Goal: Task Accomplishment & Management: Use online tool/utility

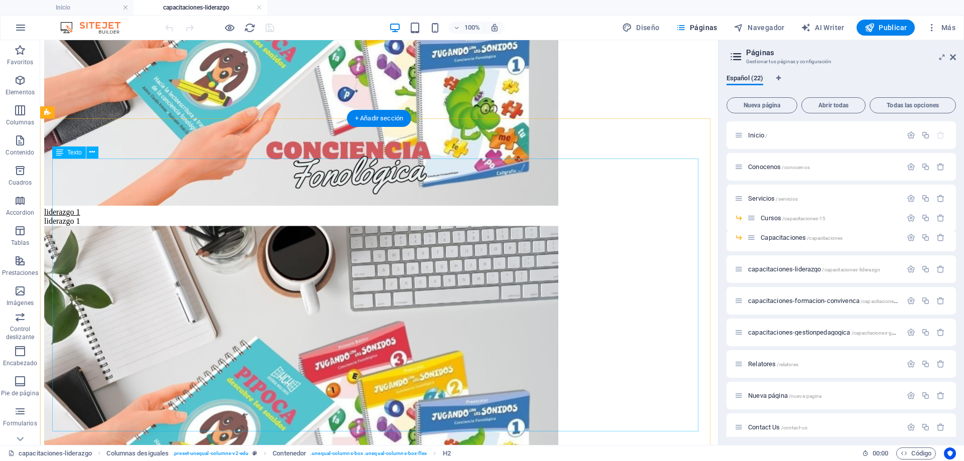
scroll to position [354, 0]
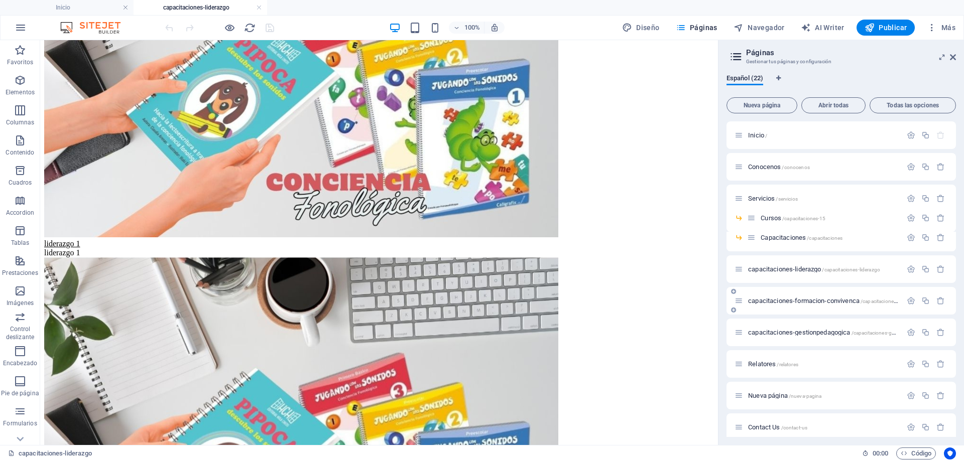
click at [803, 304] on span "capacitaciones-formacion-convivenca /capacitaciones-formacion-convivenca" at bounding box center [848, 301] width 200 height 8
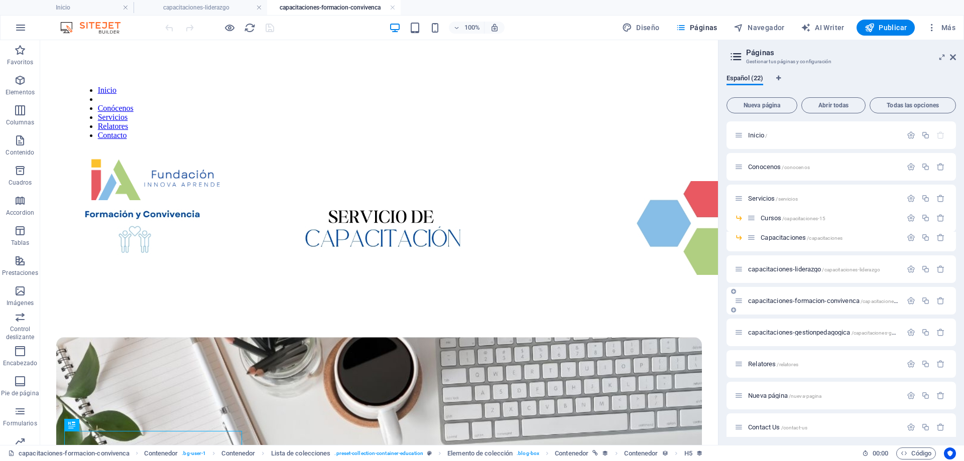
scroll to position [0, 0]
click at [807, 268] on span "capacitaciones-liderazgo /capacitaciones-liderazgo" at bounding box center [814, 270] width 132 height 8
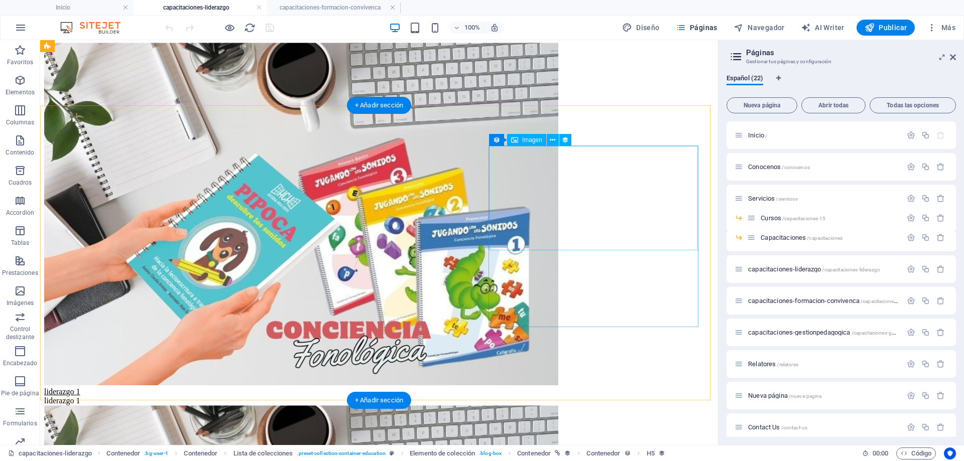
scroll to position [154, 0]
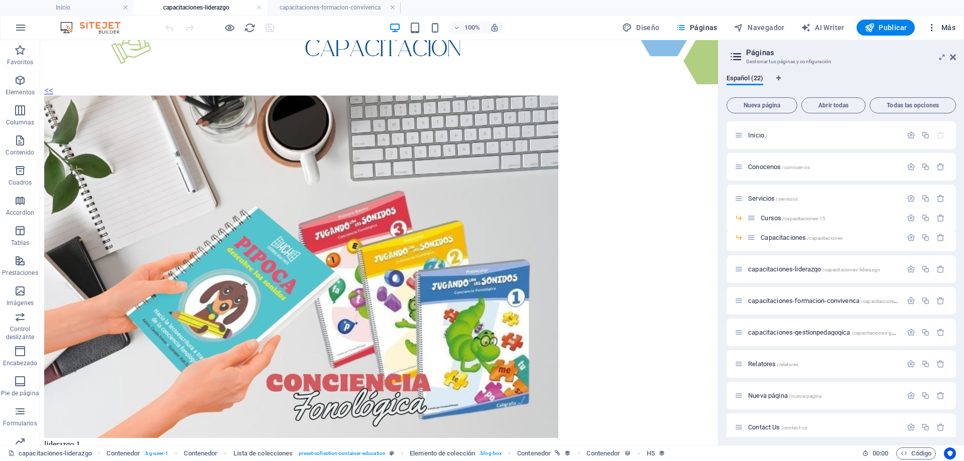
click at [942, 29] on span "Más" at bounding box center [941, 28] width 29 height 10
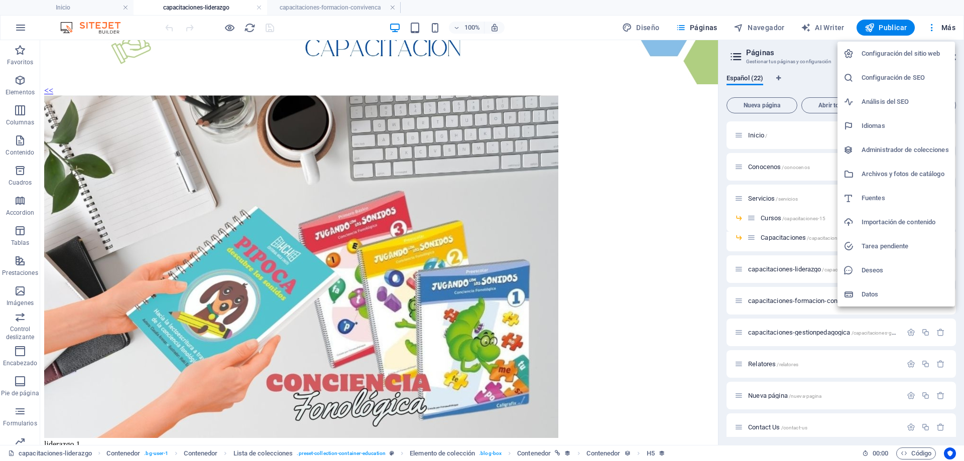
click at [867, 149] on h6 "Administrador de colecciones" at bounding box center [904, 150] width 87 height 12
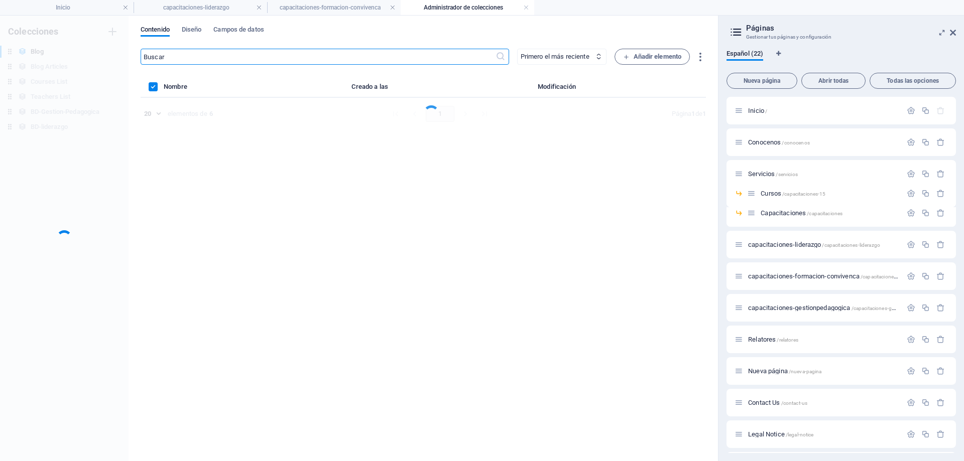
scroll to position [0, 0]
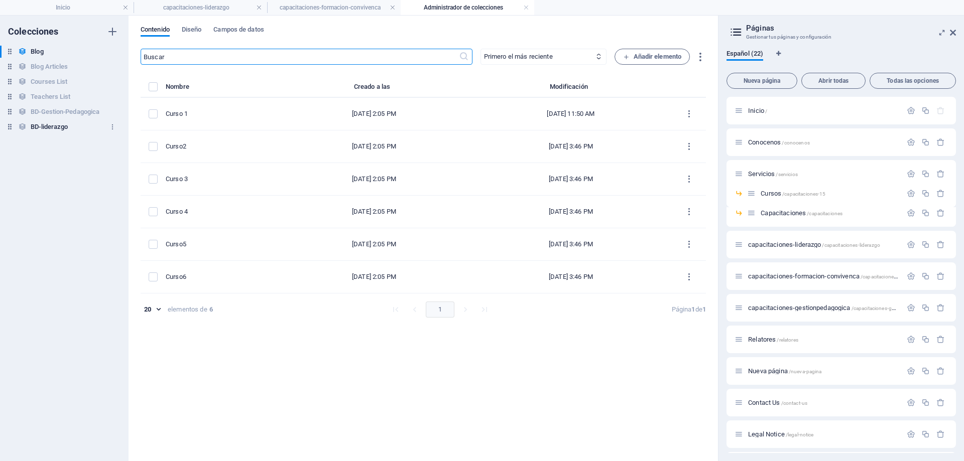
click at [42, 125] on h6 "BD-liderazgo" at bounding box center [49, 127] width 37 height 12
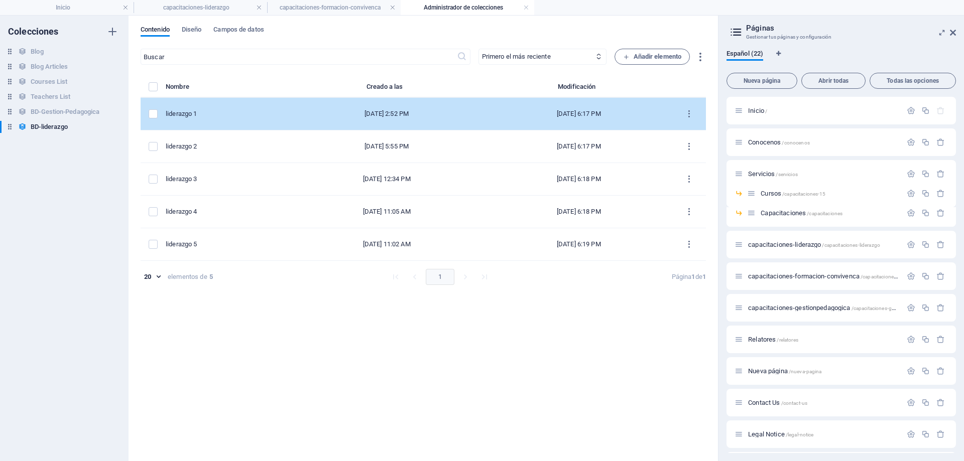
click at [217, 118] on td "liderazgo 1" at bounding box center [227, 114] width 122 height 33
select select "Creativity"
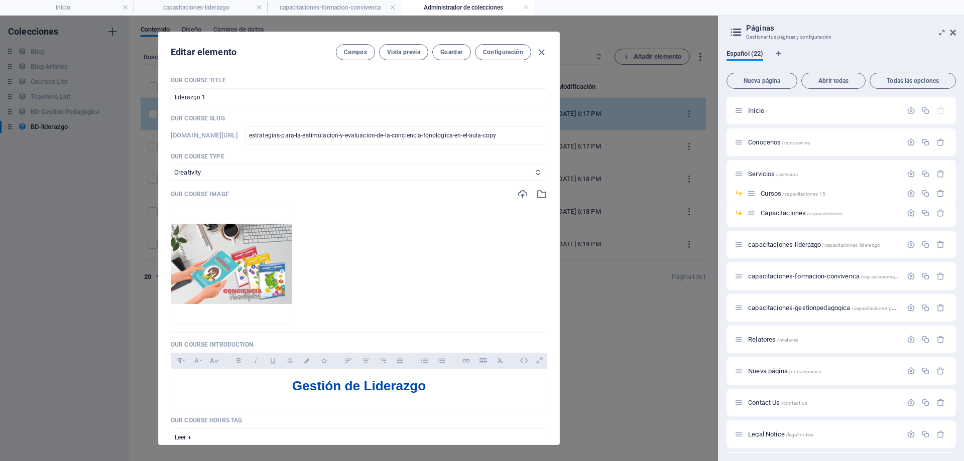
click at [217, 118] on p "Our Course Slug" at bounding box center [359, 118] width 377 height 8
click at [226, 101] on input "liderazgo 1" at bounding box center [359, 97] width 377 height 18
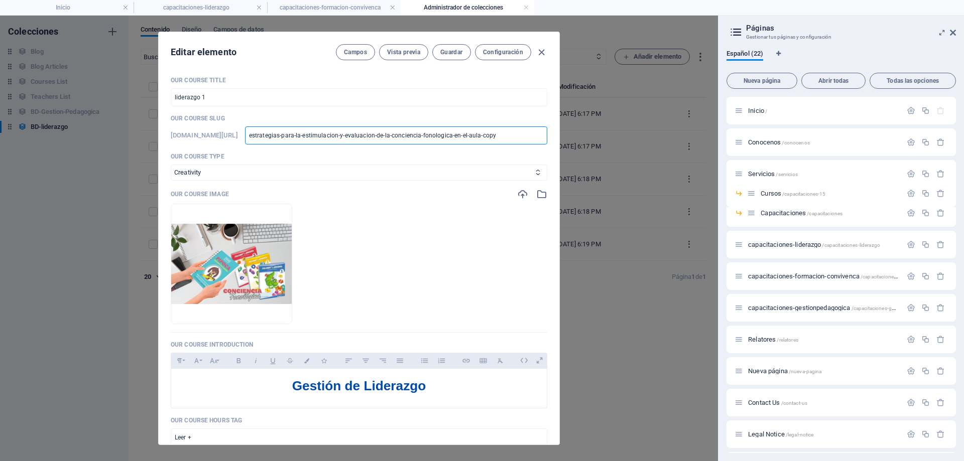
scroll to position [0, 13]
drag, startPoint x: 311, startPoint y: 135, endPoint x: 658, endPoint y: 134, distance: 346.4
click at [658, 134] on div "Editar elemento [PERSON_NAME] Vista previa Guardar Configuración Our Course Tit…" at bounding box center [359, 239] width 718 height 446
type input "e"
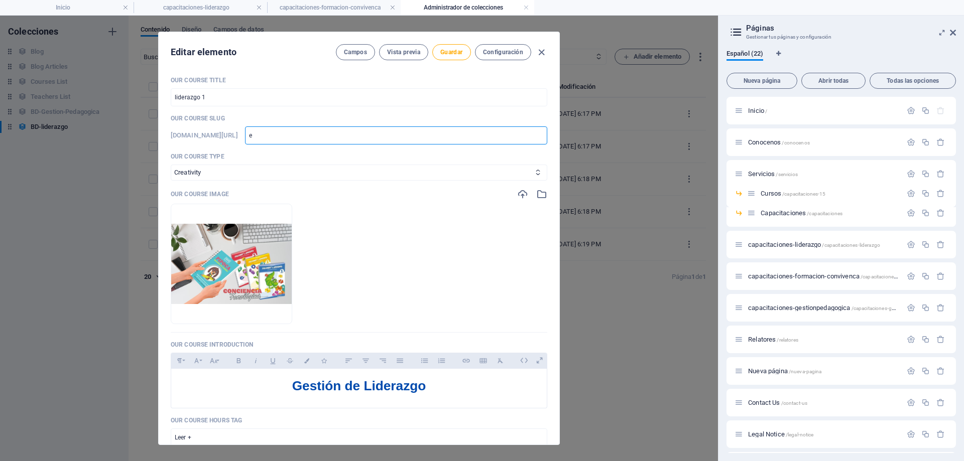
scroll to position [0, 0]
type input "es"
type input "est"
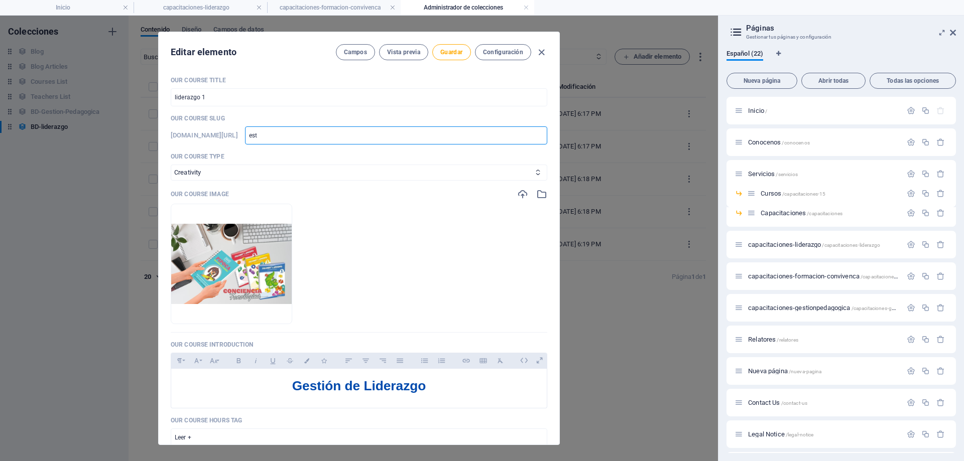
type input "estr"
type input "estrategias-para-la-estimulacion-y-evaluacion-de-la-conciencia-fonologica-en-el…"
click at [440, 52] on span "Guardar" at bounding box center [451, 52] width 22 height 8
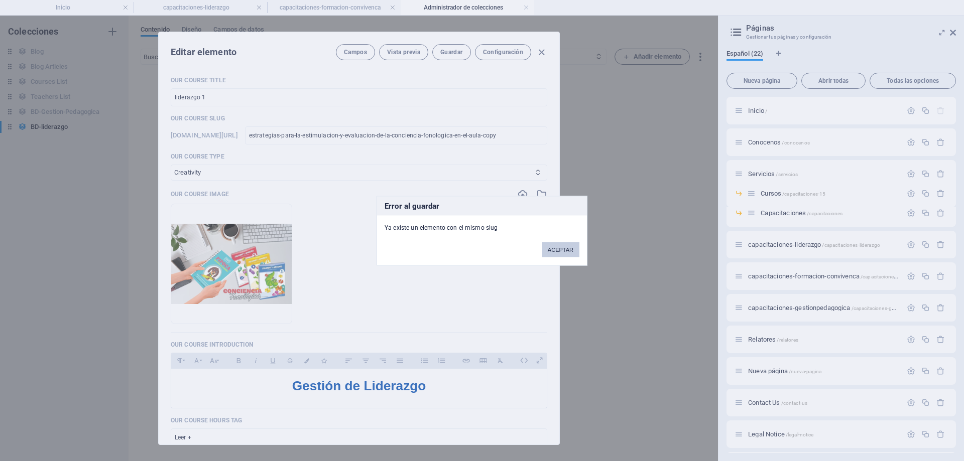
click at [567, 248] on button "ACEPTAR" at bounding box center [561, 249] width 38 height 15
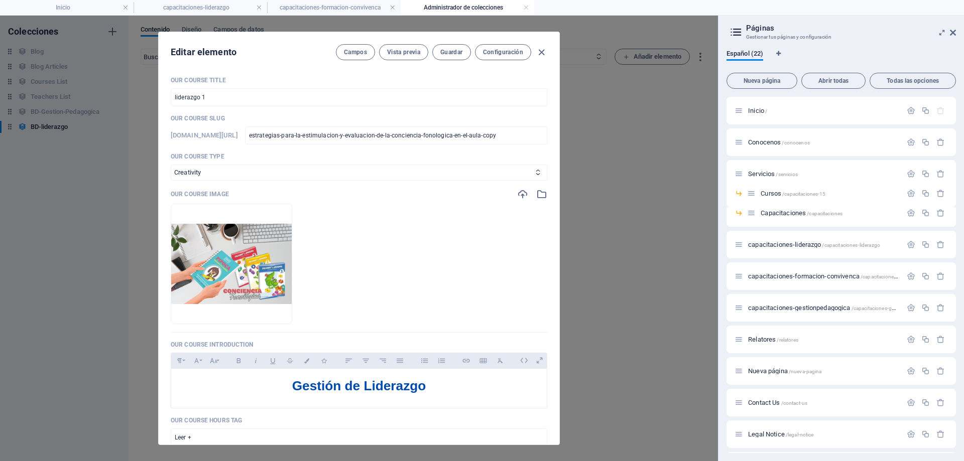
drag, startPoint x: 277, startPoint y: 40, endPoint x: 404, endPoint y: 249, distance: 244.7
click at [412, 260] on div "Editar elemento [PERSON_NAME] Vista previa Guardar Configuración Our Course Tit…" at bounding box center [359, 238] width 401 height 413
checkbox input "false"
type input "estrategias-para-la-estimulacion-y-evaluacion-de-la-conciencia-fonologica-en-el…"
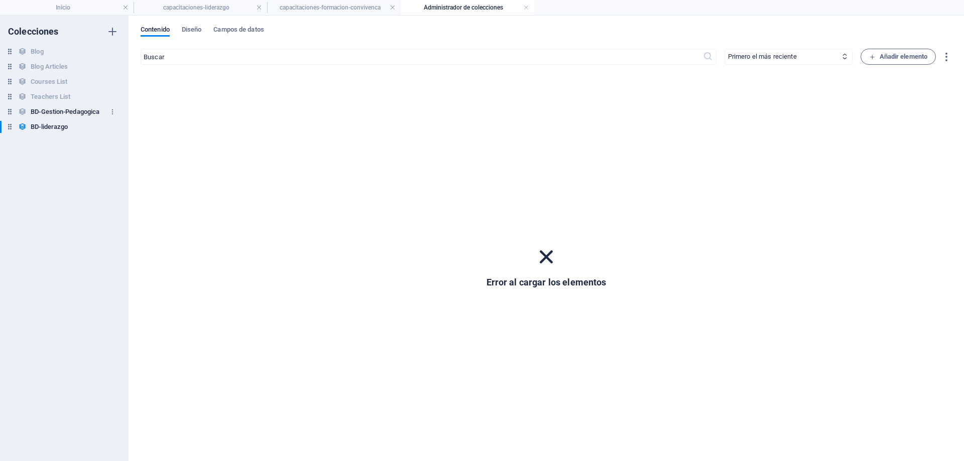
click at [50, 108] on h6 "BD-Gestion-Pedagogica" at bounding box center [65, 112] width 69 height 12
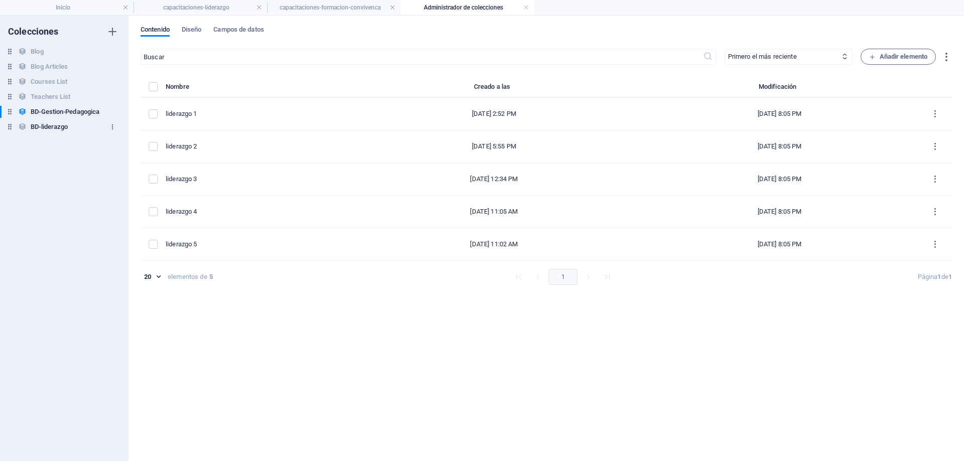
click at [110, 128] on icon "button" at bounding box center [112, 126] width 7 height 7
click at [112, 196] on h6 "Eliminar" at bounding box center [121, 195] width 48 height 12
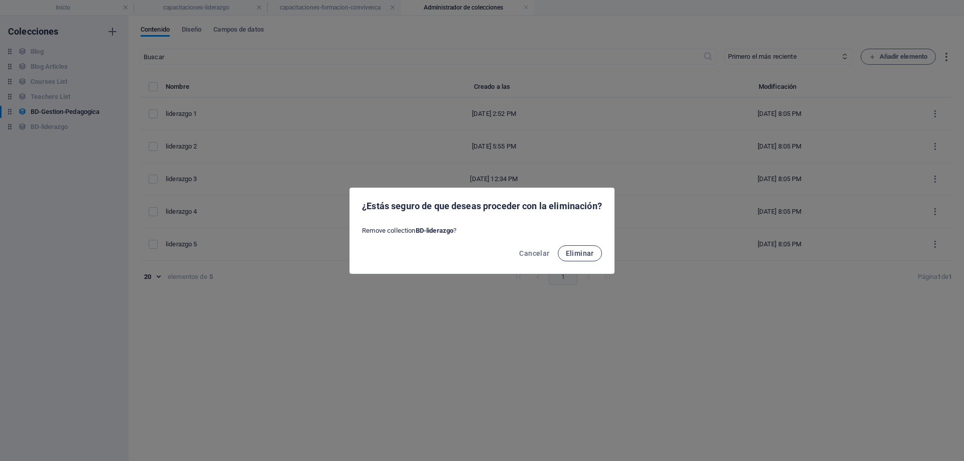
click at [591, 260] on button "Eliminar" at bounding box center [580, 253] width 44 height 16
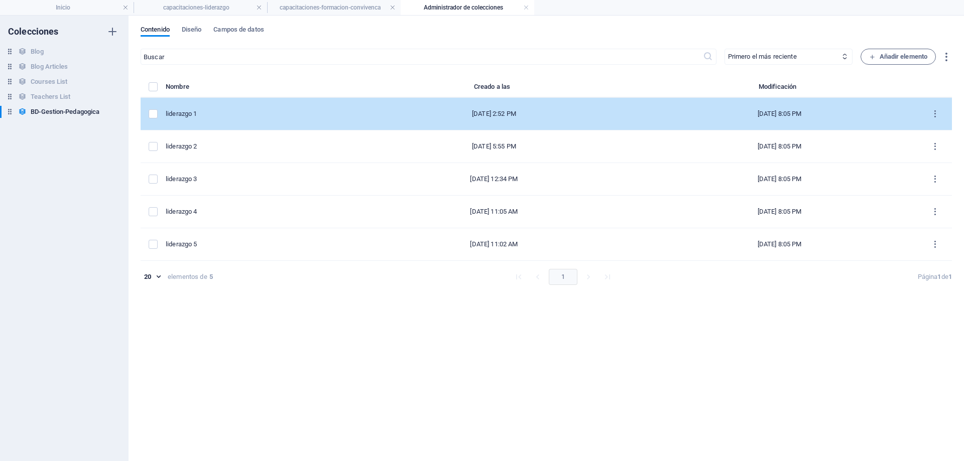
click at [220, 115] on div "liderazgo 1" at bounding box center [253, 113] width 174 height 9
select select "Creativity"
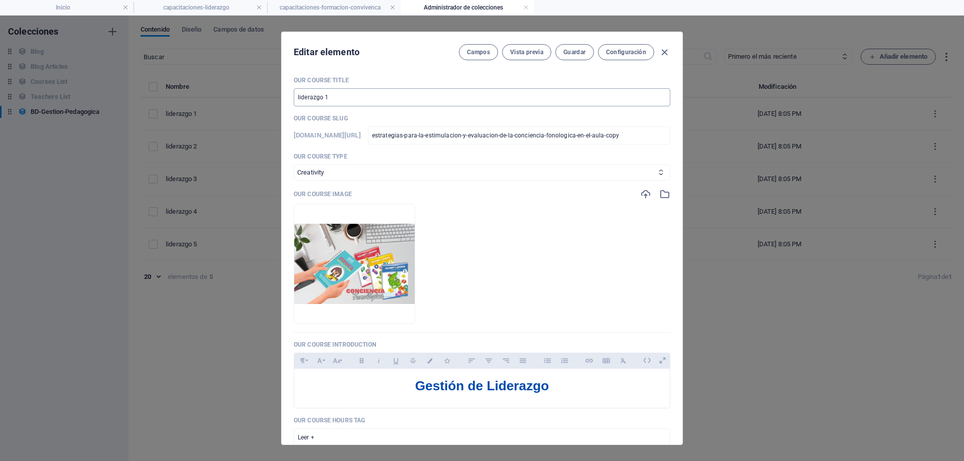
click at [395, 99] on input "liderazgo 1" at bounding box center [482, 97] width 377 height 18
type input "liderazgo 12"
click at [573, 54] on span "Guardar" at bounding box center [574, 52] width 22 height 8
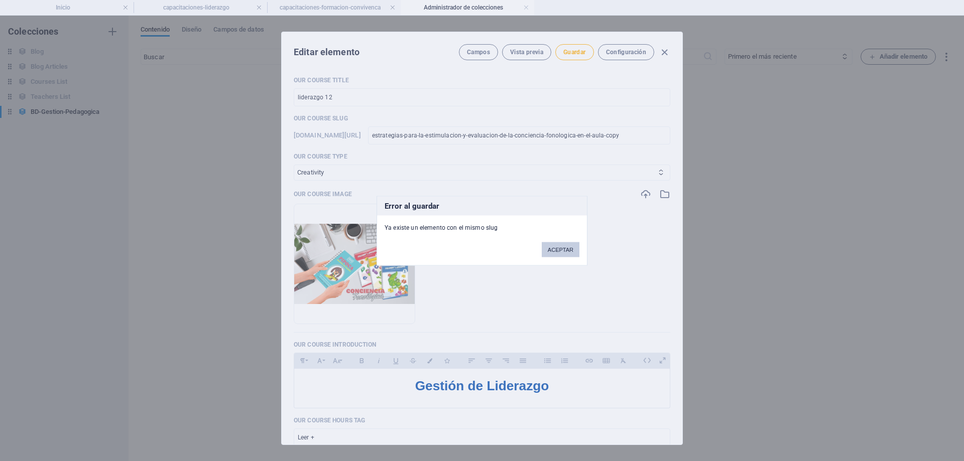
click at [569, 247] on button "ACEPTAR" at bounding box center [561, 249] width 38 height 15
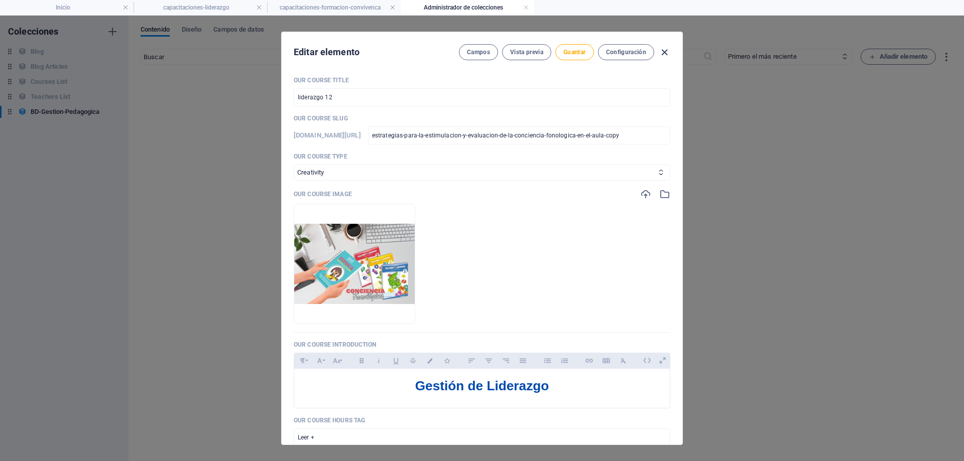
click at [665, 49] on icon "button" at bounding box center [665, 53] width 12 height 12
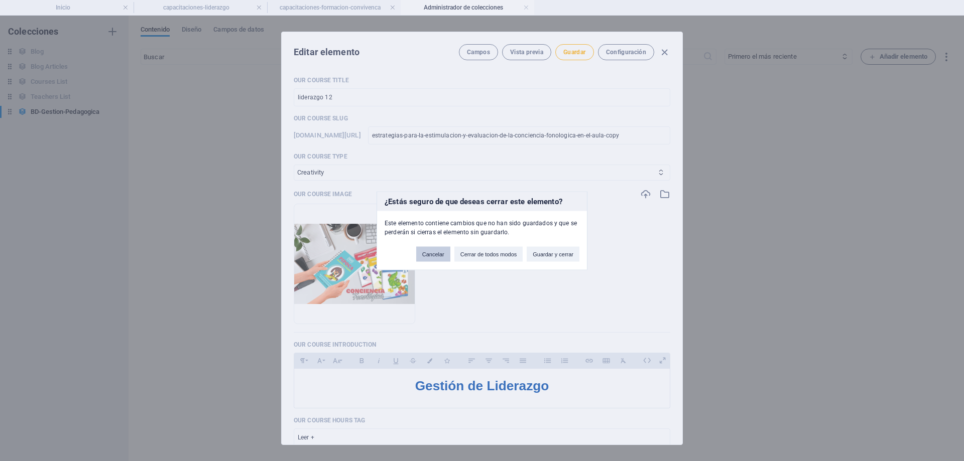
click at [441, 255] on button "Cancelar" at bounding box center [433, 253] width 34 height 15
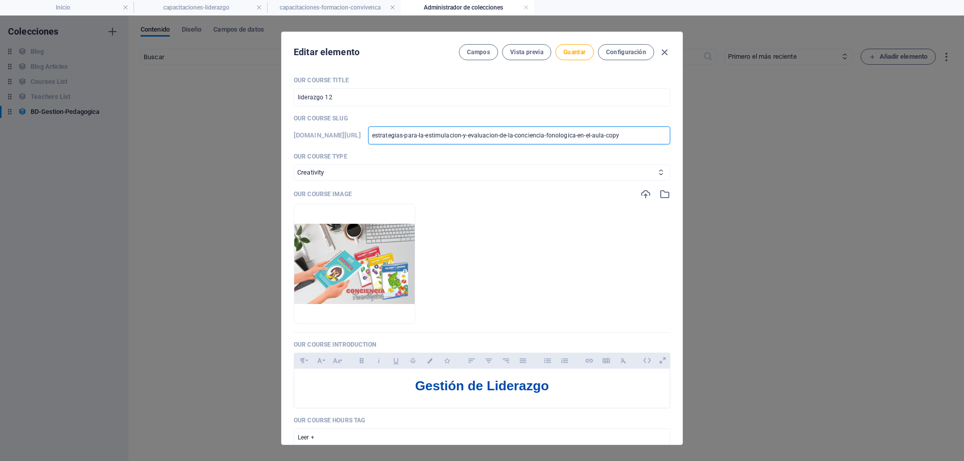
scroll to position [0, 45]
drag, startPoint x: 481, startPoint y: 136, endPoint x: 692, endPoint y: 136, distance: 210.9
click at [692, 136] on div "Editar elemento [PERSON_NAME] Vista previa Guardar Configuración Our Course Tit…" at bounding box center [482, 239] width 964 height 446
type input "estrat"
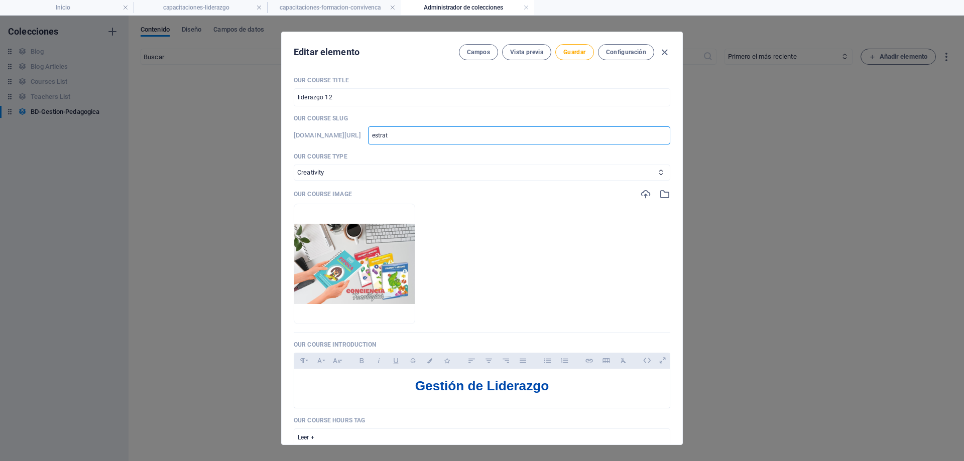
scroll to position [0, 0]
type input "estra"
type input "estr"
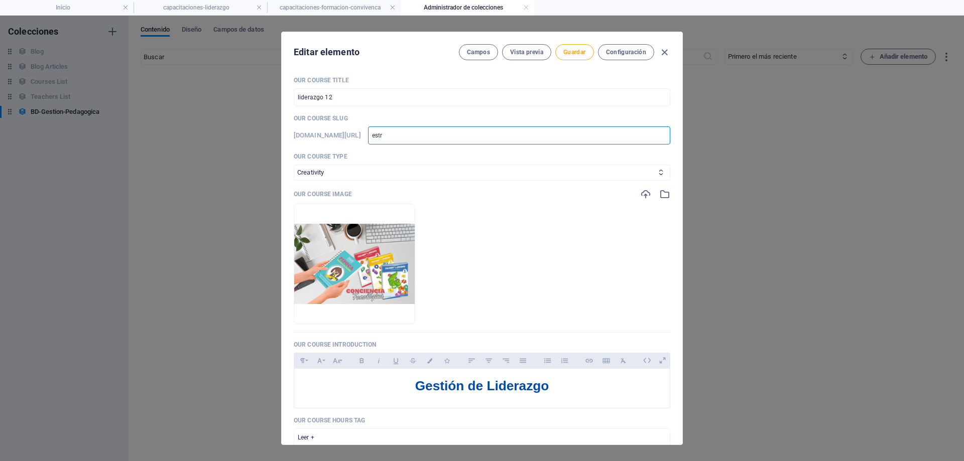
type input "est"
type input "es"
type input "e"
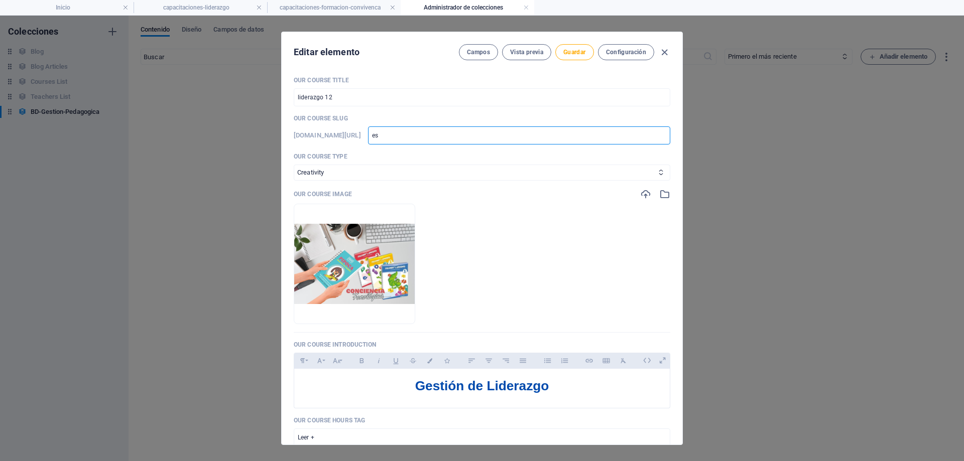
type input "e"
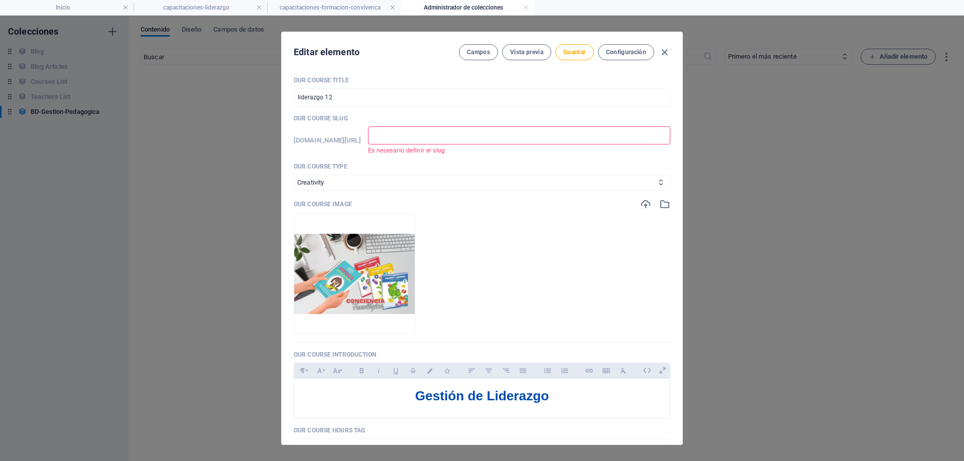
type input "l"
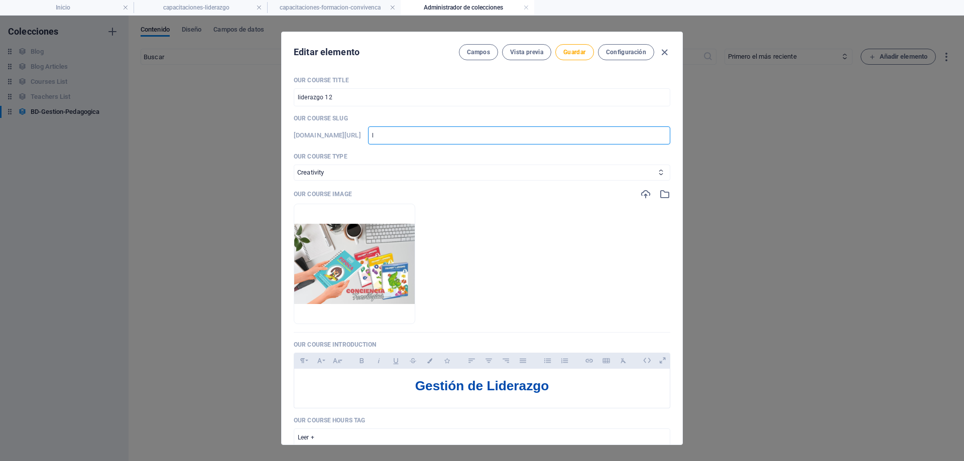
type input "li"
type input "lid"
type input "lide"
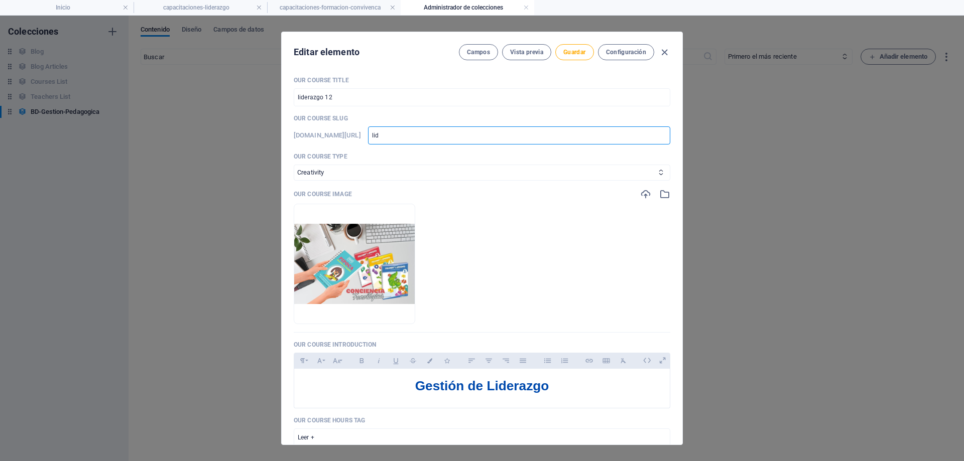
type input "lide"
type input "lider"
type input "lidera"
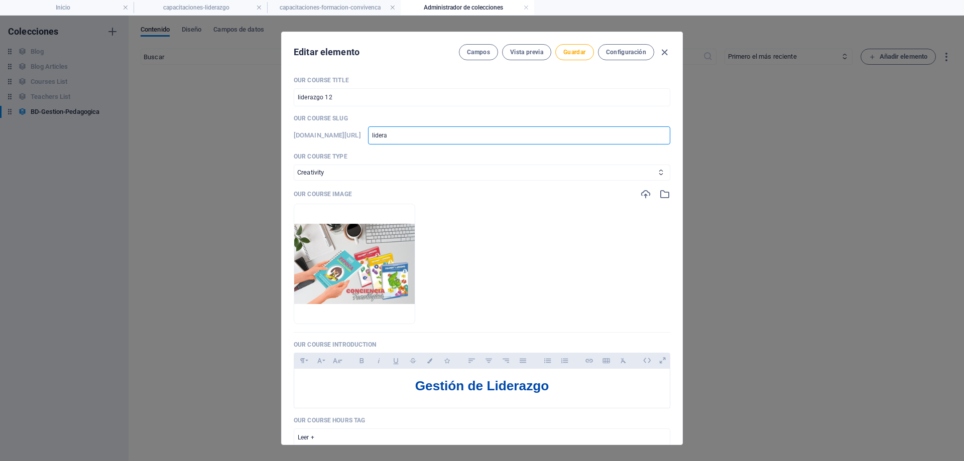
type input "lideraz"
type input "liderazg"
type input "liderazgo"
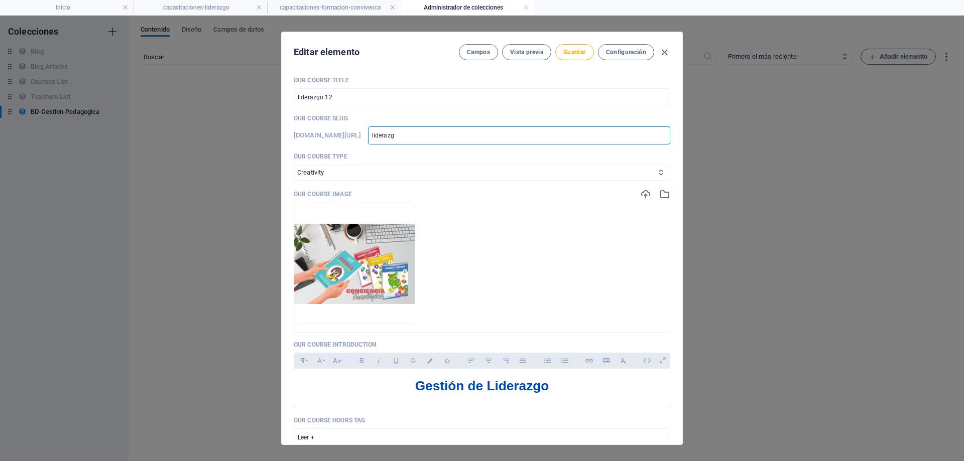
type input "liderazgo"
type input "liderazgo 1"
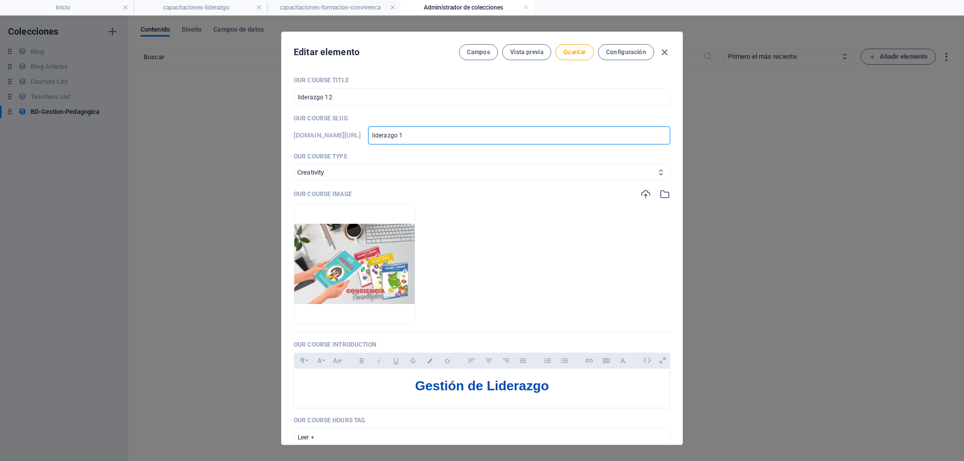
type input "liderazgo"
type input "liderazgo-"
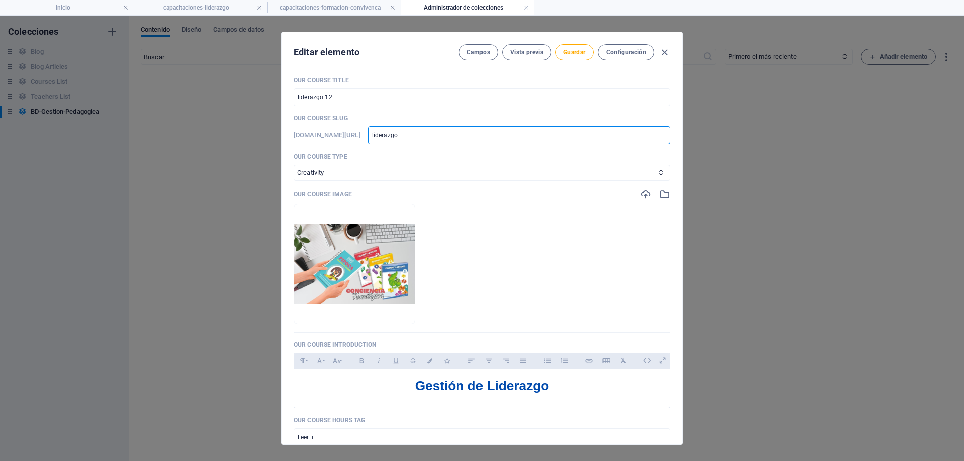
type input "liderazgo-"
type input "liderazgo-1"
click at [570, 53] on span "Guardar" at bounding box center [574, 52] width 22 height 8
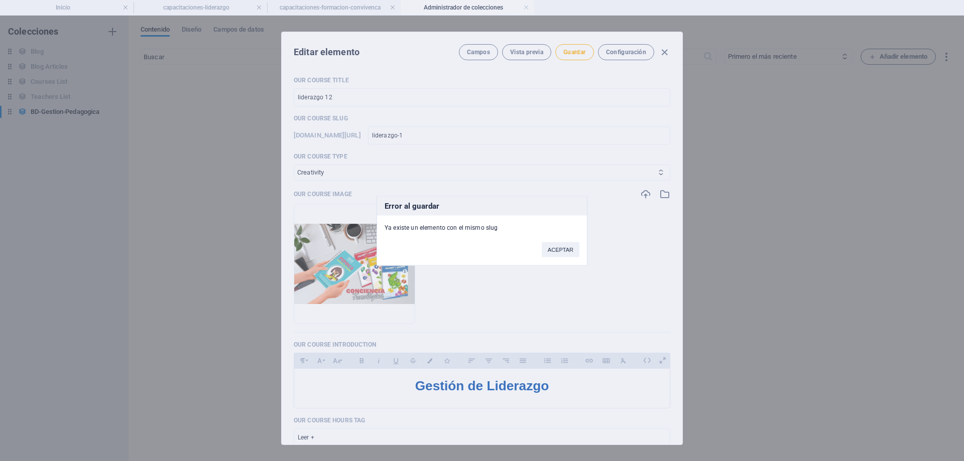
click at [552, 250] on button "ACEPTAR" at bounding box center [561, 249] width 38 height 15
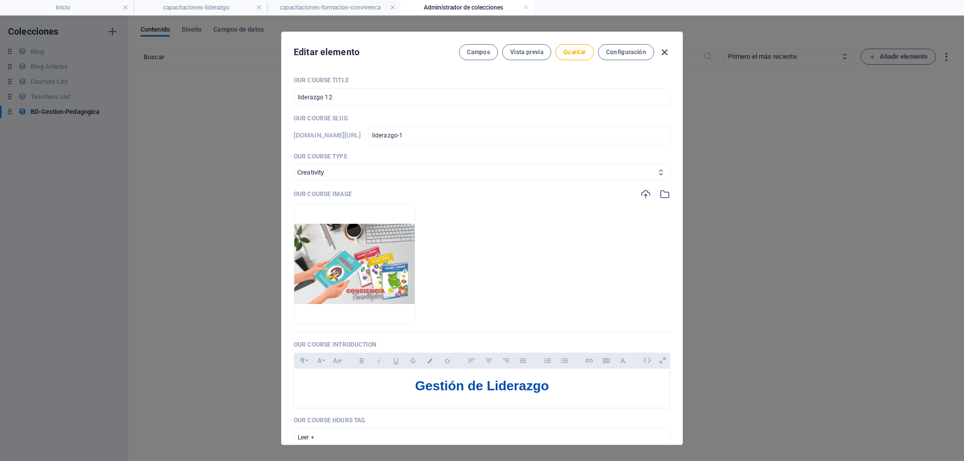
click at [663, 50] on icon "button" at bounding box center [665, 53] width 12 height 12
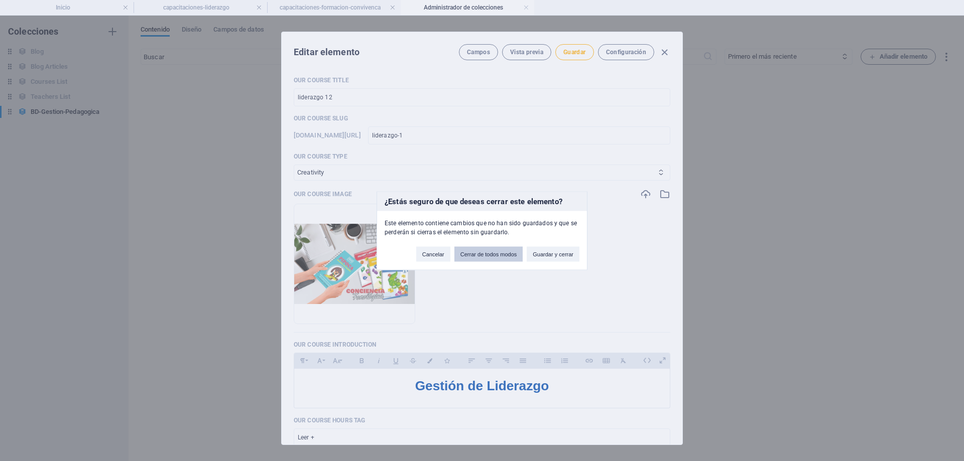
click at [484, 258] on button "Cerrar de todos modos" at bounding box center [488, 253] width 69 height 15
type input "liderazgo 1"
type input "estrategias-para-la-estimulacion-y-evaluacion-de-la-conciencia-fonologica-en-el…"
checkbox input "false"
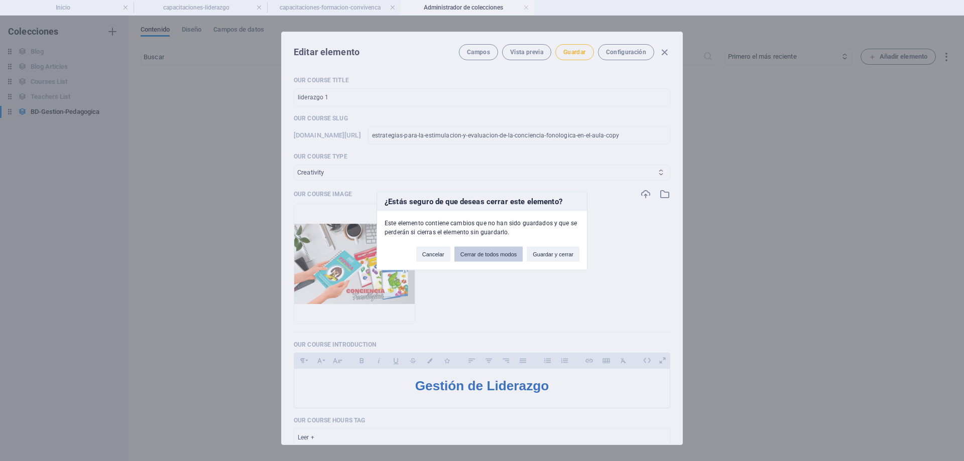
type input "estrategias-para-la-estimulacion-y-evaluacion-de-la-conciencia-fonologica-en-el…"
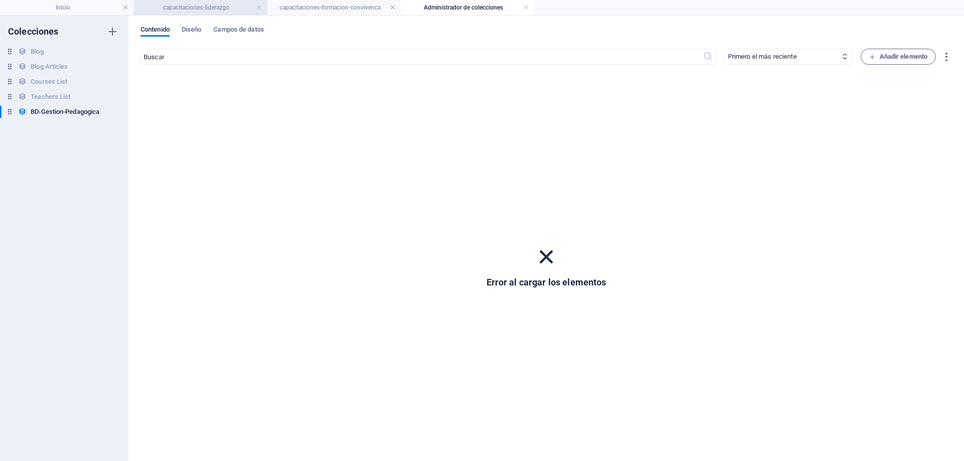
click at [205, 9] on h4 "capacitaciones-liderazgo" at bounding box center [201, 7] width 134 height 11
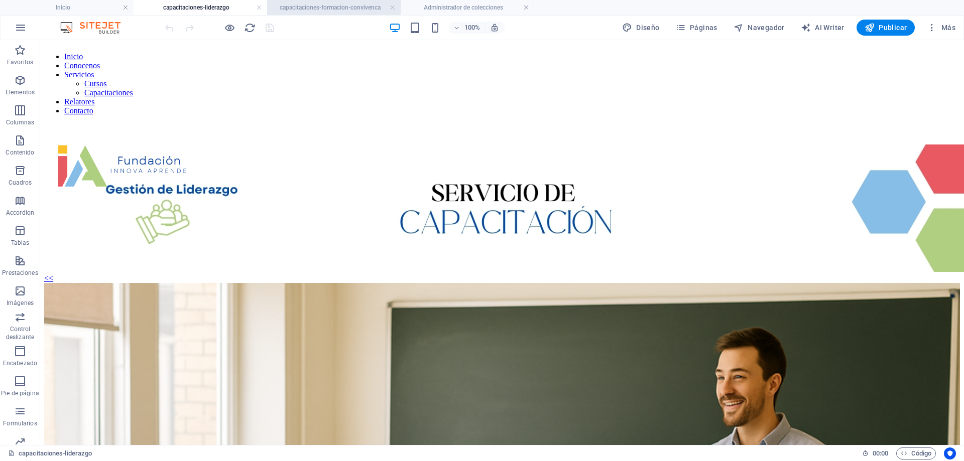
click at [306, 3] on h4 "capacitaciones-formacion-convivenca" at bounding box center [334, 7] width 134 height 11
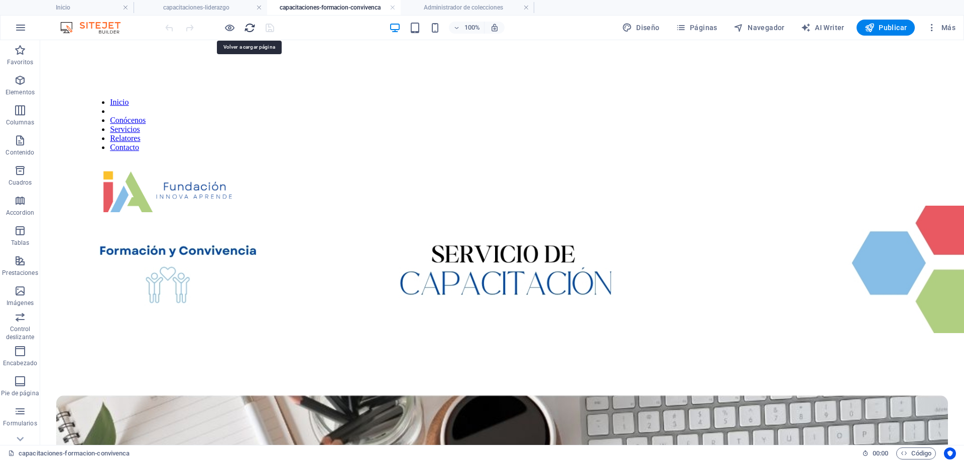
click at [251, 28] on icon "reload" at bounding box center [250, 28] width 12 height 12
click at [226, 7] on h4 "capacitaciones-liderazgo" at bounding box center [201, 7] width 134 height 11
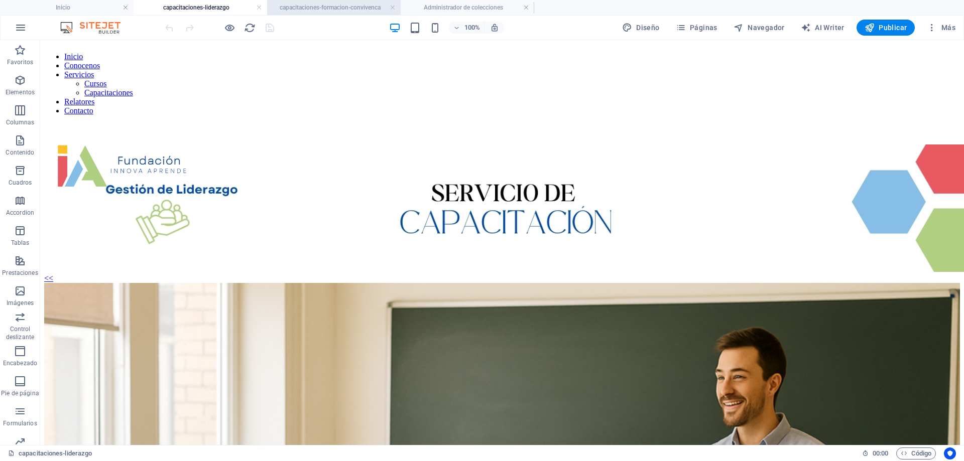
click at [320, 6] on h4 "capacitaciones-formacion-convivenca" at bounding box center [334, 7] width 134 height 11
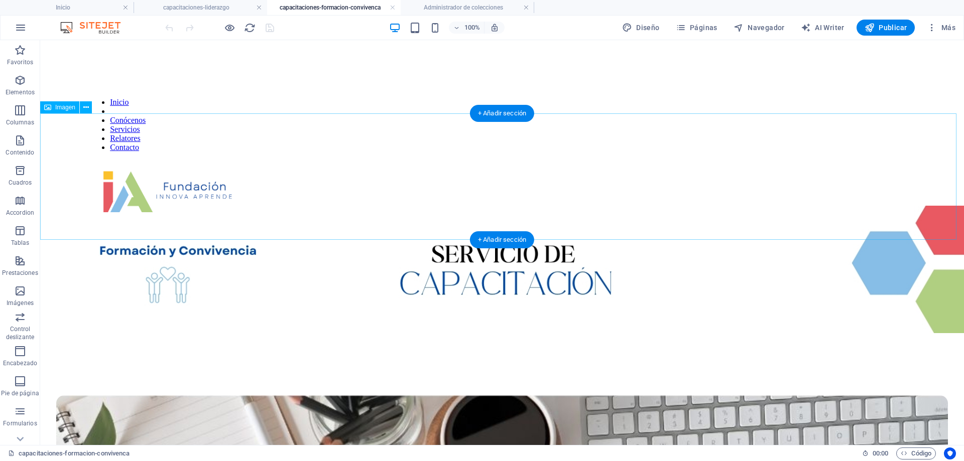
scroll to position [151, 0]
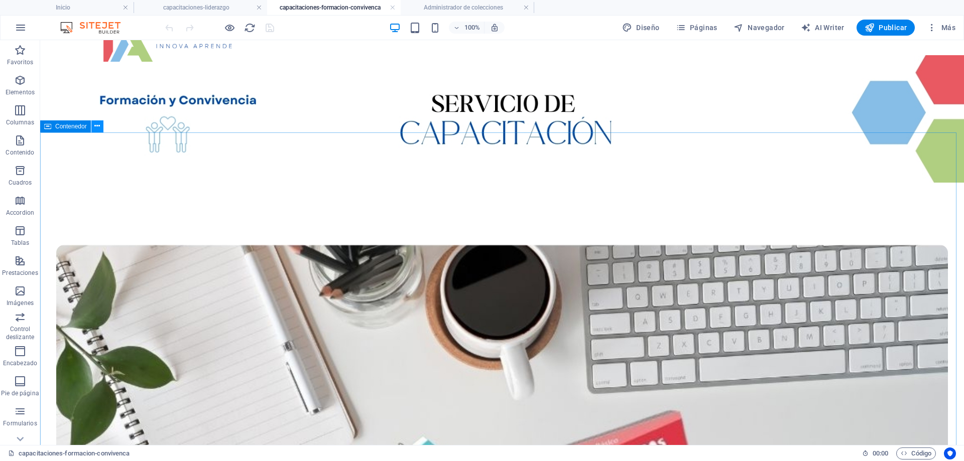
click at [98, 123] on icon at bounding box center [97, 126] width 6 height 11
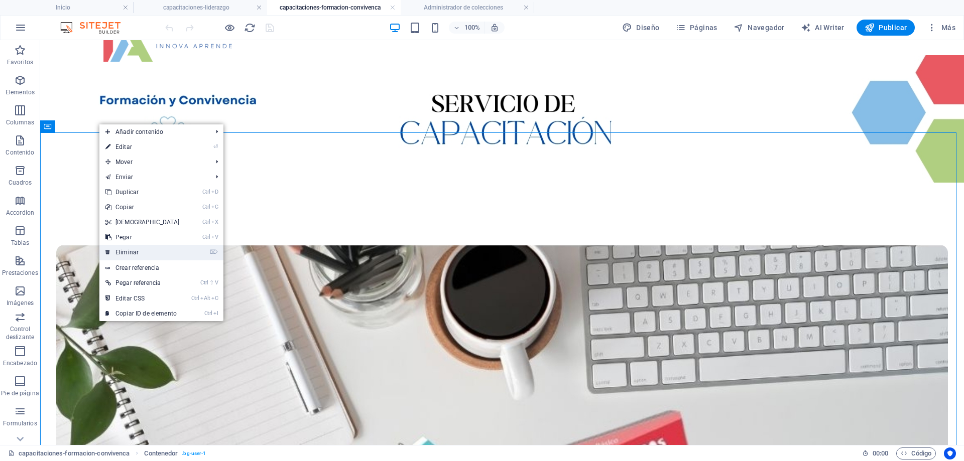
click at [133, 249] on link "⌦ Eliminar" at bounding box center [142, 252] width 86 height 15
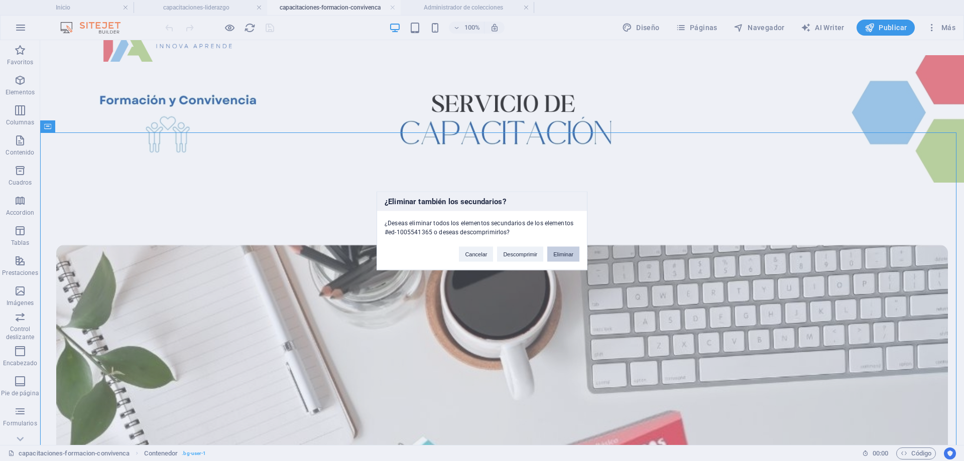
click at [565, 256] on button "Eliminar" at bounding box center [563, 253] width 32 height 15
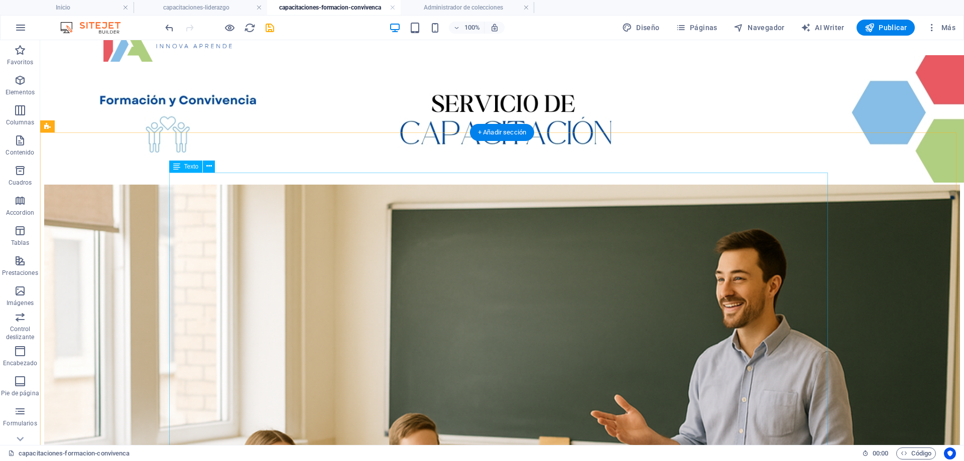
scroll to position [0, 0]
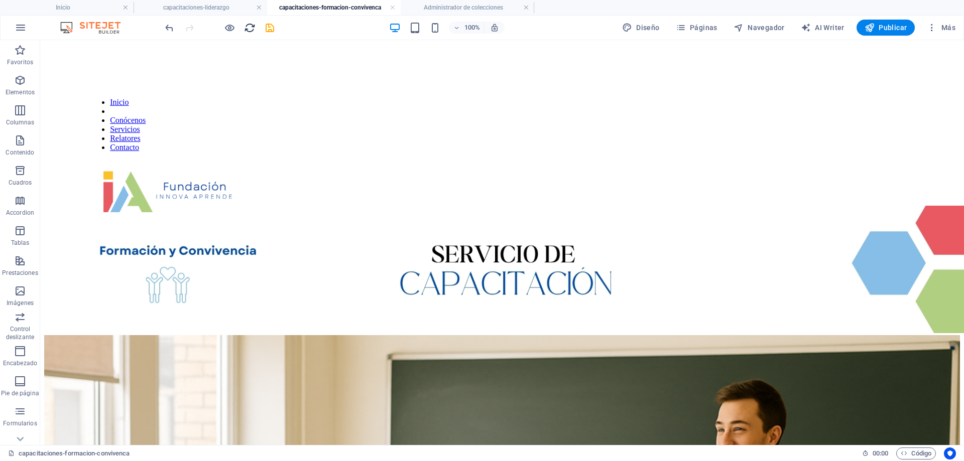
click at [244, 26] on icon "reload" at bounding box center [250, 28] width 12 height 12
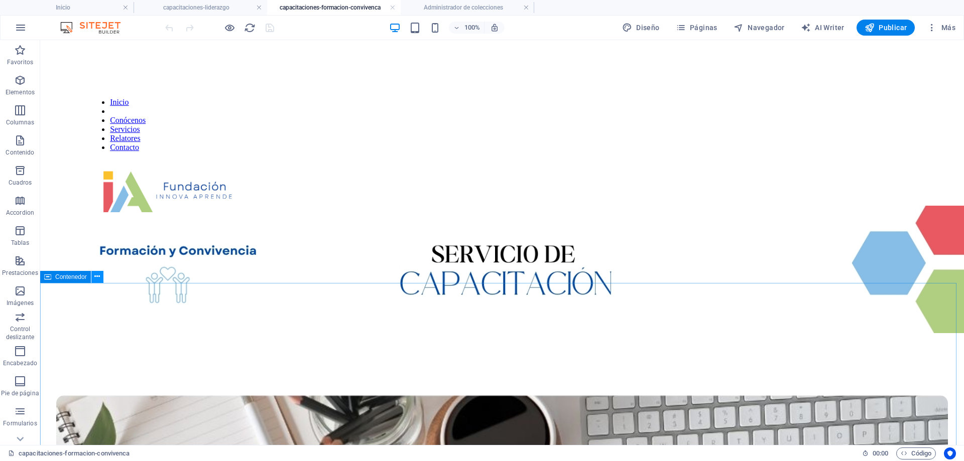
click at [95, 277] on icon at bounding box center [97, 277] width 6 height 11
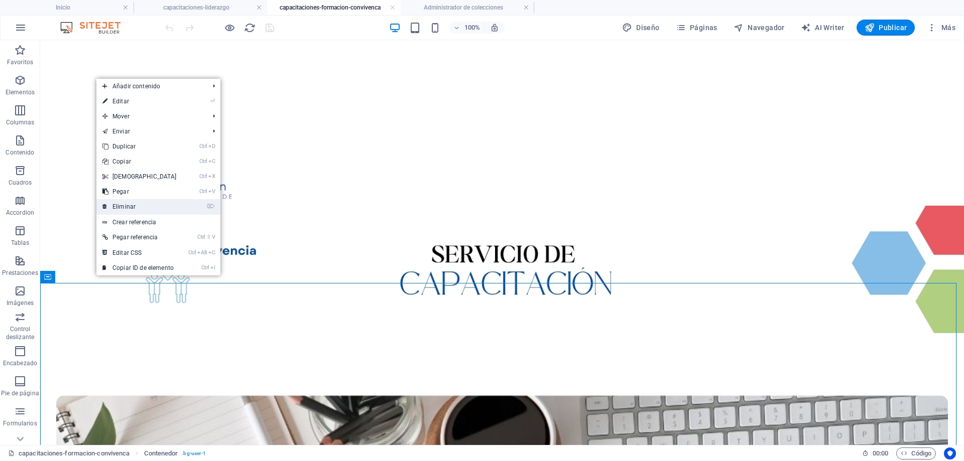
click at [132, 209] on link "⌦ Eliminar" at bounding box center [139, 206] width 86 height 15
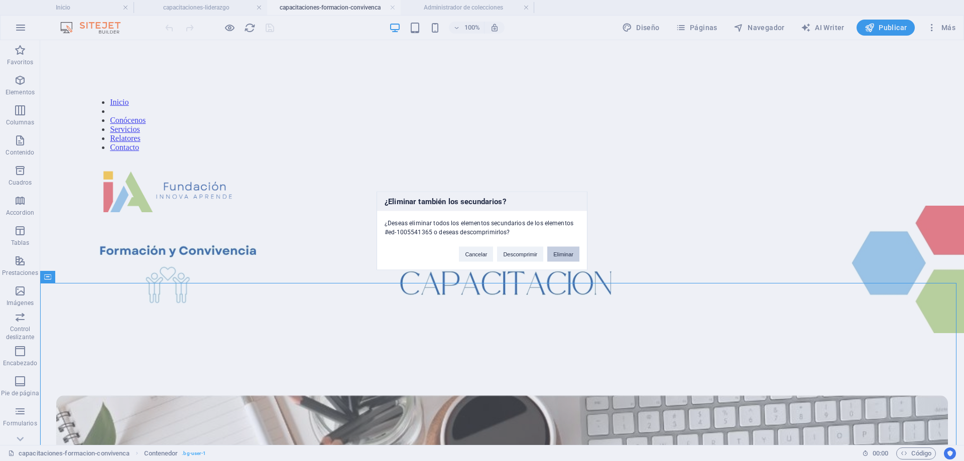
drag, startPoint x: 554, startPoint y: 258, endPoint x: 514, endPoint y: 218, distance: 56.8
click at [554, 258] on button "Eliminar" at bounding box center [563, 253] width 32 height 15
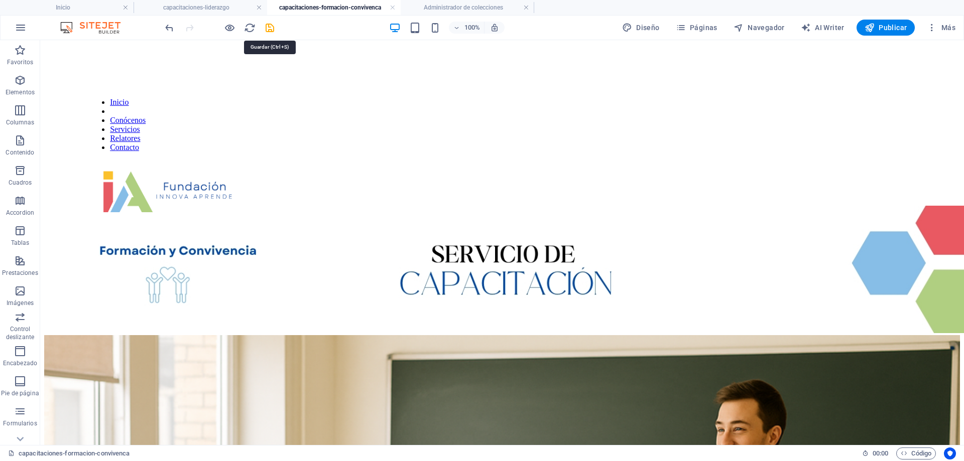
click at [272, 28] on icon "save" at bounding box center [270, 28] width 12 height 12
click at [394, 10] on link at bounding box center [393, 8] width 6 height 10
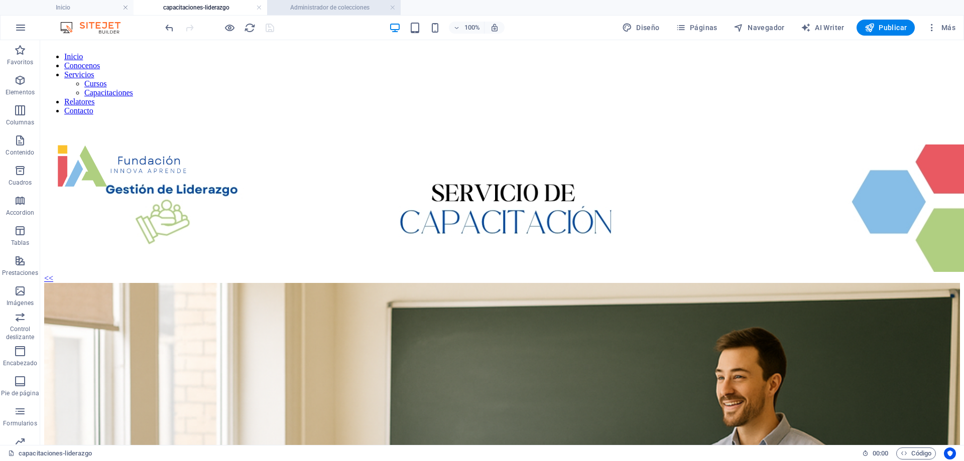
click at [319, 7] on h4 "Administrador de colecciones" at bounding box center [334, 7] width 134 height 11
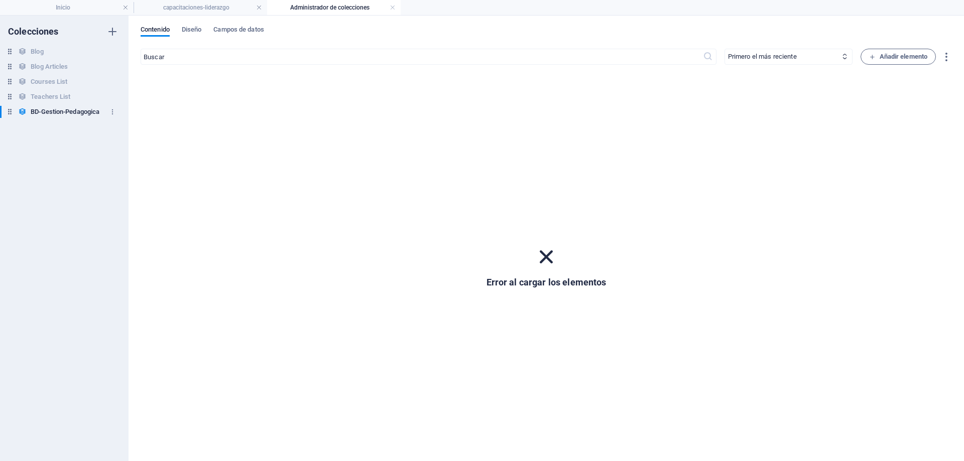
click at [73, 110] on h6 "BD-Gestion-Pedagogica" at bounding box center [65, 112] width 69 height 12
click at [192, 27] on span "Diseño" at bounding box center [192, 31] width 20 height 14
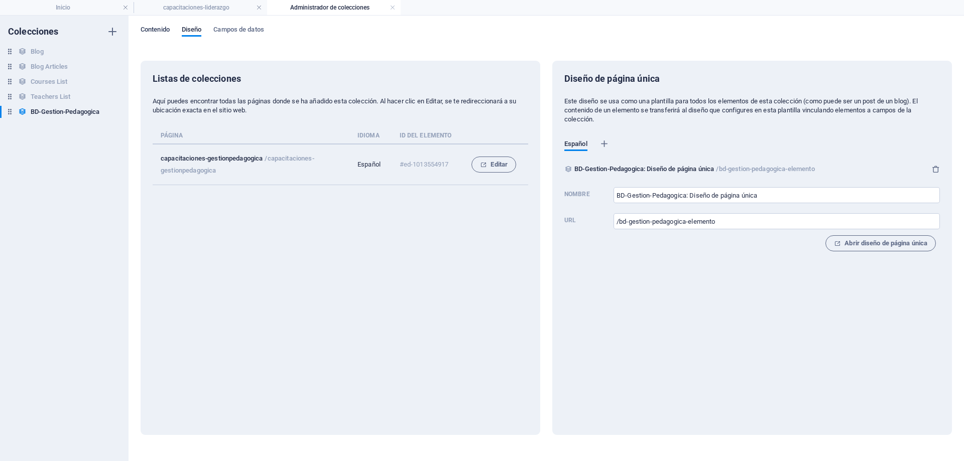
click at [155, 30] on span "Contenido" at bounding box center [155, 31] width 29 height 14
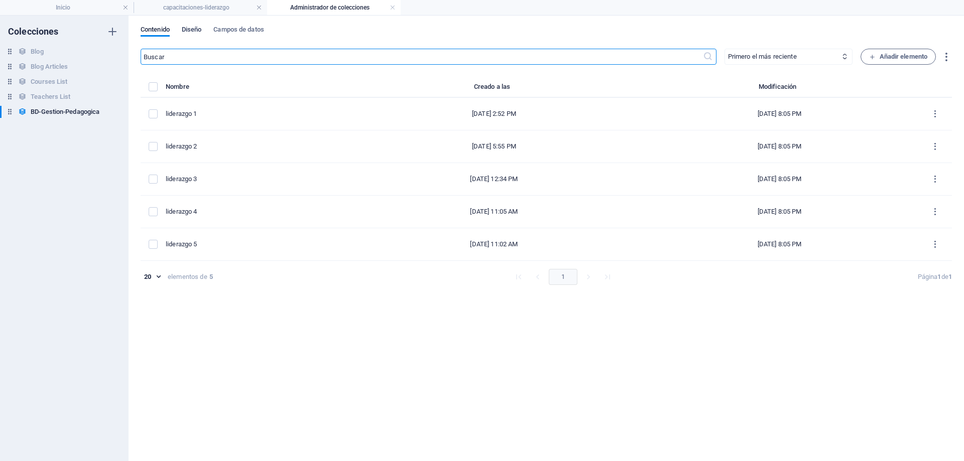
click at [186, 30] on span "Diseño" at bounding box center [192, 31] width 20 height 14
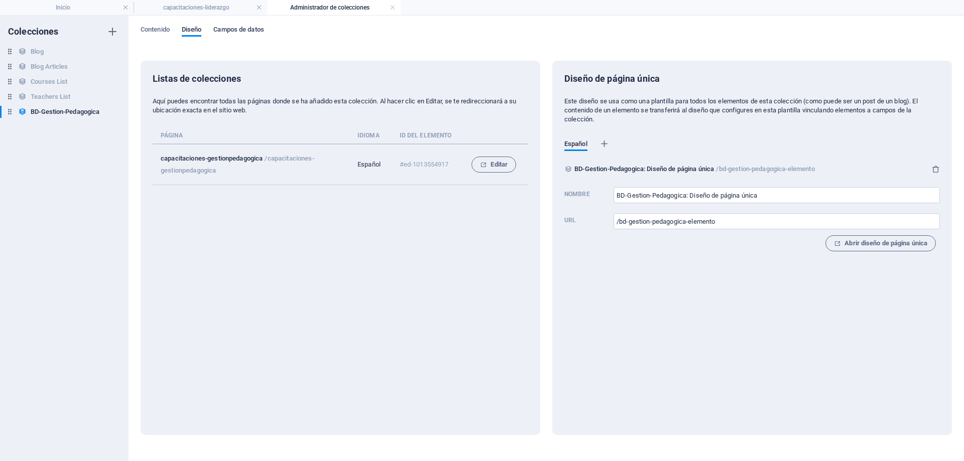
click at [255, 28] on span "Campos de datos" at bounding box center [238, 31] width 50 height 14
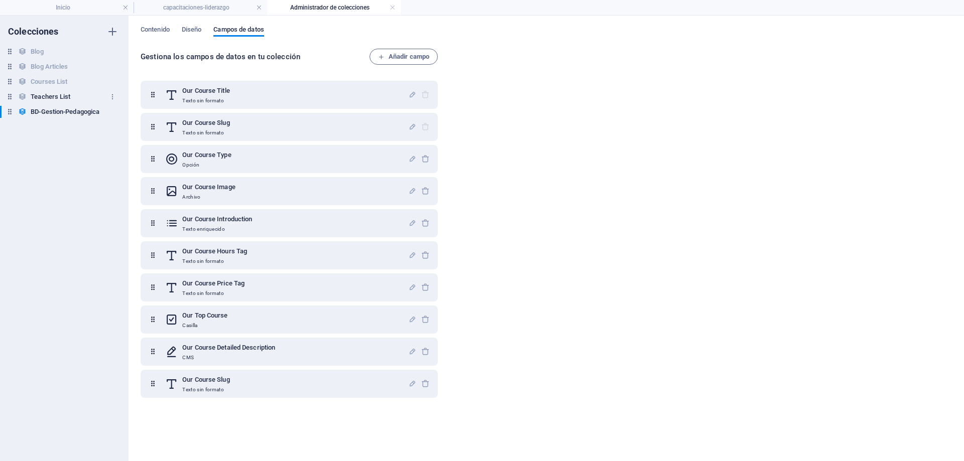
click at [35, 95] on h6 "Teachers List" at bounding box center [51, 97] width 40 height 12
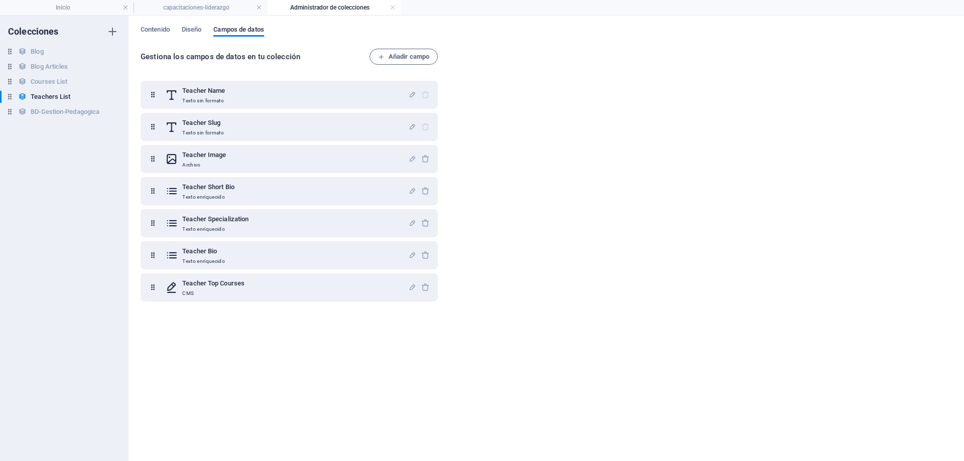
click at [187, 25] on div "Contenido [PERSON_NAME] de datos Gestiona los [PERSON_NAME] de datos en tu cole…" at bounding box center [546, 239] width 835 height 446
click at [188, 29] on span "Diseño" at bounding box center [192, 31] width 20 height 14
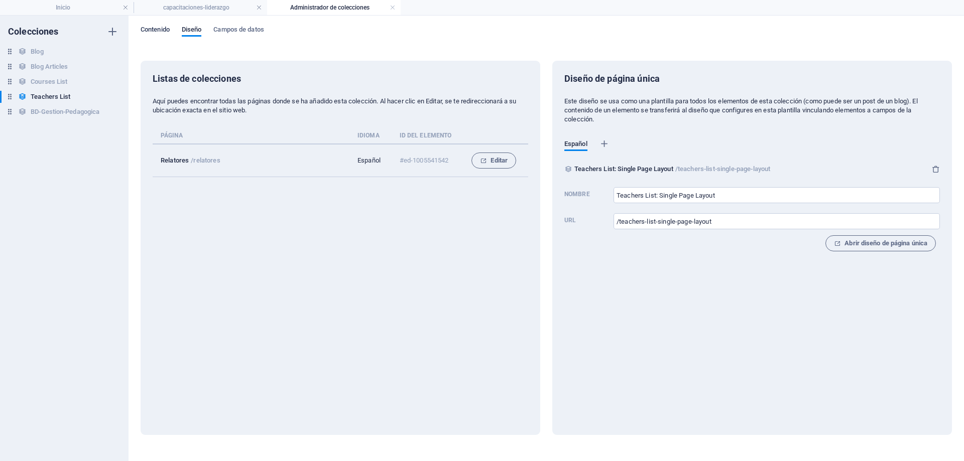
click at [155, 33] on span "Contenido" at bounding box center [155, 31] width 29 height 14
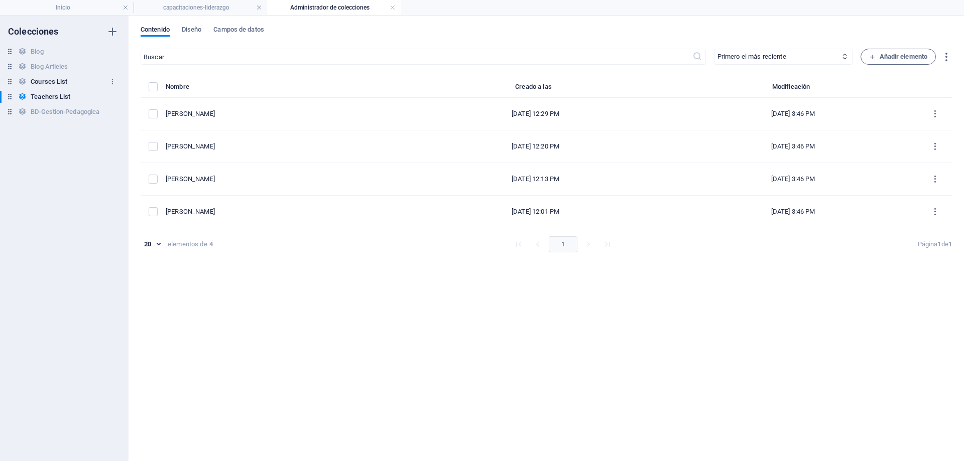
click at [52, 83] on h6 "Courses List" at bounding box center [49, 82] width 37 height 12
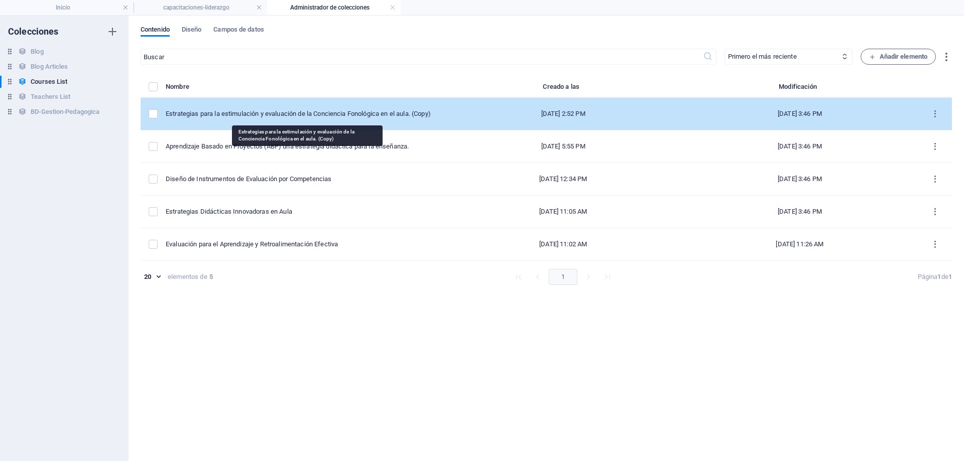
click at [372, 113] on div "Estrategias para la estimulación y evaluación de la Conciencia Fonológica en el…" at bounding box center [301, 113] width 271 height 9
select select "Creativity"
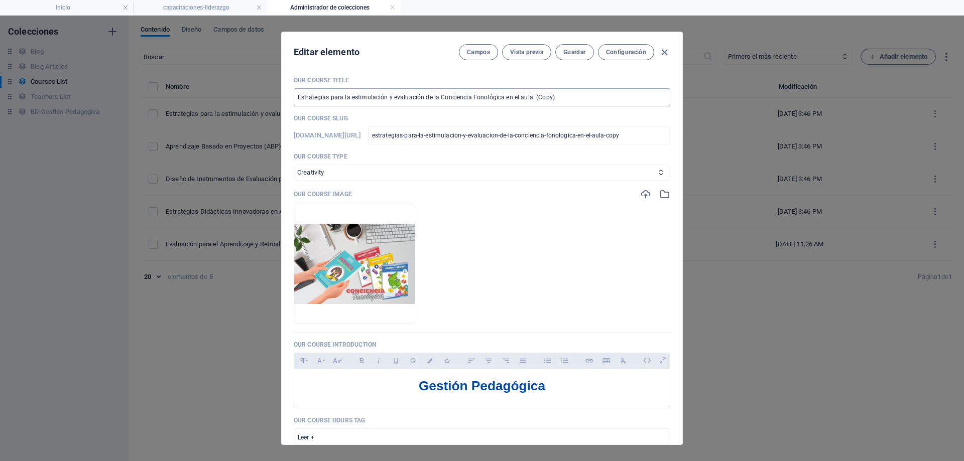
click at [579, 98] on input "Estrategias para la estimulación y evaluación de la Conciencia Fonológica en el…" at bounding box center [482, 97] width 377 height 18
type input "Estrategias para la estimulación y evaluación de la Conciencia Fonológica en el…"
click at [567, 55] on span "Guardar" at bounding box center [574, 52] width 22 height 8
click at [663, 52] on icon "button" at bounding box center [665, 53] width 12 height 12
checkbox input "false"
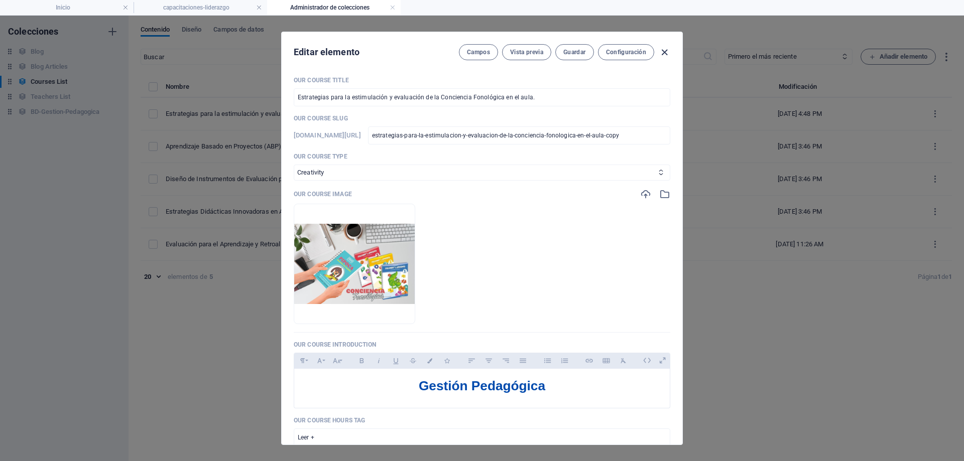
type input "estrategias-para-la-estimulacion-y-evaluacion-de-la-conciencia-fonologica-en-el…"
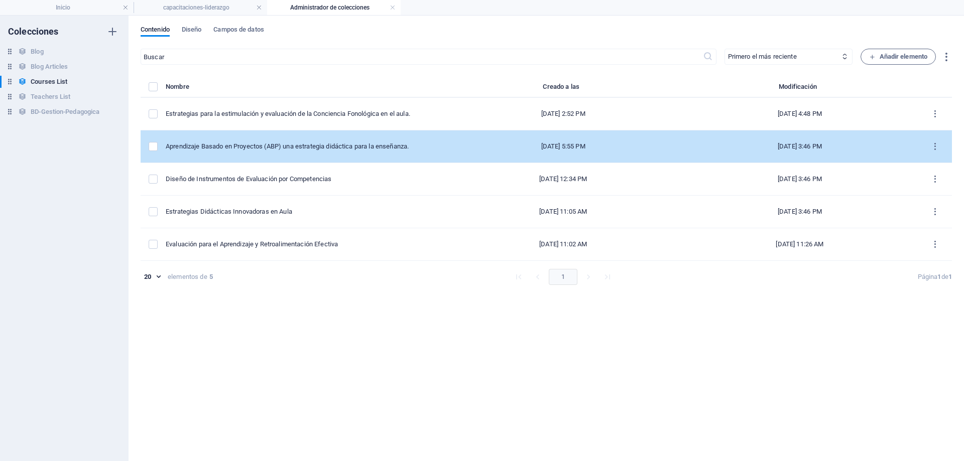
click at [418, 145] on td "Aprendizaje Basado en Proyectos (ABP) una estrategia didáctica para la enseñanz…" at bounding box center [305, 147] width 279 height 33
select select "Creativity"
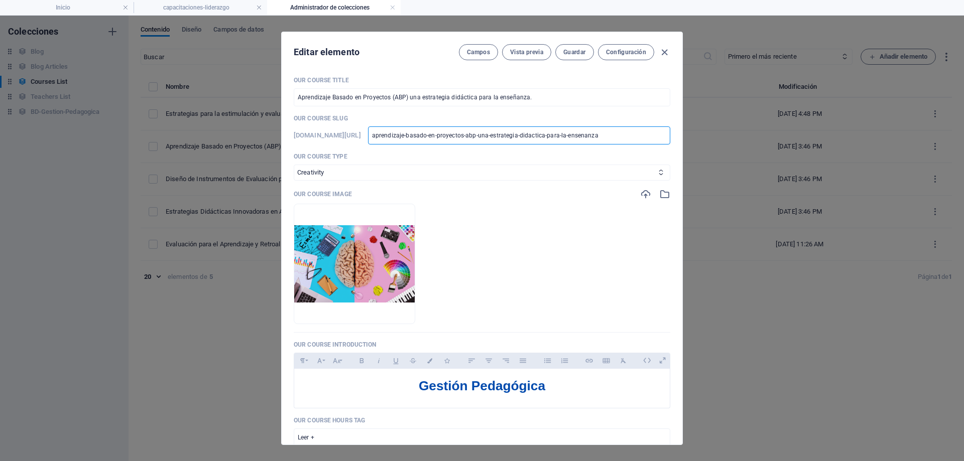
scroll to position [0, 17]
drag, startPoint x: 517, startPoint y: 134, endPoint x: 674, endPoint y: 135, distance: 157.1
click at [674, 135] on div "Our Course Title Aprendizaje Basado en Proyectos (ABP) una estrategia didáctica…" at bounding box center [482, 256] width 401 height 377
click at [537, 97] on input "Aprendizaje Basado en Proyectos (ABP) una estrategia didáctica para la enseñanz…" at bounding box center [482, 97] width 377 height 18
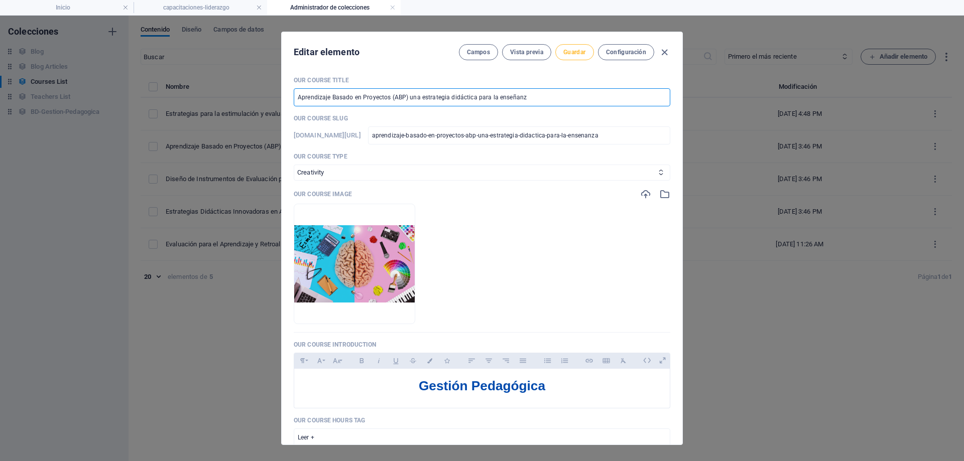
type input "Aprendizaje Basado en Proyectos (ABP) una estrategia didáctica para la enseñanz"
click at [566, 56] on button "Guardar" at bounding box center [574, 52] width 38 height 16
click at [564, 51] on span "Guardar" at bounding box center [574, 52] width 22 height 8
click at [664, 54] on icon "button" at bounding box center [665, 53] width 12 height 12
checkbox input "false"
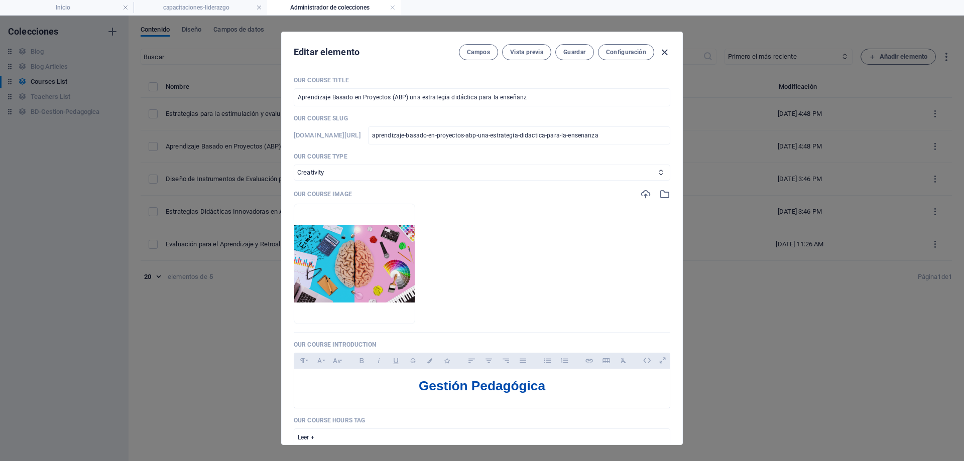
type input "aprendizaje-basado-en-proyectos-abp-una-estrategia-didactica-para-la-ensenanza"
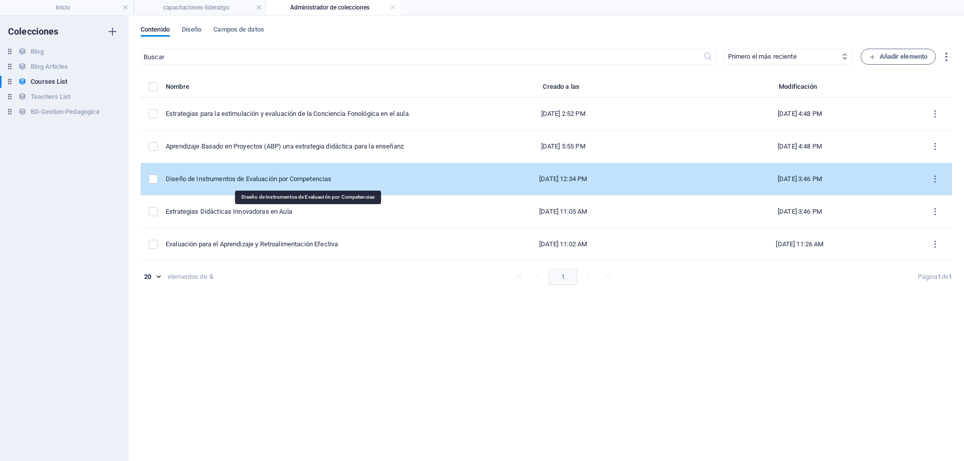
click at [294, 177] on div "Diseño de Instrumentos de Evaluación por Competencias" at bounding box center [301, 179] width 271 height 9
select select "Marketing"
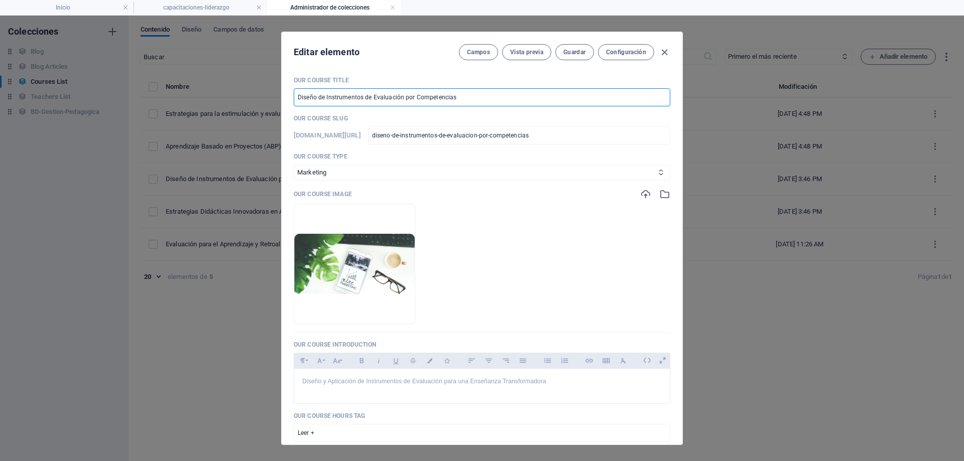
click at [479, 98] on input "Diseño de Instrumentos de Evaluación por Competencias" at bounding box center [482, 97] width 377 height 18
click at [565, 53] on span "Guardar" at bounding box center [574, 52] width 22 height 8
click at [666, 51] on icon "button" at bounding box center [665, 53] width 12 height 12
type input "diseno-de-instrumentos-de-evaluacion-por-competencias"
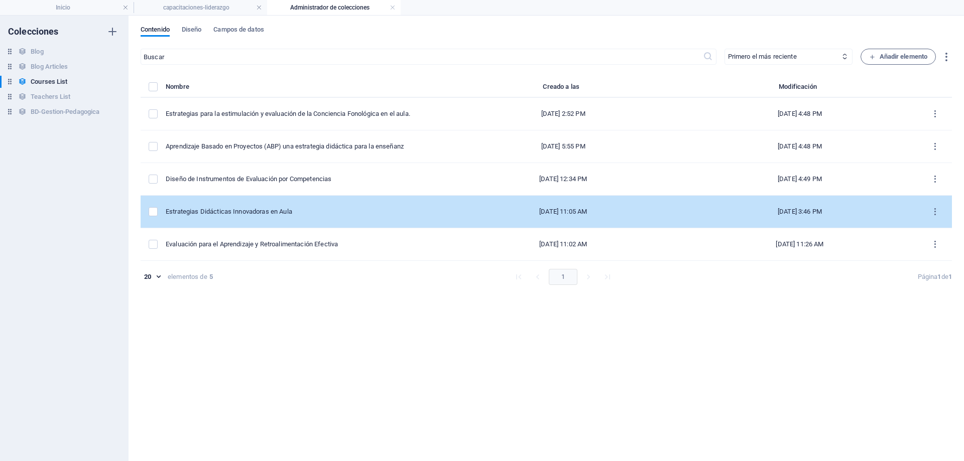
click at [331, 217] on td "Estrategias Didácticas Innovadoras en Aula" at bounding box center [305, 212] width 279 height 33
select select "Design"
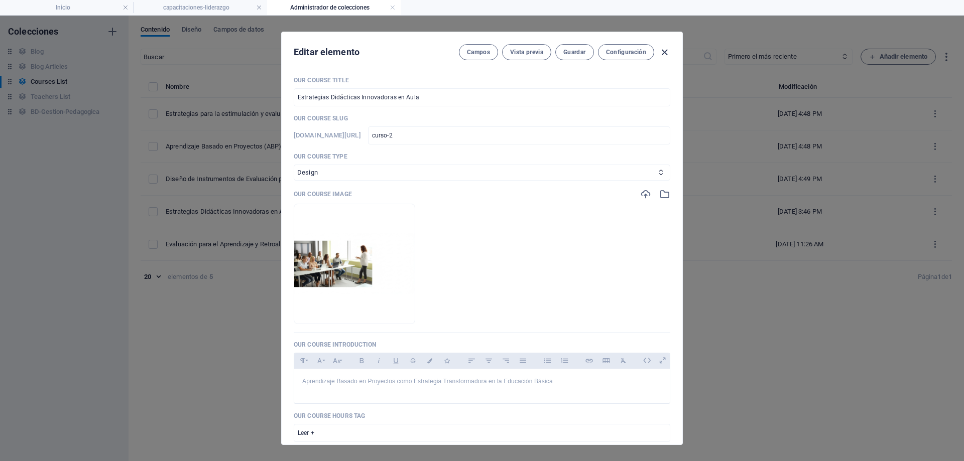
click at [665, 48] on icon "button" at bounding box center [665, 53] width 12 height 12
checkbox input "false"
type input "curso-2"
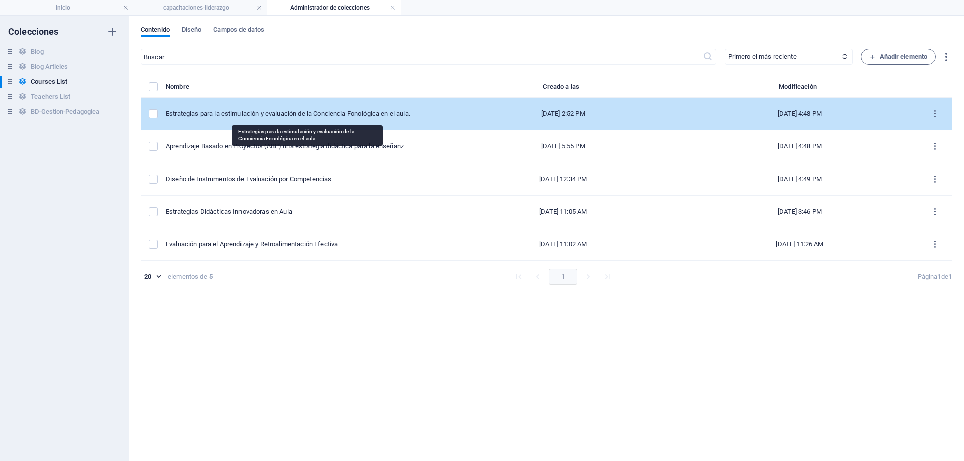
click at [383, 118] on div "Estrategias para la estimulación y evaluación de la Conciencia Fonológica en el…" at bounding box center [301, 113] width 271 height 9
select select "Creativity"
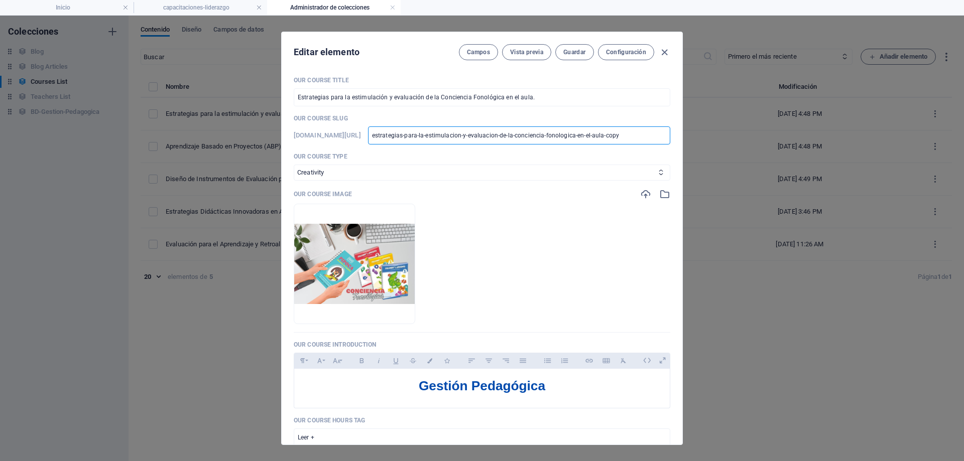
scroll to position [0, 38]
drag, startPoint x: 459, startPoint y: 136, endPoint x: 811, endPoint y: 135, distance: 351.9
click at [811, 135] on div "Editar elemento [PERSON_NAME] Vista previa Guardar Configuración Our Course Tit…" at bounding box center [482, 239] width 964 height 446
type input "c"
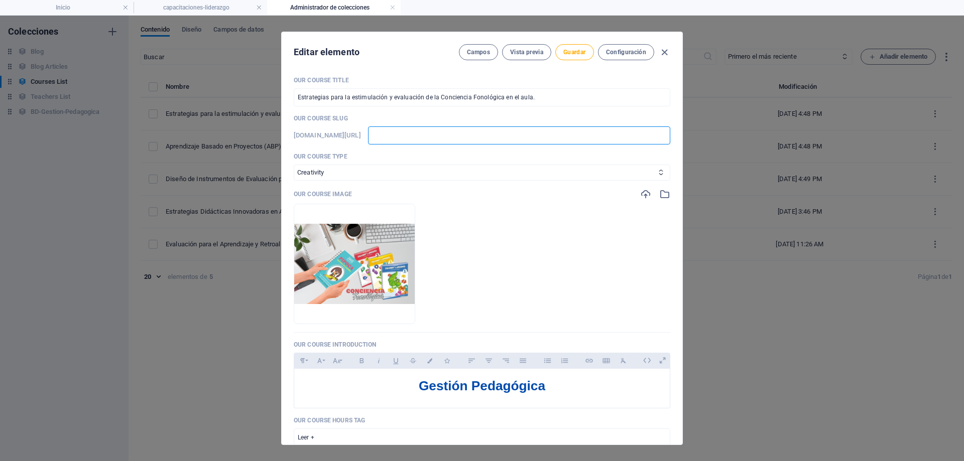
type input "c"
type input "cu"
type input "cur"
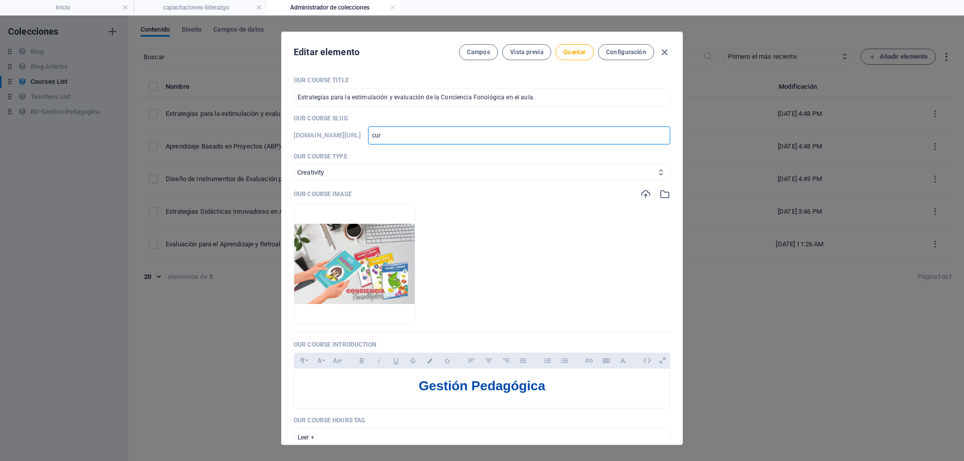
type input "curs"
type input "curs-"
type input "curs-l"
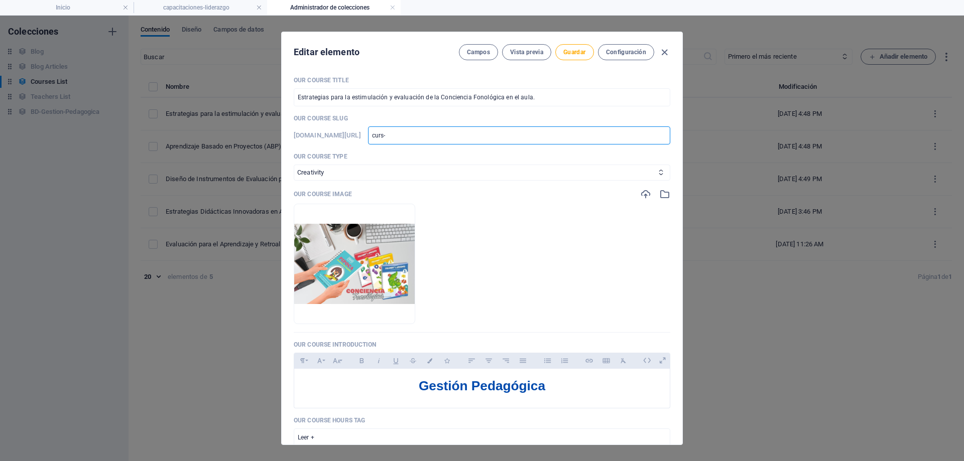
type input "curs-l"
type input "curs-li"
type input "curs-lis"
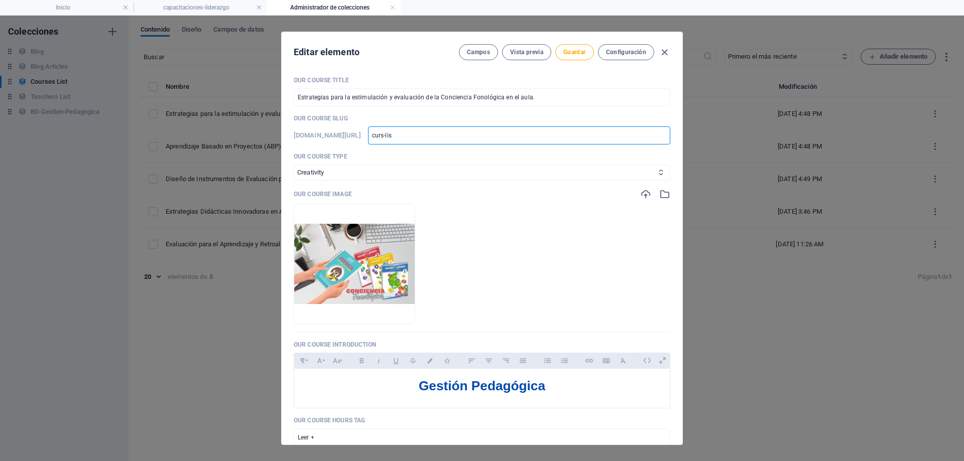
type input "curs-list"
type input "curs-list-"
type input "curs-list-1º"
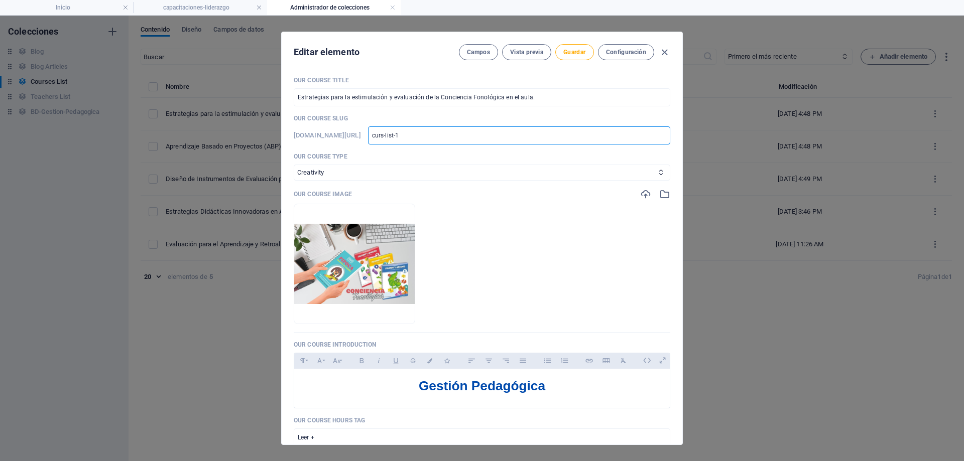
type input "curs-list-1º"
type input "curs-list-1"
click at [566, 52] on span "Guardar" at bounding box center [574, 52] width 22 height 8
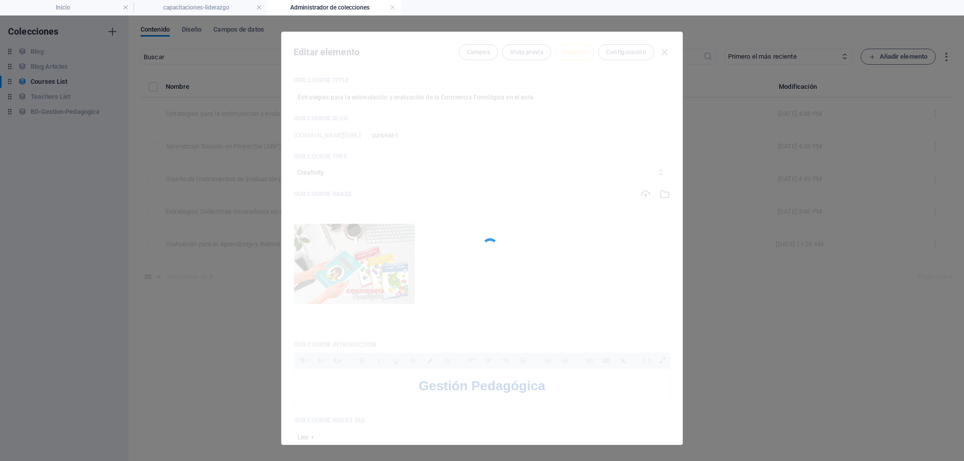
type input "curs-list-1"
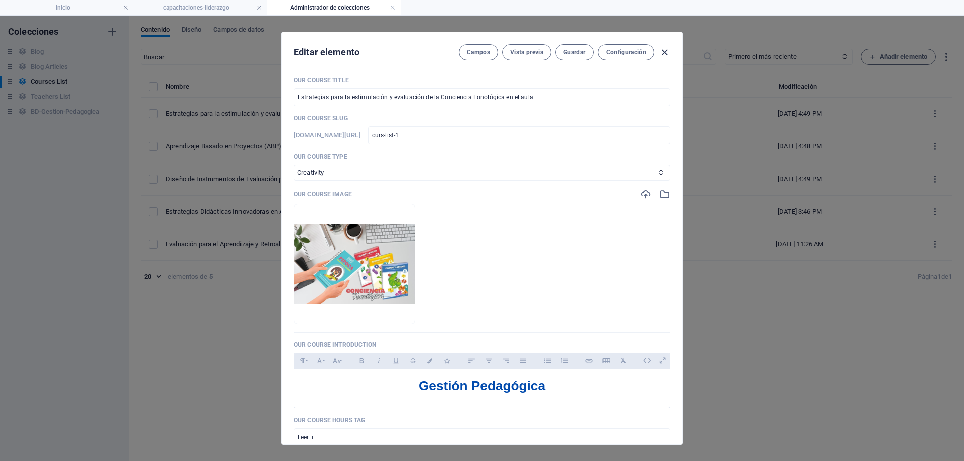
click at [664, 53] on icon "button" at bounding box center [665, 53] width 12 height 12
checkbox input "false"
type input "curs-list-1"
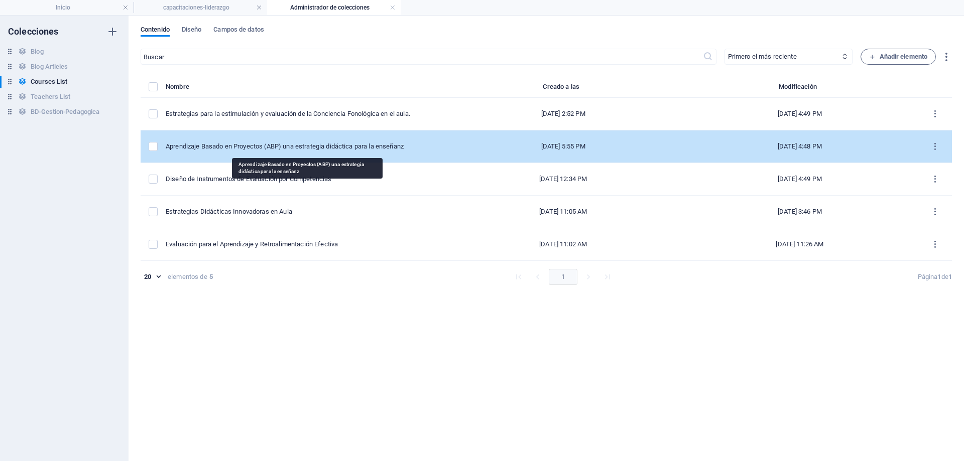
click at [359, 148] on div "Aprendizaje Basado en Proyectos (ABP) una estrategia didáctica para la enseñanz" at bounding box center [301, 146] width 271 height 9
select select "Creativity"
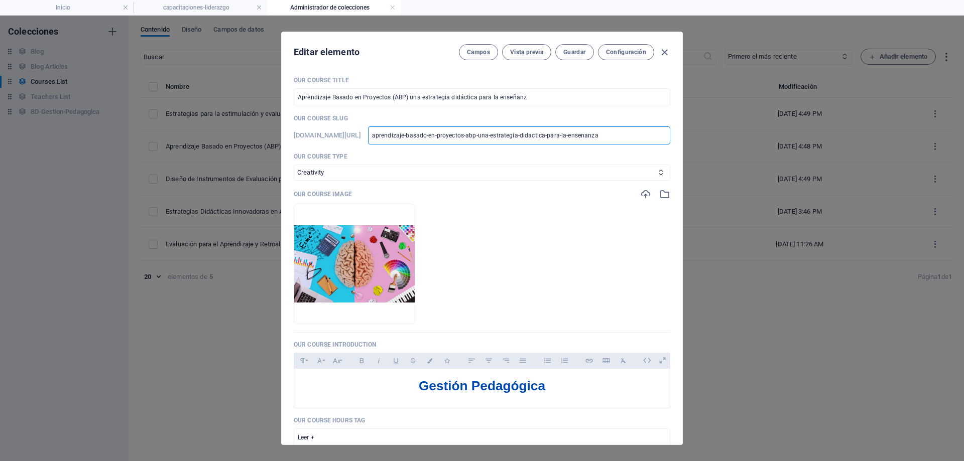
scroll to position [0, 17]
drag, startPoint x: 459, startPoint y: 136, endPoint x: 751, endPoint y: 148, distance: 292.4
click at [751, 148] on div "Editar elemento [PERSON_NAME] Vista previa Guardar Configuración Our Course Tit…" at bounding box center [482, 239] width 964 height 446
type input "c"
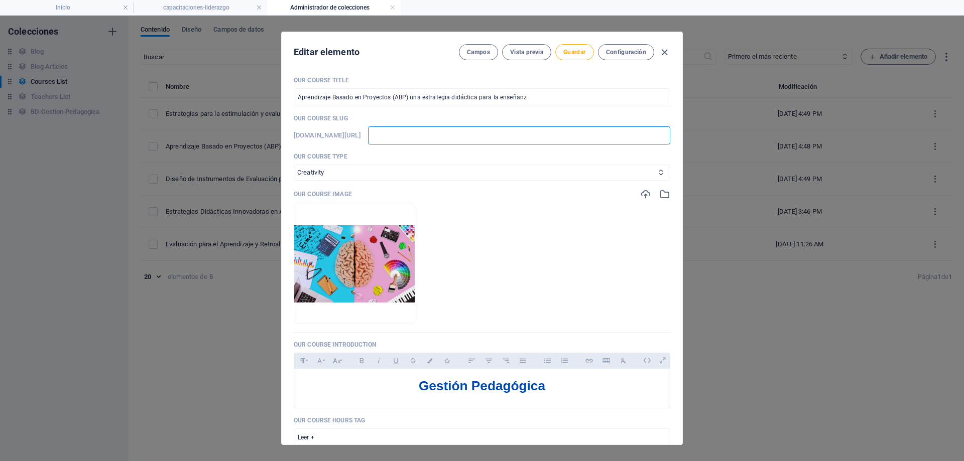
type input "c"
type input "cu"
type input "cur"
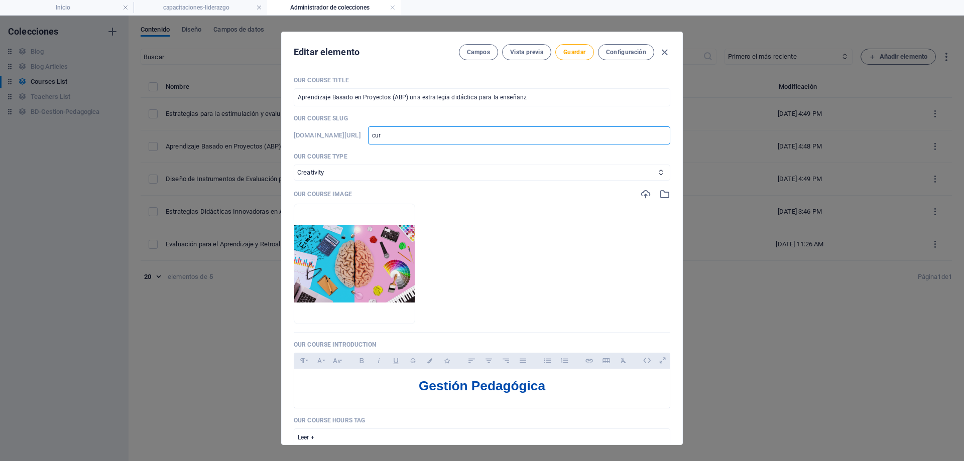
type input "curs"
type input "curs-"
type input "curs-l"
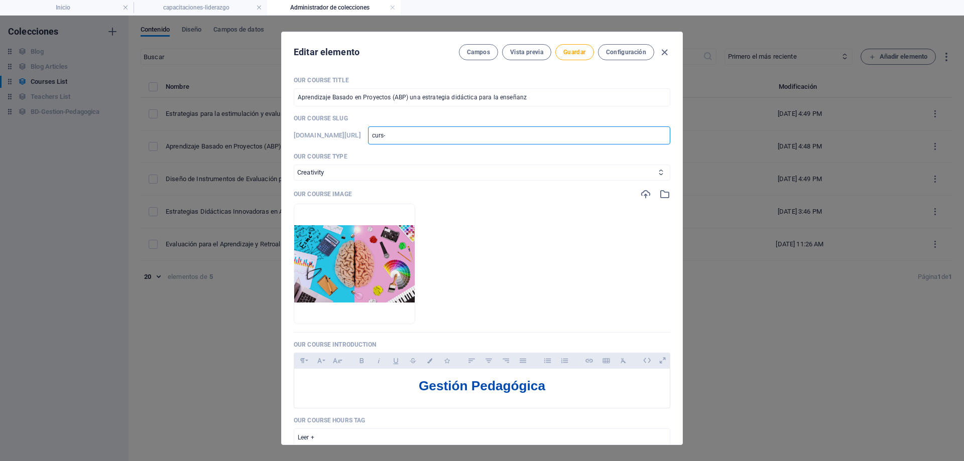
type input "curs-l"
type input "curs-li"
type input "curs-lis"
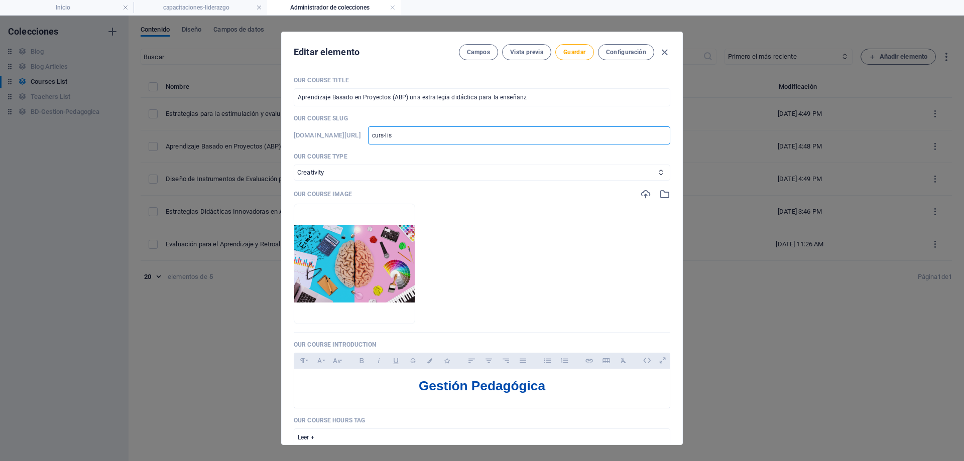
type input "curs-list"
type input "curs-list-"
type input "curs-list-2"
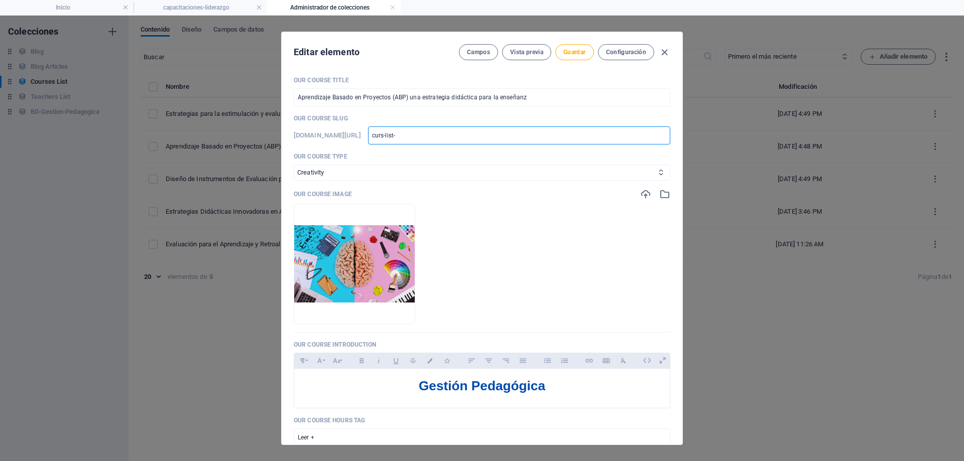
type input "curs-list-2"
click at [569, 49] on span "Guardar" at bounding box center [574, 52] width 22 height 8
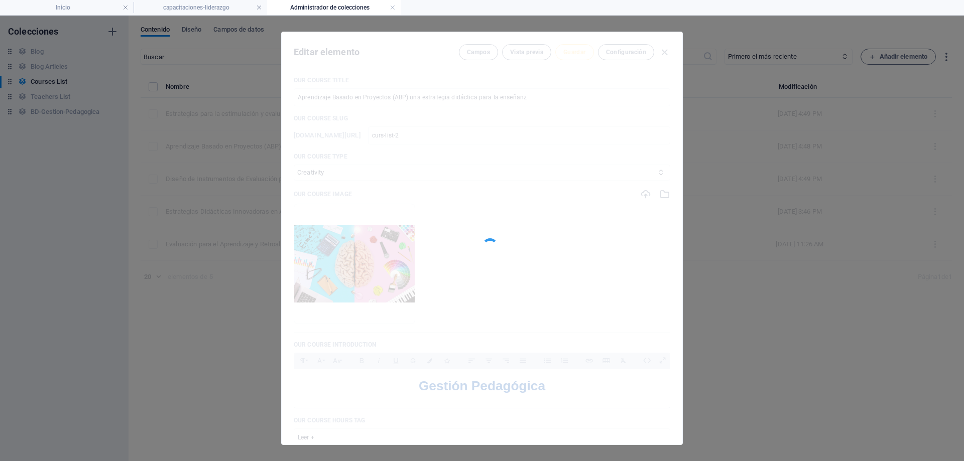
type input "curs-list-2"
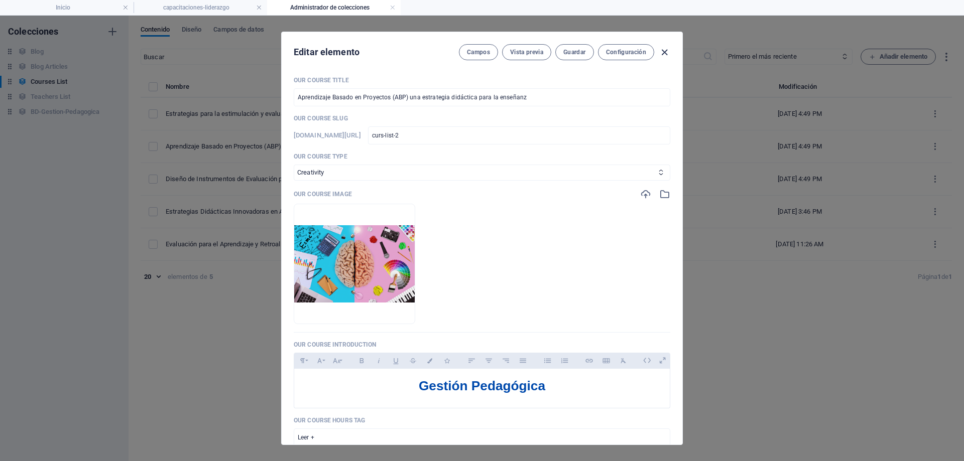
click at [665, 51] on icon "button" at bounding box center [665, 53] width 12 height 12
checkbox input "false"
type input "curs-list-2"
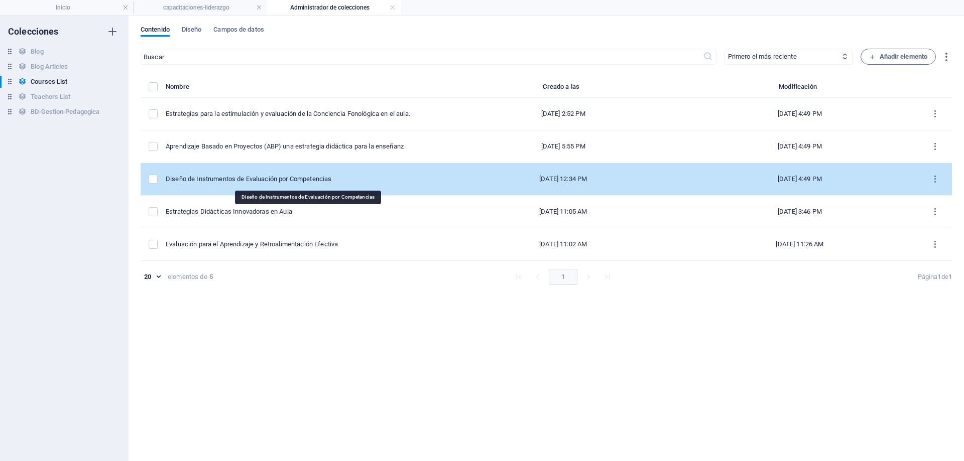
click at [329, 179] on div "Diseño de Instrumentos de Evaluación por Competencias" at bounding box center [301, 179] width 271 height 9
select select "Marketing"
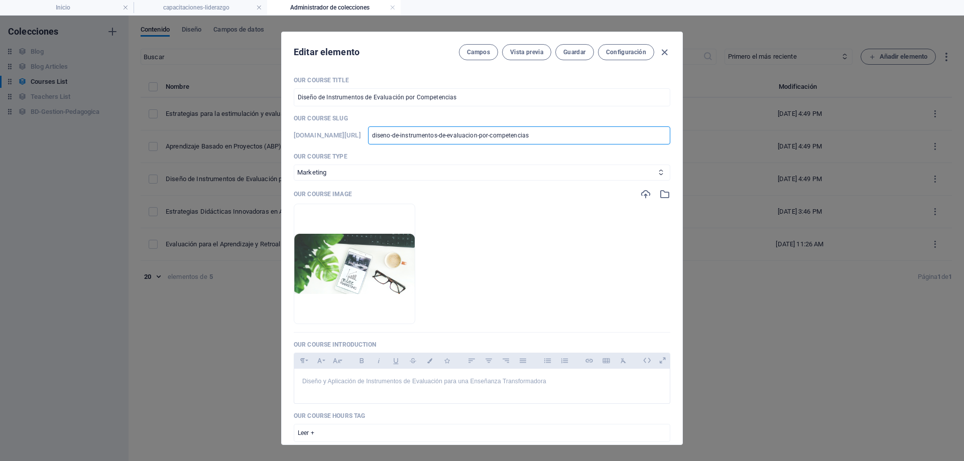
drag, startPoint x: 624, startPoint y: 134, endPoint x: 411, endPoint y: 136, distance: 212.9
click at [411, 136] on div "[DOMAIN_NAME][URL] diseno-de-instrumentos-de-evaluacion-por-competencias ​" at bounding box center [482, 136] width 377 height 18
type input "c"
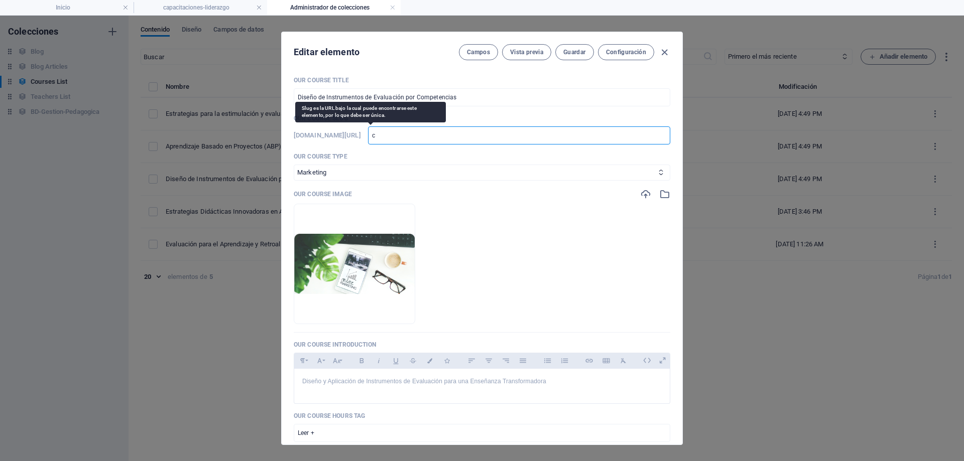
type input "cu"
type input "cur"
type input "curs"
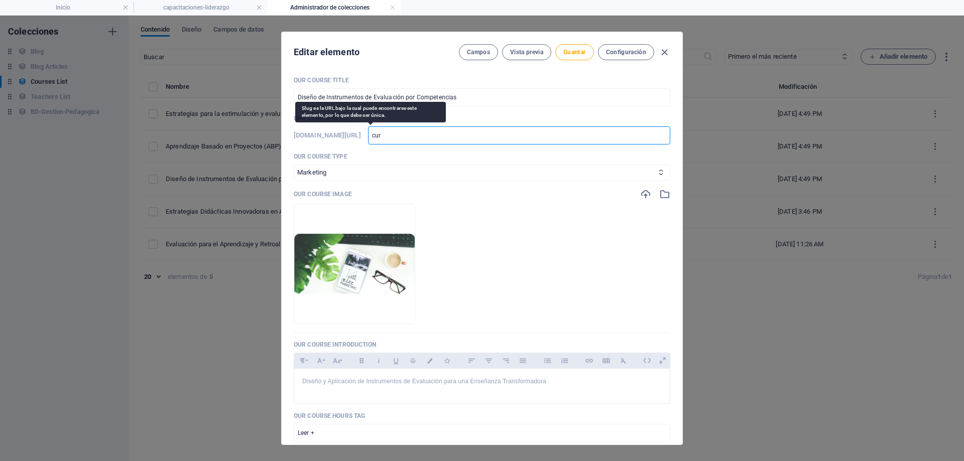
type input "curs"
type input "curs-"
type input "curs-l"
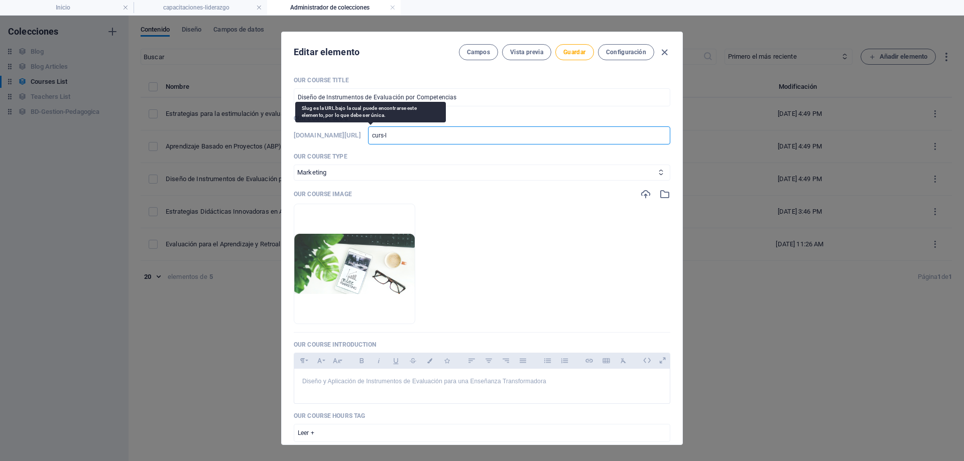
type input "curs-li"
type input "curs-lis"
type input "curs-list"
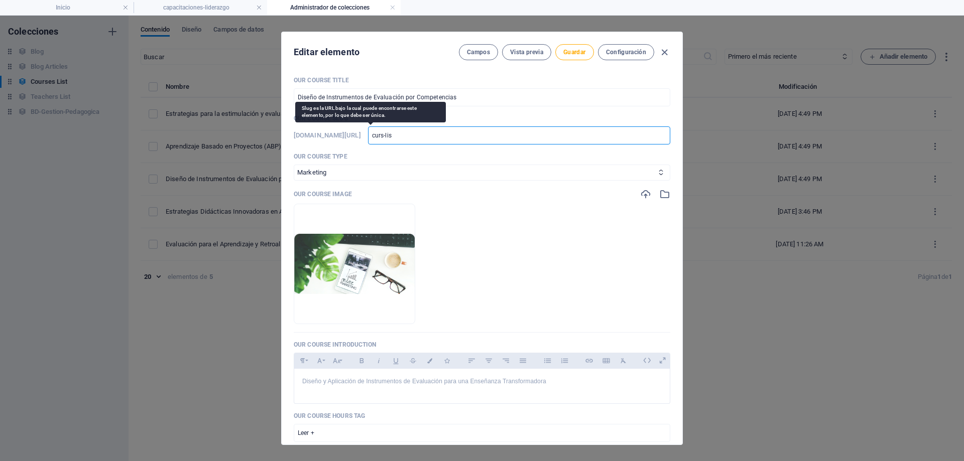
type input "curs-list"
type input "curs-list-"
type input "curs-list-3"
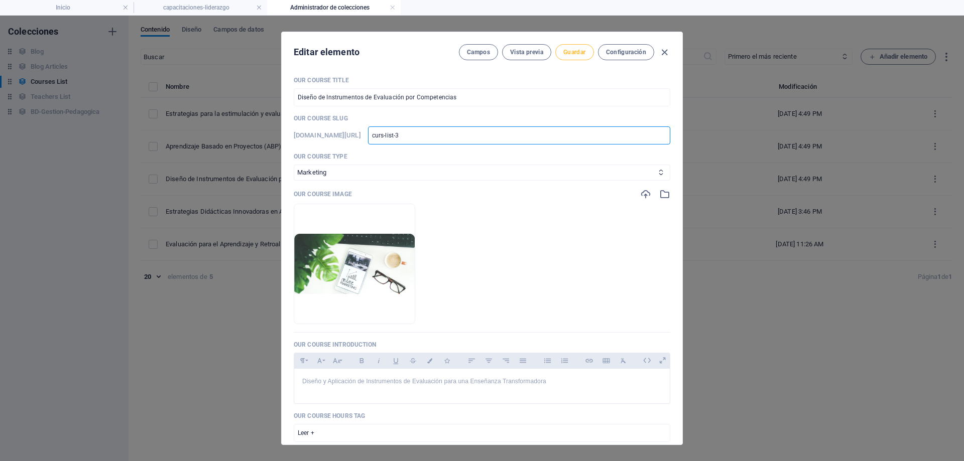
type input "curs-list-3"
click at [577, 54] on span "Guardar" at bounding box center [574, 52] width 22 height 8
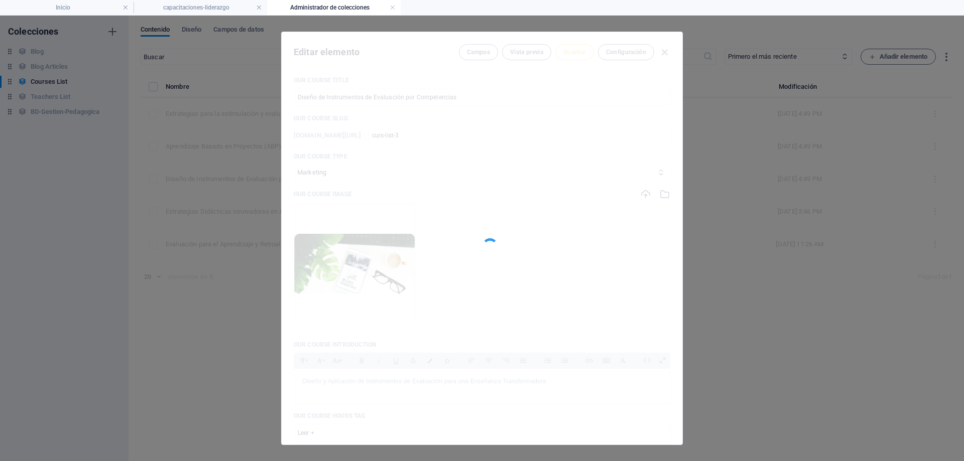
type input "curs-list-3"
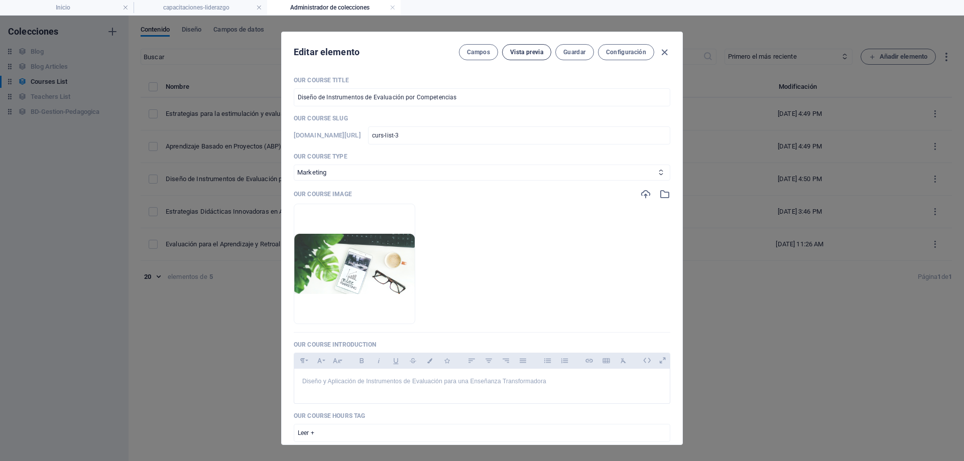
click at [523, 53] on span "Vista previa" at bounding box center [526, 52] width 33 height 8
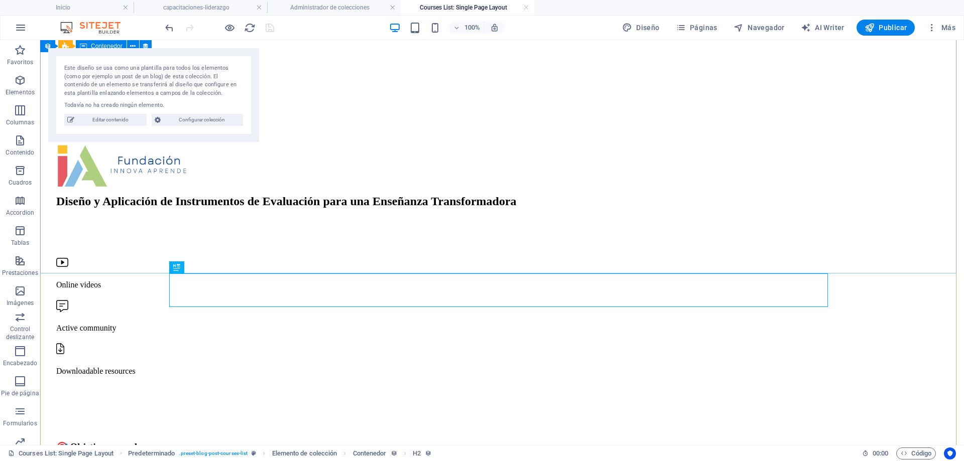
scroll to position [1010, 0]
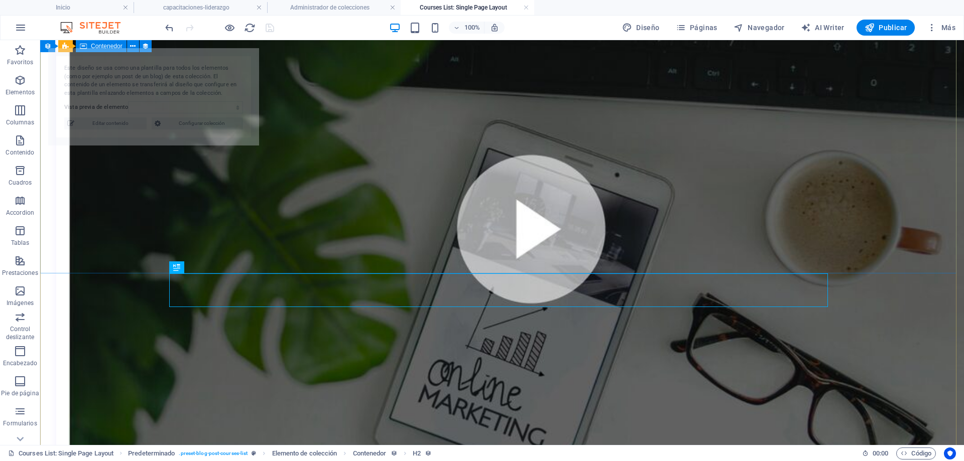
select select "68dec894553478a8190e397e"
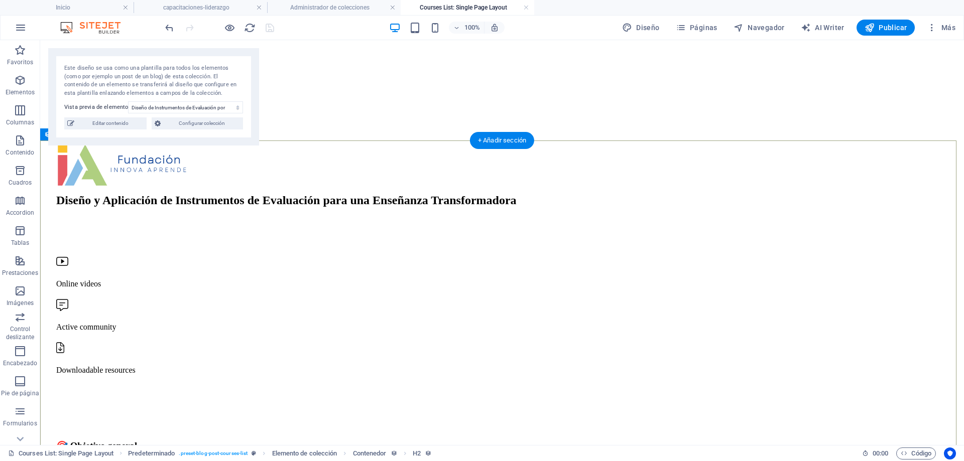
scroll to position [0, 0]
click at [364, 208] on div "Diseño y Aplicación de Instrumentos de Evaluación para una Enseñanza Transforma…" at bounding box center [502, 202] width 892 height 14
click at [99, 124] on span "Editar contenido" at bounding box center [110, 123] width 66 height 12
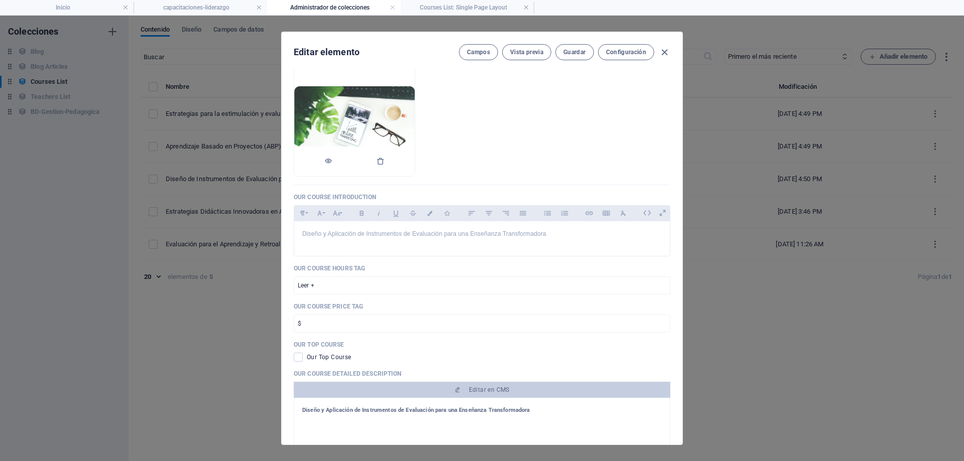
scroll to position [151, 0]
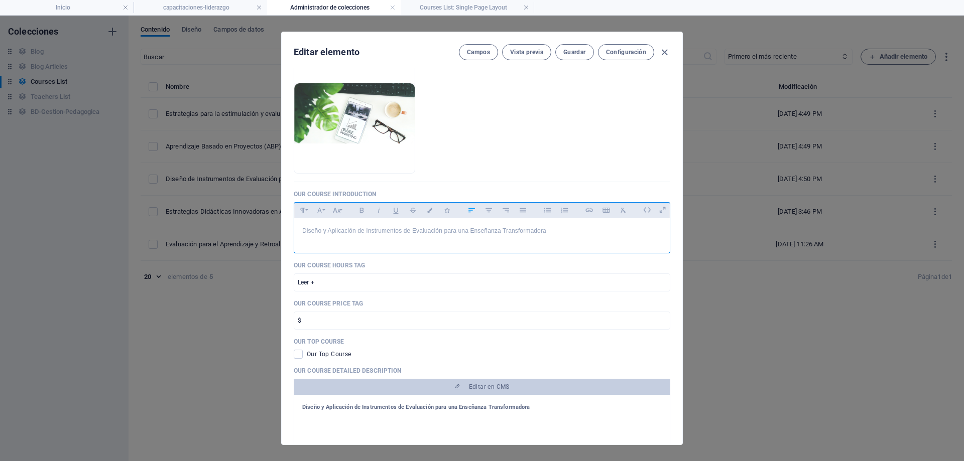
click at [564, 229] on p "Diseño y Aplicación de Instrumentos de Evaluación para una Enseñanza Transforma…" at bounding box center [481, 231] width 359 height 10
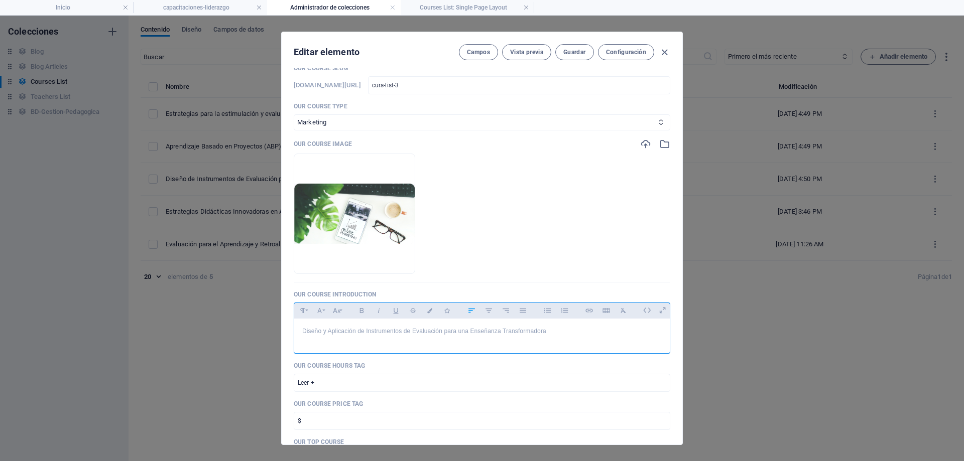
scroll to position [0, 0]
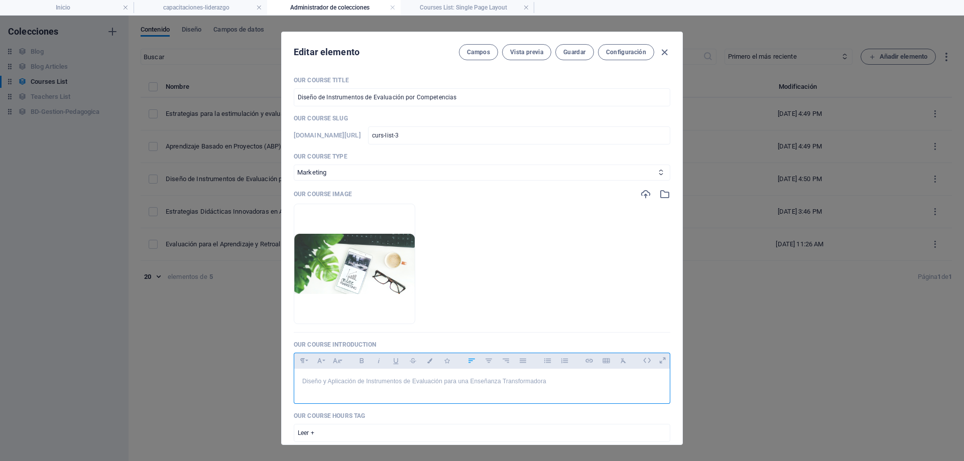
type input "curs-list-3"
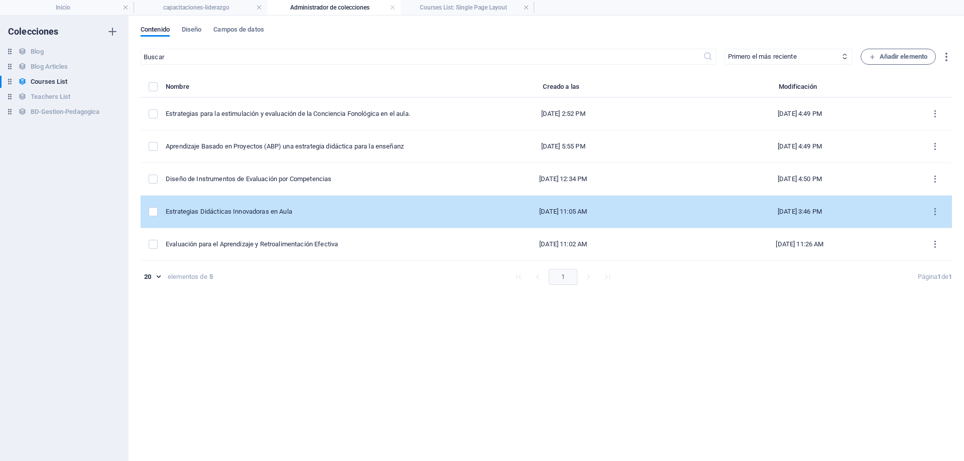
click at [271, 216] on div "Estrategias Didácticas Innovadoras en Aula" at bounding box center [301, 211] width 271 height 9
select select "Design"
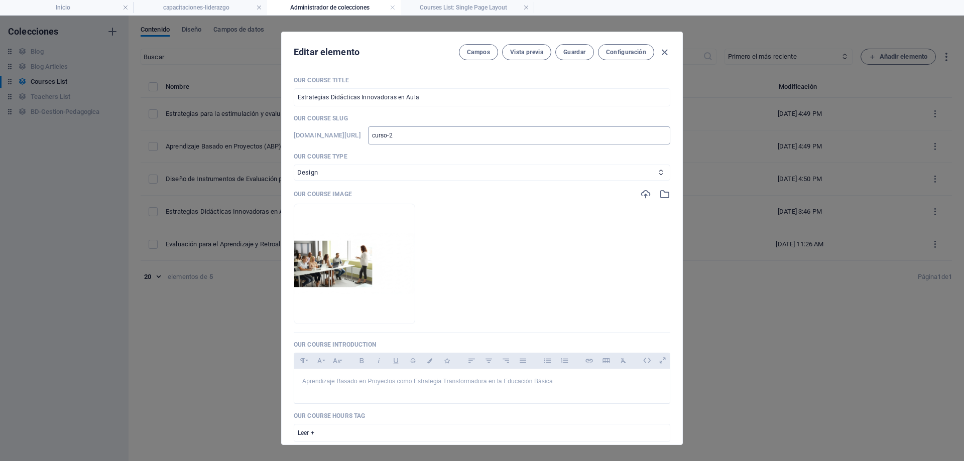
click at [507, 135] on input "curso-2" at bounding box center [519, 136] width 302 height 18
drag, startPoint x: 500, startPoint y: 136, endPoint x: 475, endPoint y: 139, distance: 24.8
click at [475, 139] on input "curso-2" at bounding box center [519, 136] width 302 height 18
type input "curso--"
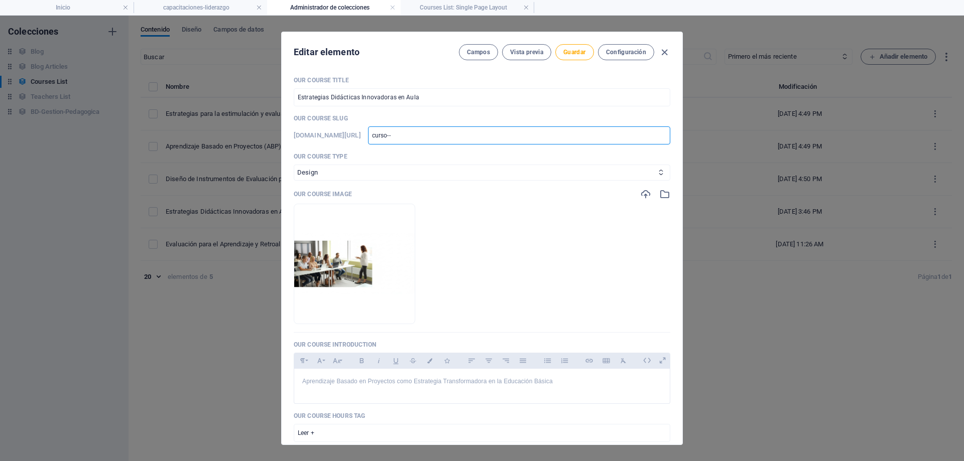
type input "curso--l"
type input "curso--li"
type input "curso--lis"
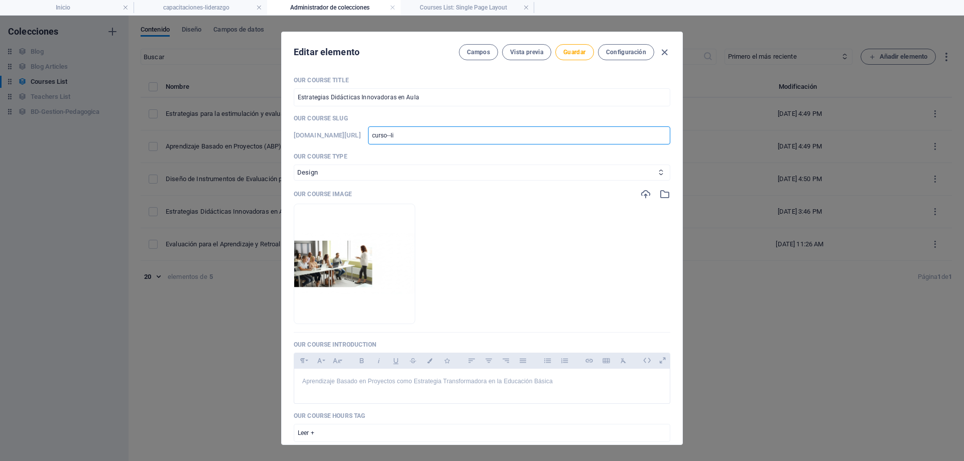
type input "curso--lis"
type input "curso--list"
type input "curso--list-"
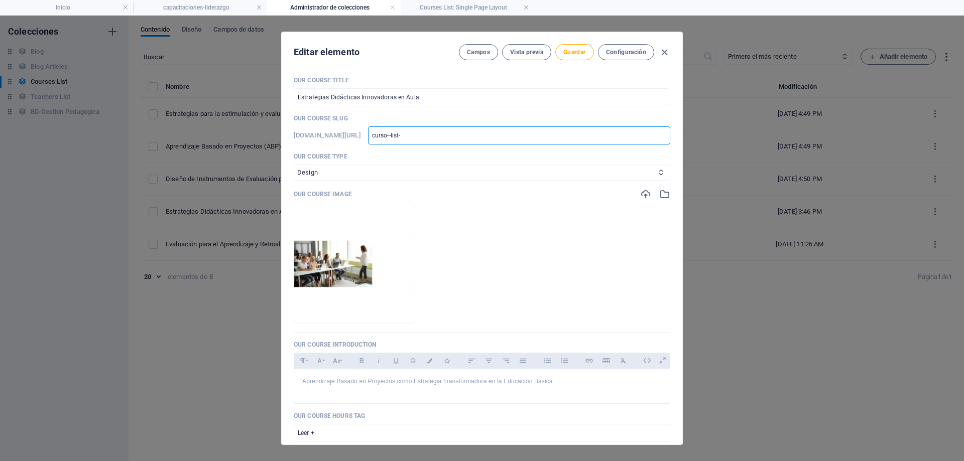
type input "curso--list-4"
type input "curso-list-4"
click at [575, 53] on span "Guardar" at bounding box center [574, 52] width 22 height 8
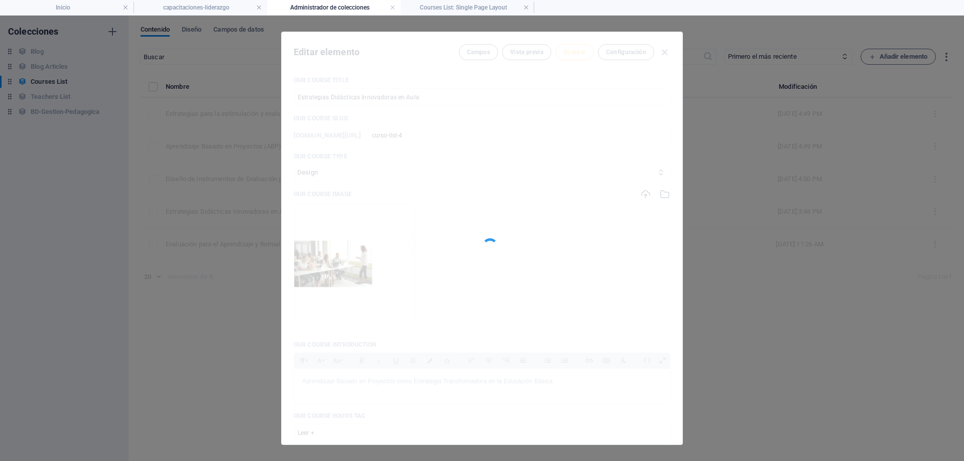
type input "curso-list-4"
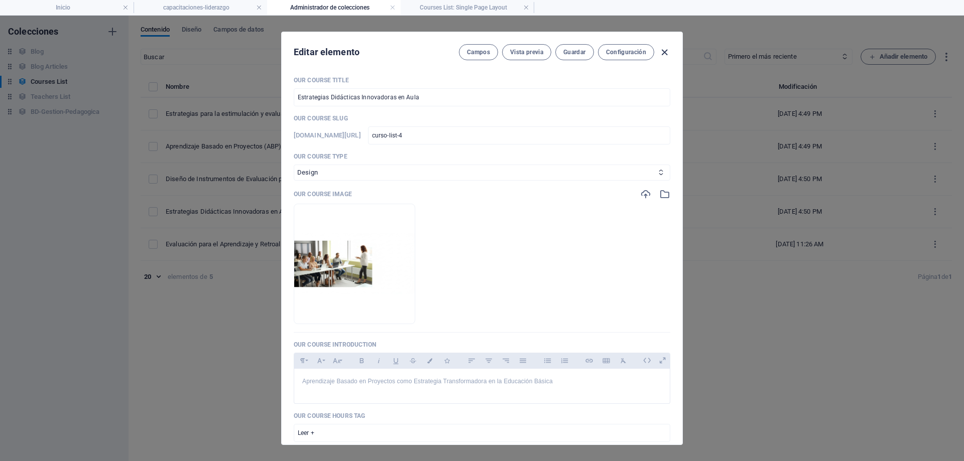
click at [662, 50] on icon "button" at bounding box center [665, 53] width 12 height 12
checkbox input "false"
type input "curso-list-4"
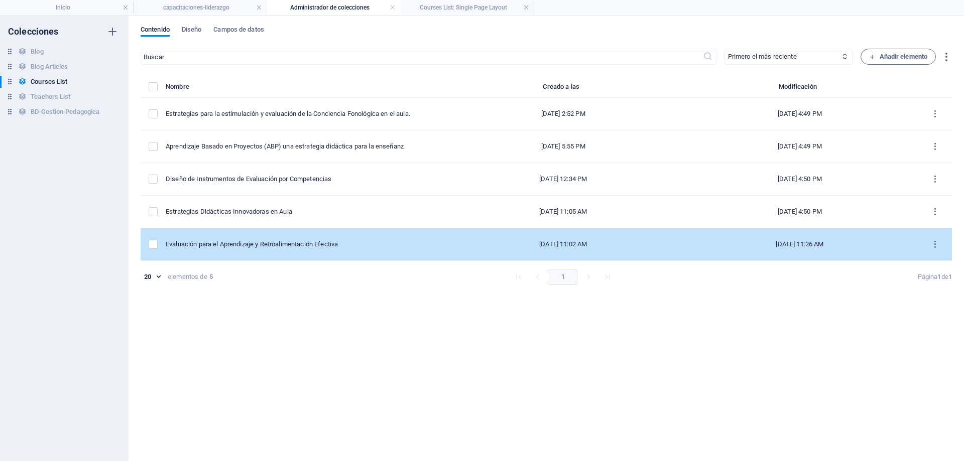
click at [537, 246] on div "[DATE] 11:02 AM" at bounding box center [563, 244] width 220 height 9
select select "Programming"
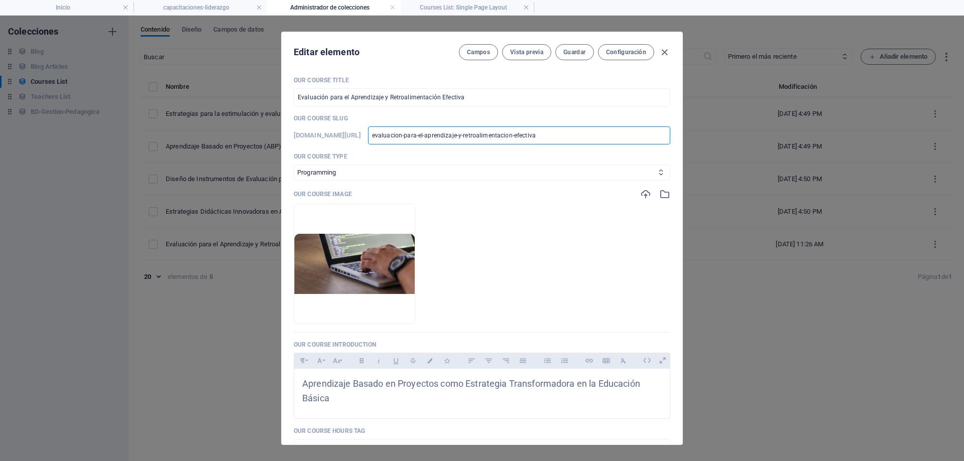
drag, startPoint x: 629, startPoint y: 135, endPoint x: 366, endPoint y: 152, distance: 263.1
click at [366, 152] on div "Our Course Title Evaluación para el Aprendizaje y Retroalimentación Efectiva ​ …" at bounding box center [482, 385] width 377 height 618
type input "c"
type input "cu"
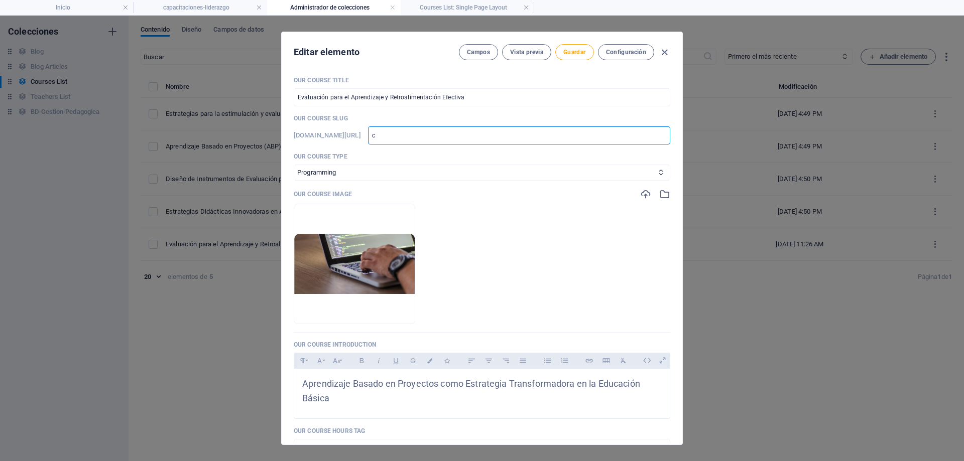
type input "cu"
type input "cur"
type input "curs"
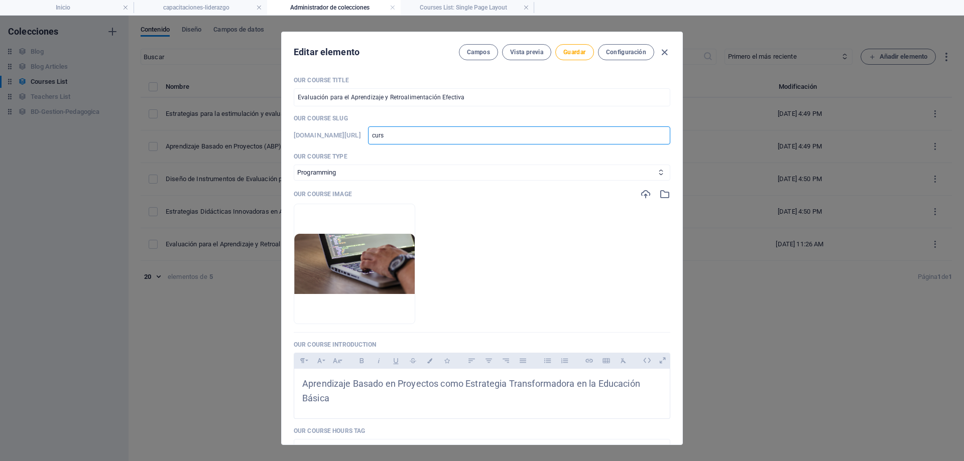
type input "curs-"
type input "curs-l"
click at [582, 48] on span "Guardar" at bounding box center [574, 52] width 22 height 8
click at [660, 57] on icon "button" at bounding box center [665, 53] width 12 height 12
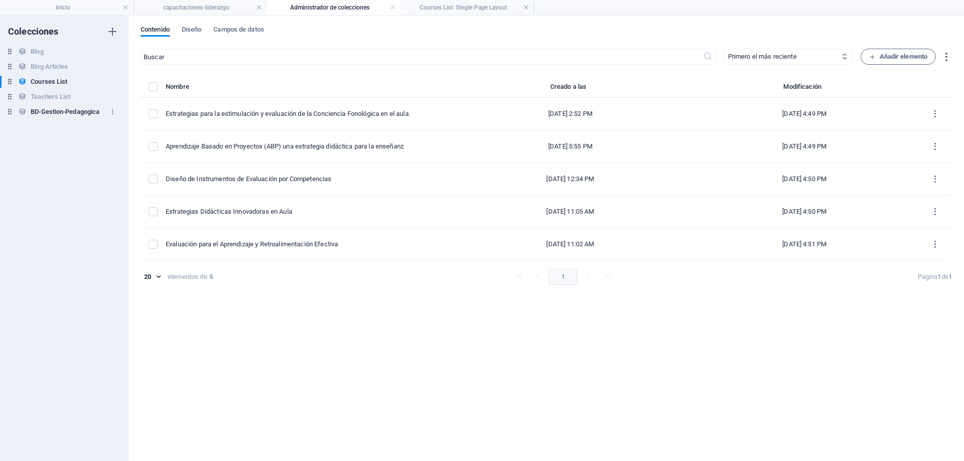
click at [76, 108] on h6 "BD-Gestion-Pedagogica" at bounding box center [65, 112] width 69 height 12
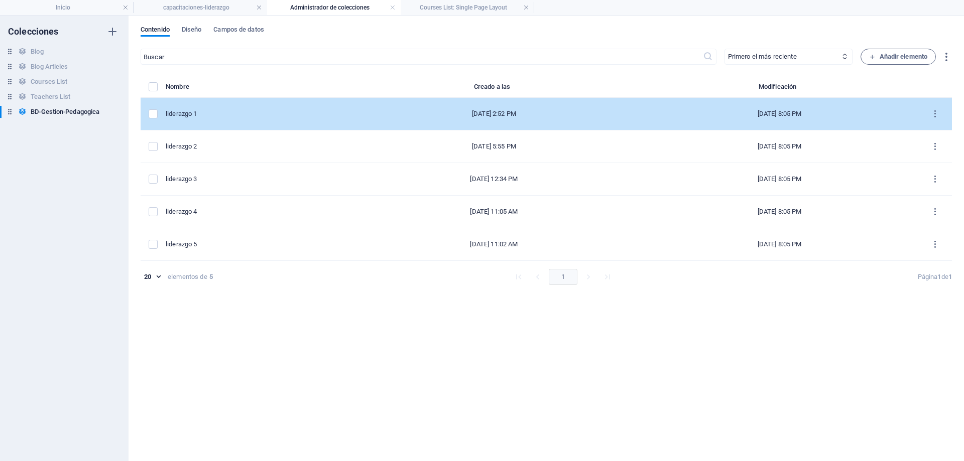
click at [270, 114] on div "liderazgo 1" at bounding box center [253, 113] width 174 height 9
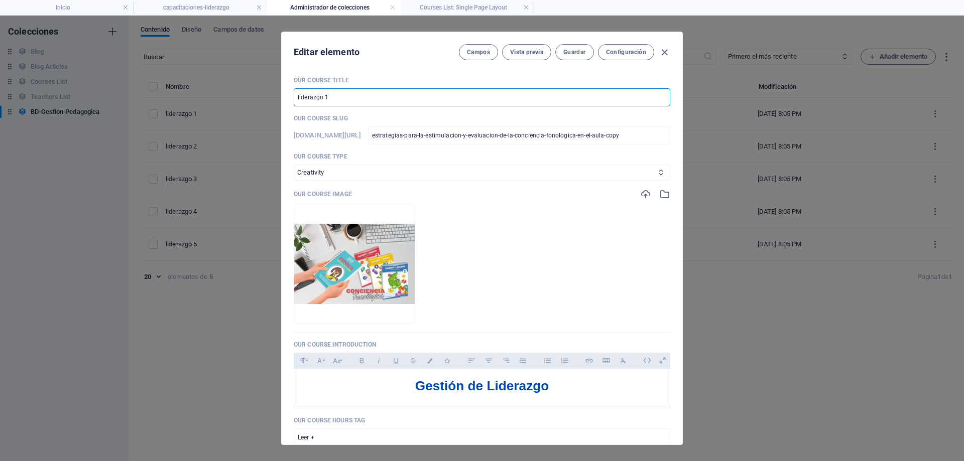
drag, startPoint x: 354, startPoint y: 96, endPoint x: 270, endPoint y: 103, distance: 84.6
click at [270, 103] on div "Editar elemento [PERSON_NAME] Vista previa Guardar Configuración Our Course Tit…" at bounding box center [482, 239] width 964 height 446
drag, startPoint x: 465, startPoint y: 136, endPoint x: 883, endPoint y: 156, distance: 418.2
click at [883, 156] on div "Editar elemento [PERSON_NAME] Vista previa Guardar Configuración Our Course Tit…" at bounding box center [482, 239] width 964 height 446
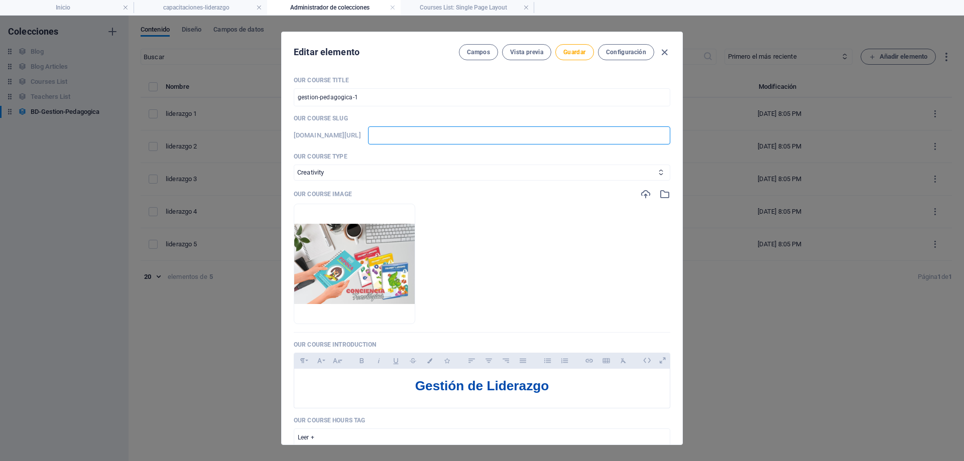
scroll to position [0, 0]
click at [564, 54] on span "Guardar" at bounding box center [574, 52] width 22 height 8
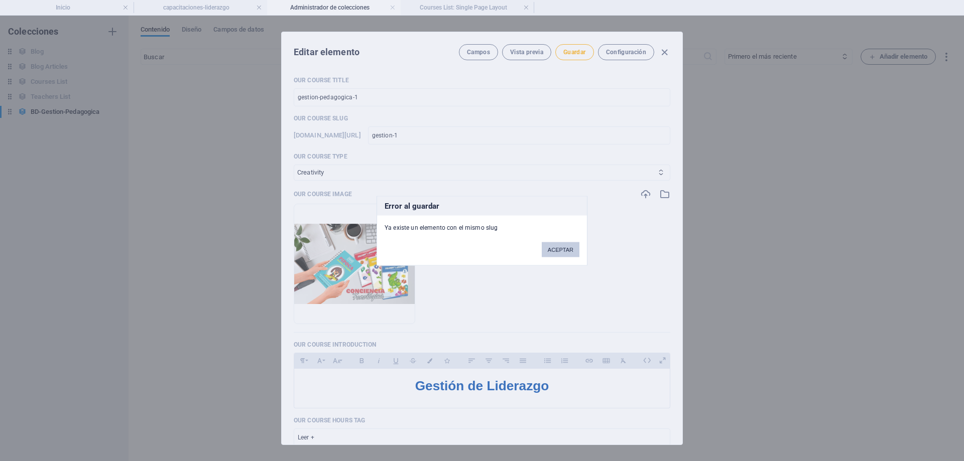
click at [553, 250] on button "ACEPTAR" at bounding box center [561, 249] width 38 height 15
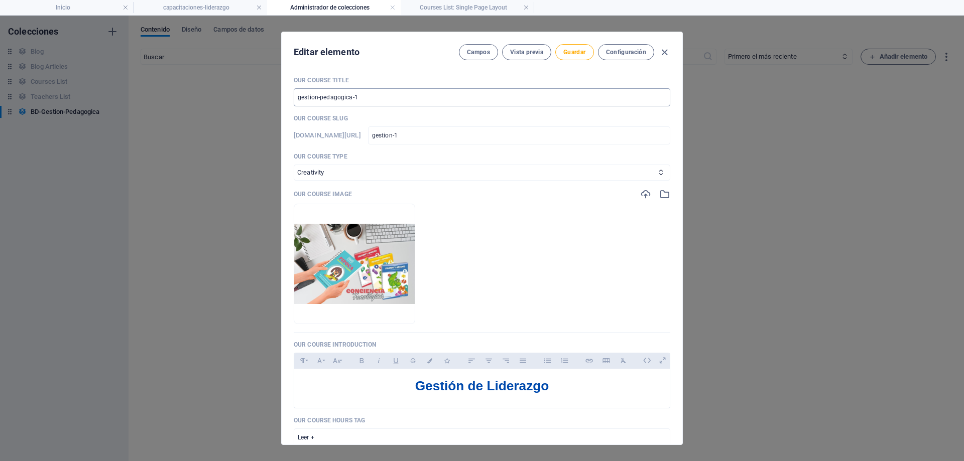
click at [375, 93] on input "gestion-pedagogica-1" at bounding box center [482, 97] width 377 height 18
click at [564, 50] on span "Guardar" at bounding box center [574, 52] width 22 height 8
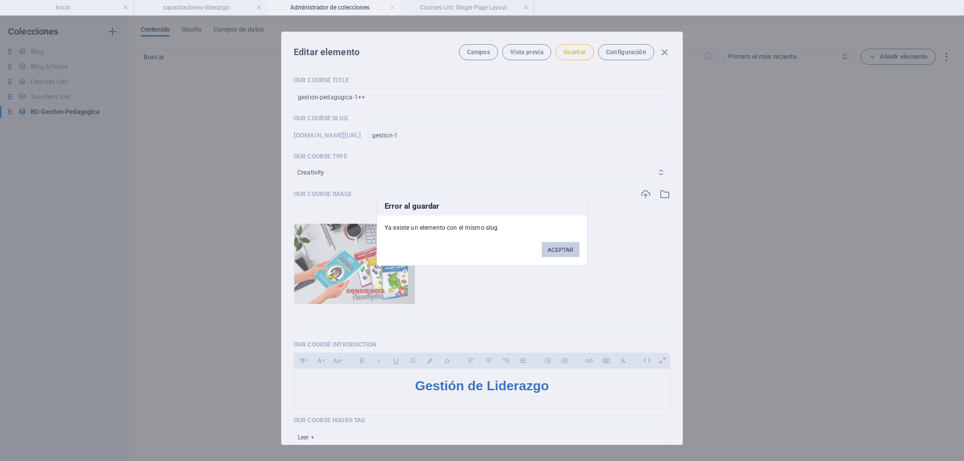
click at [566, 250] on button "ACEPTAR" at bounding box center [561, 249] width 38 height 15
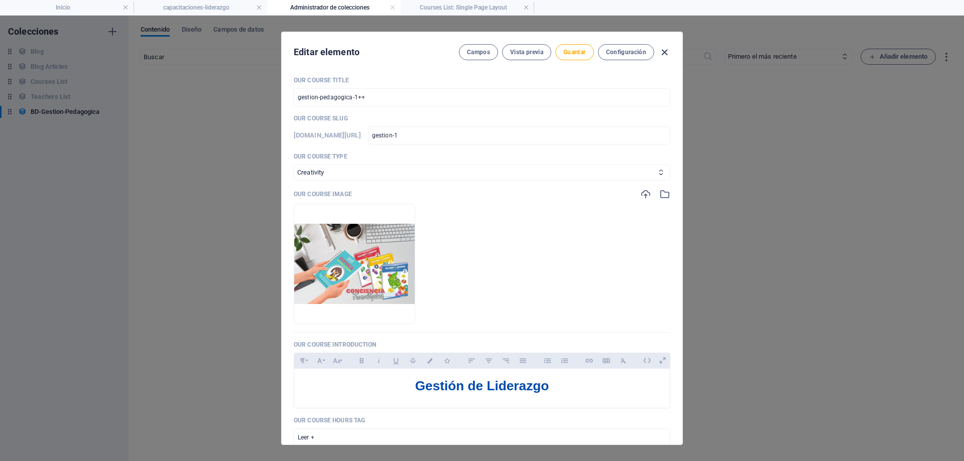
click at [661, 54] on icon "button" at bounding box center [665, 53] width 12 height 12
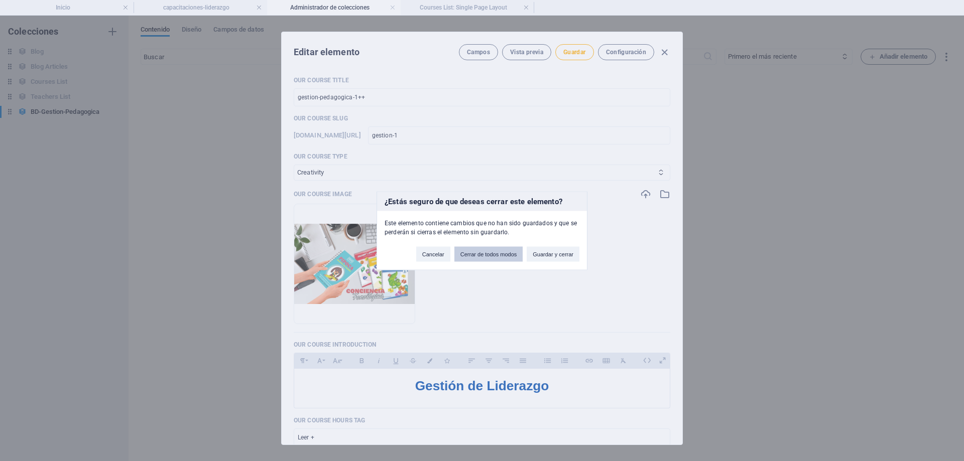
click at [492, 258] on button "Cerrar de todos modos" at bounding box center [488, 253] width 69 height 15
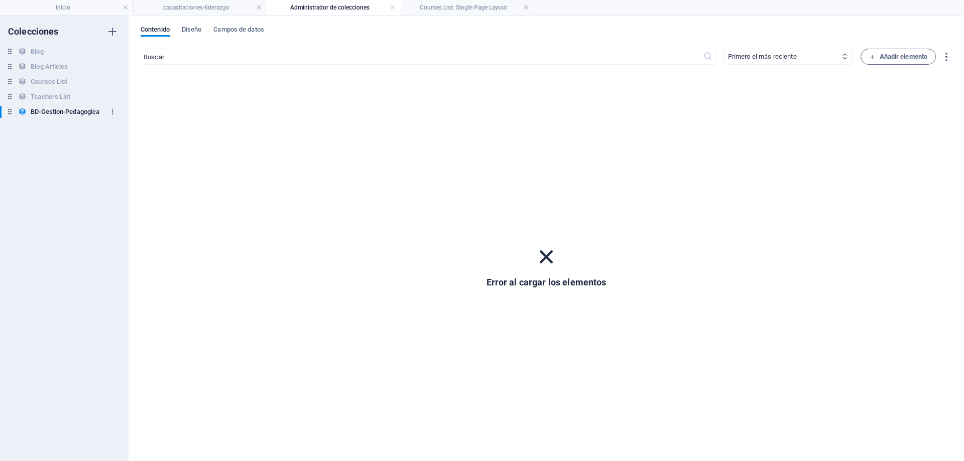
click at [109, 112] on icon "button" at bounding box center [112, 111] width 7 height 7
click at [107, 180] on h6 "Eliminar" at bounding box center [121, 180] width 48 height 12
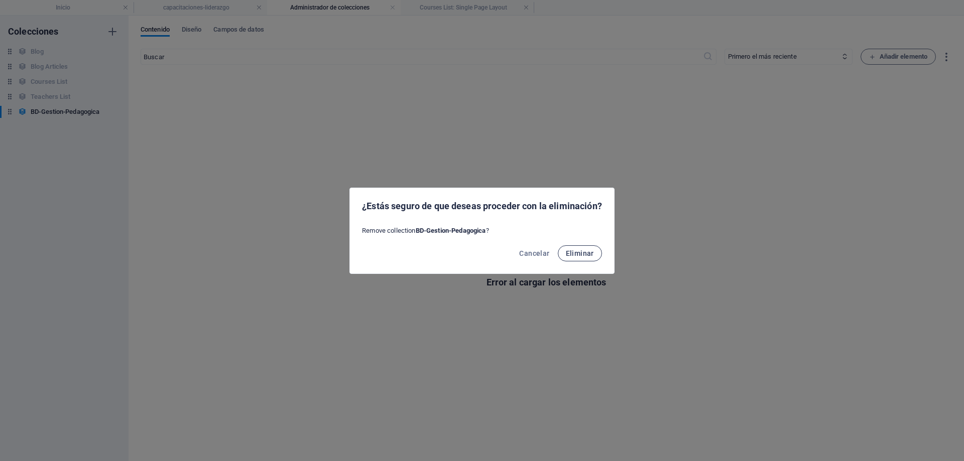
click at [579, 254] on span "Eliminar" at bounding box center [580, 254] width 28 height 8
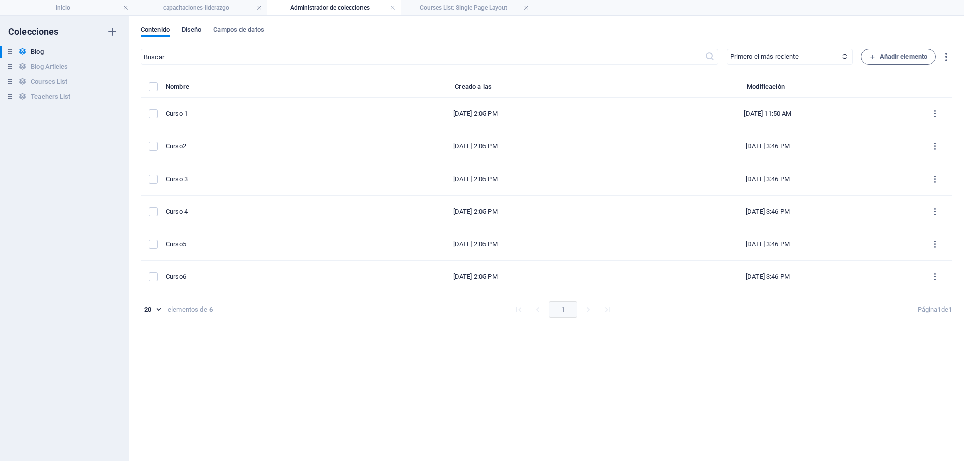
click at [195, 29] on span "Diseño" at bounding box center [192, 31] width 20 height 14
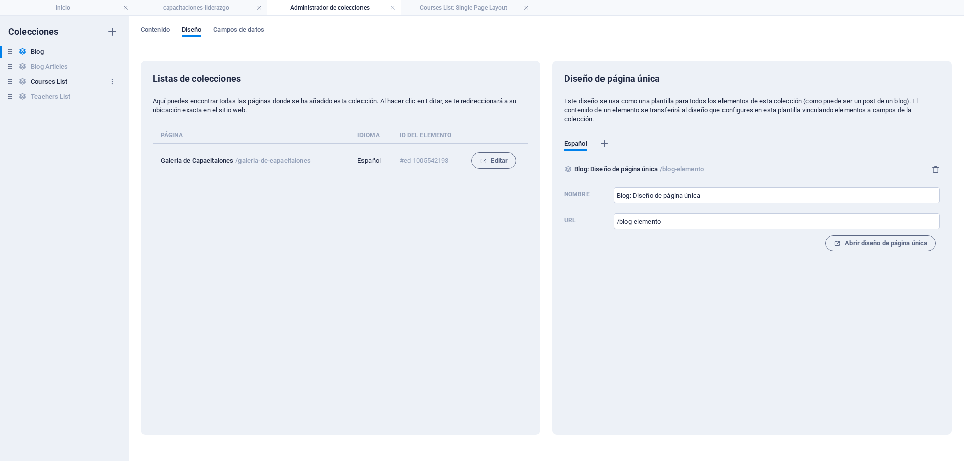
click at [56, 81] on h6 "Courses List" at bounding box center [49, 82] width 37 height 12
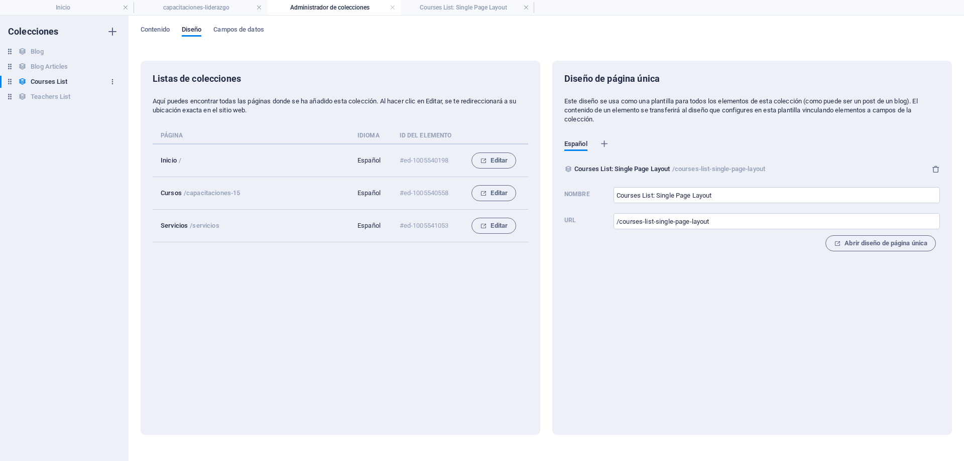
click at [113, 81] on icon "button" at bounding box center [112, 81] width 7 height 7
click at [102, 124] on h6 "Duplicar" at bounding box center [121, 126] width 48 height 12
click at [90, 112] on input "Courses List (Copy)" at bounding box center [64, 112] width 66 height 12
drag, startPoint x: 89, startPoint y: 110, endPoint x: 12, endPoint y: 115, distance: 77.4
click at [12, 115] on div "Courses List (Copy) Courses List (Copy)" at bounding box center [48, 112] width 96 height 12
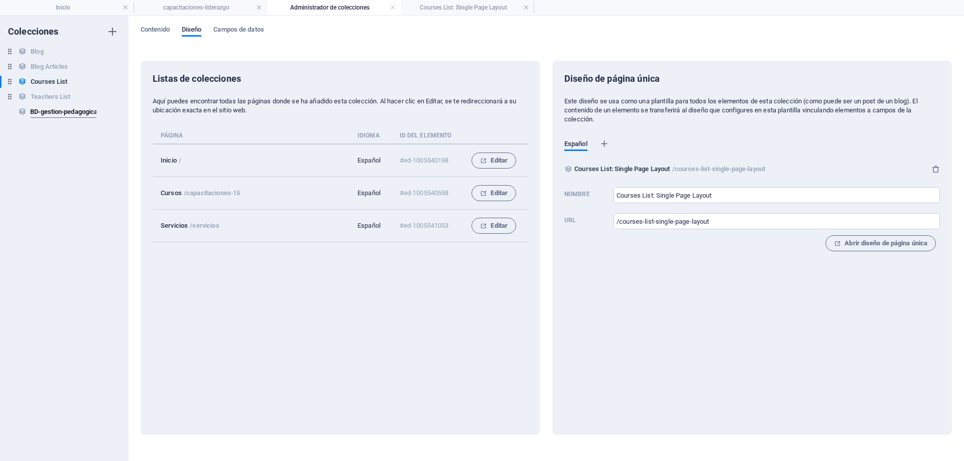
scroll to position [0, 4]
click at [39, 145] on div "Colecciones Blog Blog Blog Articles Blog Articles Courses List Courses List Tea…" at bounding box center [64, 239] width 129 height 446
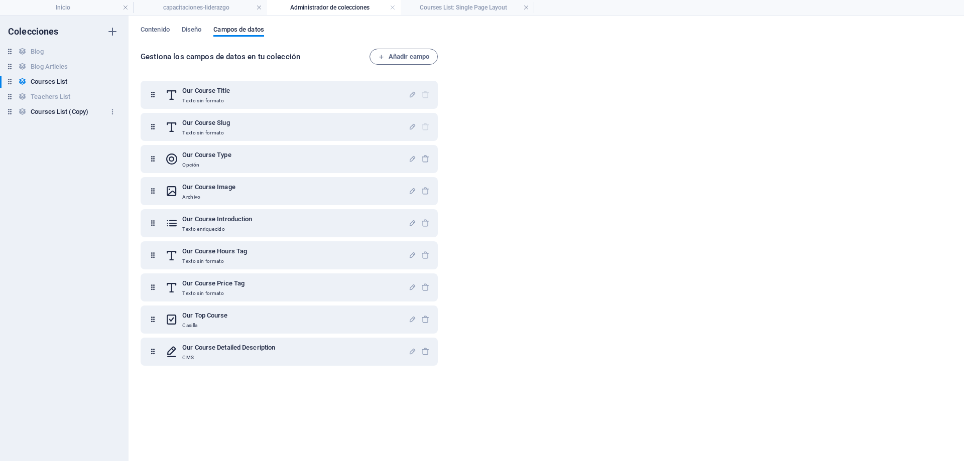
click at [66, 107] on h6 "Courses List (Copy)" at bounding box center [60, 112] width 58 height 12
click at [110, 113] on icon "button" at bounding box center [112, 111] width 7 height 7
click at [115, 134] on h6 "Cambiar nombre" at bounding box center [121, 132] width 48 height 12
click at [145, 29] on span "Contenido" at bounding box center [155, 31] width 29 height 14
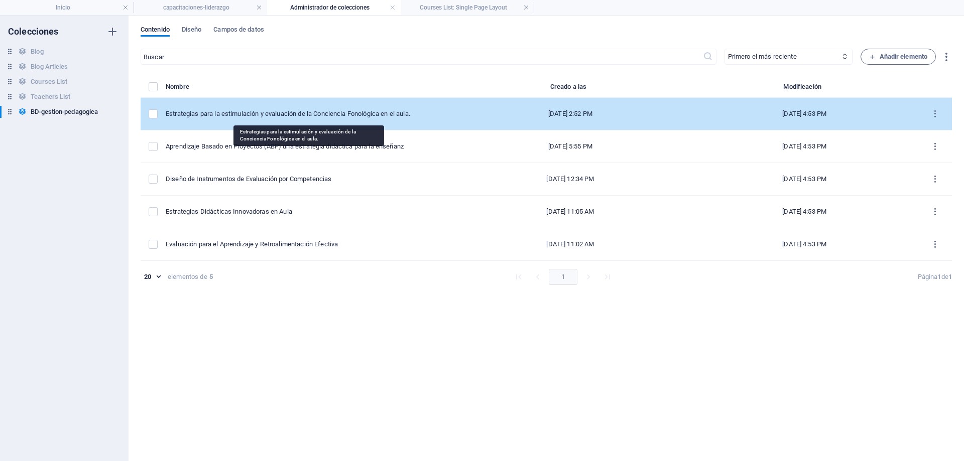
click at [371, 115] on div "Estrategias para la estimulación y evaluación de la Conciencia Fonológica en el…" at bounding box center [304, 113] width 276 height 9
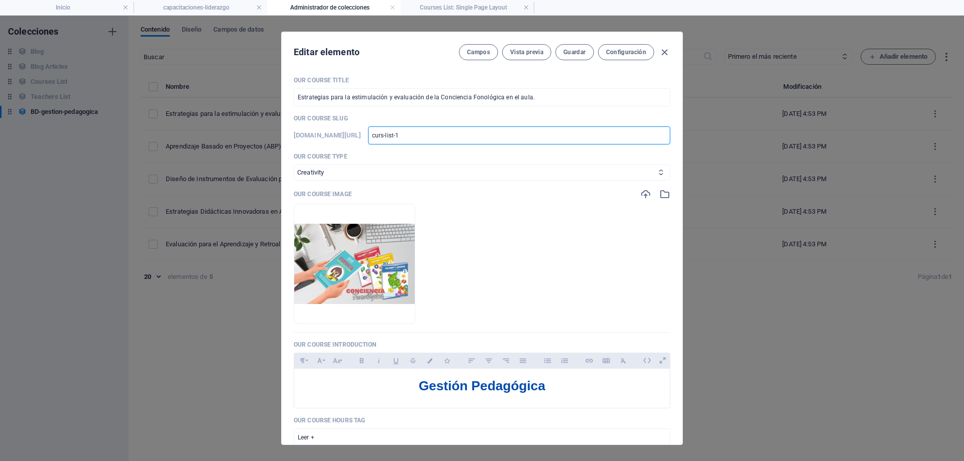
click at [458, 139] on input "curs-list-1" at bounding box center [519, 136] width 302 height 18
drag, startPoint x: 541, startPoint y: 95, endPoint x: 140, endPoint y: 106, distance: 400.8
click at [140, 106] on div "Editar elemento [PERSON_NAME] Vista previa Guardar Configuración Our Course Tit…" at bounding box center [482, 239] width 964 height 446
click at [557, 56] on button "Guardar" at bounding box center [574, 52] width 38 height 16
drag, startPoint x: 323, startPoint y: 94, endPoint x: 260, endPoint y: 106, distance: 64.8
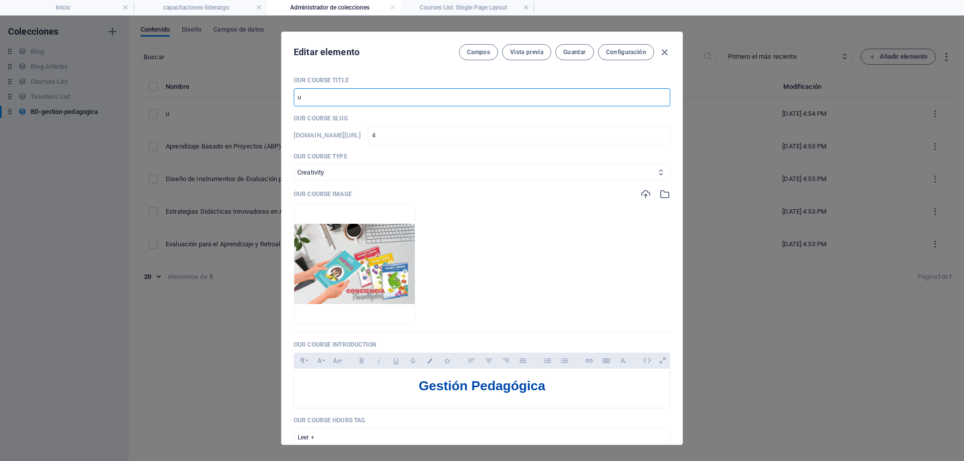
click at [260, 106] on div "Editar elemento [PERSON_NAME] Vista previa Guardar Configuración Our Course Tit…" at bounding box center [482, 239] width 964 height 446
drag, startPoint x: 418, startPoint y: 136, endPoint x: 381, endPoint y: 147, distance: 38.8
click at [381, 147] on div "Our Course Title gestion-pedagogica1 ​ Our Course Slug [DOMAIN_NAME][URL] 4 ​ O…" at bounding box center [482, 379] width 377 height 607
click at [561, 53] on button "Guardar" at bounding box center [574, 52] width 38 height 16
click at [661, 52] on icon "button" at bounding box center [665, 53] width 12 height 12
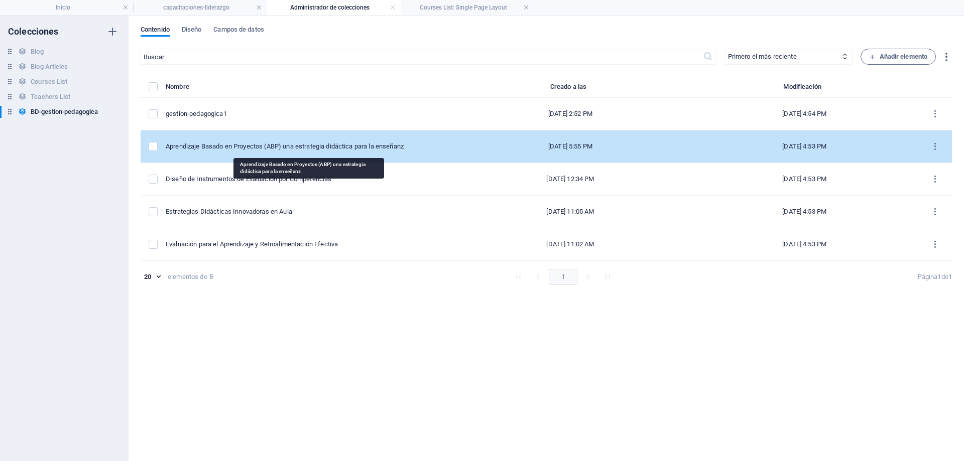
click at [272, 146] on div "Aprendizaje Basado en Proyectos (ABP) una estrategia didáctica para la enseñanz" at bounding box center [304, 146] width 276 height 9
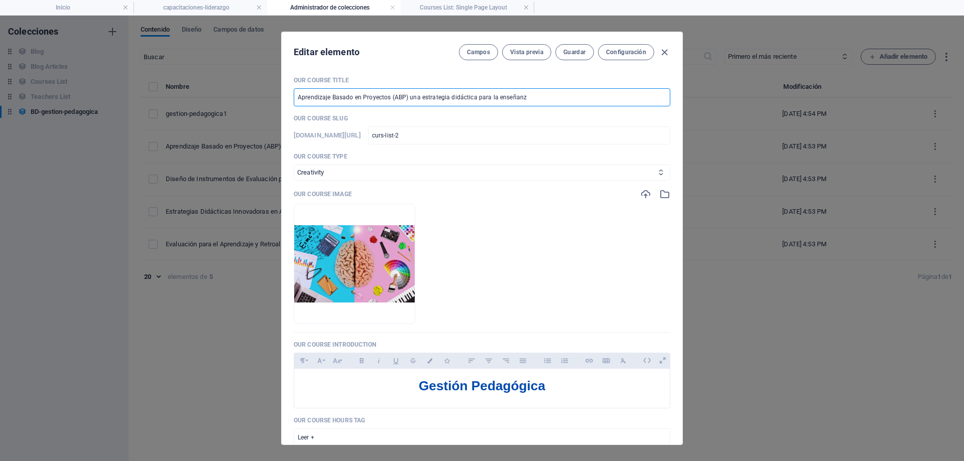
drag, startPoint x: 539, startPoint y: 94, endPoint x: 280, endPoint y: 96, distance: 259.6
click at [280, 96] on div "Editar elemento [PERSON_NAME] Vista previa Guardar Configuración Our Course Tit…" at bounding box center [482, 239] width 964 height 446
drag, startPoint x: 453, startPoint y: 137, endPoint x: 336, endPoint y: 133, distance: 116.5
click at [336, 133] on div "[DOMAIN_NAME][URL] curs-list-2 ​" at bounding box center [482, 136] width 377 height 18
drag, startPoint x: 461, startPoint y: 133, endPoint x: 291, endPoint y: 134, distance: 170.2
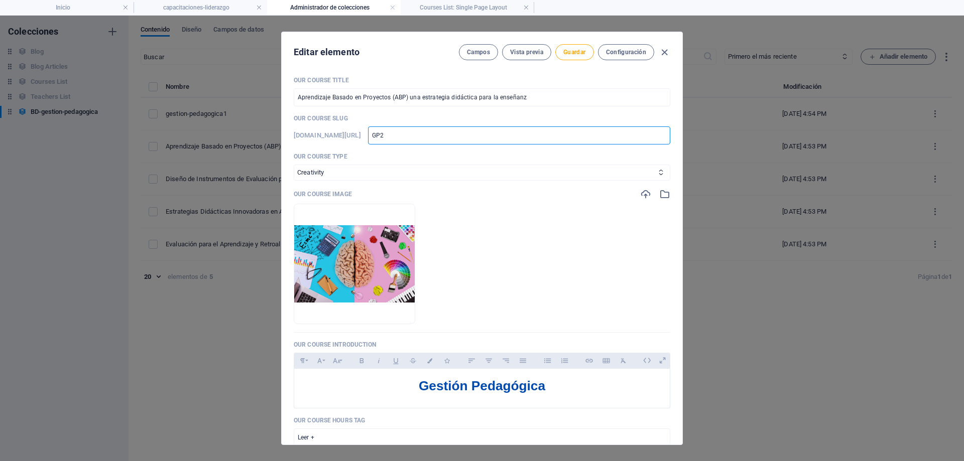
click at [291, 134] on div "Our Course Title Aprendizaje Basado en Proyectos (ABP) una estrategia didáctica…" at bounding box center [482, 256] width 401 height 377
drag, startPoint x: 538, startPoint y: 97, endPoint x: 219, endPoint y: 109, distance: 319.5
click at [219, 109] on div "Editar elemento [PERSON_NAME] Vista previa Guardar Configuración Our Course Tit…" at bounding box center [482, 239] width 964 height 446
paste input "GP2"
click at [299, 96] on input "GP2" at bounding box center [482, 97] width 377 height 18
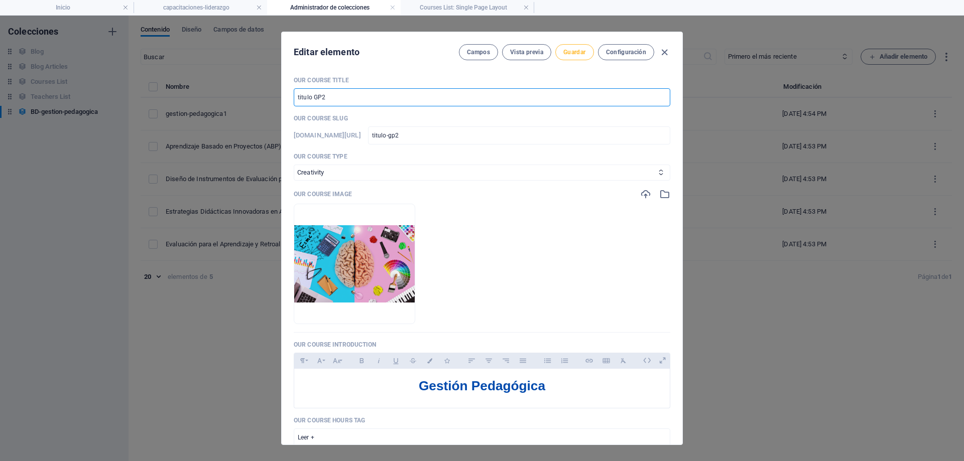
click at [566, 49] on span "Guardar" at bounding box center [574, 52] width 22 height 8
click at [661, 52] on icon "button" at bounding box center [665, 53] width 12 height 12
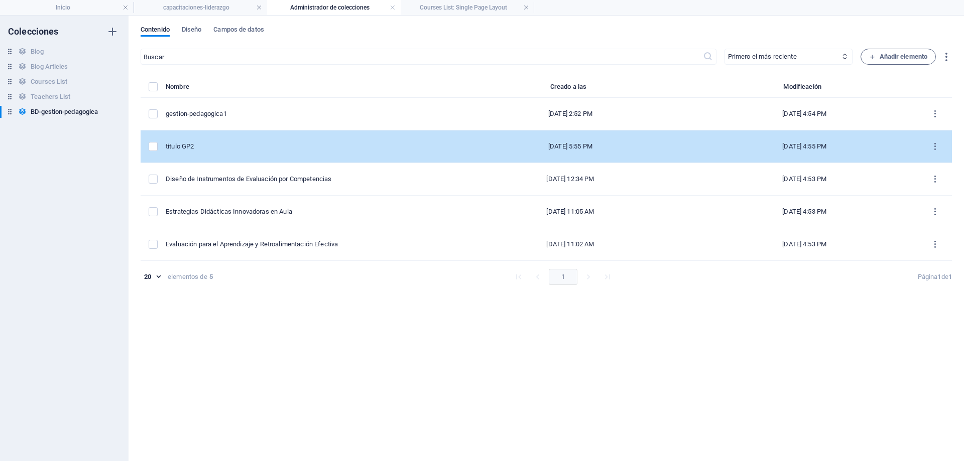
click at [229, 151] on td "titulo GP2" at bounding box center [308, 147] width 284 height 33
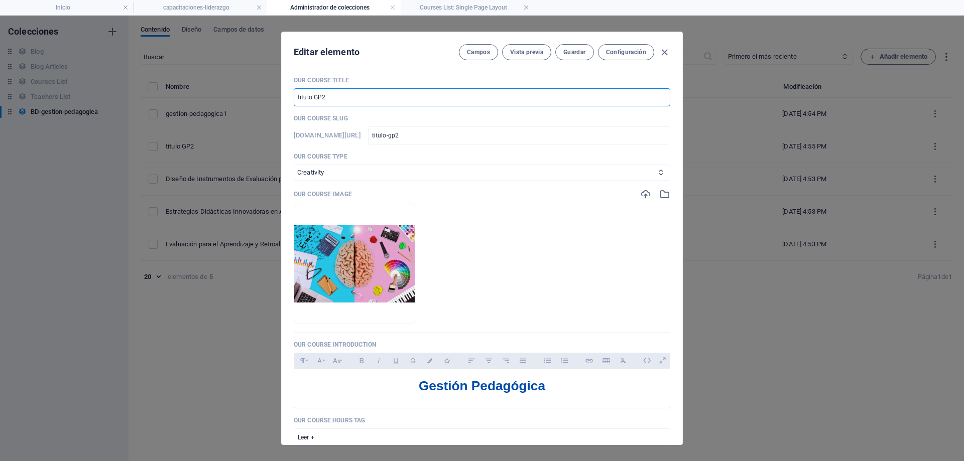
drag, startPoint x: 328, startPoint y: 95, endPoint x: 234, endPoint y: 100, distance: 94.0
click at [234, 100] on div "Editar elemento [PERSON_NAME] Vista previa Guardar Configuración Our Course Tit…" at bounding box center [482, 239] width 964 height 446
click at [572, 58] on button "Guardar" at bounding box center [574, 52] width 38 height 16
click at [659, 49] on icon "button" at bounding box center [665, 53] width 12 height 12
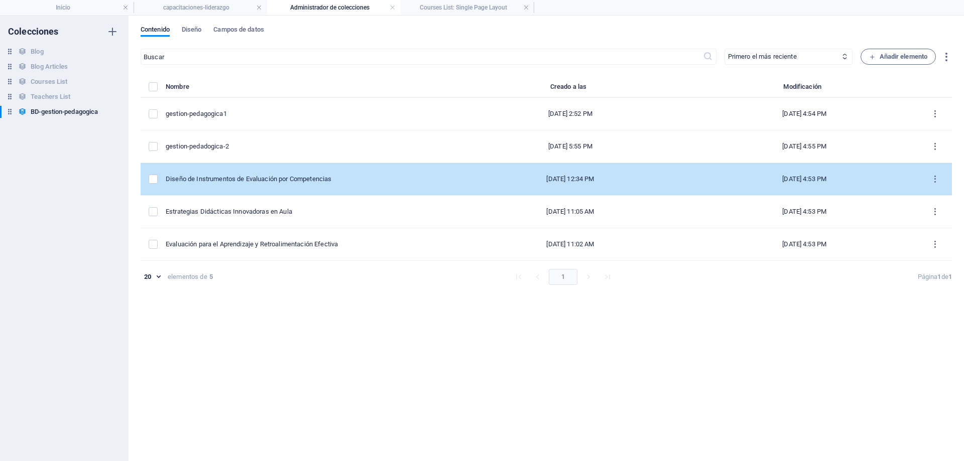
click at [246, 185] on td "Diseño de Instrumentos de Evaluación por Competencias" at bounding box center [308, 179] width 284 height 33
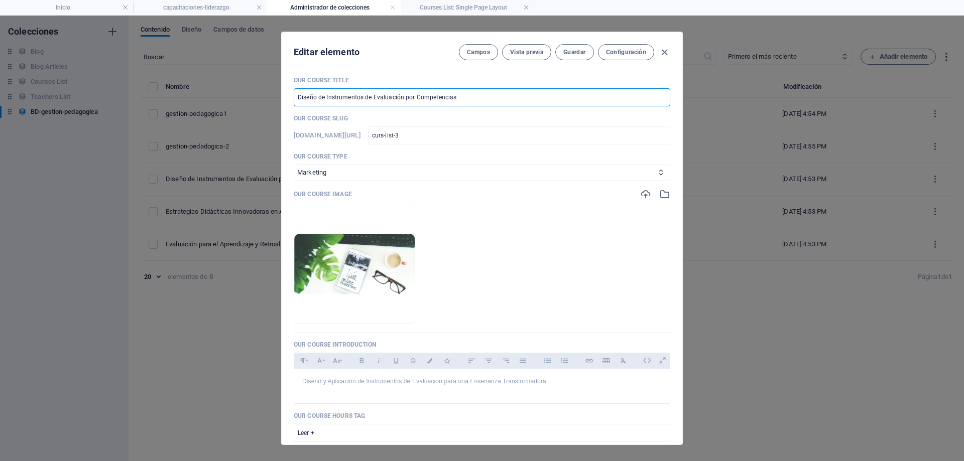
drag, startPoint x: 472, startPoint y: 95, endPoint x: 139, endPoint y: 102, distance: 333.9
click at [139, 102] on div "Editar elemento [PERSON_NAME] Vista previa Guardar Configuración Our Course Tit…" at bounding box center [482, 239] width 964 height 446
click at [400, 134] on div "[DOMAIN_NAME][URL] curs-list-3 ​" at bounding box center [482, 136] width 377 height 18
drag, startPoint x: 471, startPoint y: 137, endPoint x: 290, endPoint y: 138, distance: 181.2
click at [290, 138] on div "Our Course Title getion-pedagogica-3 ​ Our Course Slug [DOMAIN_NAME][URL] curs-…" at bounding box center [482, 256] width 401 height 377
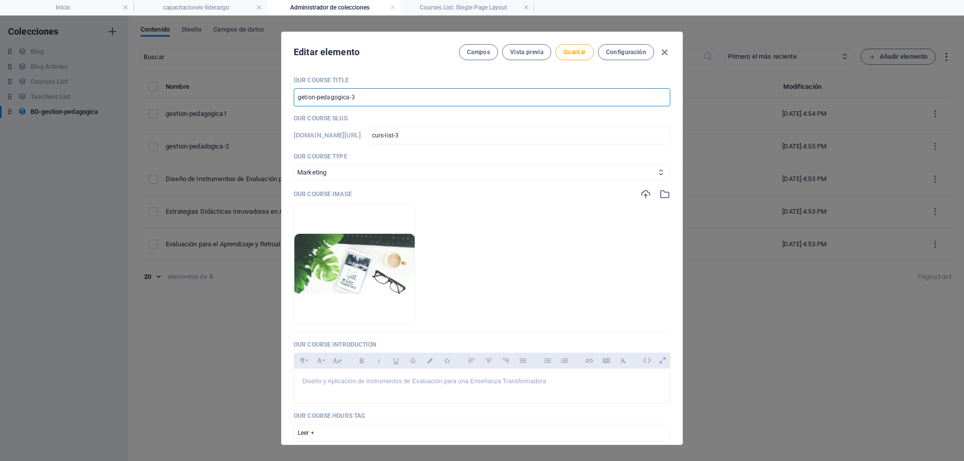
click at [368, 95] on input "getion-pedagogica-3" at bounding box center [482, 97] width 377 height 18
drag, startPoint x: 368, startPoint y: 95, endPoint x: 187, endPoint y: 79, distance: 181.4
click at [187, 79] on div "Editar elemento [PERSON_NAME] Vista previa Guardar Configuración Our Course Tit…" at bounding box center [482, 239] width 964 height 446
drag, startPoint x: 459, startPoint y: 134, endPoint x: 351, endPoint y: 136, distance: 108.0
click at [351, 136] on div "[DOMAIN_NAME][URL] curs-list-3 ​" at bounding box center [482, 136] width 377 height 18
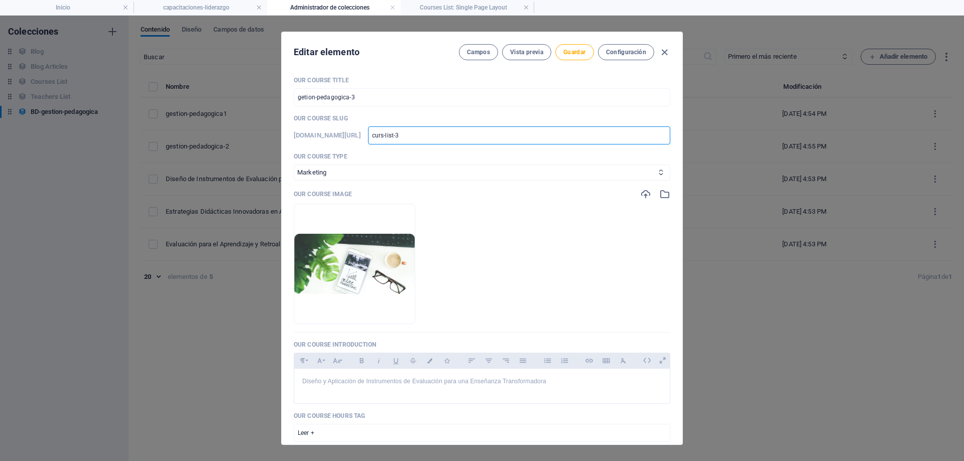
paste input "getion-pedagogica"
click at [370, 168] on select "Business/Finances Creativity Programming Psychology Science Speaking Management…" at bounding box center [482, 173] width 377 height 16
click at [294, 165] on select "Business/Finances Creativity Programming Psychology Science Speaking Management…" at bounding box center [482, 173] width 377 height 16
click at [524, 54] on span "Vista previa" at bounding box center [526, 52] width 33 height 8
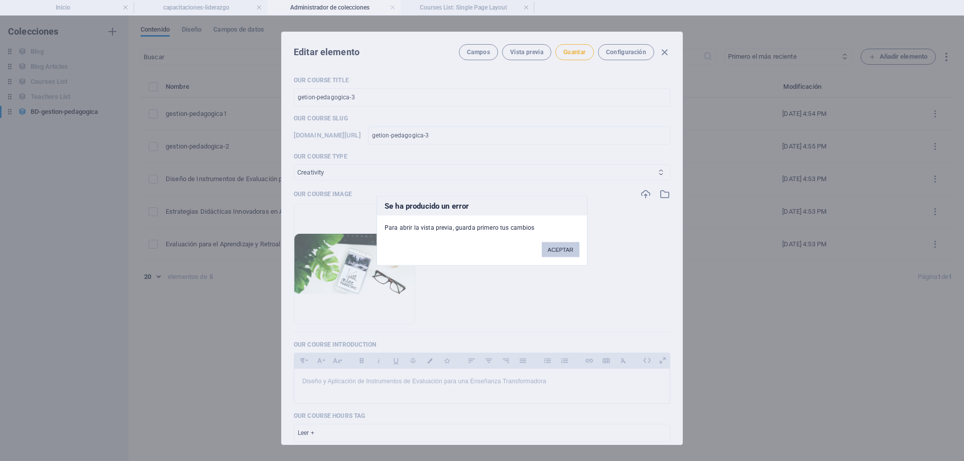
click at [570, 242] on button "ACEPTAR" at bounding box center [561, 249] width 38 height 15
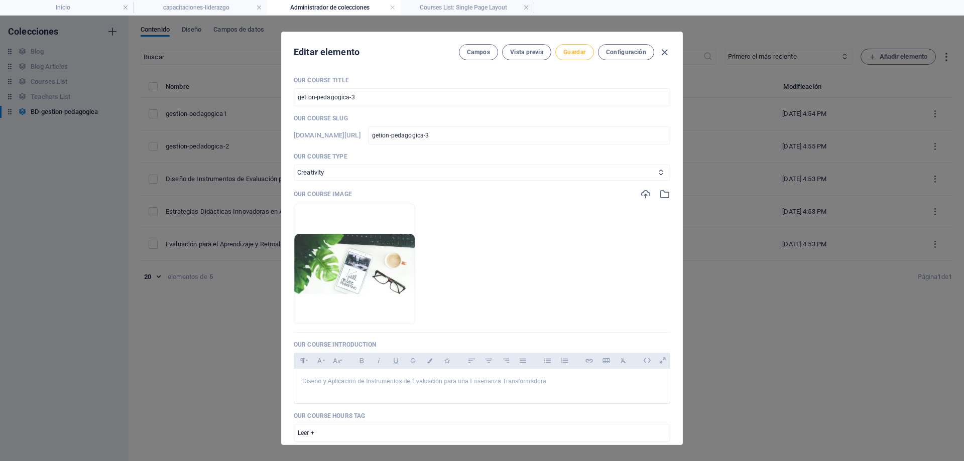
click at [575, 55] on span "Guardar" at bounding box center [574, 52] width 22 height 8
click at [666, 51] on icon "button" at bounding box center [665, 53] width 12 height 12
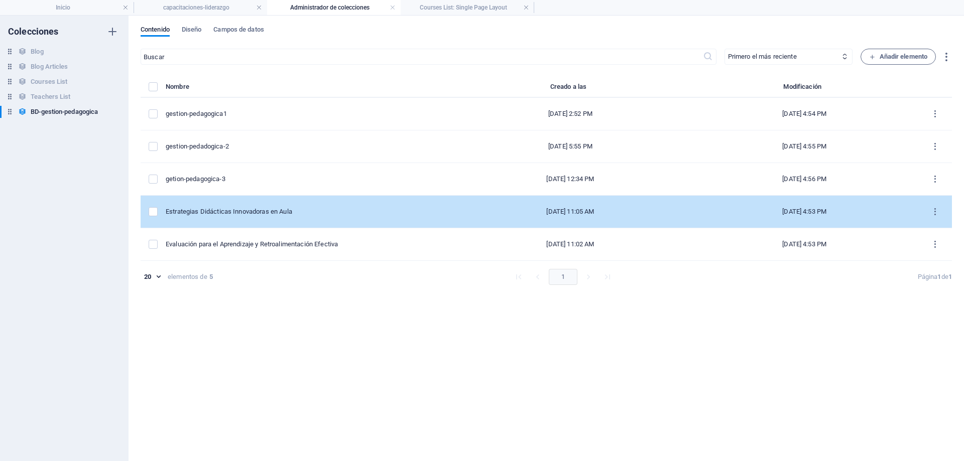
click at [318, 212] on div "Estrategias Didácticas Innovadoras en Aula" at bounding box center [304, 211] width 276 height 9
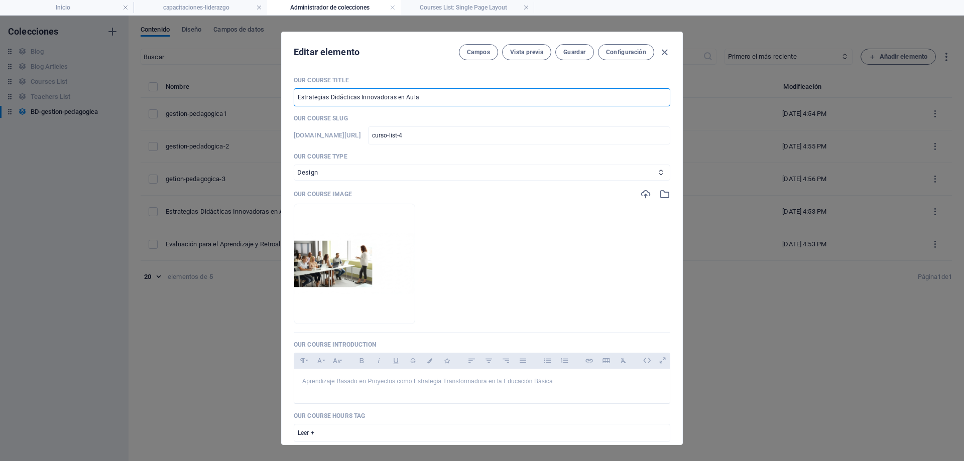
drag, startPoint x: 460, startPoint y: 99, endPoint x: 219, endPoint y: 99, distance: 241.0
click at [219, 99] on div "Editar elemento [PERSON_NAME] Vista previa Guardar Configuración Our Course Tit…" at bounding box center [482, 239] width 964 height 446
drag, startPoint x: 367, startPoint y: 97, endPoint x: 61, endPoint y: 66, distance: 307.8
click at [61, 66] on div "Editar elemento [PERSON_NAME] Vista previa Guardar Configuración Our Course Tit…" at bounding box center [482, 239] width 964 height 446
drag, startPoint x: 463, startPoint y: 138, endPoint x: 153, endPoint y: 135, distance: 309.8
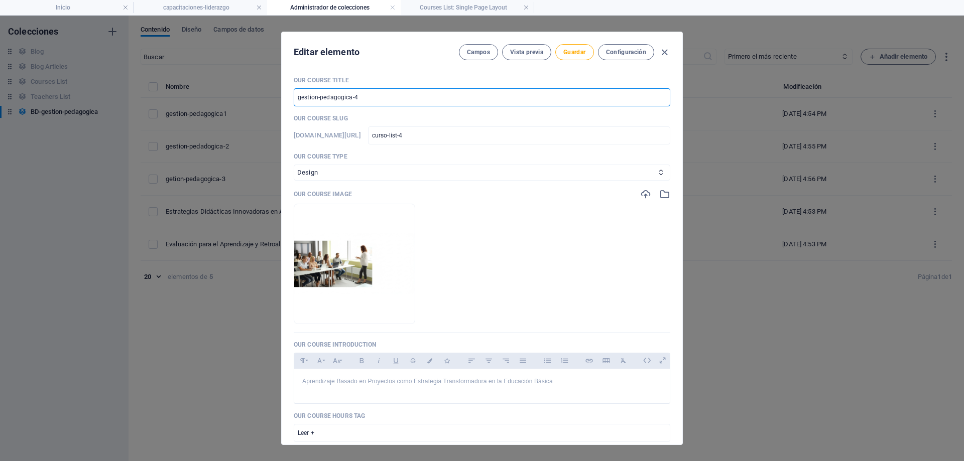
click at [153, 135] on div "Editar elemento [PERSON_NAME] Vista previa Guardar Configuración Our Course Tit…" at bounding box center [482, 239] width 964 height 446
paste input "gestion-pedagogica"
click at [569, 53] on span "Guardar" at bounding box center [574, 52] width 22 height 8
click at [667, 52] on icon "button" at bounding box center [665, 53] width 12 height 12
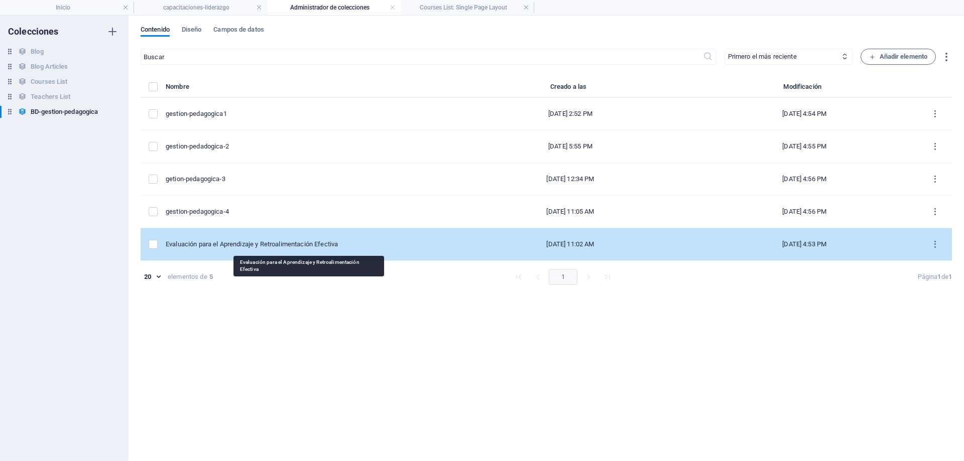
click at [323, 245] on div "Evaluación para el Aprendizaje y Retroalimentación Efectiva" at bounding box center [304, 244] width 276 height 9
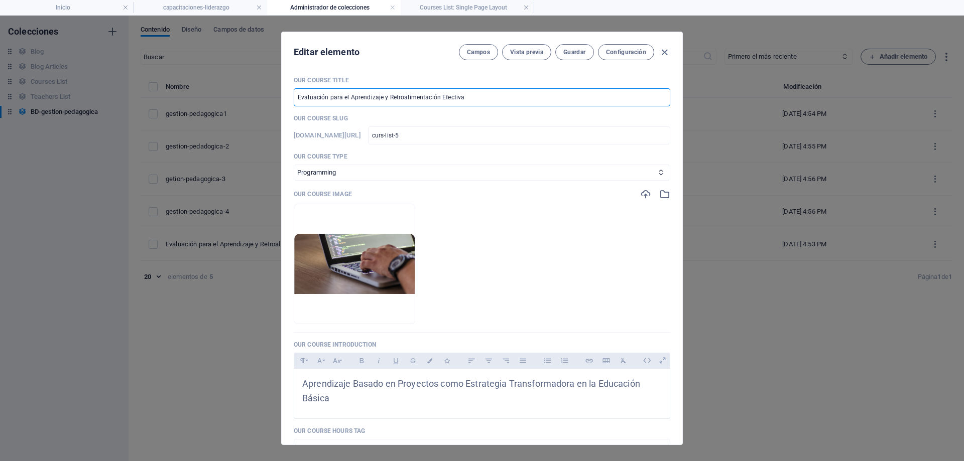
drag, startPoint x: 485, startPoint y: 102, endPoint x: 133, endPoint y: 114, distance: 352.6
click at [133, 114] on div "Editar elemento [PERSON_NAME] Vista previa Guardar Configuración Our Course Tit…" at bounding box center [482, 239] width 964 height 446
drag, startPoint x: 379, startPoint y: 99, endPoint x: 71, endPoint y: 73, distance: 309.3
click at [71, 73] on div "Editar elemento [PERSON_NAME] Vista previa Guardar Configuración Our Course Tit…" at bounding box center [482, 239] width 964 height 446
drag, startPoint x: 463, startPoint y: 140, endPoint x: 273, endPoint y: 142, distance: 190.3
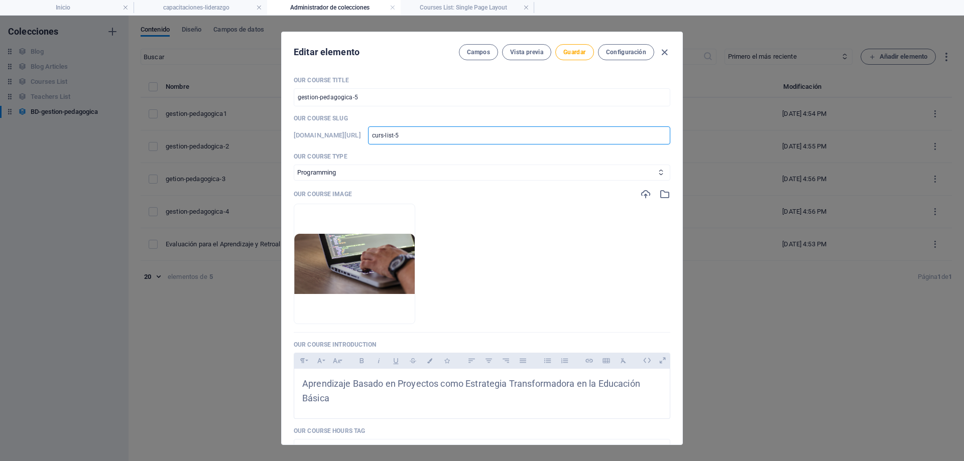
click at [273, 142] on div "Editar elemento [PERSON_NAME] Vista previa Guardar Configuración Our Course Tit…" at bounding box center [482, 239] width 964 height 446
paste input "gestion-pedagogica"
click at [581, 55] on span "Guardar" at bounding box center [574, 52] width 22 height 8
click at [664, 54] on icon "button" at bounding box center [665, 53] width 12 height 12
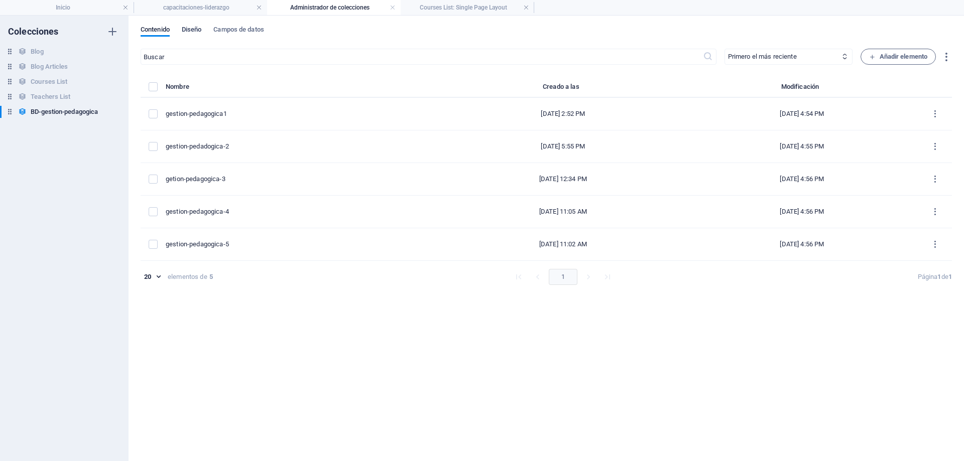
click at [195, 34] on span "Diseño" at bounding box center [192, 31] width 20 height 14
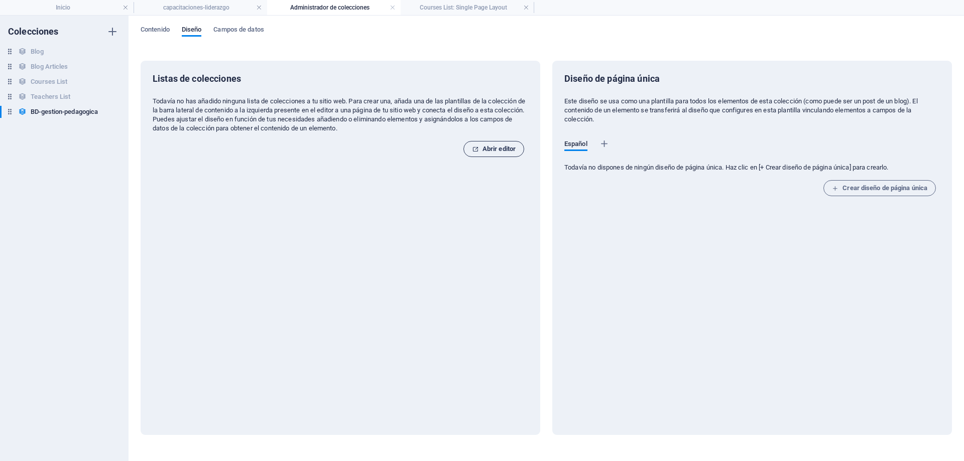
click at [477, 149] on icon "button" at bounding box center [475, 149] width 7 height 7
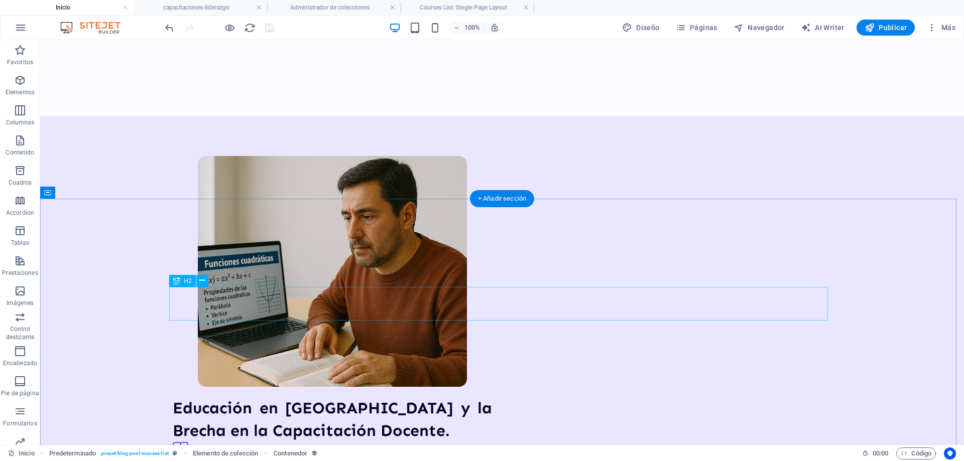
scroll to position [1054, 0]
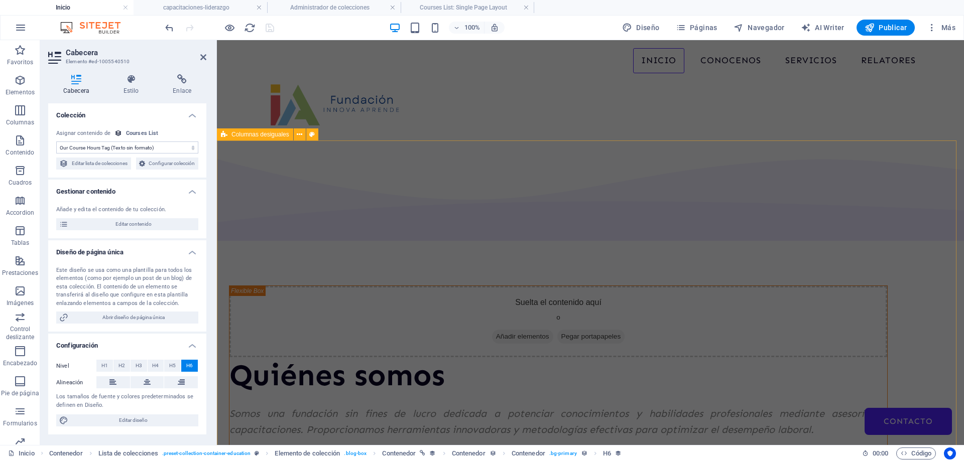
scroll to position [1139, 0]
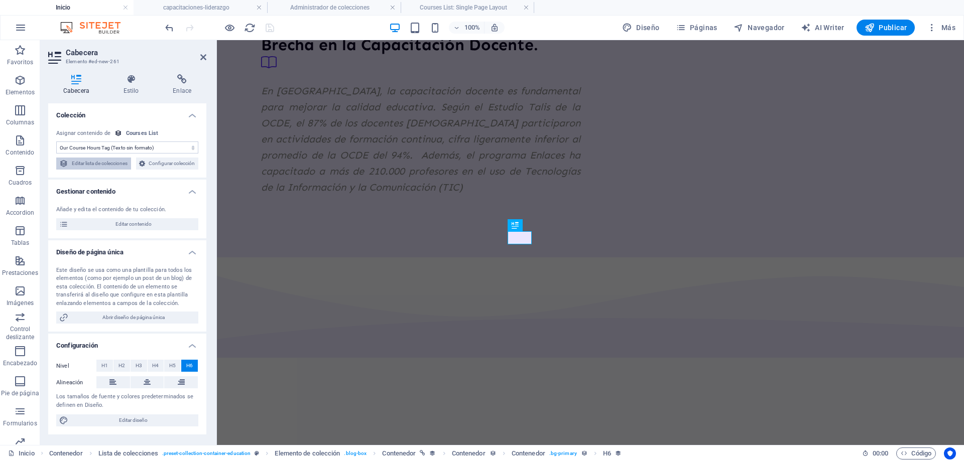
click at [128, 165] on span "Editar lista de colecciones" at bounding box center [99, 164] width 57 height 12
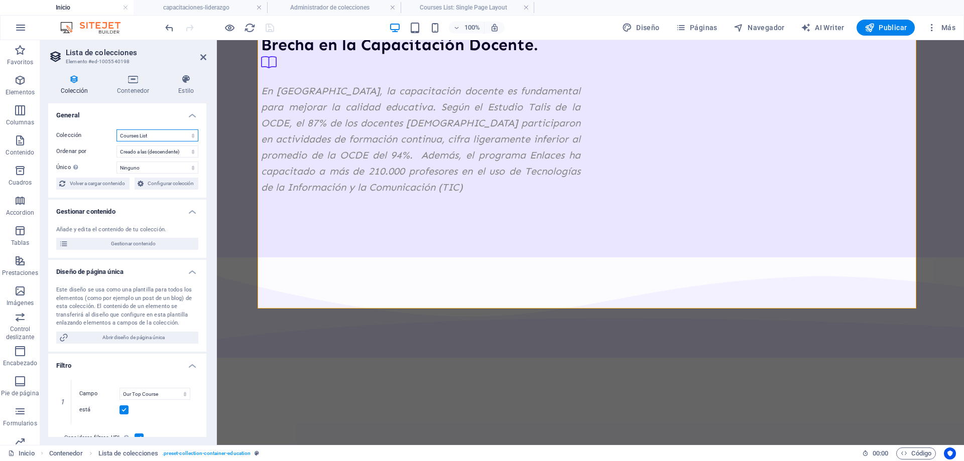
click at [157, 136] on select "BD-gestion-pedagogica Blog Blog Articles Courses List Teachers List" at bounding box center [157, 136] width 82 height 12
click at [175, 187] on span "Configurar colección" at bounding box center [171, 184] width 49 height 12
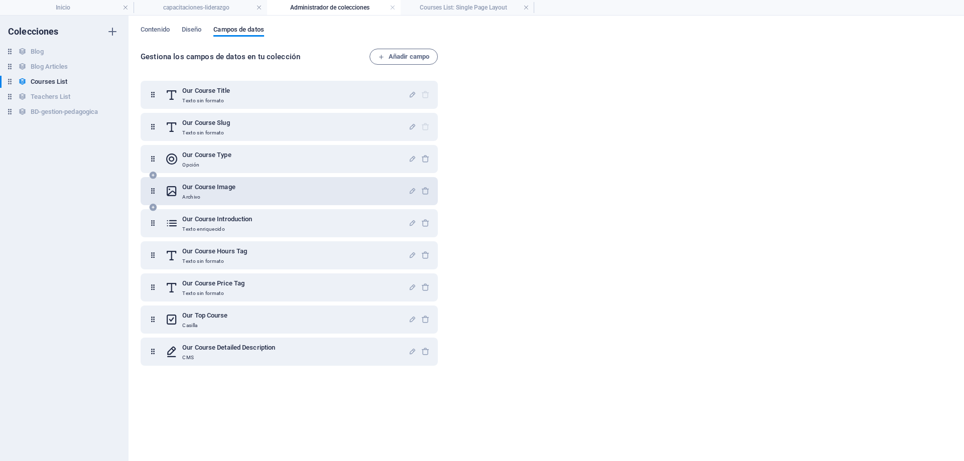
scroll to position [0, 0]
click at [64, 111] on h6 "BD-gestion-pedagogica" at bounding box center [64, 112] width 67 height 12
click at [391, 8] on link at bounding box center [393, 8] width 6 height 10
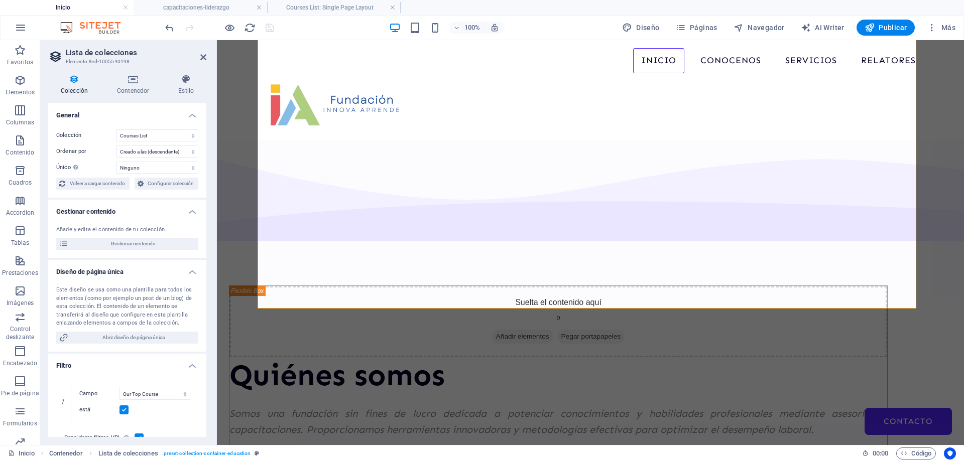
scroll to position [1139, 0]
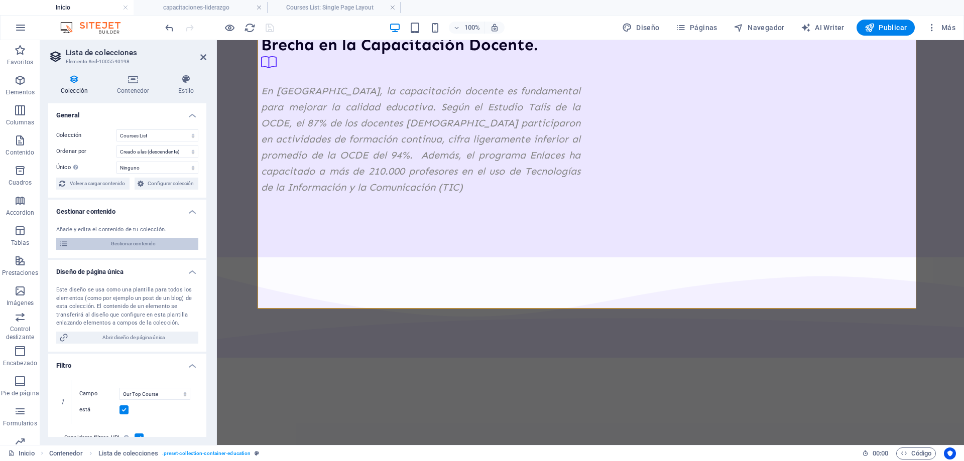
click at [149, 243] on span "Gestionar contenido" at bounding box center [133, 244] width 124 height 12
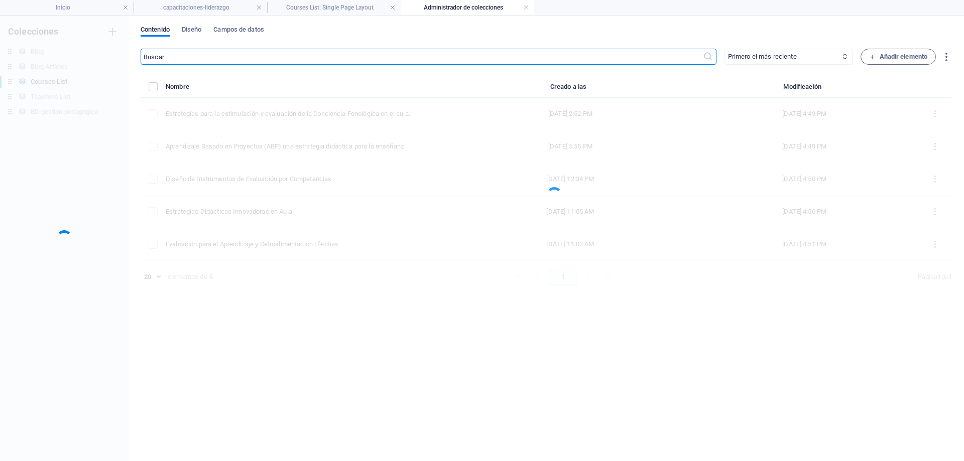
scroll to position [0, 0]
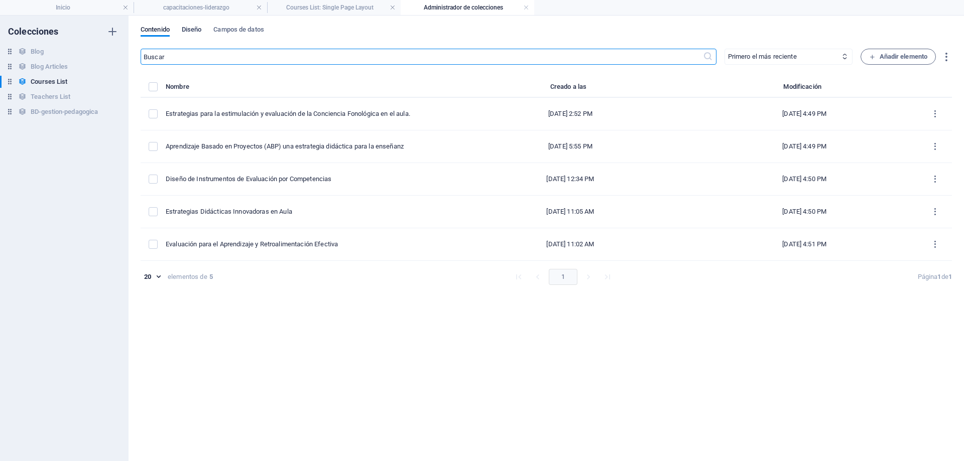
click at [194, 28] on span "Diseño" at bounding box center [192, 31] width 20 height 14
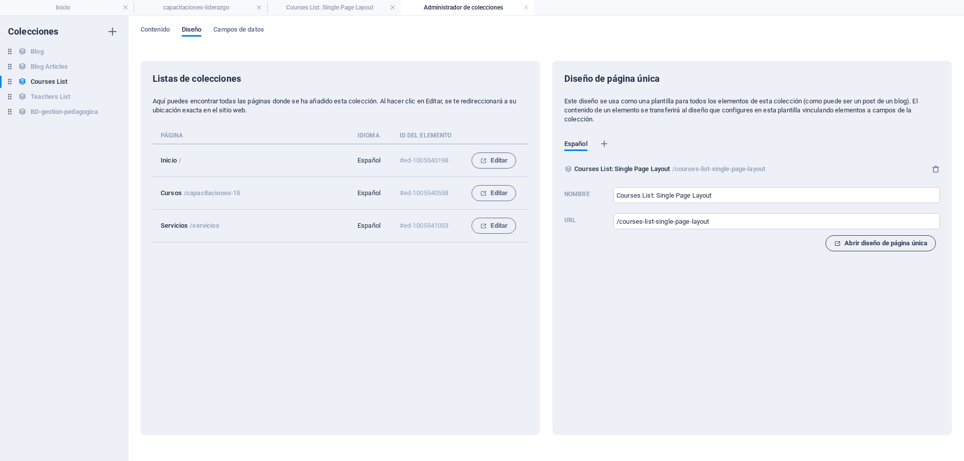
click at [888, 248] on span "Abrir diseño de página única" at bounding box center [880, 243] width 93 height 12
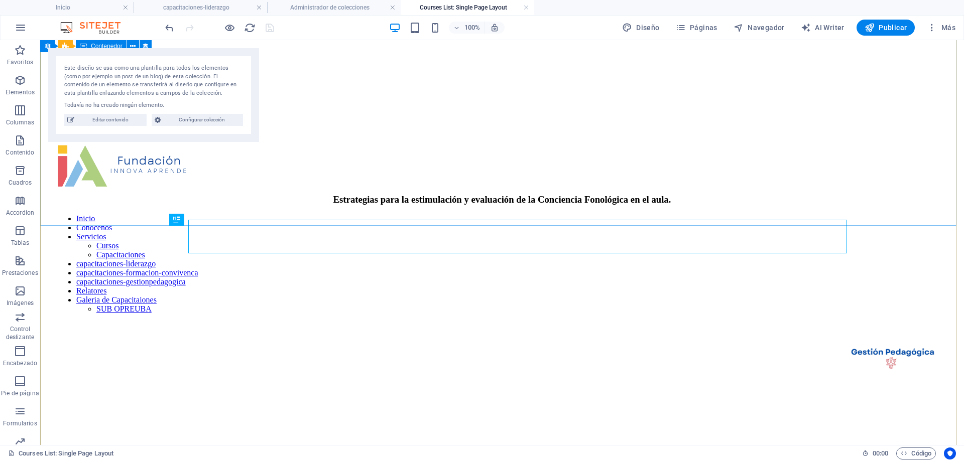
scroll to position [1312, 0]
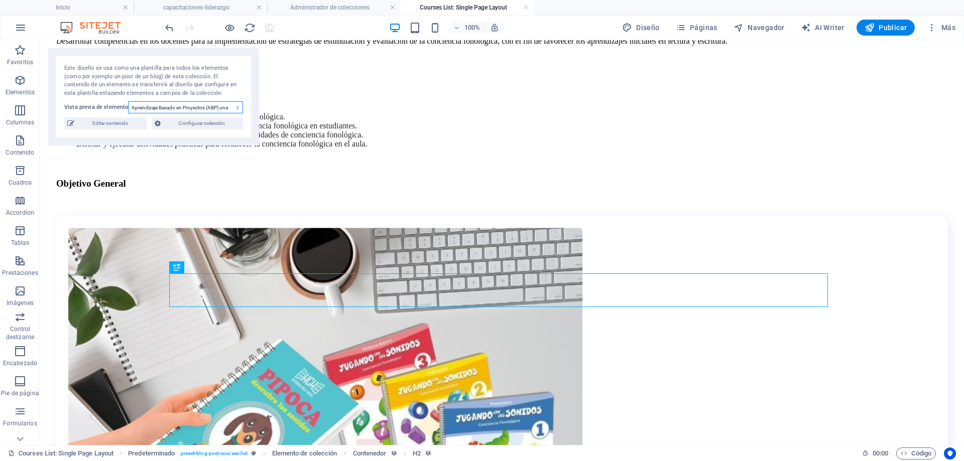
click at [200, 110] on select "Estrategias para la estimulación y evaluación de la Conciencia Fonológica en el…" at bounding box center [185, 107] width 115 height 12
click at [128, 101] on select "Estrategias para la estimulación y evaluación de la Conciencia Fonológica en el…" at bounding box center [185, 107] width 115 height 12
click at [191, 107] on select "Estrategias para la estimulación y evaluación de la Conciencia Fonológica en el…" at bounding box center [185, 107] width 115 height 12
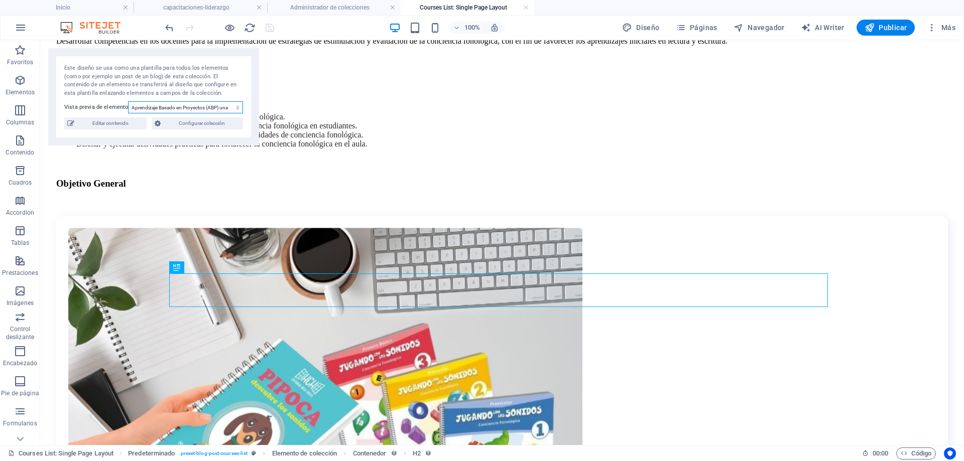
click at [128, 101] on select "Estrategias para la estimulación y evaluación de la Conciencia Fonológica en el…" at bounding box center [185, 107] width 115 height 12
click at [193, 106] on select "Estrategias para la estimulación y evaluación de la Conciencia Fonológica en el…" at bounding box center [185, 107] width 115 height 12
click at [128, 101] on select "Estrategias para la estimulación y evaluación de la Conciencia Fonológica en el…" at bounding box center [185, 107] width 115 height 12
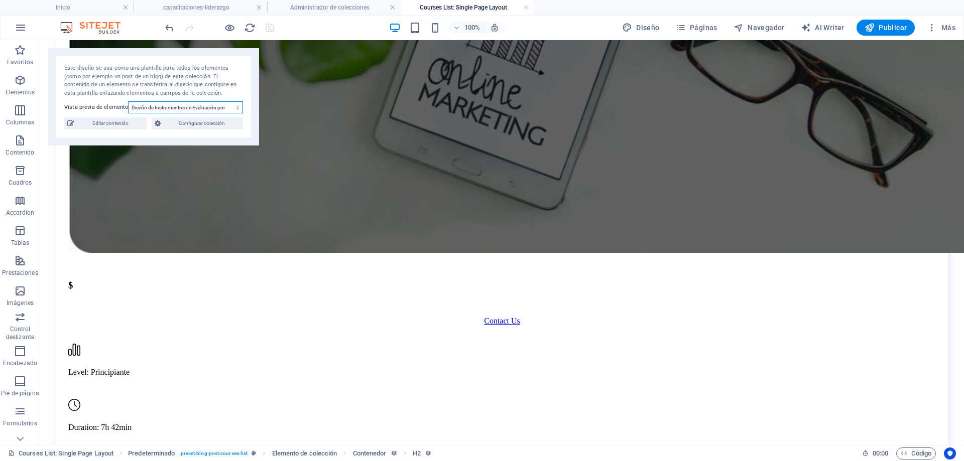
click at [193, 105] on select "Estrategias para la estimulación y evaluación de la Conciencia Fonológica en el…" at bounding box center [185, 107] width 115 height 12
click at [128, 101] on select "Estrategias para la estimulación y evaluación de la Conciencia Fonológica en el…" at bounding box center [185, 107] width 115 height 12
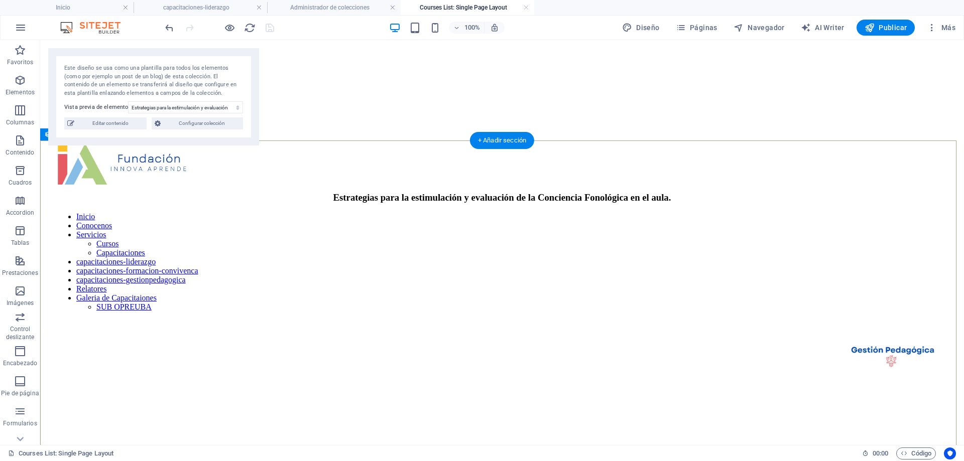
scroll to position [0, 0]
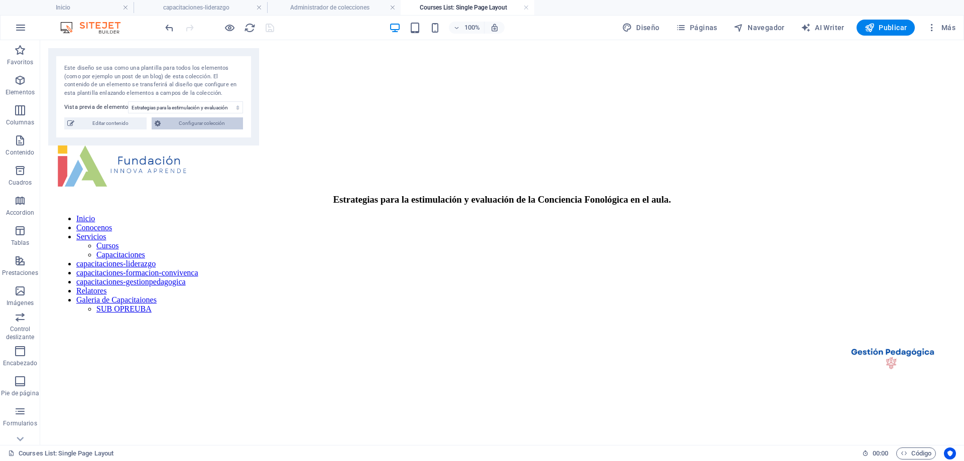
click at [175, 121] on span "Configurar colección" at bounding box center [202, 123] width 76 height 12
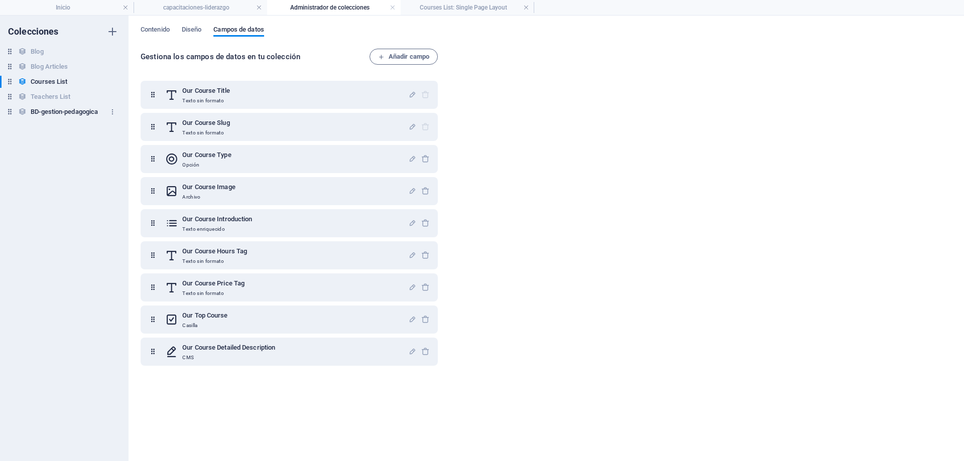
click at [67, 110] on h6 "BD-gestion-pedagogica" at bounding box center [64, 112] width 67 height 12
click at [185, 29] on span "Diseño" at bounding box center [192, 31] width 20 height 14
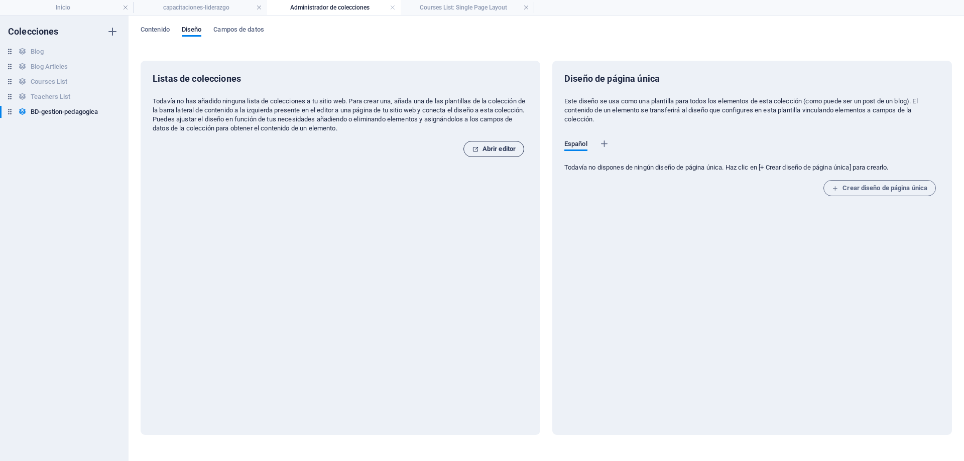
click at [487, 148] on span "Abrir editor" at bounding box center [494, 149] width 44 height 12
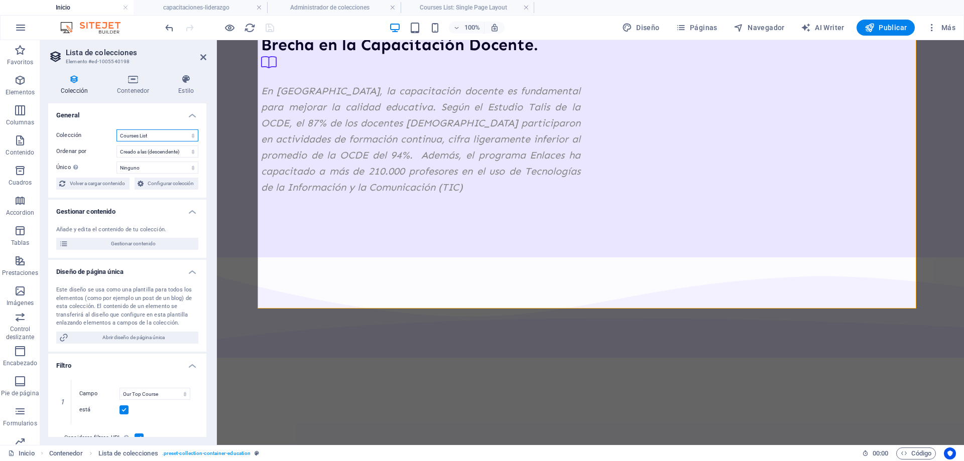
click at [130, 134] on select "BD-gestion-pedagogica Blog Blog Articles Courses List Teachers List" at bounding box center [157, 136] width 82 height 12
click at [116, 130] on select "BD-gestion-pedagogica Blog Blog Articles Courses List Teachers List" at bounding box center [157, 136] width 82 height 12
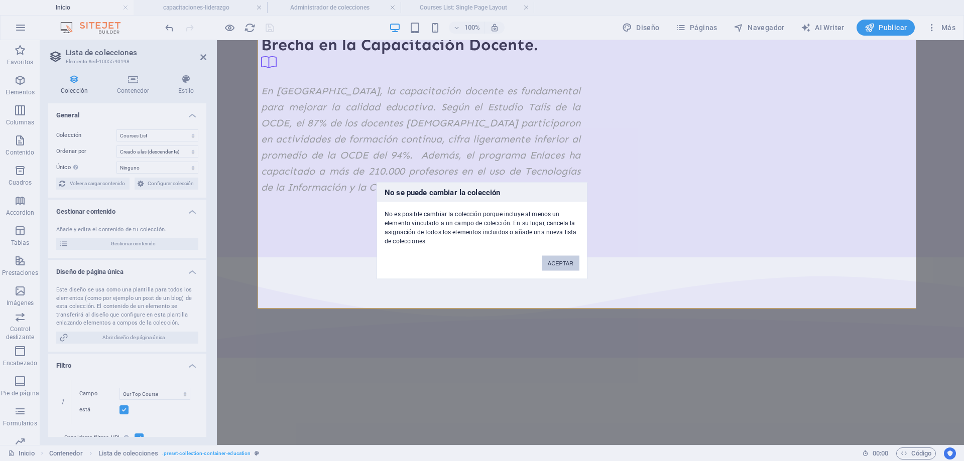
click at [563, 261] on button "ACEPTAR" at bounding box center [561, 263] width 38 height 15
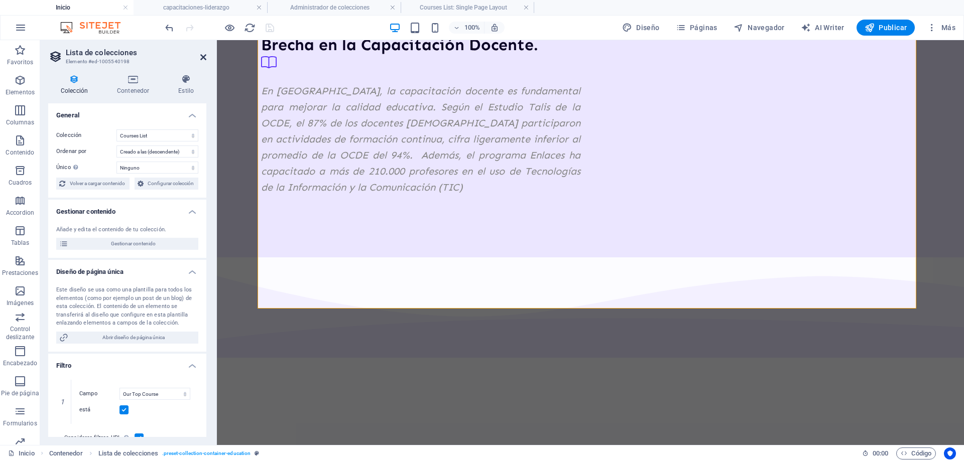
click at [201, 57] on icon at bounding box center [203, 57] width 6 height 8
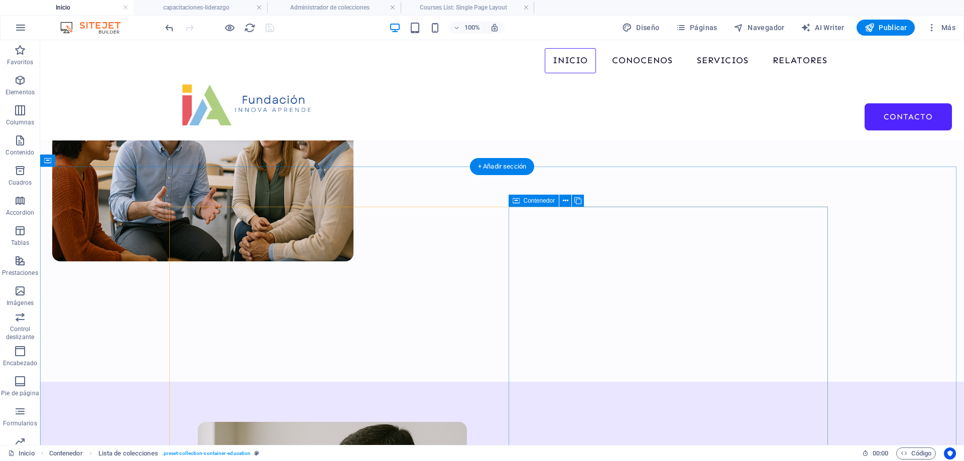
scroll to position [336, 0]
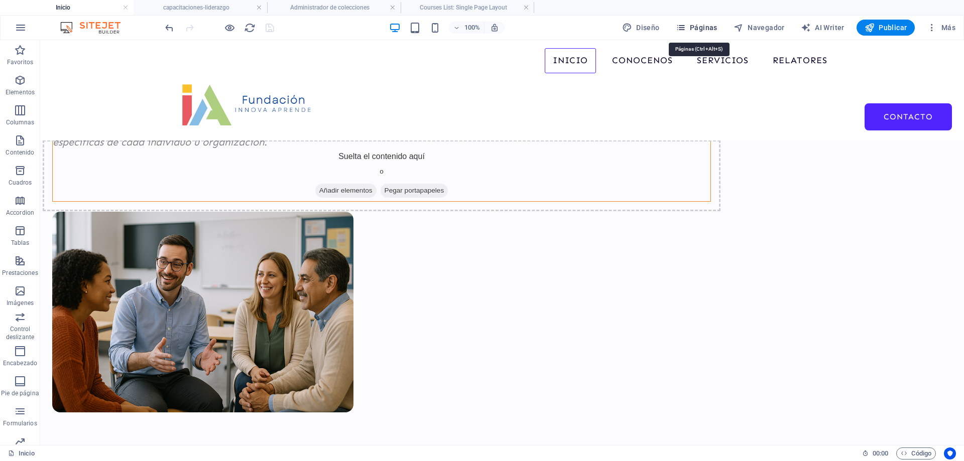
click at [694, 25] on span "Páginas" at bounding box center [697, 28] width 42 height 10
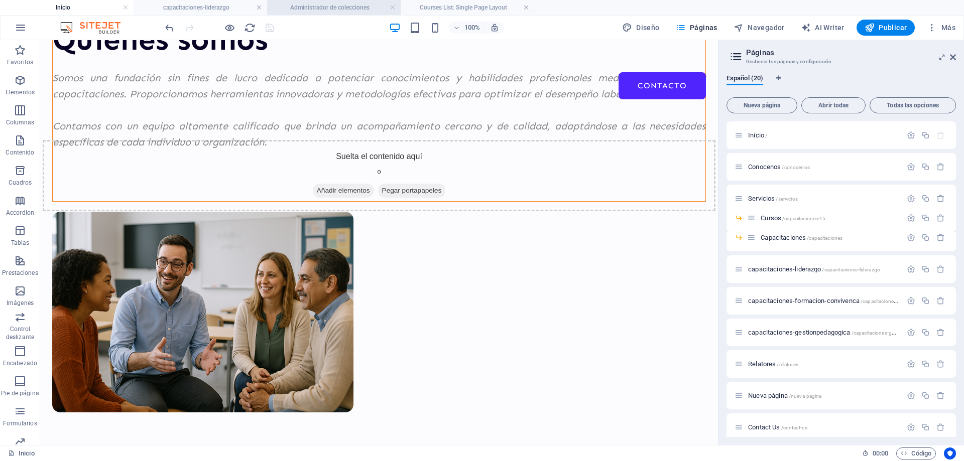
click at [343, 9] on h4 "Administrador de colecciones" at bounding box center [334, 7] width 134 height 11
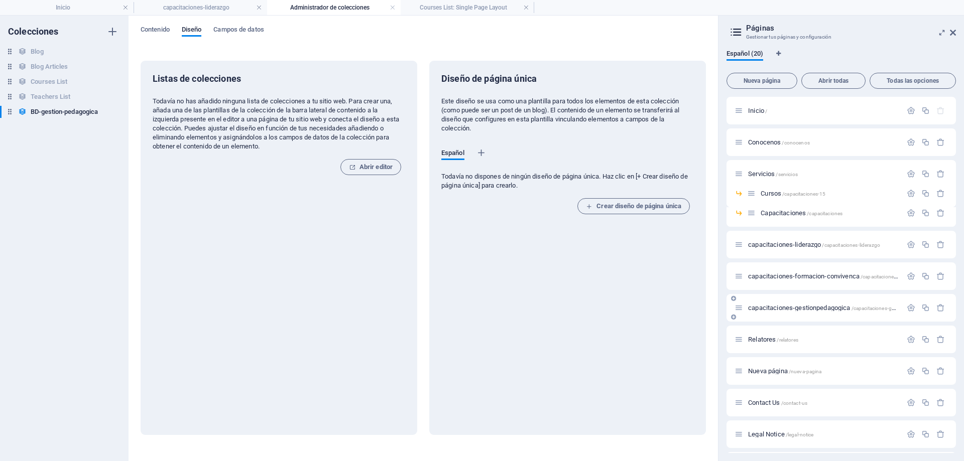
click at [798, 306] on span "capacitaciones-gestionpedagogica /capacitaciones-gestionpedagogica" at bounding box center [840, 308] width 184 height 8
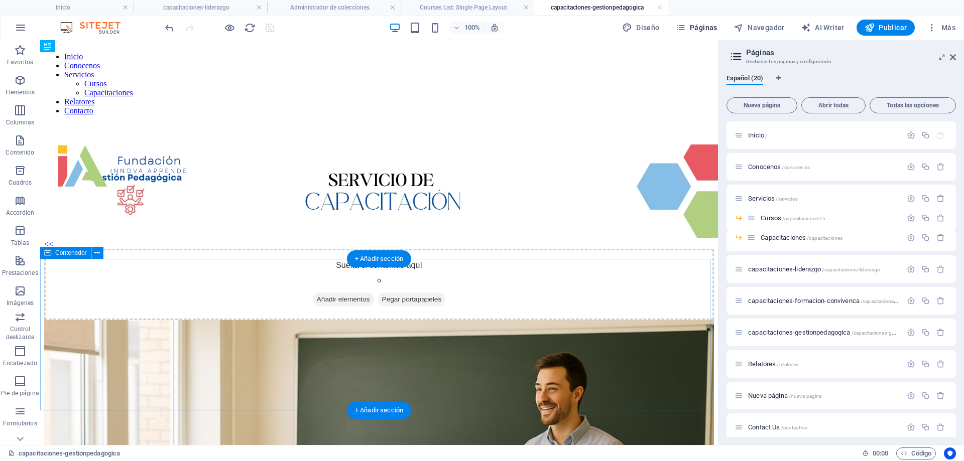
click at [79, 274] on div "Suelta el contenido aquí o Añadir elementos Pegar portapapeles" at bounding box center [379, 284] width 670 height 71
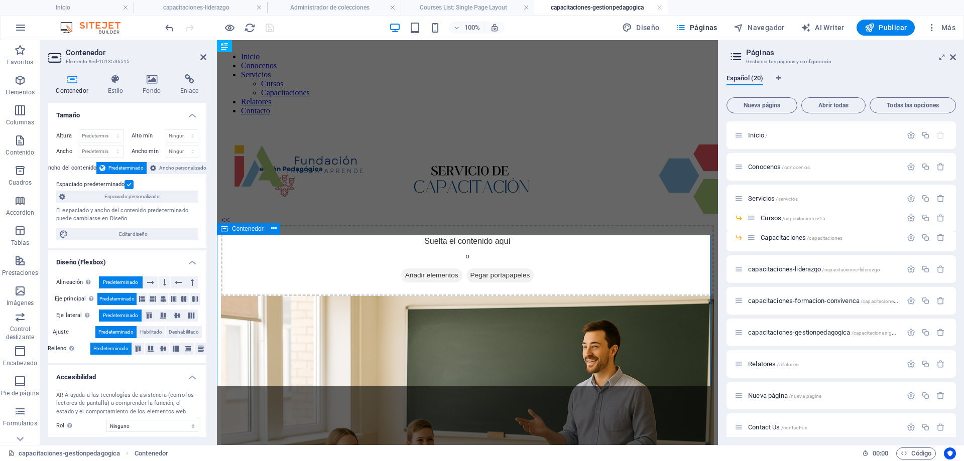
click at [437, 283] on span "Añadir elementos" at bounding box center [431, 276] width 61 height 14
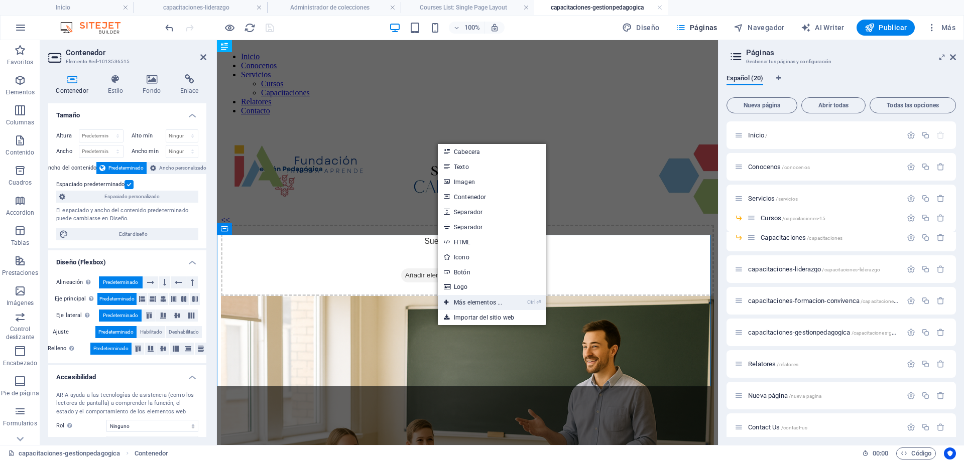
click at [498, 305] on link "Ctrl ⏎ Más elementos ..." at bounding box center [473, 302] width 70 height 15
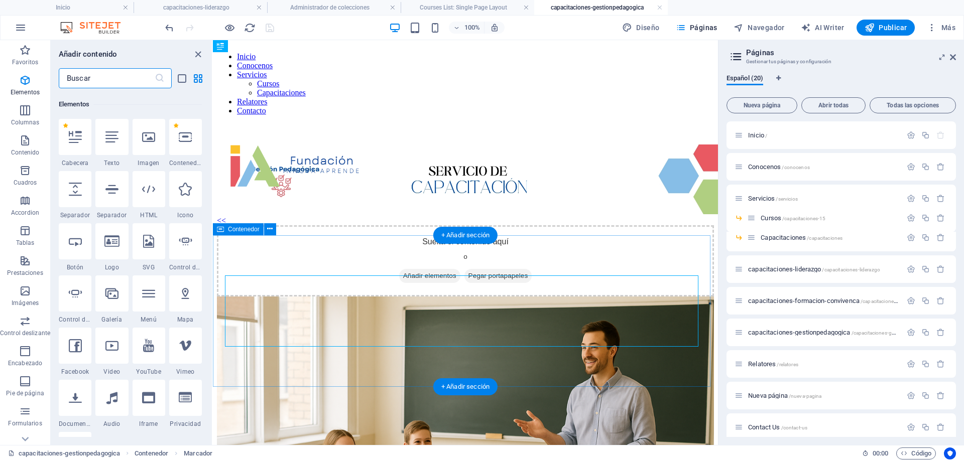
scroll to position [189, 0]
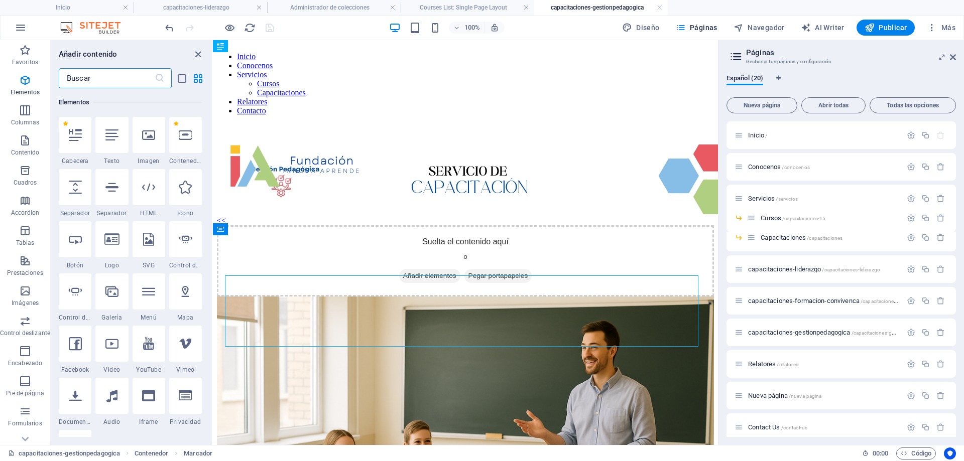
click at [122, 81] on input "text" at bounding box center [107, 78] width 96 height 20
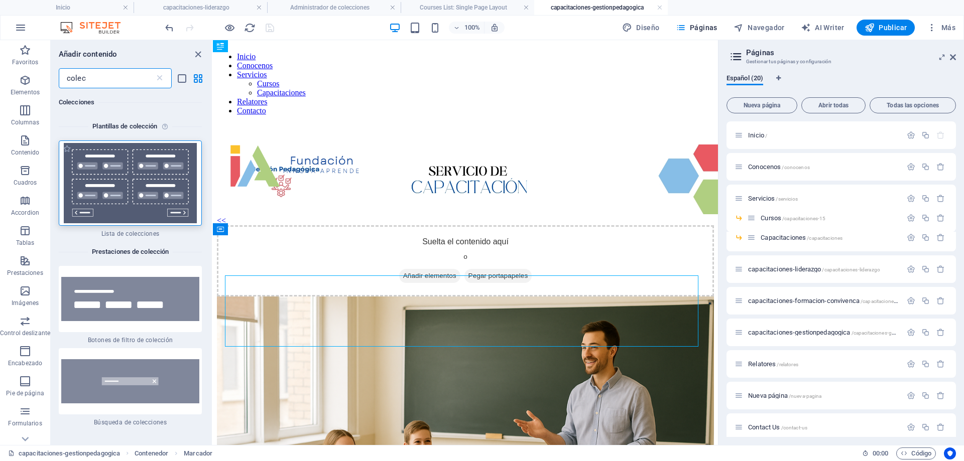
scroll to position [0, 0]
click at [101, 182] on img at bounding box center [130, 184] width 138 height 80
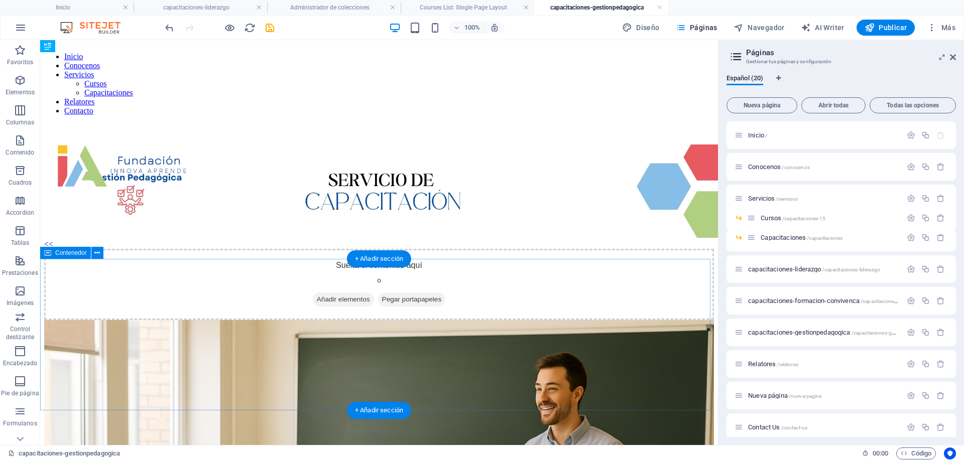
click at [344, 307] on span "Añadir elementos" at bounding box center [343, 300] width 61 height 14
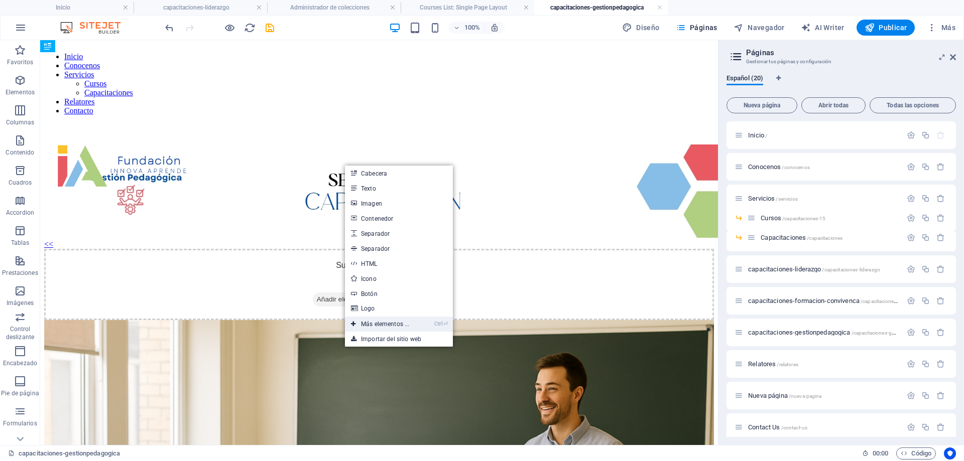
click at [402, 322] on link "Ctrl ⏎ Más elementos ..." at bounding box center [380, 324] width 70 height 15
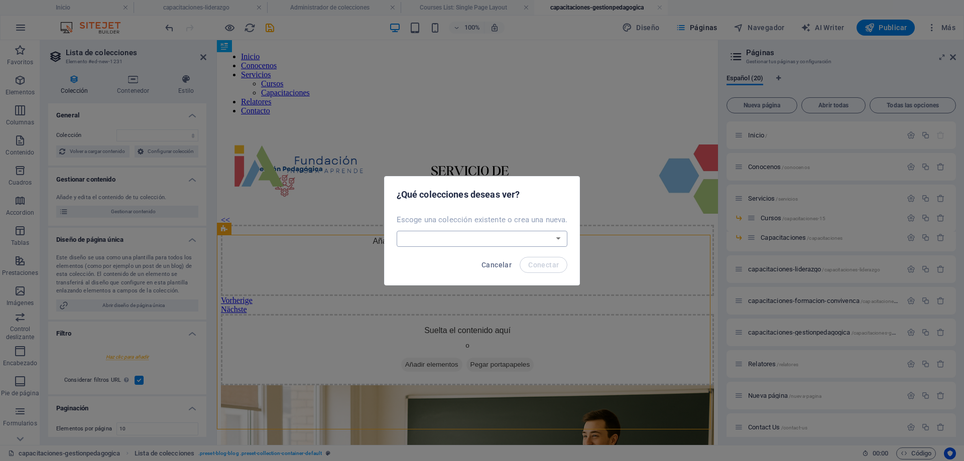
click at [479, 245] on select "BD-gestion-pedagogica Blog Blog Articles Courses List Teachers List Crear una n…" at bounding box center [482, 239] width 171 height 16
click at [397, 231] on select "BD-gestion-pedagogica Blog Blog Articles Courses List Teachers List Crear una n…" at bounding box center [482, 239] width 171 height 16
click at [539, 264] on span "Conectar" at bounding box center [543, 265] width 31 height 8
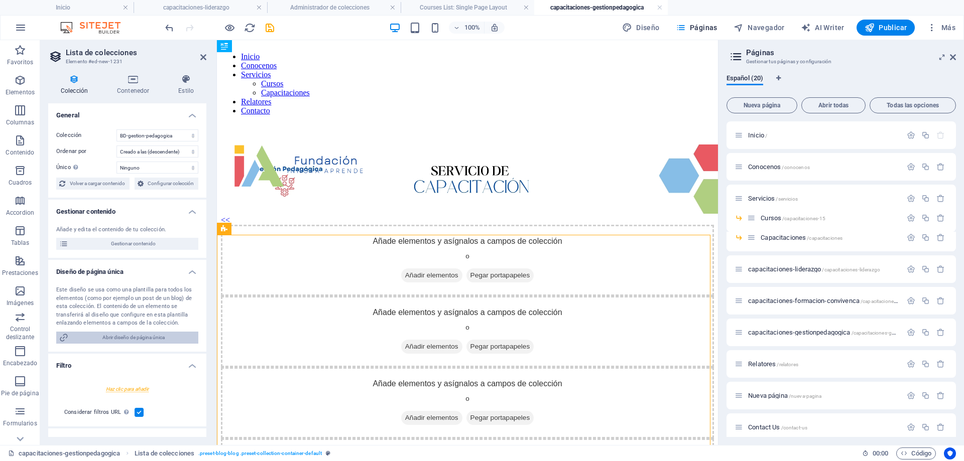
click at [158, 338] on span "Abrir diseño de página única" at bounding box center [133, 338] width 124 height 12
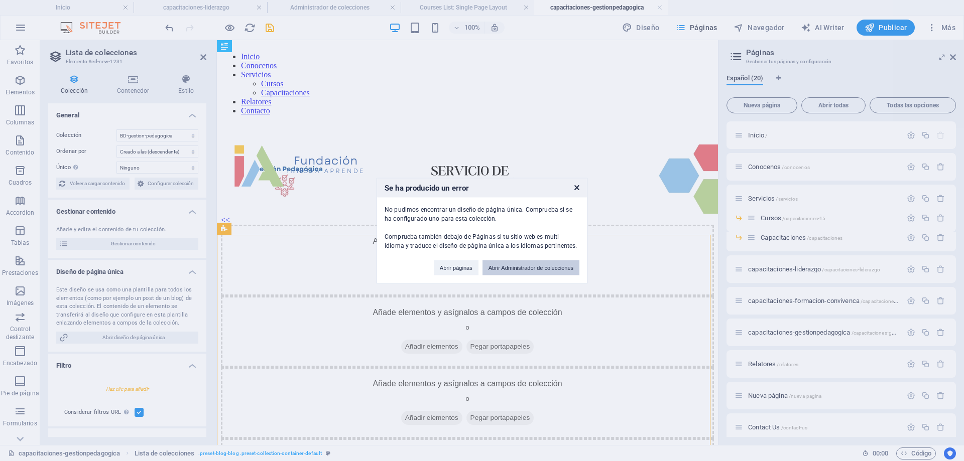
click at [546, 268] on button "Abrir Administrador de colecciones" at bounding box center [530, 267] width 97 height 15
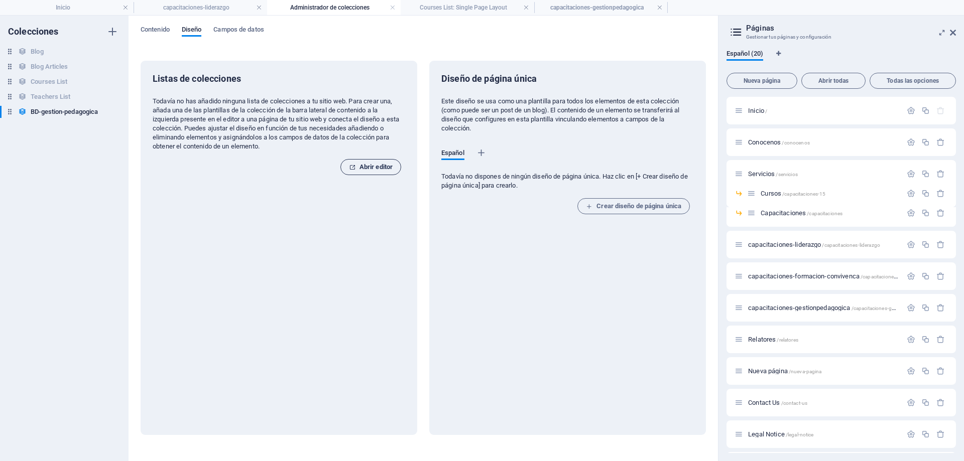
click at [367, 169] on span "Abrir editor" at bounding box center [371, 167] width 44 height 12
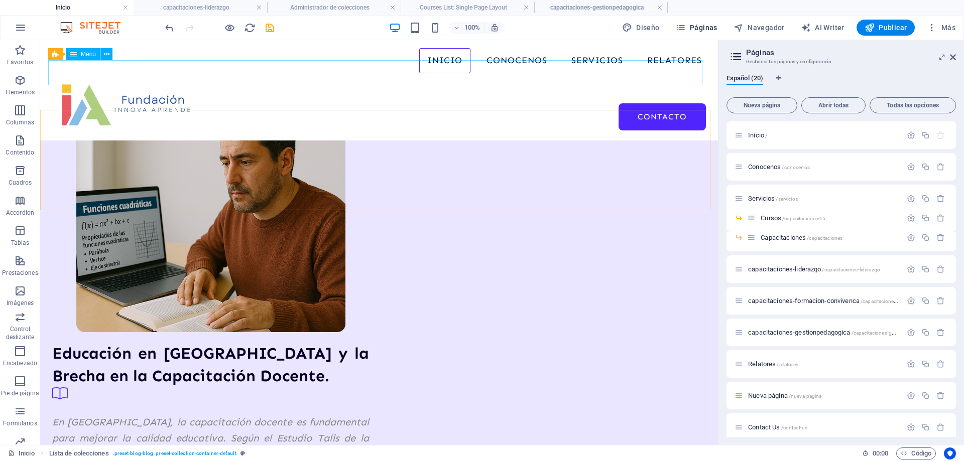
scroll to position [803, 0]
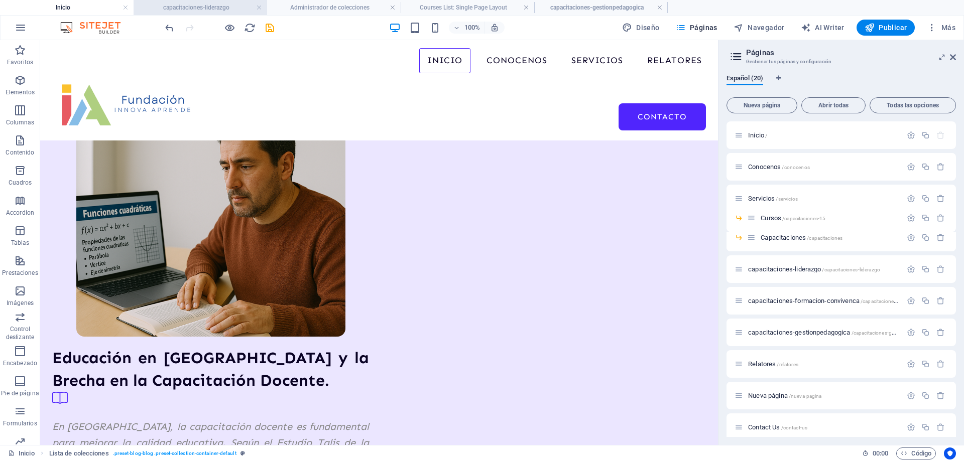
click at [203, 7] on h4 "capacitaciones-liderazgo" at bounding box center [201, 7] width 134 height 11
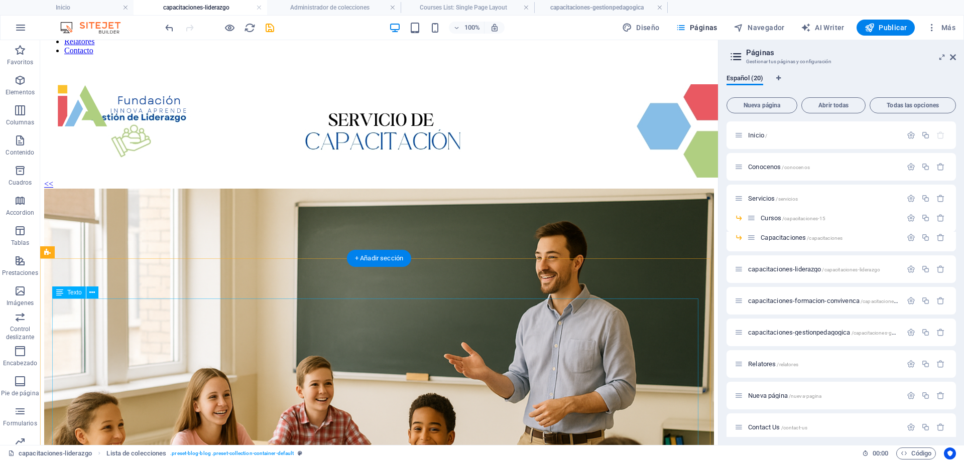
scroll to position [0, 0]
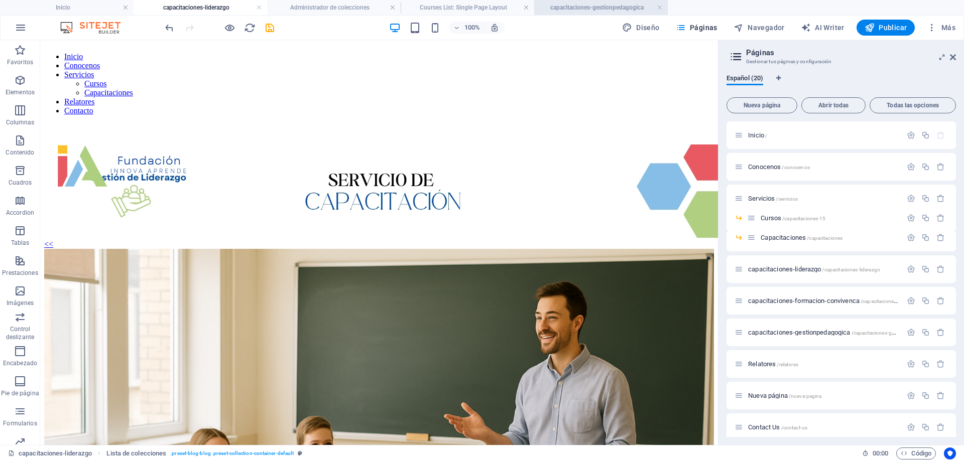
click at [589, 6] on h4 "capacitaciones-gestionpedagogica" at bounding box center [601, 7] width 134 height 11
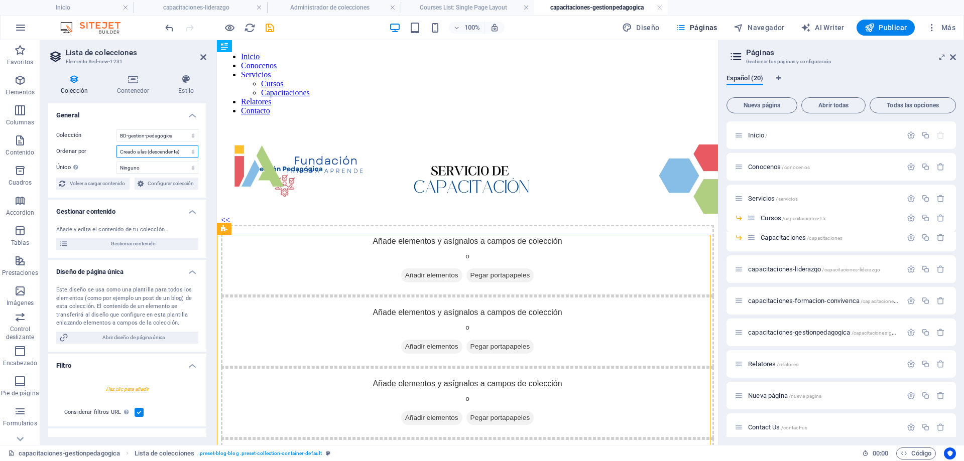
click at [148, 155] on select "Creado a las (ascendente) Creado a las (descendente) Actualizado a las (ascende…" at bounding box center [157, 152] width 82 height 12
click at [141, 164] on select "Ninguno Our Course Title Our Course Slug Our Course Type Our Course Image Our C…" at bounding box center [157, 168] width 82 height 12
click at [139, 245] on span "Gestionar contenido" at bounding box center [133, 244] width 124 height 12
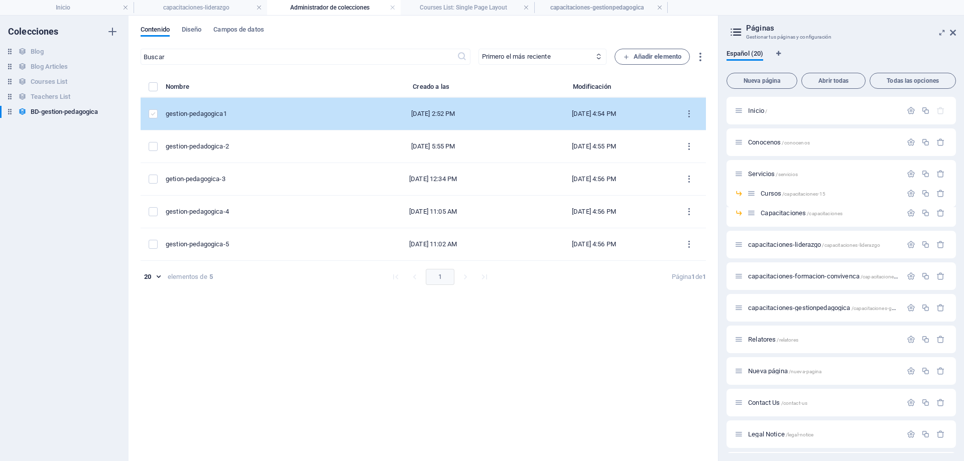
click at [155, 117] on label "items list" at bounding box center [153, 113] width 9 height 9
click at [0, 0] on input "items list" at bounding box center [0, 0] width 0 height 0
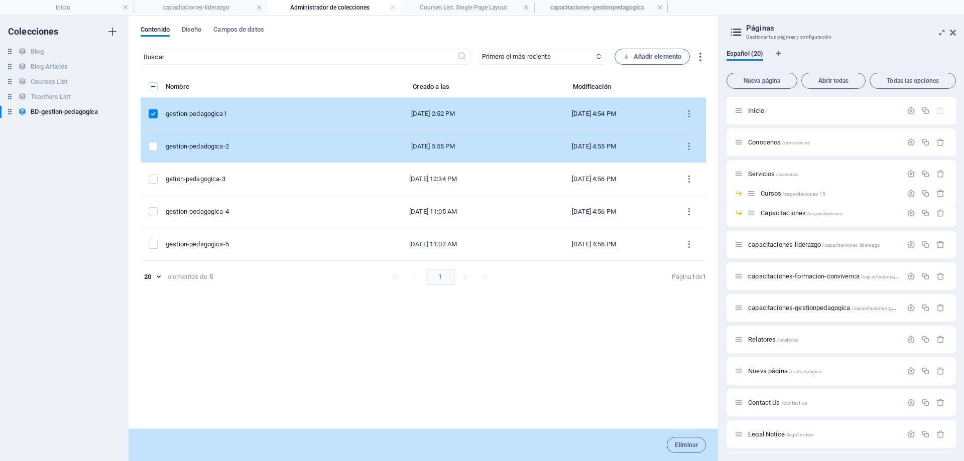
click at [152, 138] on td "items list" at bounding box center [153, 147] width 25 height 33
click at [152, 148] on label "items list" at bounding box center [153, 146] width 9 height 9
click at [0, 0] on input "items list" at bounding box center [0, 0] width 0 height 0
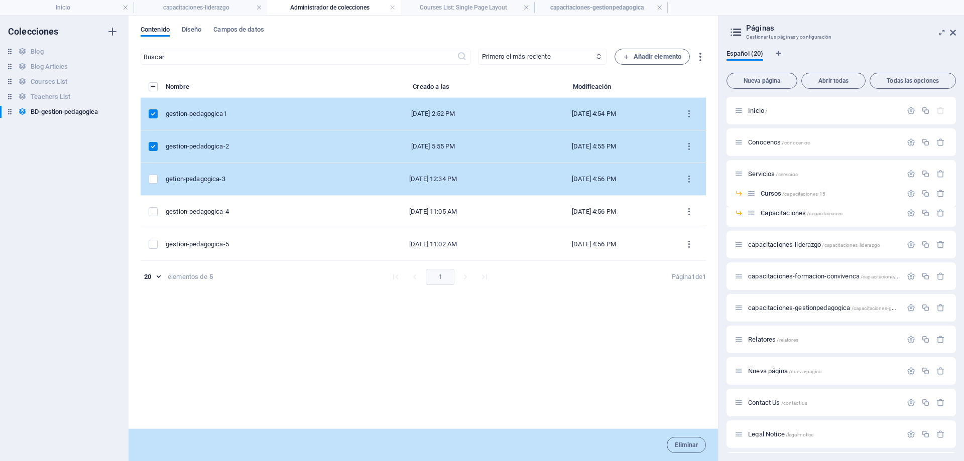
click at [147, 170] on td "items list" at bounding box center [153, 179] width 25 height 33
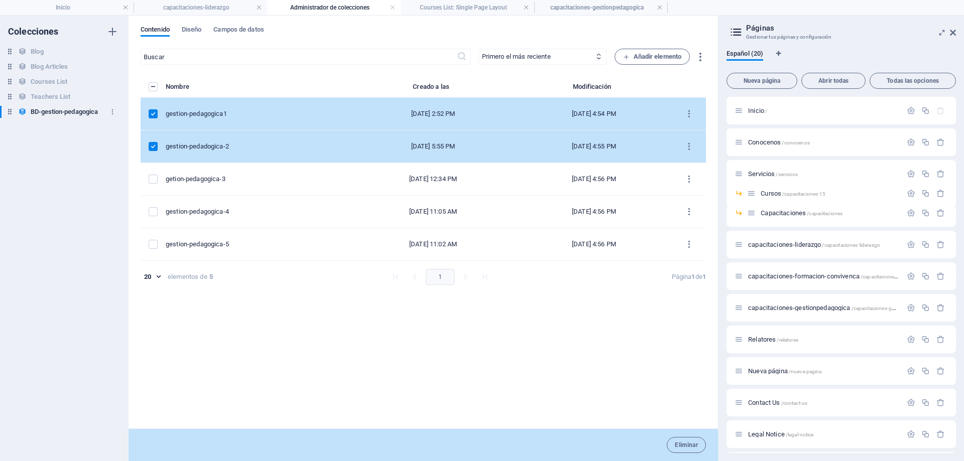
click at [89, 113] on h6 "BD-gestion-pedagogica" at bounding box center [64, 112] width 67 height 12
click at [115, 115] on button "button" at bounding box center [112, 112] width 12 height 16
drag, startPoint x: 123, startPoint y: 303, endPoint x: 138, endPoint y: 299, distance: 14.5
click at [124, 303] on div at bounding box center [482, 230] width 964 height 461
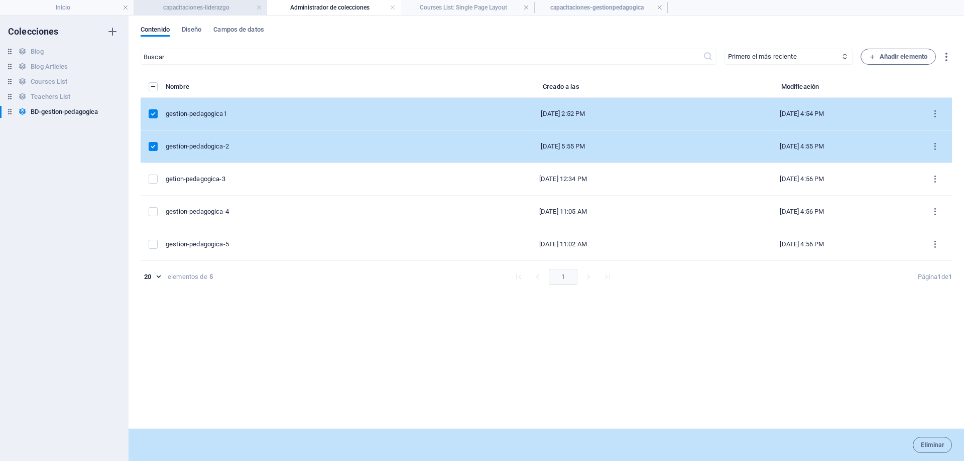
click at [224, 3] on h4 "capacitaciones-liderazgo" at bounding box center [201, 7] width 134 height 11
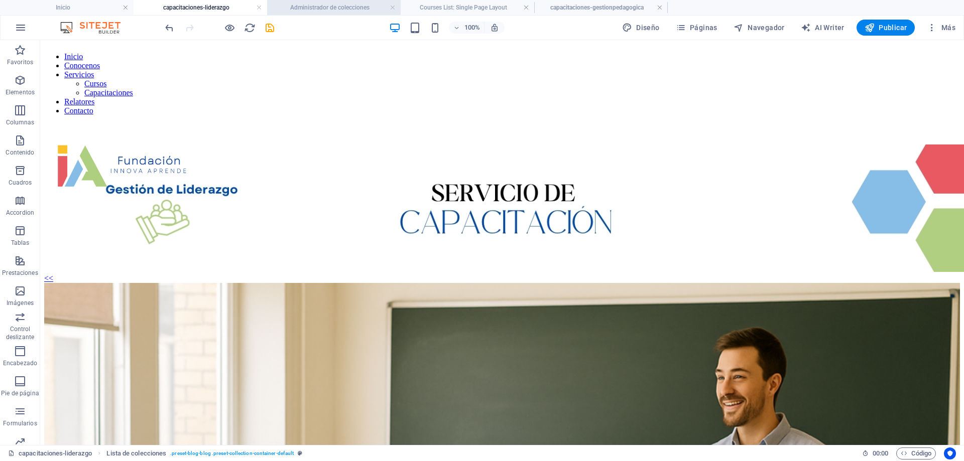
click at [362, 10] on h4 "Administrador de colecciones" at bounding box center [334, 7] width 134 height 11
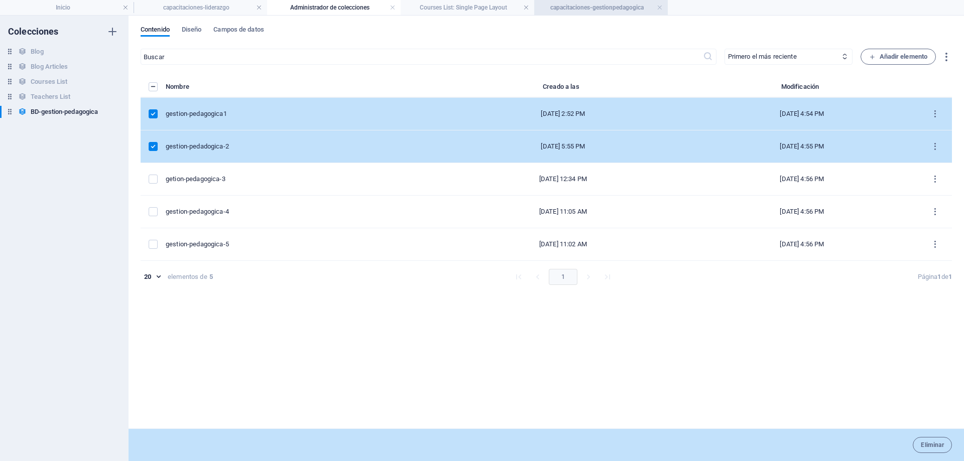
click at [607, 8] on h4 "capacitaciones-gestionpedagogica" at bounding box center [601, 7] width 134 height 11
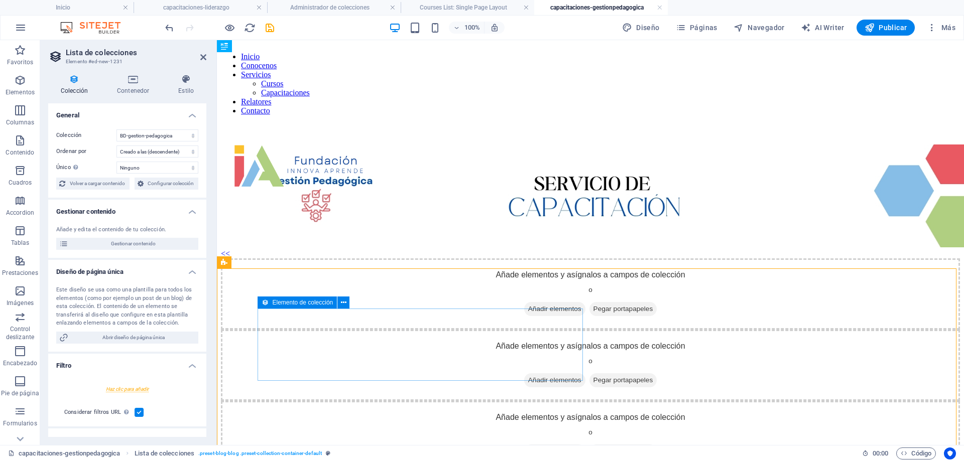
click at [524, 316] on span "Añadir elementos" at bounding box center [554, 309] width 61 height 14
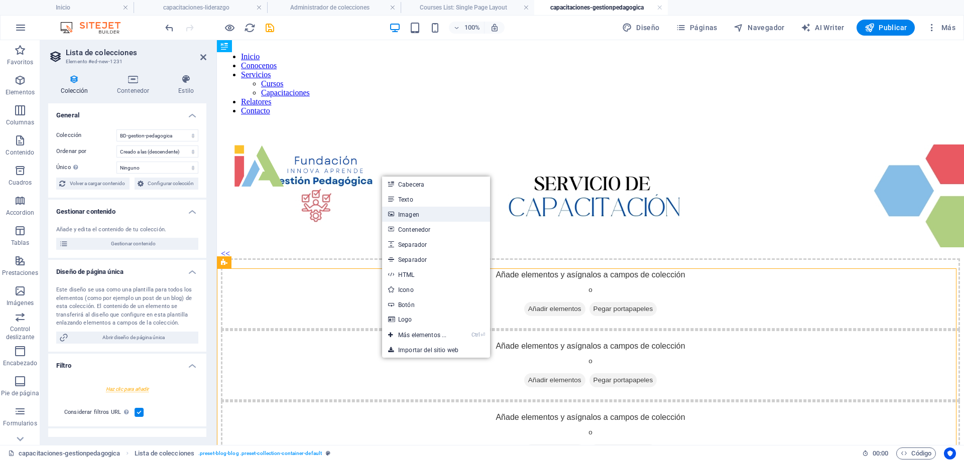
click at [410, 212] on link "Imagen" at bounding box center [436, 214] width 108 height 15
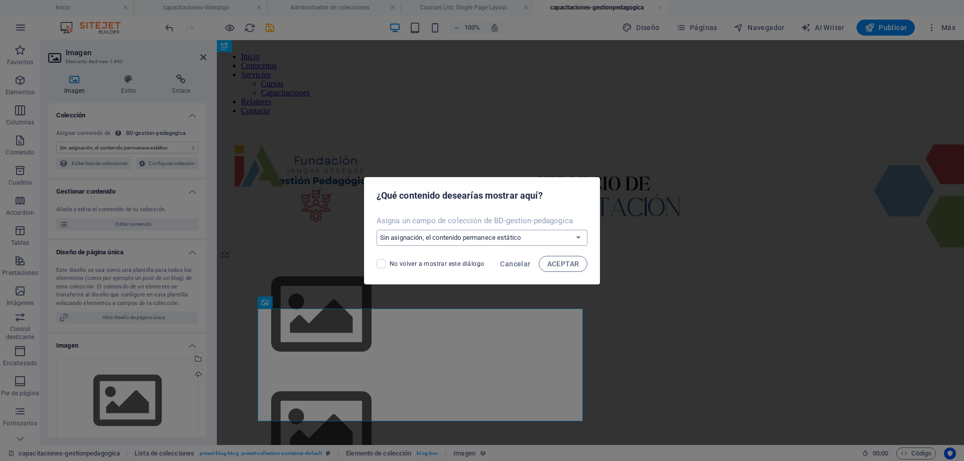
click at [442, 240] on select "Sin asignación, el contenido permanece estático Crear un campo nuevo Creado a l…" at bounding box center [482, 238] width 211 height 16
click at [377, 230] on select "Sin asignación, el contenido permanece estático Crear un campo nuevo Creado a l…" at bounding box center [482, 238] width 211 height 16
click at [561, 268] on button "ACEPTAR" at bounding box center [563, 264] width 49 height 16
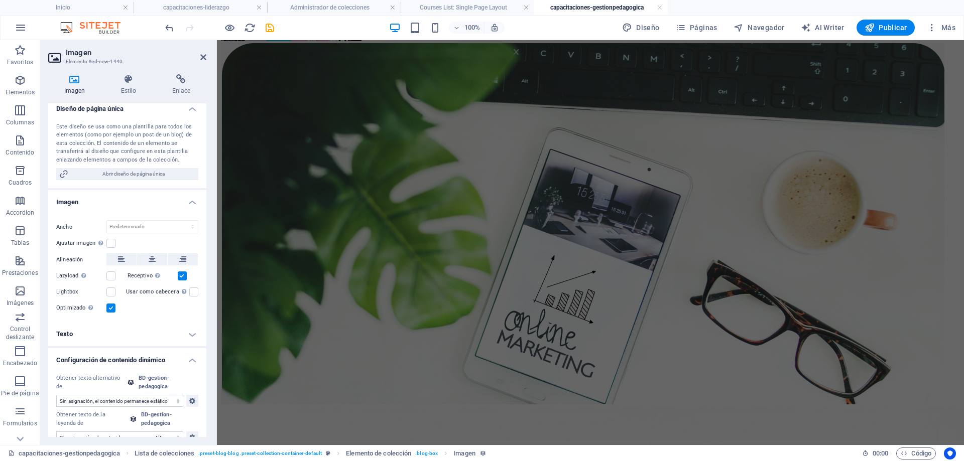
scroll to position [170, 0]
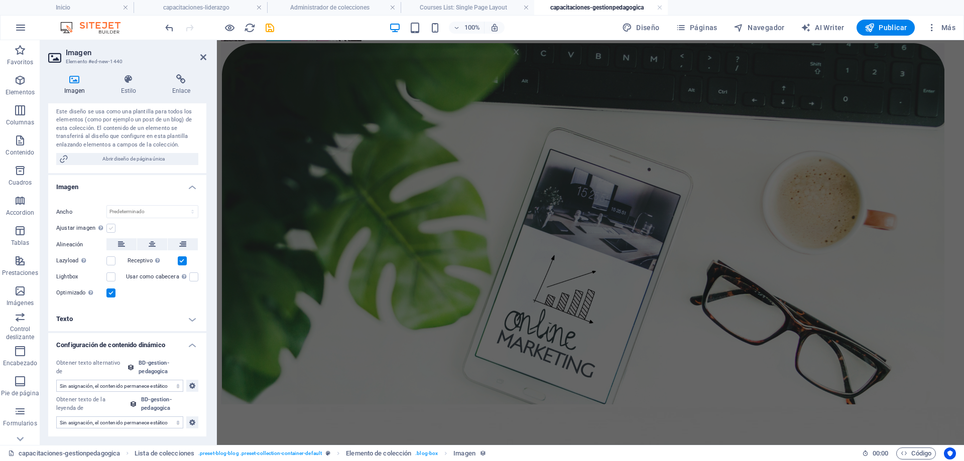
click at [115, 229] on label at bounding box center [110, 228] width 9 height 9
click at [0, 0] on input "Ajustar imagen Ajustar imagen automáticamente a un ancho y alto fijo" at bounding box center [0, 0] width 0 height 0
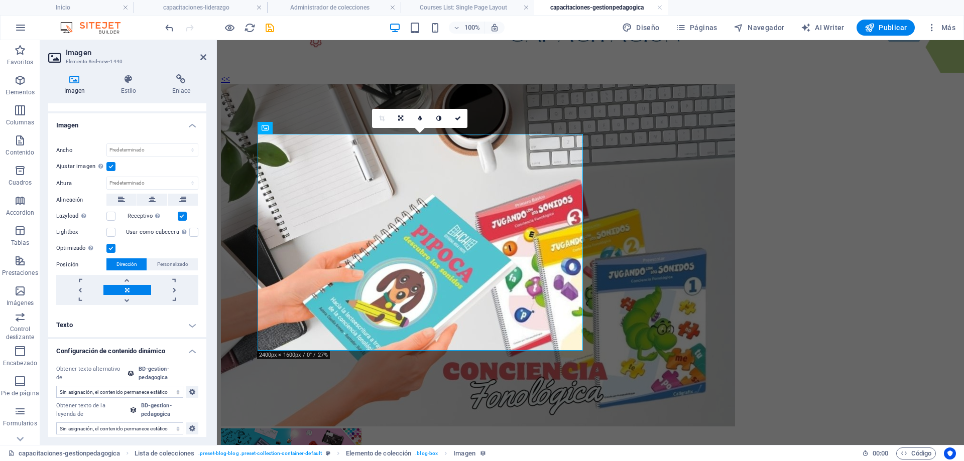
scroll to position [238, 0]
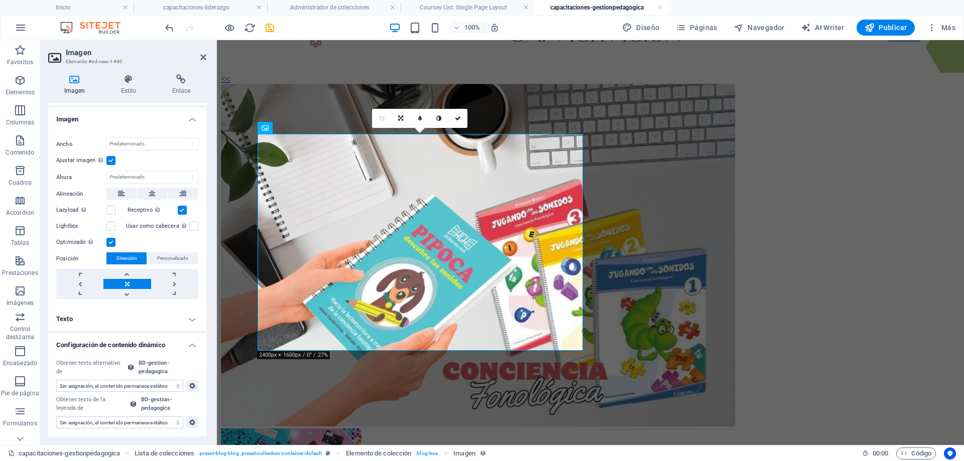
click at [133, 387] on select "Sin asignación, el contenido permanece estático Creado a las (Fecha) Actualizad…" at bounding box center [119, 386] width 127 height 12
click at [56, 381] on select "Sin asignación, el contenido permanece estático Creado a las (Fecha) Actualizad…" at bounding box center [119, 386] width 127 height 12
click at [146, 386] on select "Sin asignación, el contenido permanece estático Creado a las (Fecha) Actualizad…" at bounding box center [119, 386] width 127 height 12
click at [56, 381] on select "Sin asignación, el contenido permanece estático Creado a las (Fecha) Actualizad…" at bounding box center [119, 386] width 127 height 12
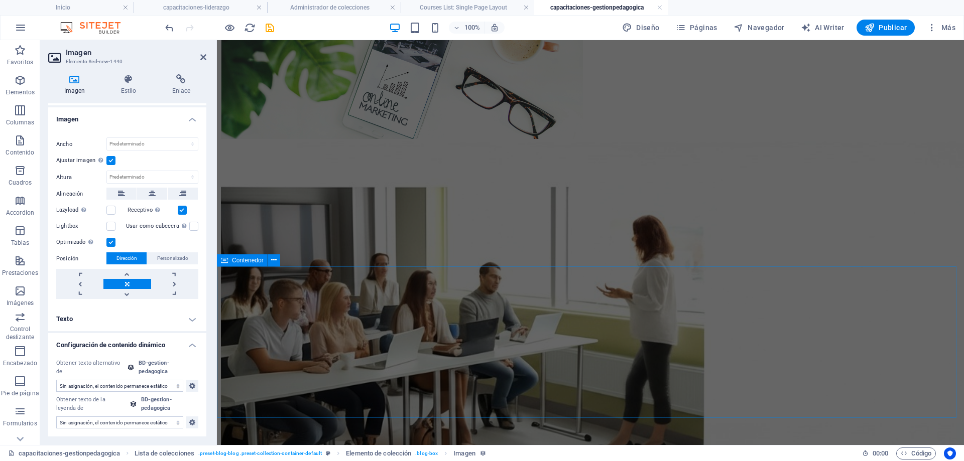
scroll to position [878, 0]
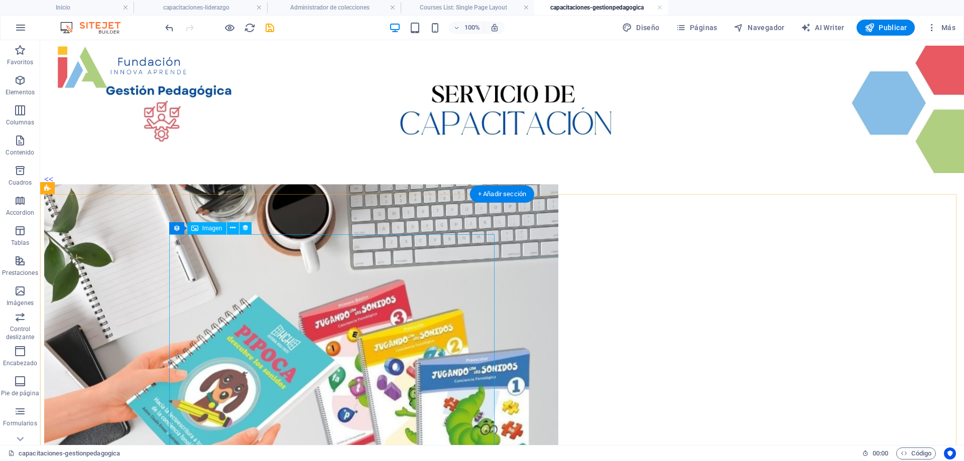
scroll to position [0, 0]
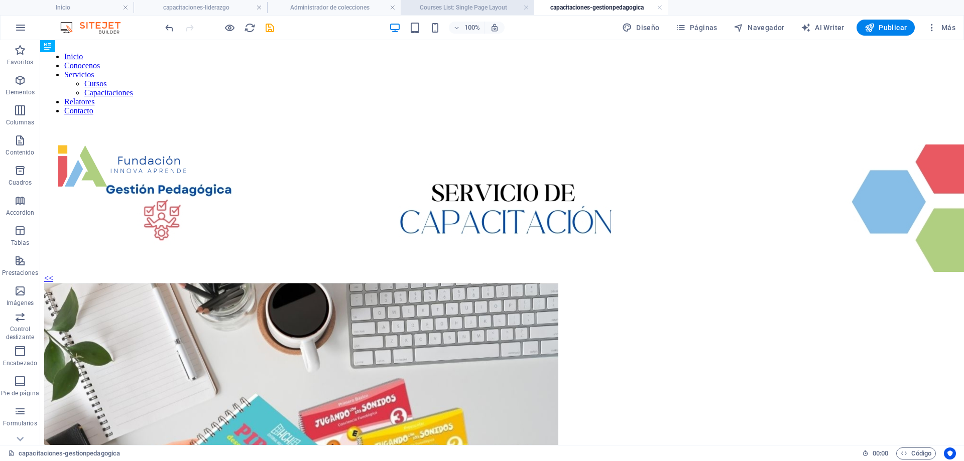
click at [446, 10] on h4 "Courses List: Single Page Layout" at bounding box center [468, 7] width 134 height 11
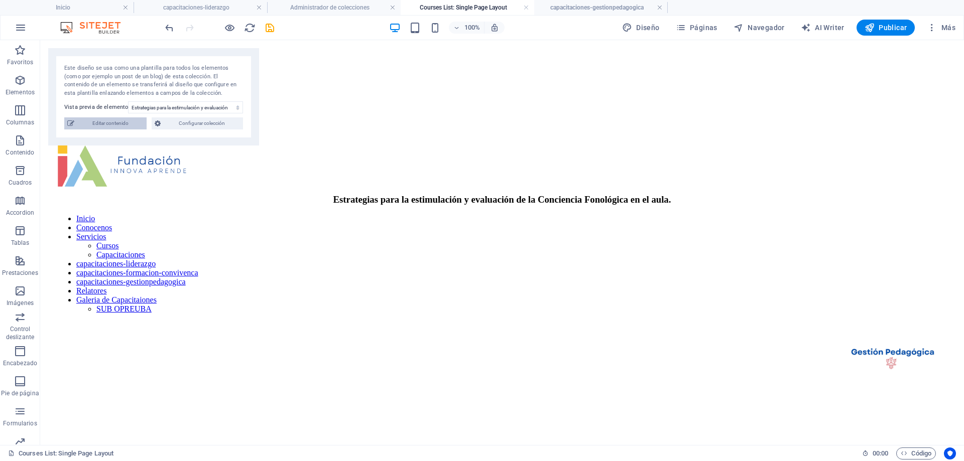
click at [107, 123] on span "Editar contenido" at bounding box center [110, 123] width 66 height 12
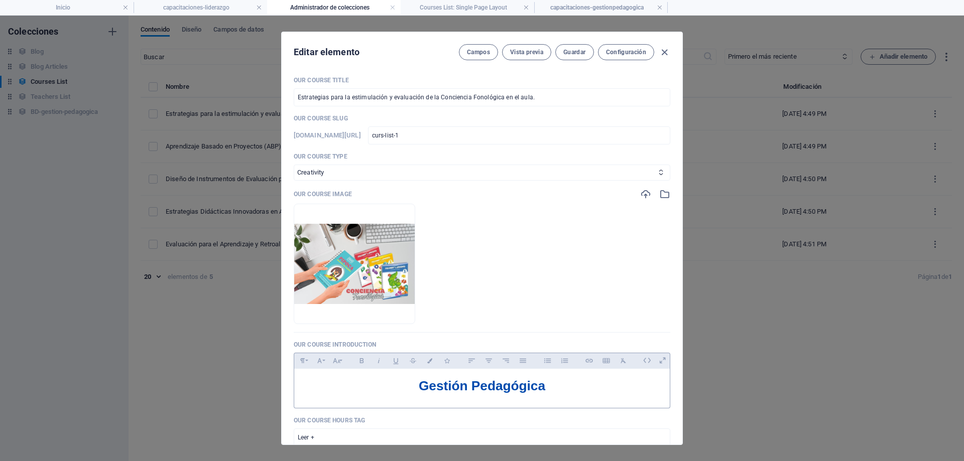
click at [522, 390] on span "Gestión Pedagógica" at bounding box center [482, 386] width 127 height 15
click at [668, 50] on icon "button" at bounding box center [665, 53] width 12 height 12
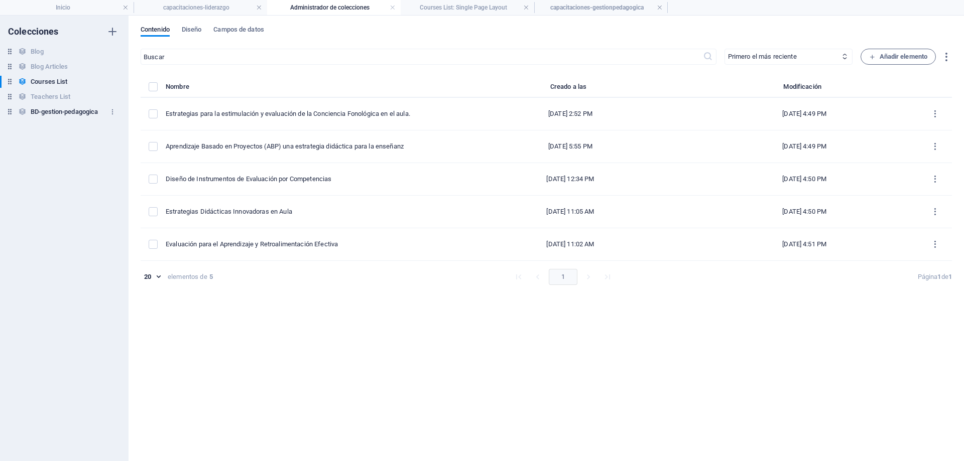
click at [78, 111] on h6 "BD-gestion-pedagogica" at bounding box center [64, 112] width 67 height 12
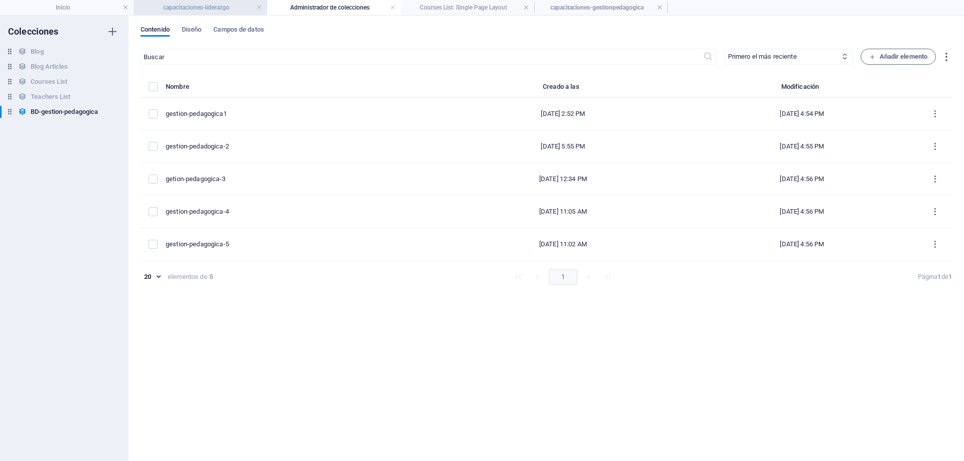
click at [216, 9] on h4 "capacitaciones-liderazgo" at bounding box center [201, 7] width 134 height 11
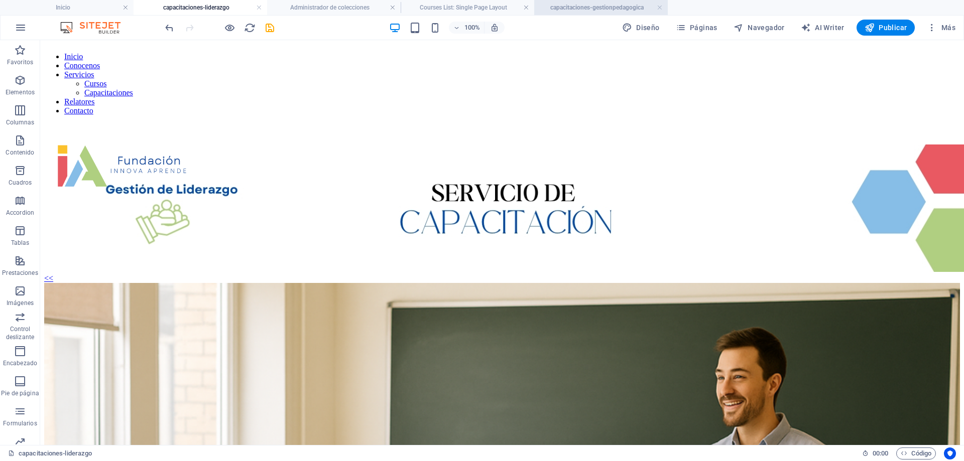
click at [582, 4] on h4 "capacitaciones-gestionpedagogica" at bounding box center [601, 7] width 134 height 11
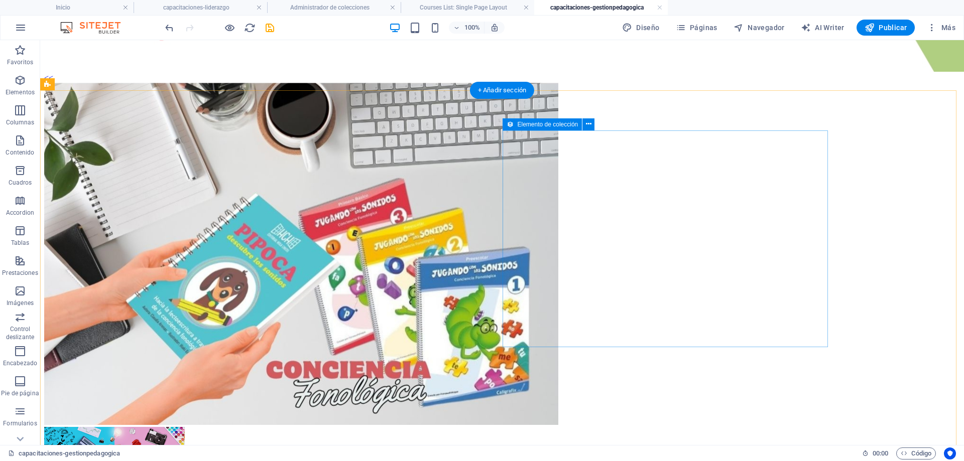
scroll to position [100, 0]
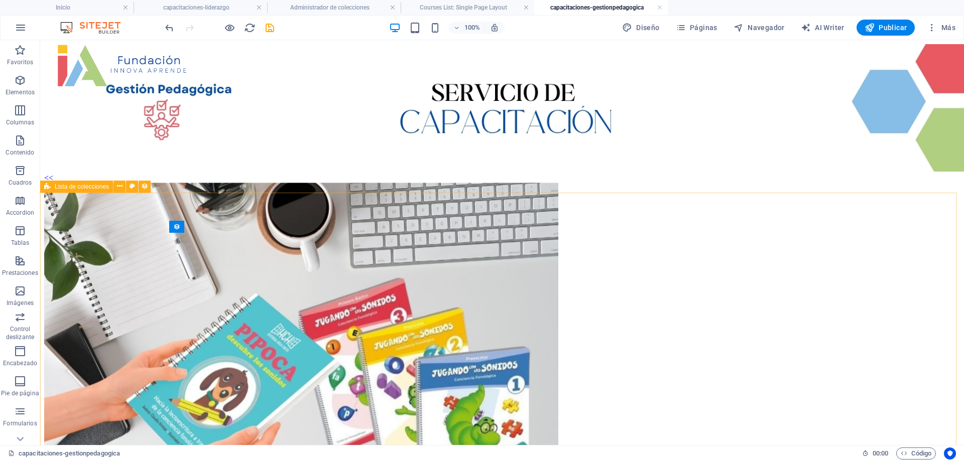
click at [87, 188] on span "Lista de colecciones" at bounding box center [82, 187] width 54 height 6
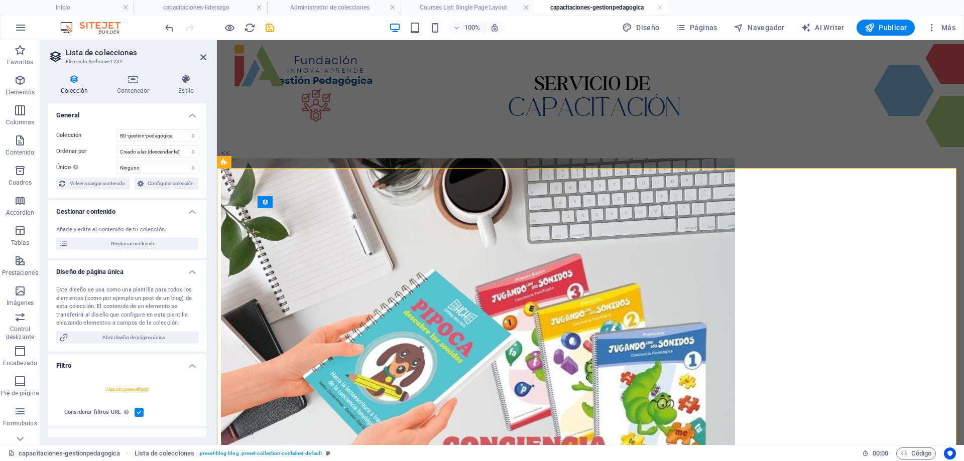
scroll to position [132, 0]
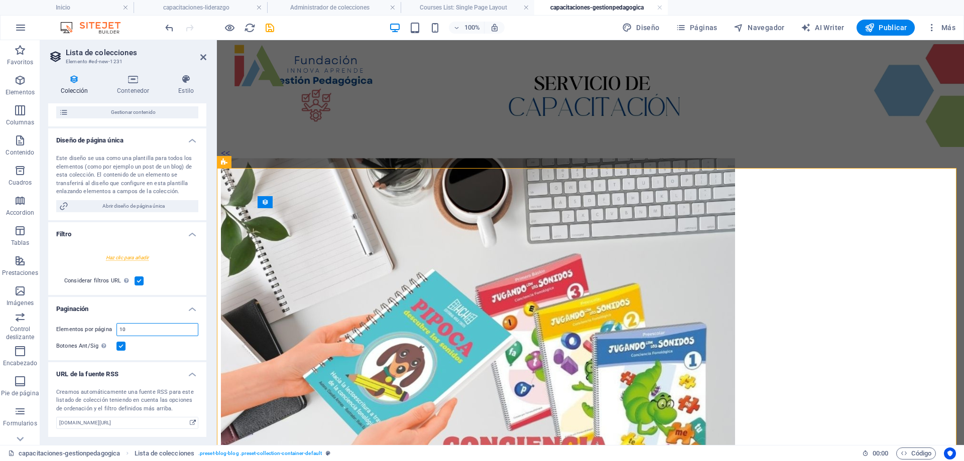
drag, startPoint x: 158, startPoint y: 327, endPoint x: 72, endPoint y: 322, distance: 86.0
click at [72, 322] on div "Elementos por página 10 Botones Ant/Sig Aunque se haya seleccionado, la paginac…" at bounding box center [127, 337] width 158 height 45
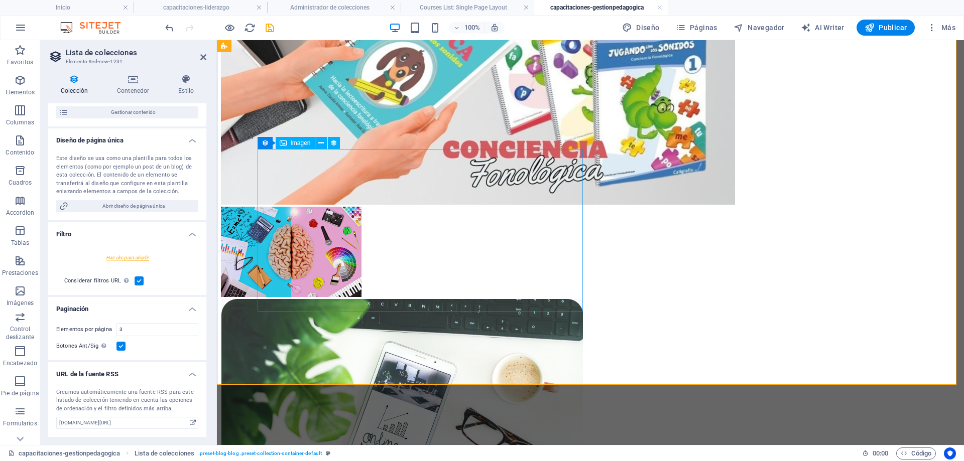
scroll to position [402, 0]
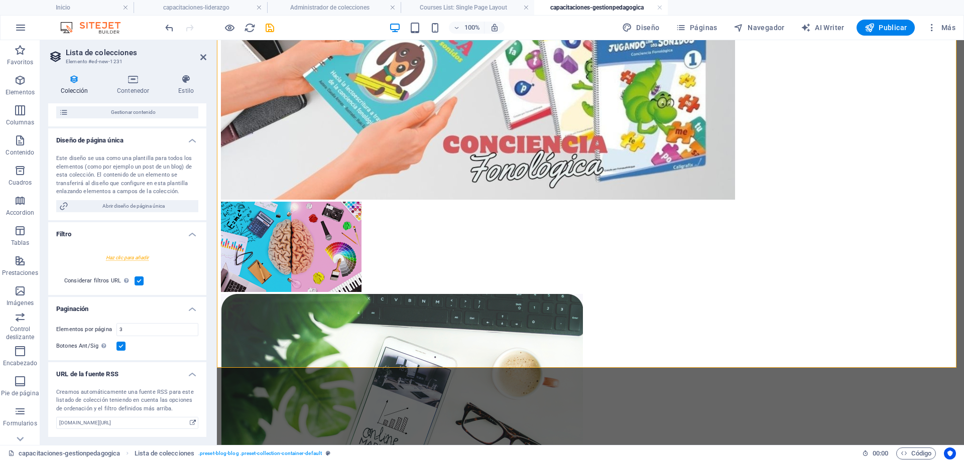
click at [121, 346] on label at bounding box center [120, 346] width 9 height 9
click at [0, 0] on input "Botones Ant/Sig Aunque se haya seleccionado, la paginación no se mostrará cuand…" at bounding box center [0, 0] width 0 height 0
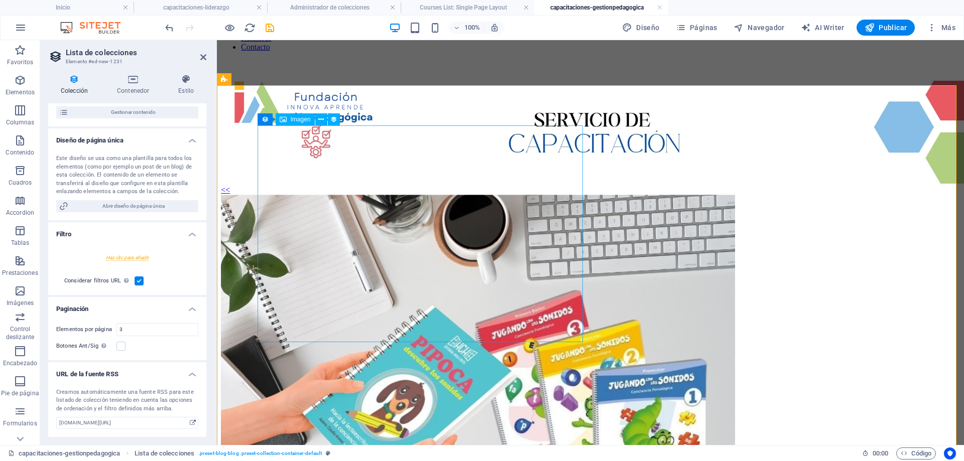
scroll to position [50, 0]
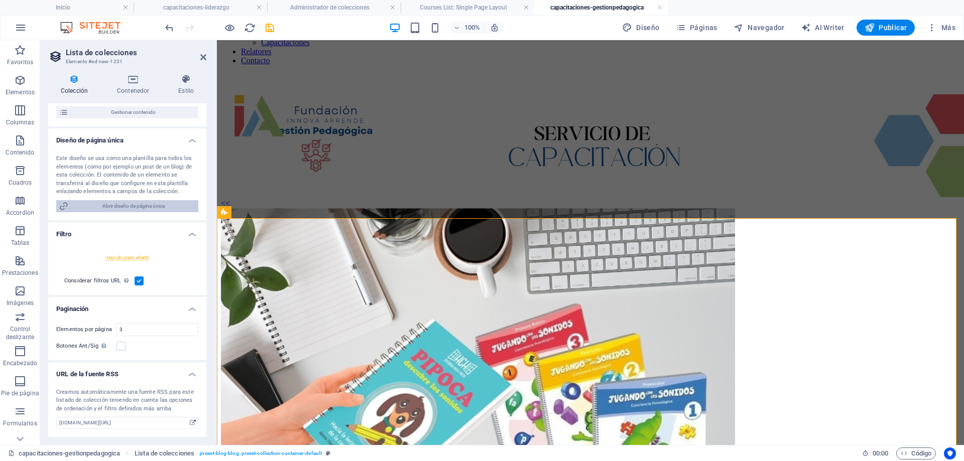
click at [112, 208] on span "Abrir diseño de página única" at bounding box center [133, 206] width 124 height 12
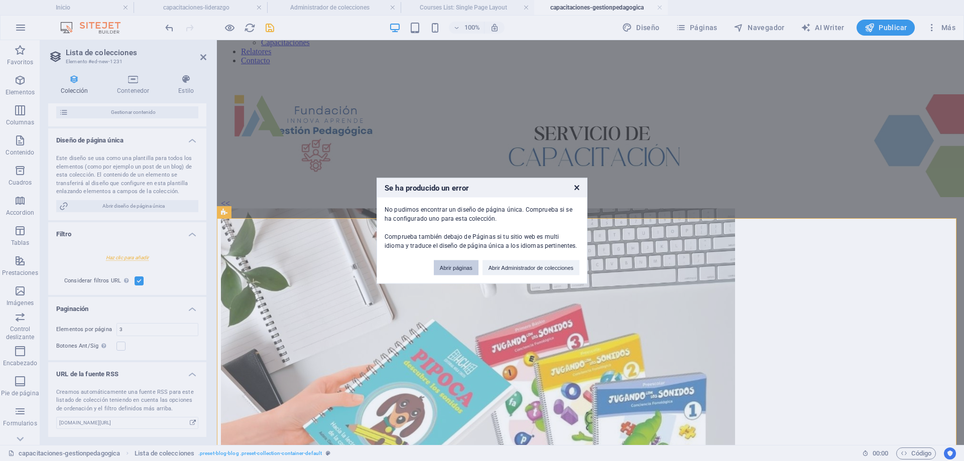
click at [451, 267] on button "Abrir páginas" at bounding box center [456, 267] width 45 height 15
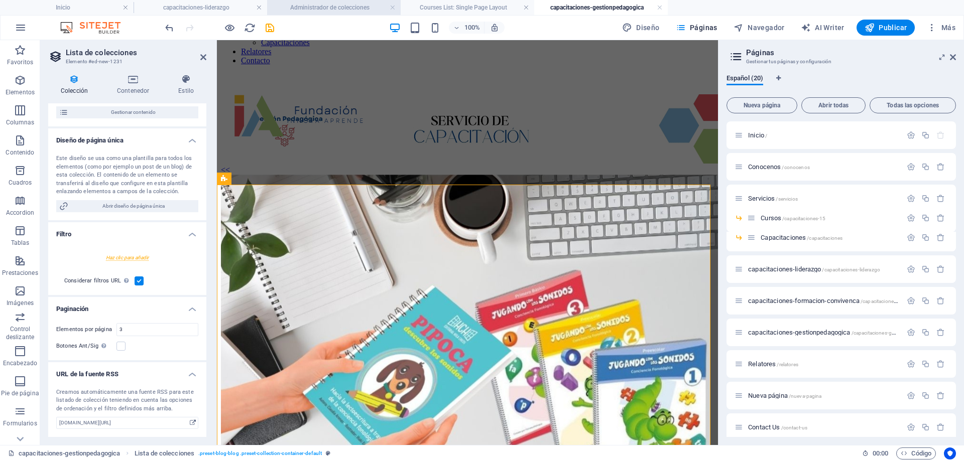
click at [338, 14] on li "Administrador de colecciones" at bounding box center [334, 7] width 134 height 15
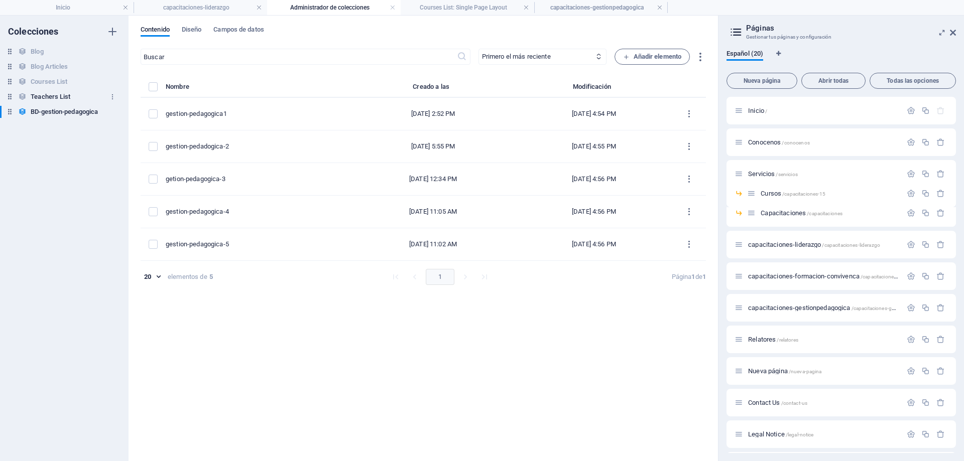
click at [54, 93] on h6 "Teachers List" at bounding box center [51, 97] width 40 height 12
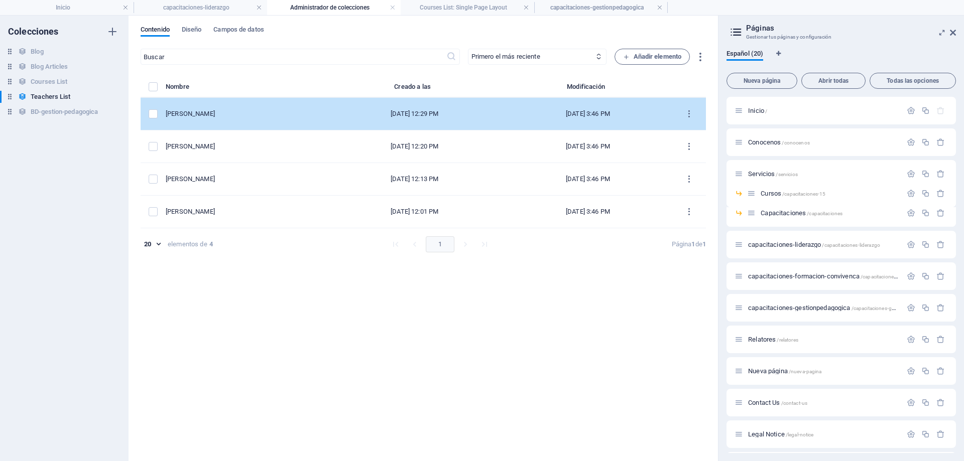
click at [205, 119] on td "[PERSON_NAME]" at bounding box center [246, 114] width 160 height 33
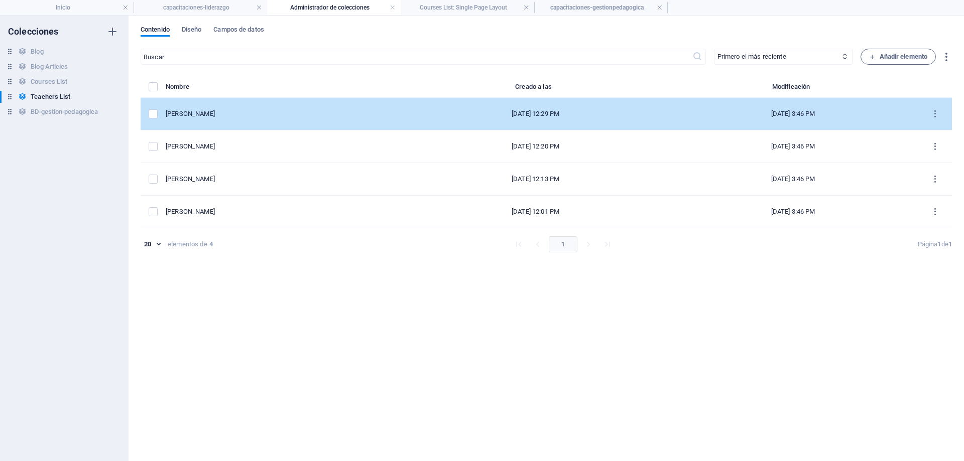
click at [222, 114] on div "[PERSON_NAME]" at bounding box center [280, 113] width 229 height 9
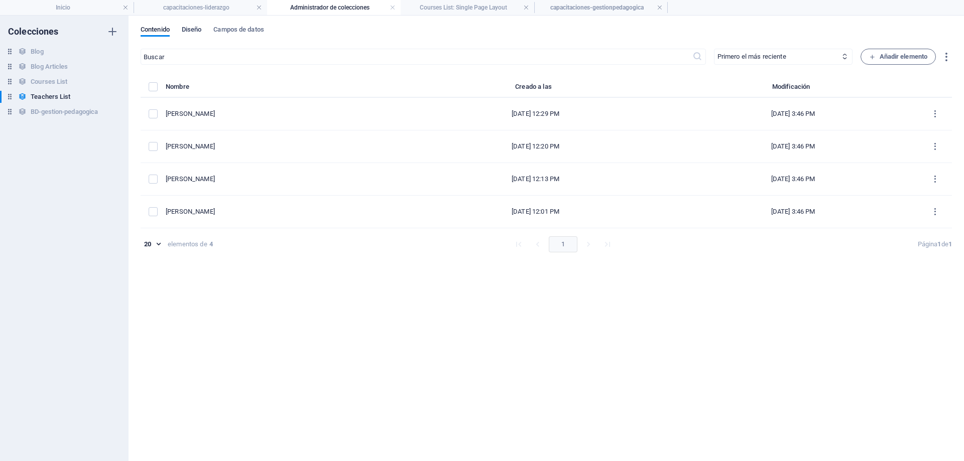
click at [190, 27] on span "Diseño" at bounding box center [192, 31] width 20 height 14
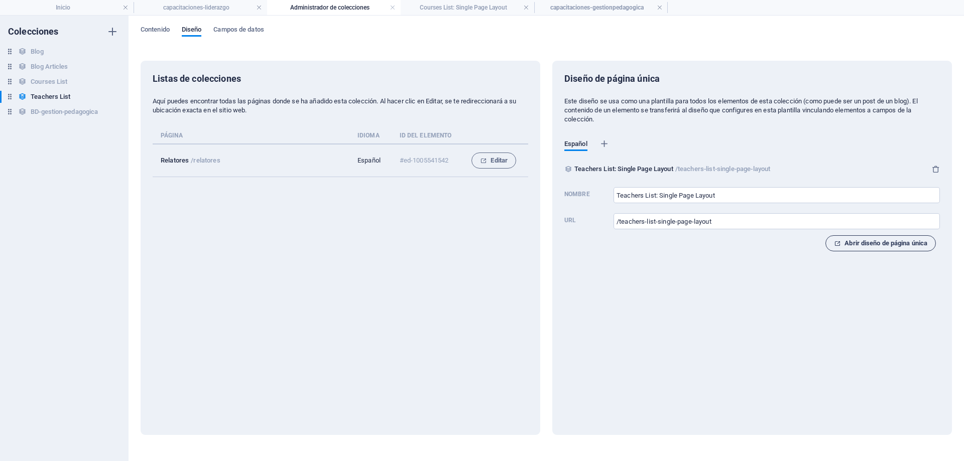
click at [887, 243] on span "Abrir diseño de página única" at bounding box center [880, 243] width 93 height 12
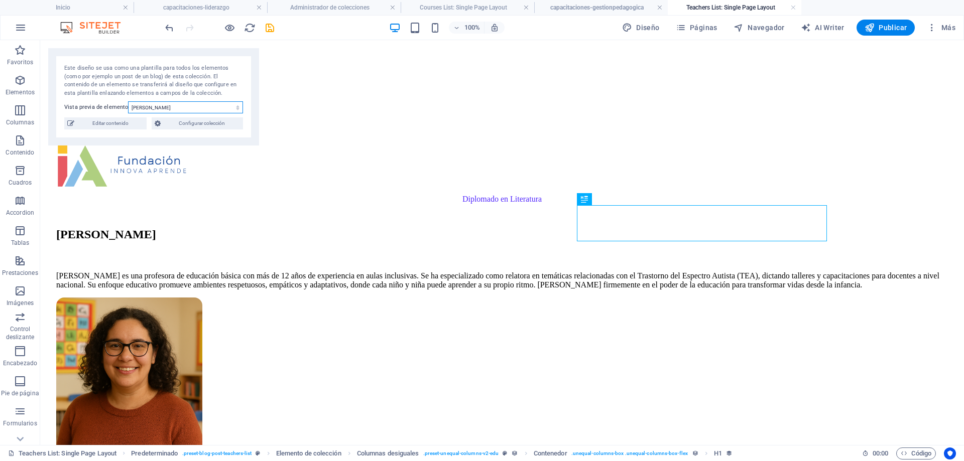
click at [165, 112] on select "[PERSON_NAME] [PERSON_NAME] [PERSON_NAME] [PERSON_NAME]" at bounding box center [185, 107] width 115 height 12
click at [128, 101] on select "[PERSON_NAME] [PERSON_NAME] [PERSON_NAME] [PERSON_NAME]" at bounding box center [185, 107] width 115 height 12
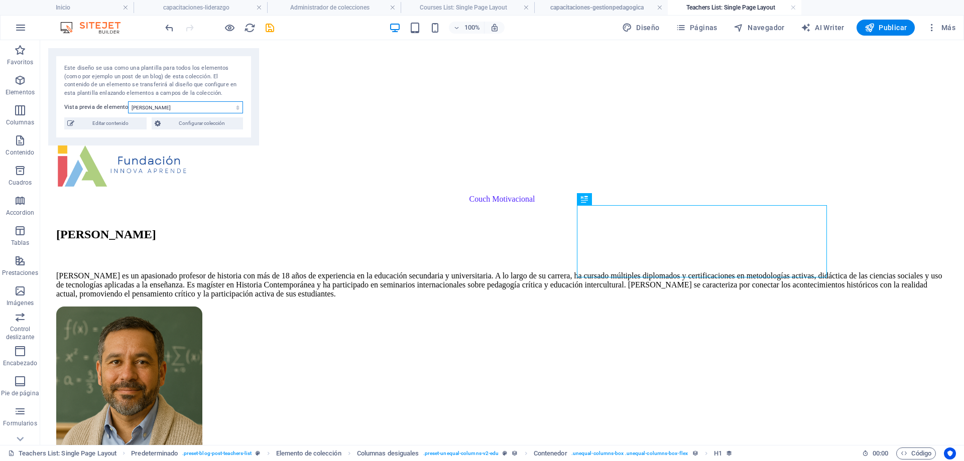
click at [168, 108] on select "[PERSON_NAME] [PERSON_NAME] [PERSON_NAME] [PERSON_NAME]" at bounding box center [185, 107] width 115 height 12
click at [128, 101] on select "[PERSON_NAME] [PERSON_NAME] [PERSON_NAME] [PERSON_NAME]" at bounding box center [185, 107] width 115 height 12
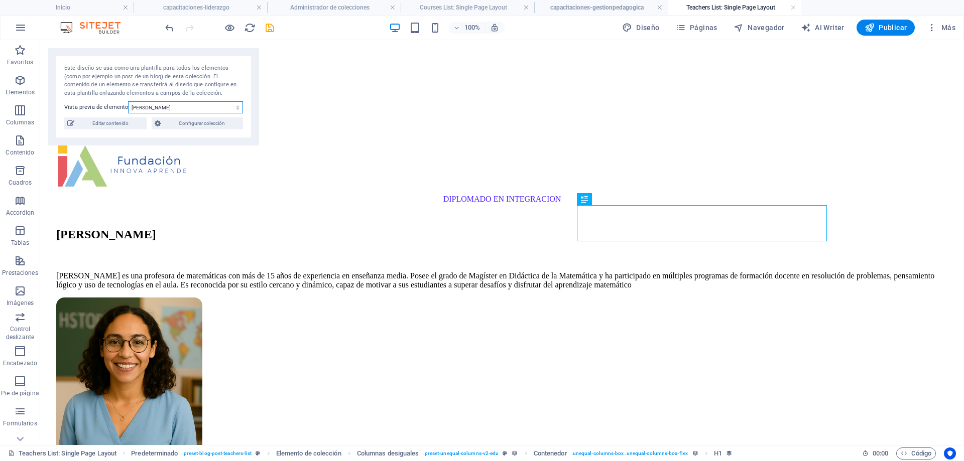
click at [162, 107] on select "[PERSON_NAME] [PERSON_NAME] [PERSON_NAME] [PERSON_NAME]" at bounding box center [185, 107] width 115 height 12
click at [128, 101] on select "[PERSON_NAME] [PERSON_NAME] [PERSON_NAME] [PERSON_NAME]" at bounding box center [185, 107] width 115 height 12
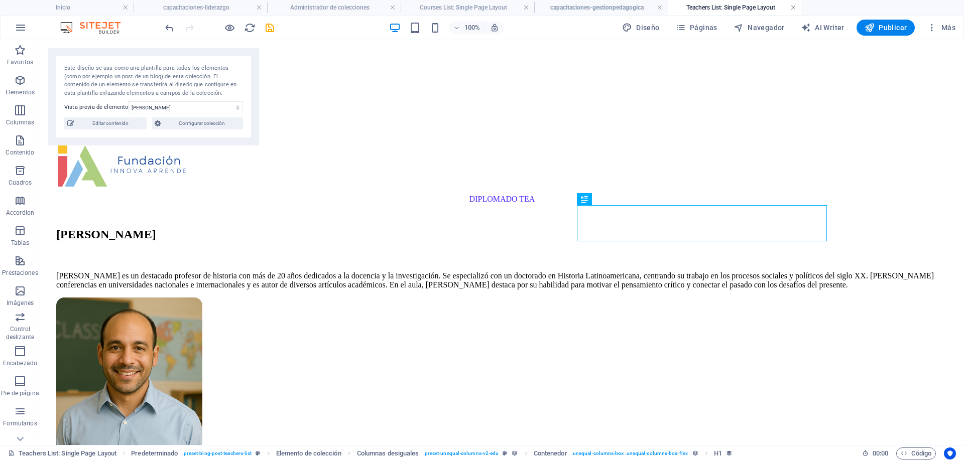
click at [794, 7] on link at bounding box center [793, 8] width 6 height 10
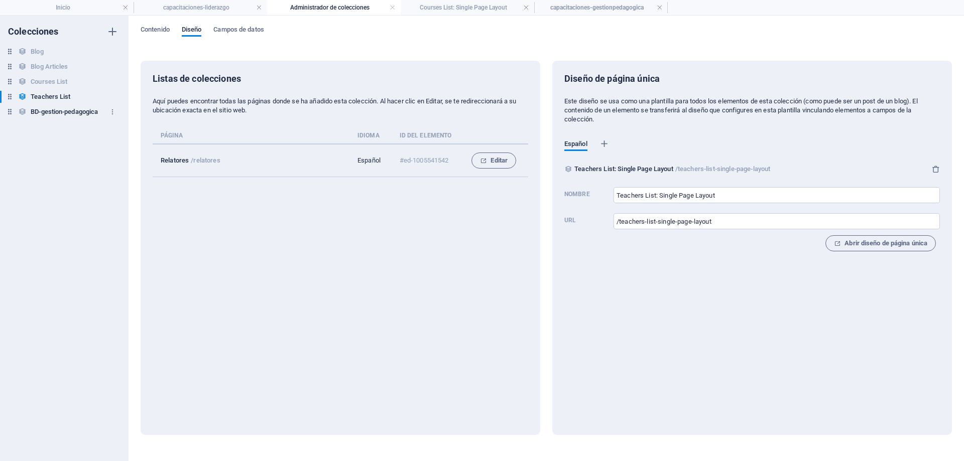
click at [34, 109] on h6 "BD-gestion-pedagogica" at bounding box center [64, 112] width 67 height 12
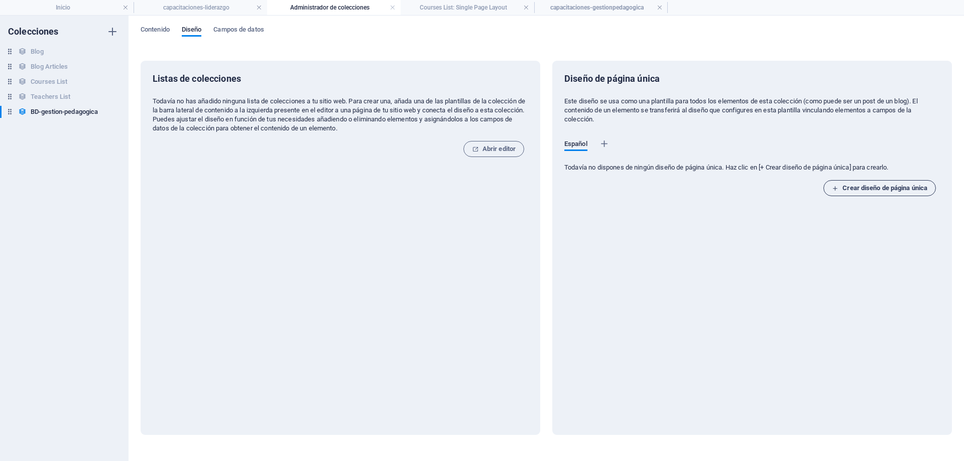
click at [901, 192] on span "Crear diseño de página única" at bounding box center [879, 188] width 95 height 12
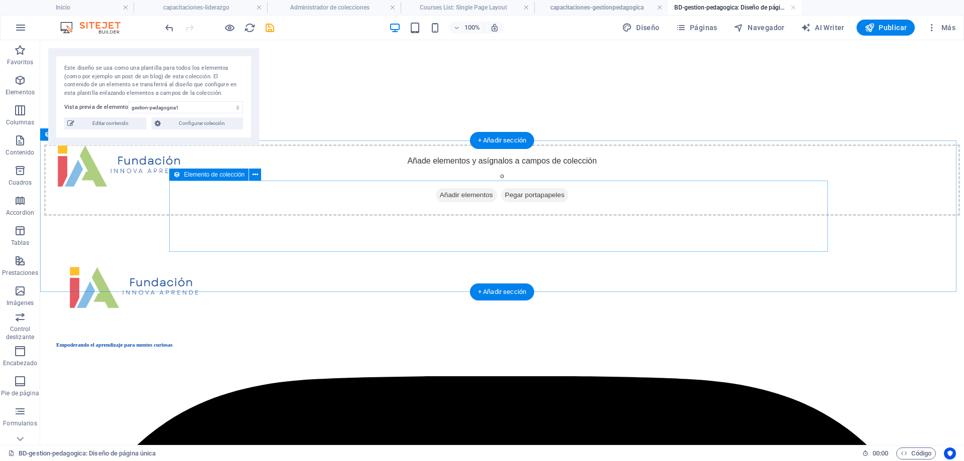
click at [458, 202] on span "Añadir elementos" at bounding box center [466, 195] width 61 height 14
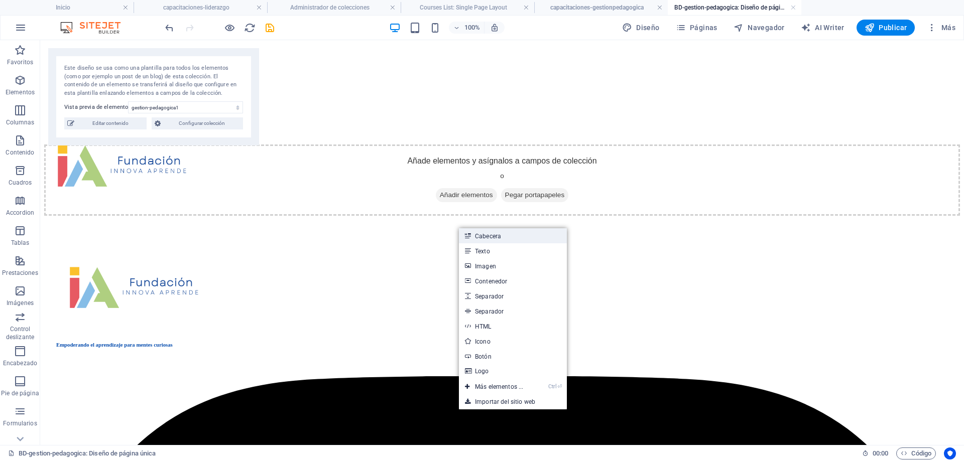
click at [484, 236] on link "Cabecera" at bounding box center [513, 235] width 108 height 15
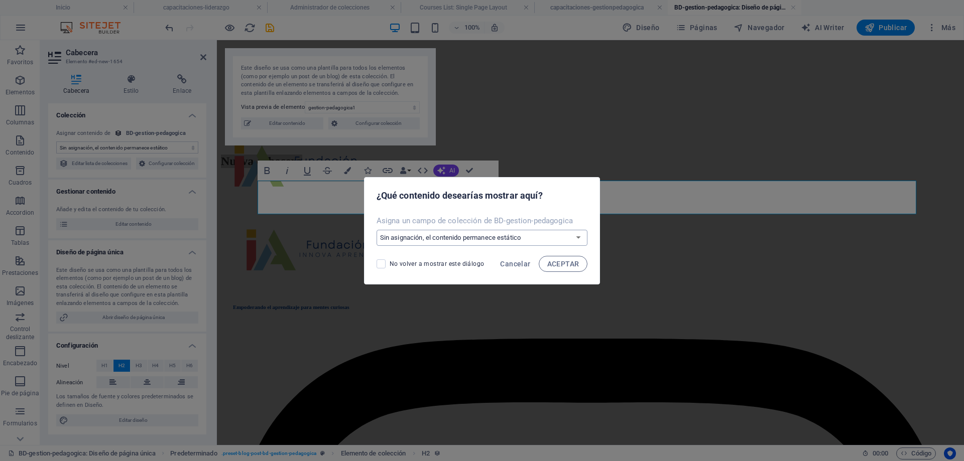
click at [484, 236] on select "Sin asignación, el contenido permanece estático Crear un campo nuevo Creado a l…" at bounding box center [482, 238] width 211 height 16
click at [377, 230] on select "Sin asignación, el contenido permanece estático Crear un campo nuevo Creado a l…" at bounding box center [482, 238] width 211 height 16
click at [569, 263] on span "ACEPTAR" at bounding box center [563, 264] width 32 height 8
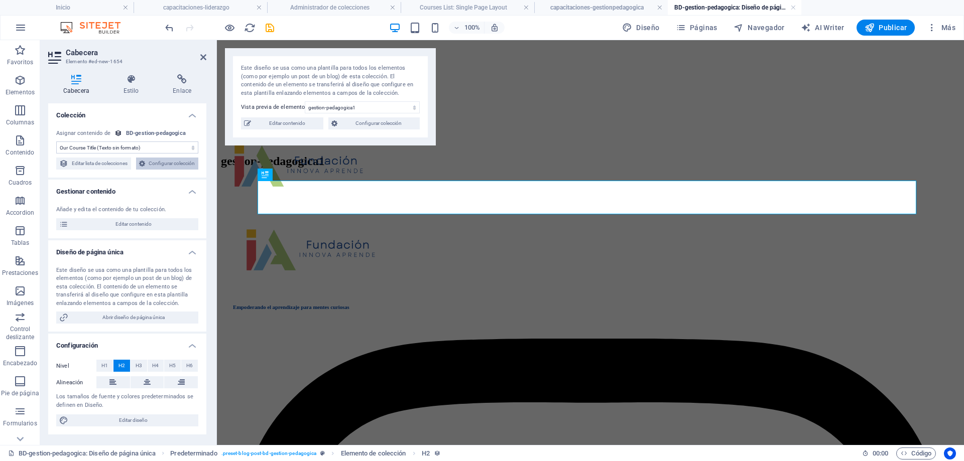
click at [148, 170] on span "Configurar colección" at bounding box center [171, 164] width 47 height 12
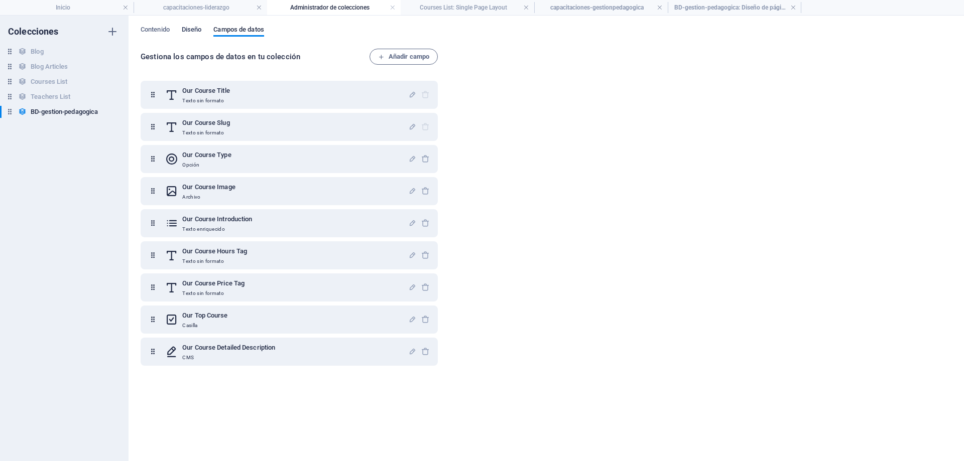
click at [196, 32] on span "Diseño" at bounding box center [192, 31] width 20 height 14
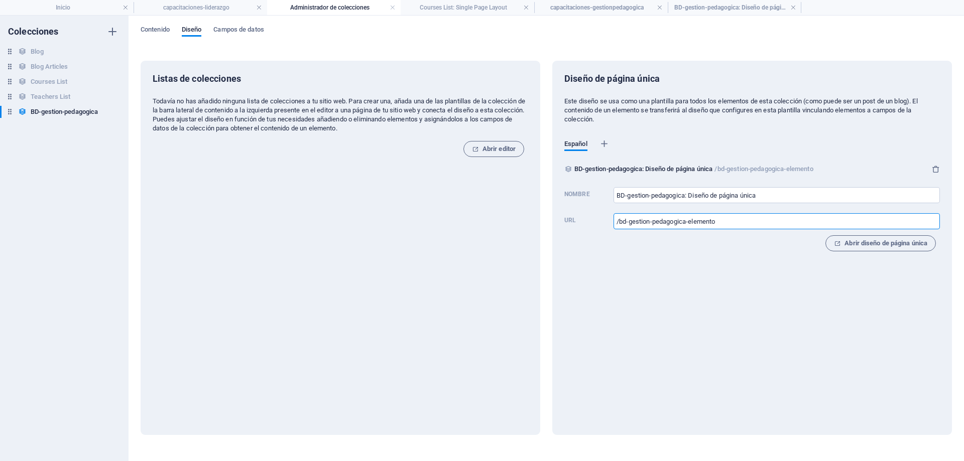
drag, startPoint x: 732, startPoint y: 222, endPoint x: 602, endPoint y: 219, distance: 129.5
click at [602, 219] on label "URL /bd-gestion-pedagogica-elemento ​" at bounding box center [752, 220] width 376 height 22
click at [238, 28] on span "Campos de datos" at bounding box center [238, 31] width 50 height 14
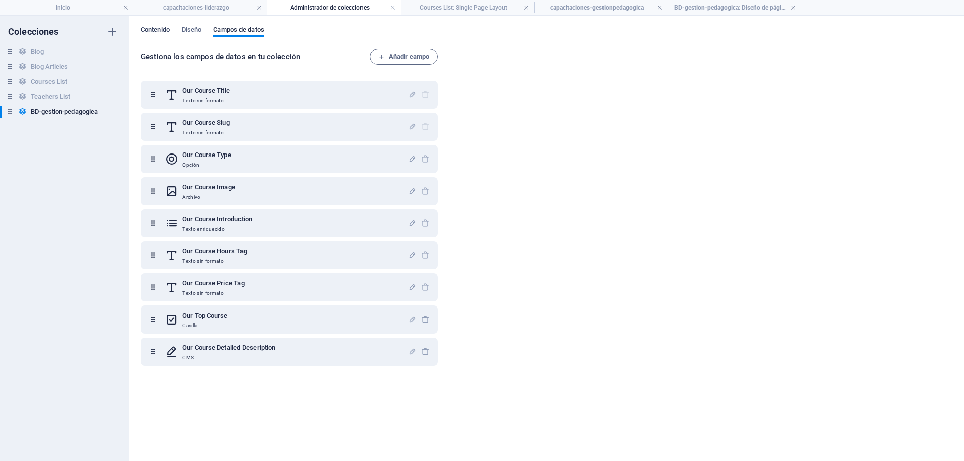
click at [166, 30] on span "Contenido" at bounding box center [155, 31] width 29 height 14
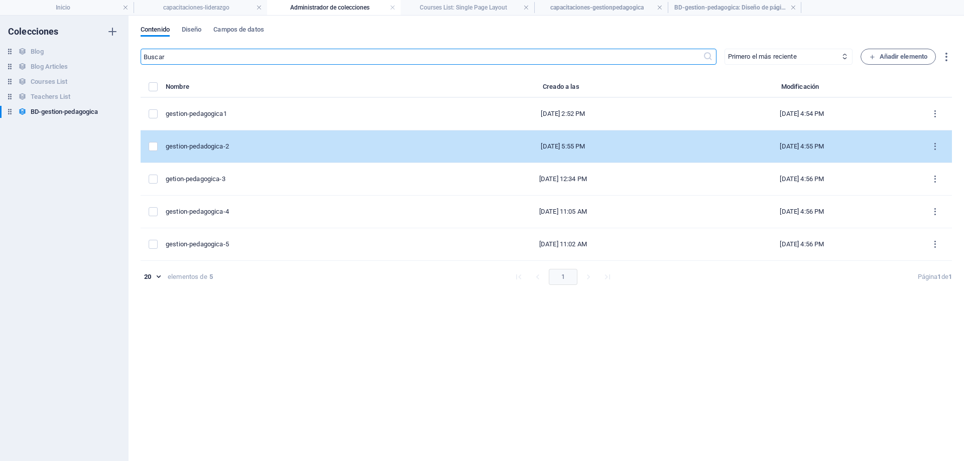
click at [222, 149] on div "gestion-pedadogica-2" at bounding box center [299, 146] width 266 height 9
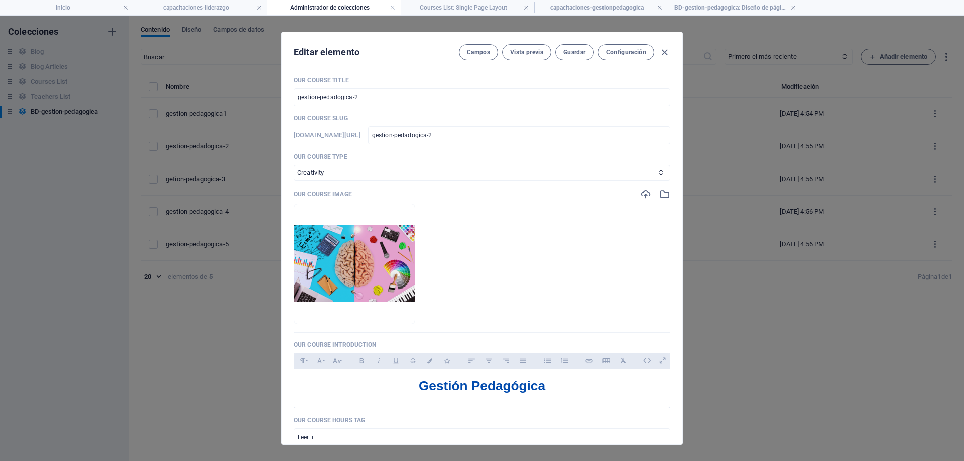
click at [670, 57] on div "Editar elemento Campos Vista previa Guardar Configuración" at bounding box center [482, 50] width 401 height 36
click at [662, 52] on icon "button" at bounding box center [665, 53] width 12 height 12
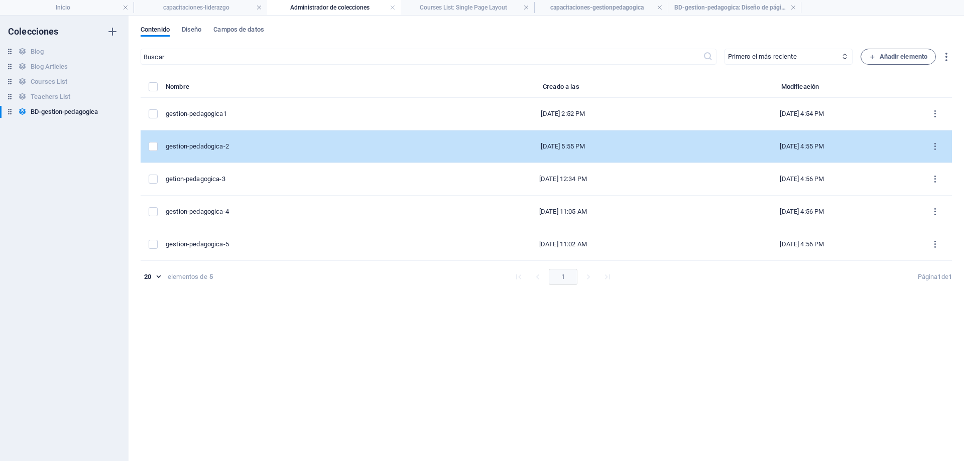
click at [248, 146] on div "gestion-pedadogica-2" at bounding box center [299, 146] width 266 height 9
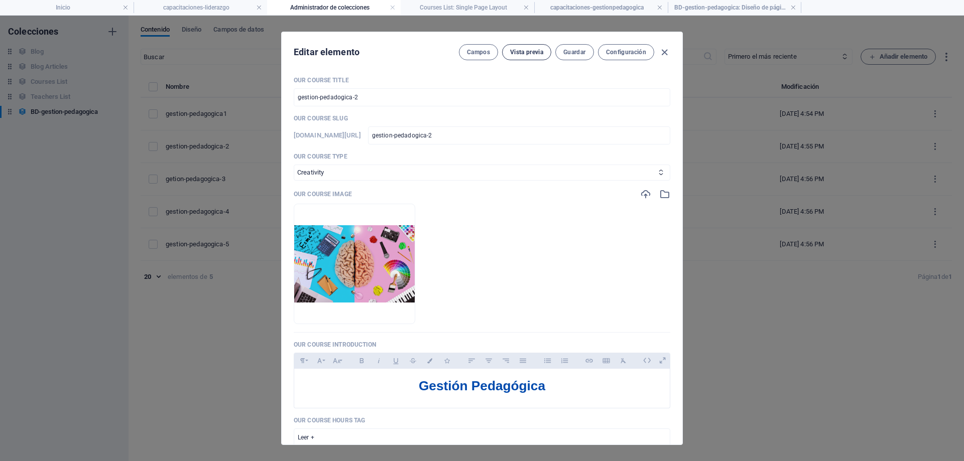
click at [529, 53] on span "Vista previa" at bounding box center [526, 52] width 33 height 8
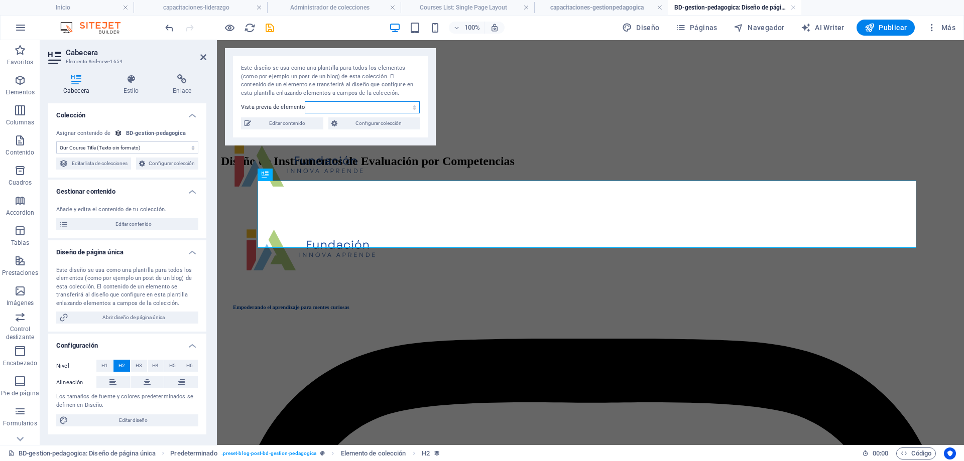
click at [394, 105] on select "gestion-pedagogica1 gestion-pedadogica-2 getion-pedagogica-3 gestion-pedagogica…" at bounding box center [362, 107] width 115 height 12
click at [305, 101] on select "gestion-pedagogica1 gestion-pedadogica-2 getion-pedagogica-3 gestion-pedagogica…" at bounding box center [362, 107] width 115 height 12
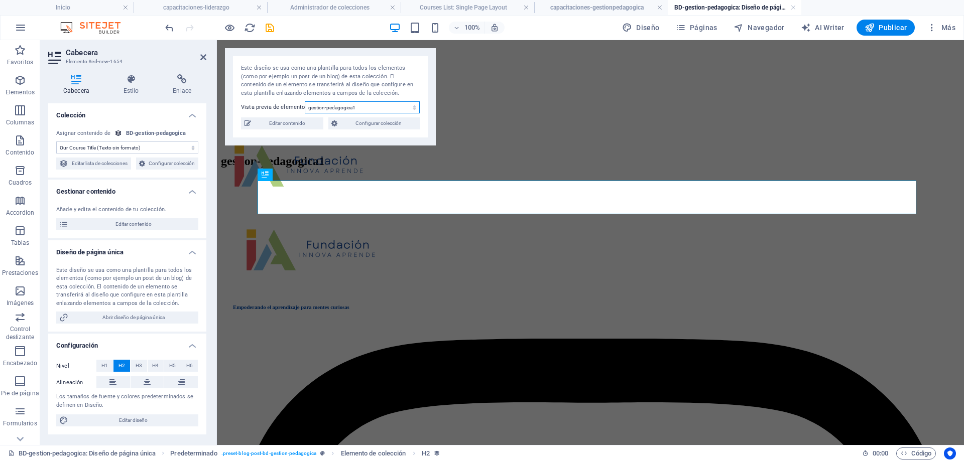
click at [377, 106] on select "gestion-pedagogica1 gestion-pedadogica-2 getion-pedagogica-3 gestion-pedagogica…" at bounding box center [362, 107] width 115 height 12
click at [305, 101] on select "gestion-pedagogica1 gestion-pedadogica-2 getion-pedagogica-3 gestion-pedagogica…" at bounding box center [362, 107] width 115 height 12
click at [382, 107] on select "gestion-pedagogica1 gestion-pedadogica-2 getion-pedagogica-3 gestion-pedagogica…" at bounding box center [362, 107] width 115 height 12
click at [305, 101] on select "gestion-pedagogica1 gestion-pedadogica-2 getion-pedagogica-3 gestion-pedagogica…" at bounding box center [362, 107] width 115 height 12
click at [370, 107] on select "gestion-pedagogica1 gestion-pedadogica-2 getion-pedagogica-3 gestion-pedagogica…" at bounding box center [362, 107] width 115 height 12
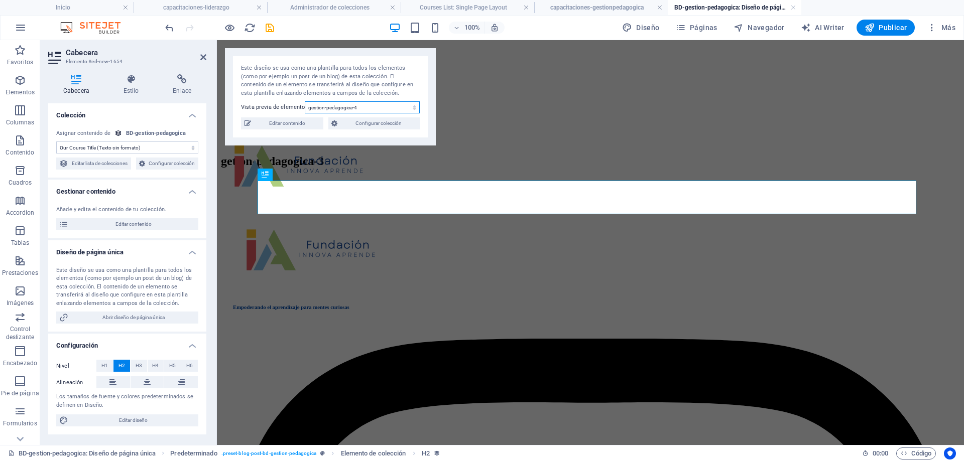
click at [305, 101] on select "gestion-pedagogica1 gestion-pedadogica-2 getion-pedagogica-3 gestion-pedagogica…" at bounding box center [362, 107] width 115 height 12
click at [374, 108] on select "gestion-pedagogica1 gestion-pedadogica-2 getion-pedagogica-3 gestion-pedagogica…" at bounding box center [362, 107] width 115 height 12
click at [305, 101] on select "gestion-pedagogica1 gestion-pedadogica-2 getion-pedagogica-3 gestion-pedagogica…" at bounding box center [362, 107] width 115 height 12
click at [367, 120] on span "Configurar colección" at bounding box center [378, 123] width 76 height 12
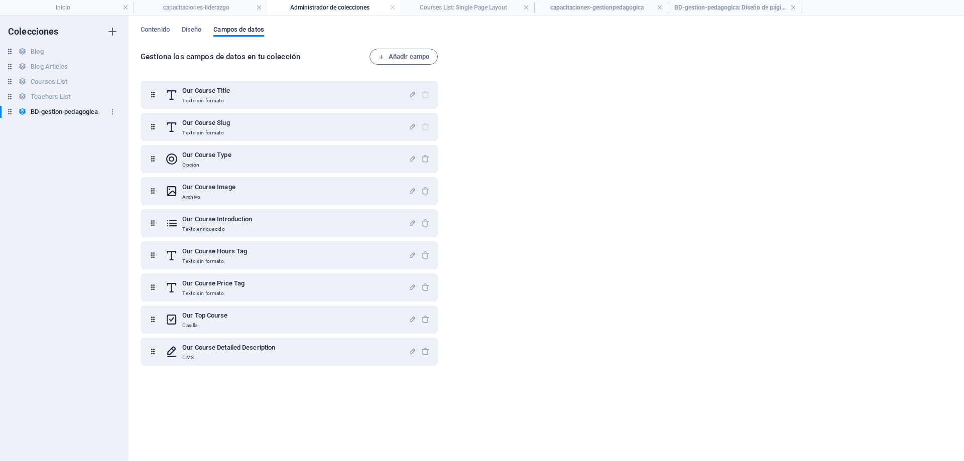
click at [82, 111] on h6 "BD-gestion-pedagogica" at bounding box center [64, 112] width 67 height 12
click at [57, 94] on h6 "Teachers List" at bounding box center [51, 97] width 40 height 12
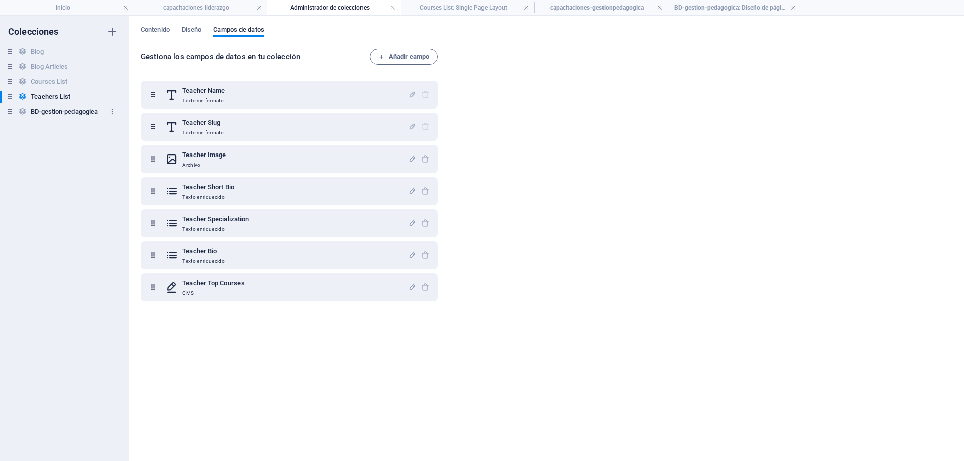
click at [54, 108] on h6 "BD-gestion-pedagogica" at bounding box center [64, 112] width 67 height 12
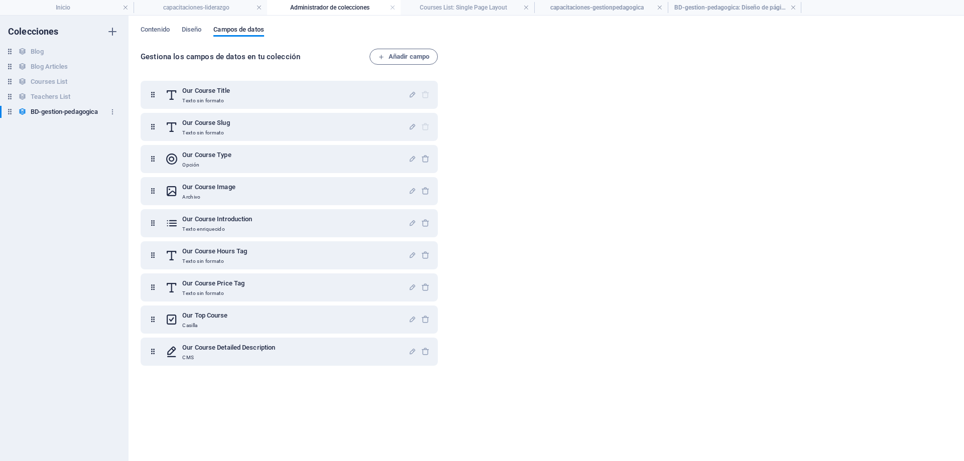
click at [54, 111] on h6 "BD-gestion-pedagogica" at bounding box center [64, 112] width 67 height 12
click at [150, 27] on span "Contenido" at bounding box center [155, 31] width 29 height 14
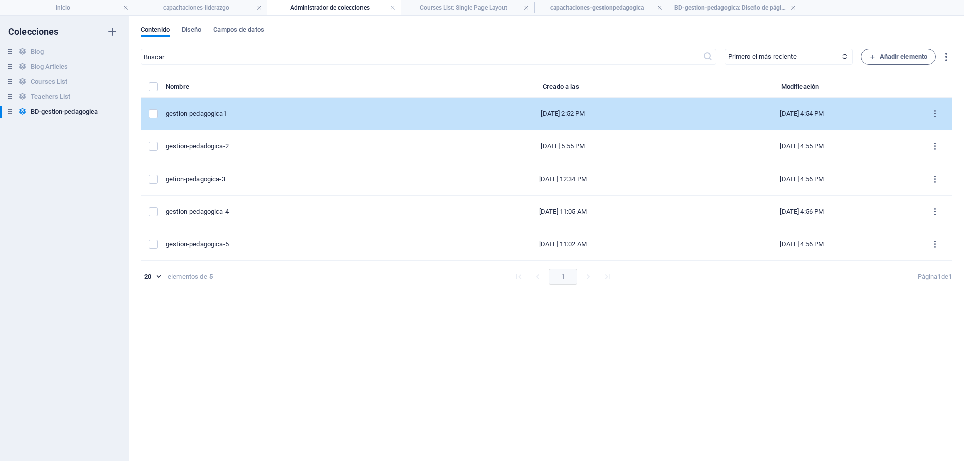
click at [225, 110] on div "gestion-pedagogica1" at bounding box center [299, 113] width 266 height 9
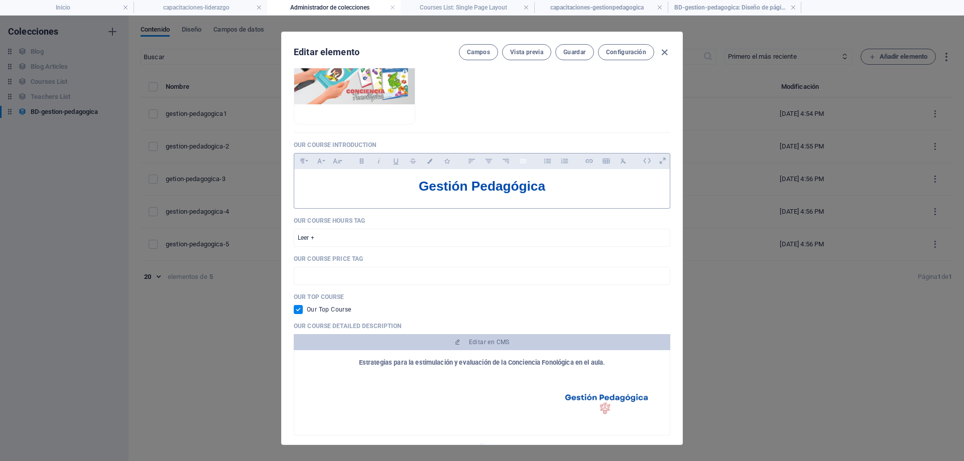
scroll to position [201, 0]
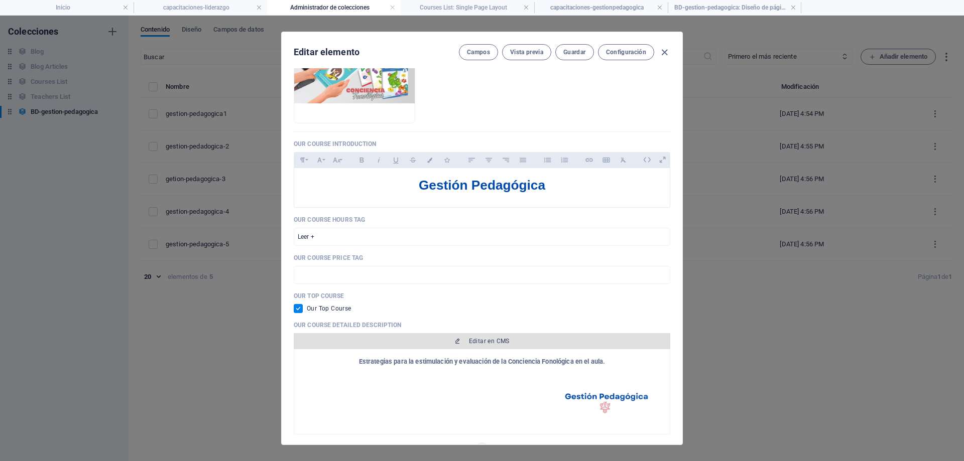
click at [485, 337] on span "Editar en CMS" at bounding box center [489, 341] width 41 height 8
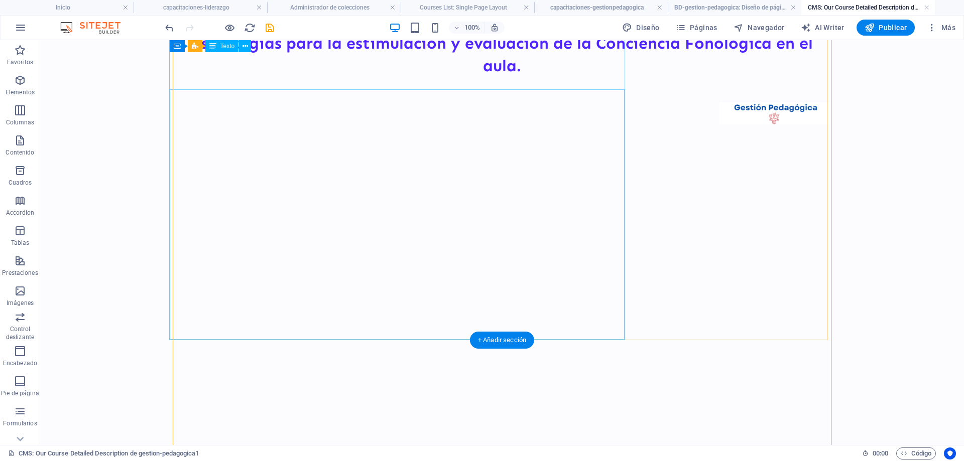
scroll to position [0, 0]
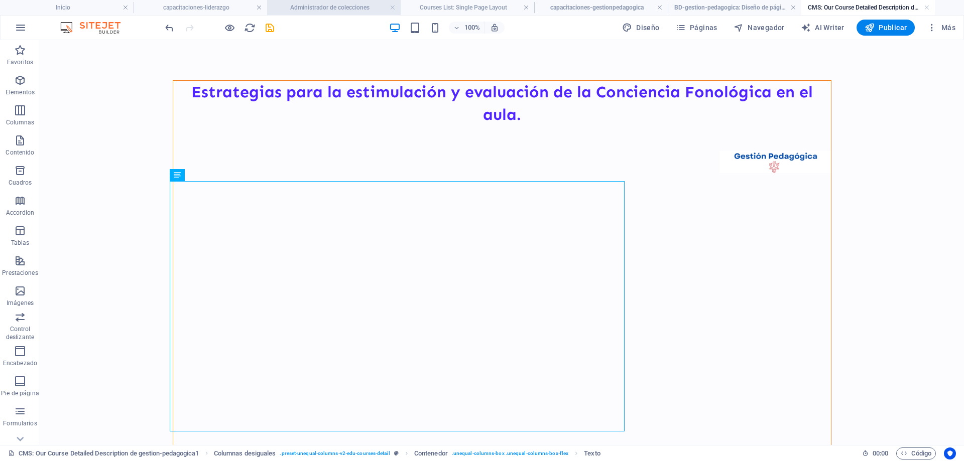
click at [336, 9] on h4 "Administrador de colecciones" at bounding box center [334, 7] width 134 height 11
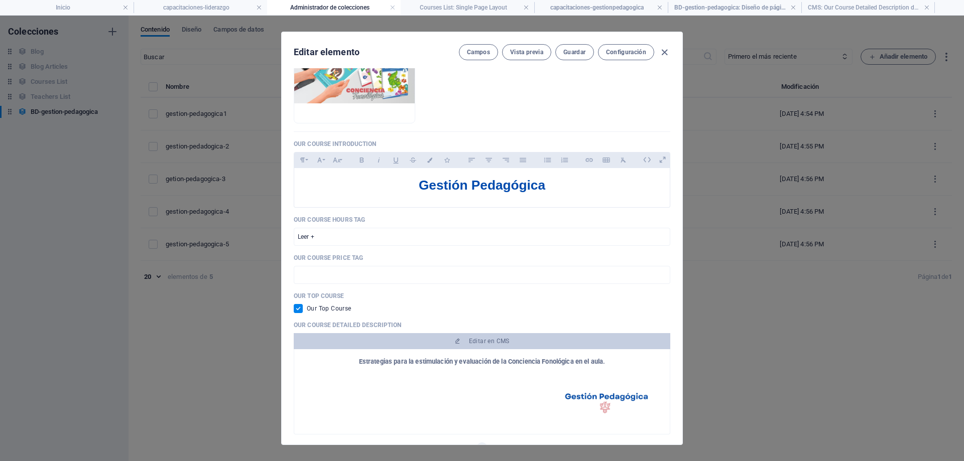
click at [207, 363] on div "Editar elemento [PERSON_NAME] Vista previa Guardar Configuración Our Course Tit…" at bounding box center [482, 239] width 964 height 446
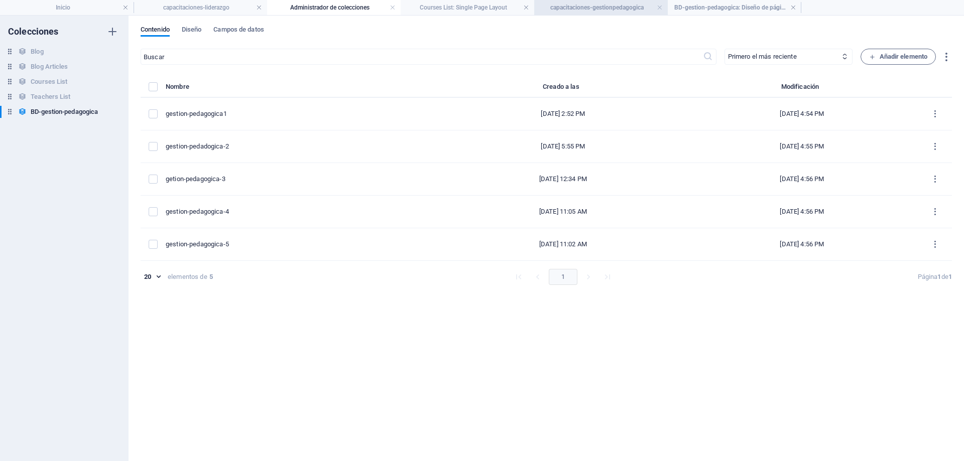
click at [599, 10] on h4 "capacitaciones-gestionpedagogica" at bounding box center [601, 7] width 134 height 11
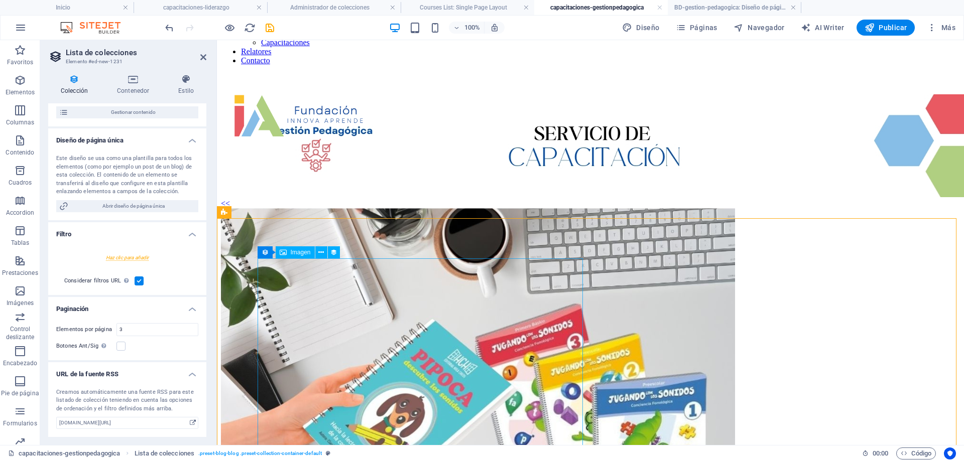
click at [486, 315] on figure at bounding box center [590, 380] width 739 height 345
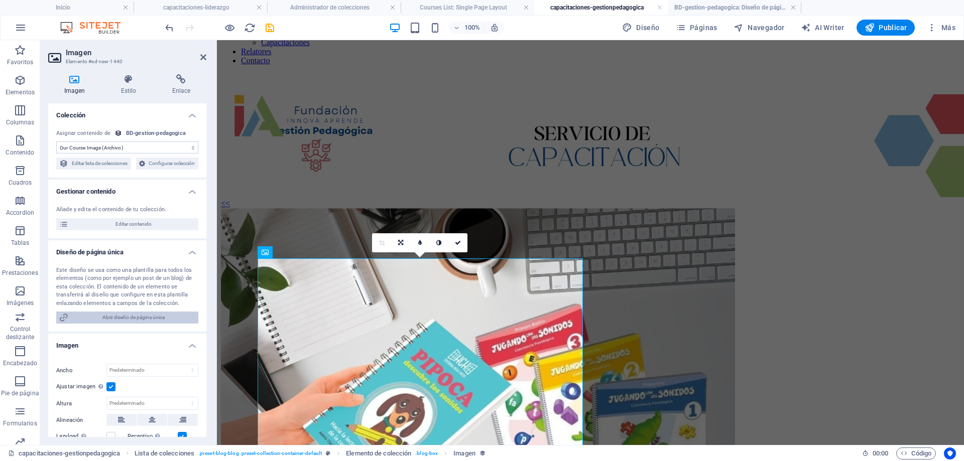
click at [129, 324] on span "Abrir diseño de página única" at bounding box center [133, 318] width 124 height 12
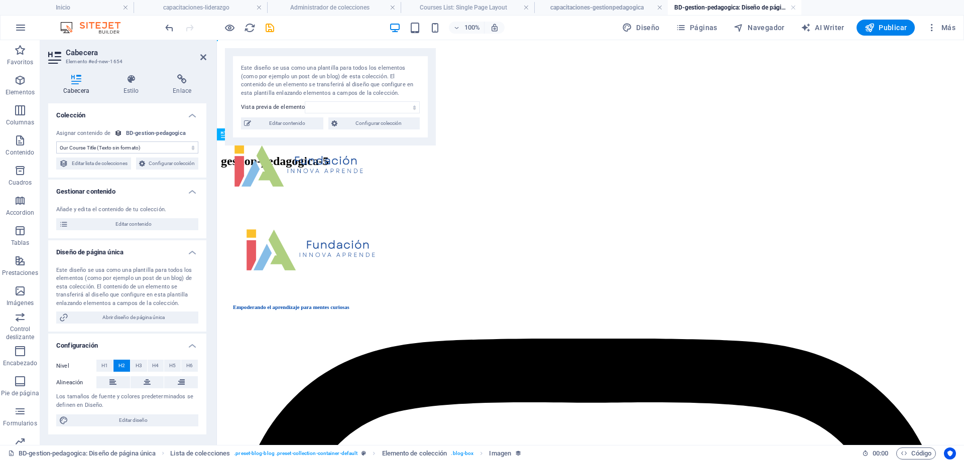
scroll to position [0, 0]
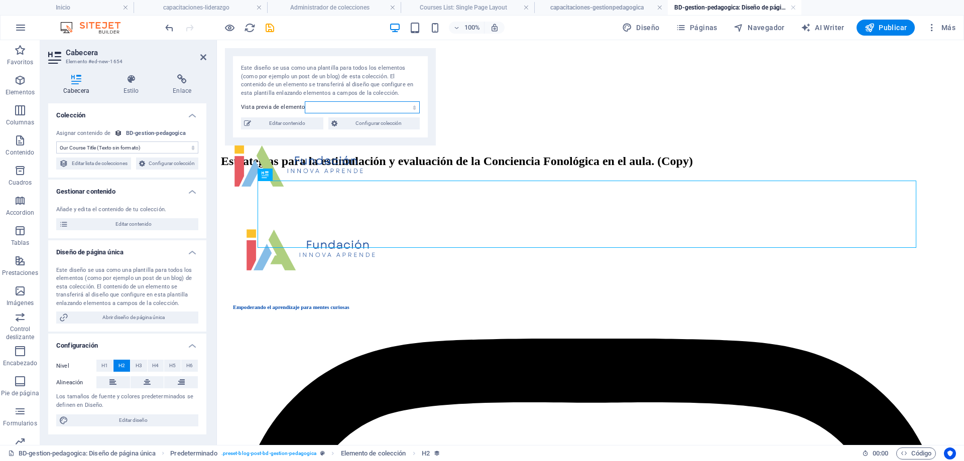
click at [402, 110] on select "gestion-pedagogica1 gestion-pedadogica-2 getion-pedagogica-3 gestion-pedagogica…" at bounding box center [362, 107] width 115 height 12
click at [305, 101] on select "gestion-pedagogica1 gestion-pedadogica-2 getion-pedagogica-3 gestion-pedagogica…" at bounding box center [362, 107] width 115 height 12
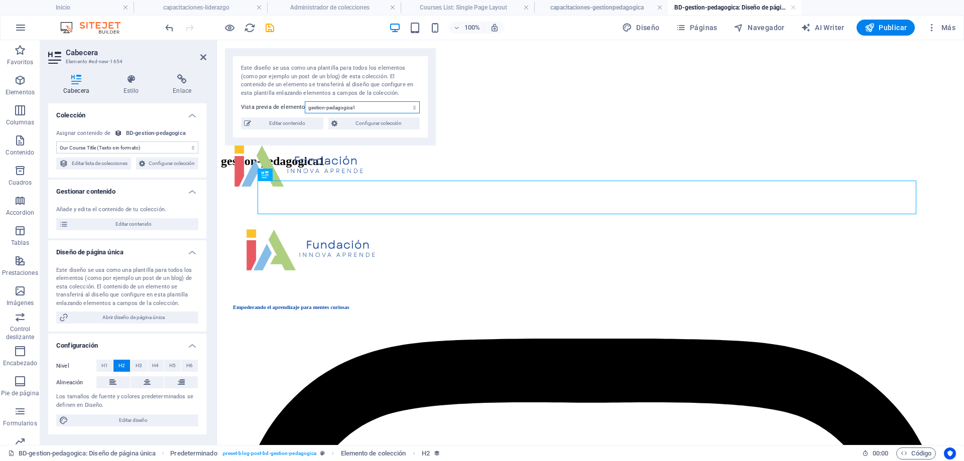
click at [368, 107] on select "gestion-pedagogica1 gestion-pedadogica-2 getion-pedagogica-3 gestion-pedagogica…" at bounding box center [362, 107] width 115 height 12
click at [305, 101] on select "gestion-pedagogica1 gestion-pedadogica-2 getion-pedagogica-3 gestion-pedagogica…" at bounding box center [362, 107] width 115 height 12
click at [363, 105] on select "gestion-pedagogica1 gestion-pedadogica-2 getion-pedagogica-3 gestion-pedagogica…" at bounding box center [362, 107] width 115 height 12
click at [305, 101] on select "gestion-pedagogica1 gestion-pedadogica-2 getion-pedagogica-3 gestion-pedagogica…" at bounding box center [362, 107] width 115 height 12
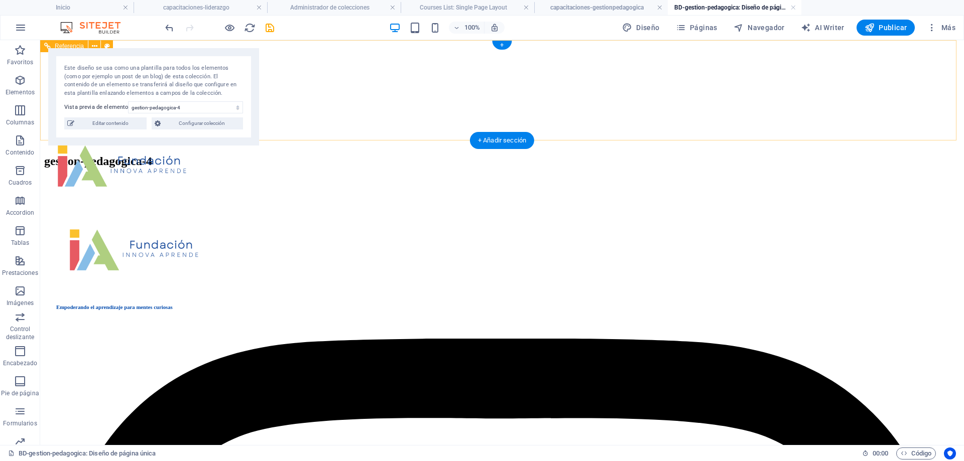
click at [352, 106] on div "Inicio Conocenos Servicios Cursos Capacitaciones Relatores Contacto" at bounding box center [502, 94] width 916 height 100
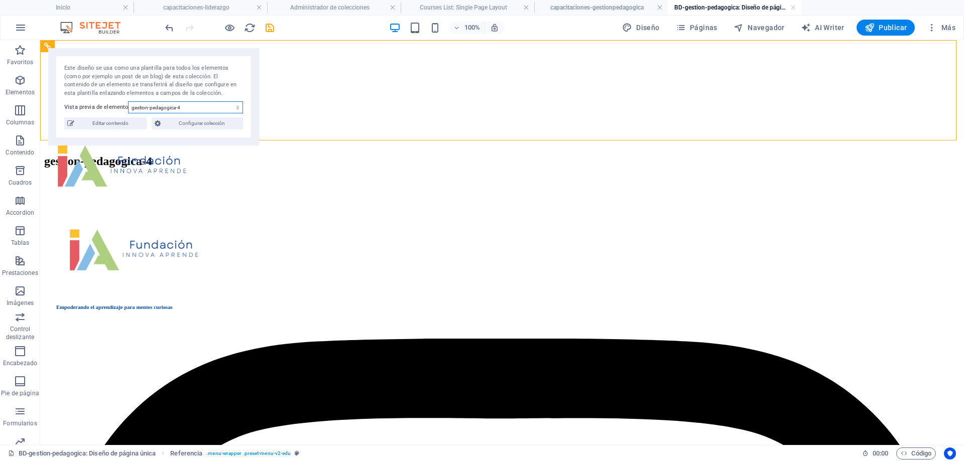
click at [209, 108] on select "gestion-pedagogica1 gestion-pedadogica-2 getion-pedagogica-3 gestion-pedagogica…" at bounding box center [185, 107] width 115 height 12
click at [128, 101] on select "gestion-pedagogica1 gestion-pedadogica-2 getion-pedagogica-3 gestion-pedagogica…" at bounding box center [185, 107] width 115 height 12
click at [120, 125] on span "Editar contenido" at bounding box center [110, 123] width 66 height 12
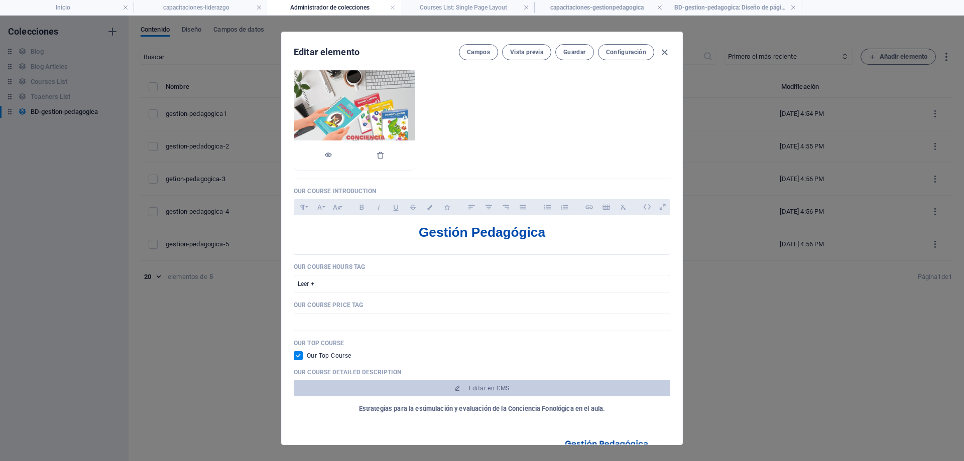
scroll to position [201, 0]
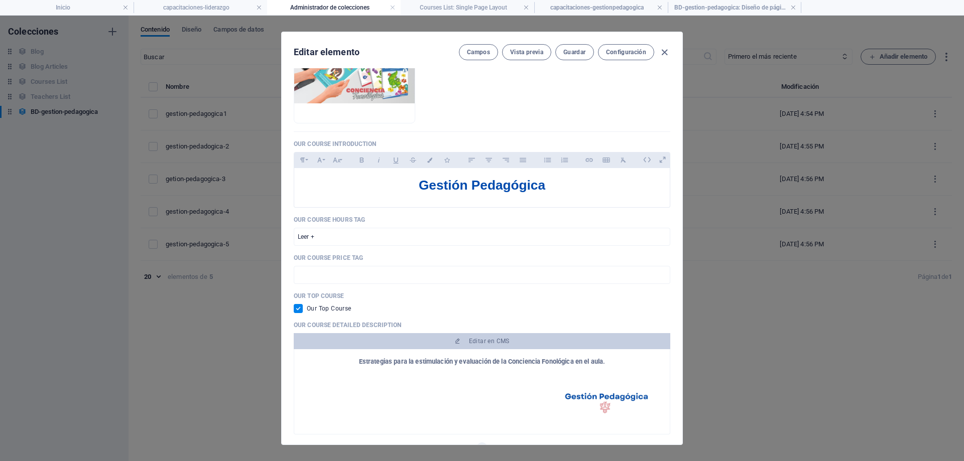
drag, startPoint x: 410, startPoint y: 321, endPoint x: 284, endPoint y: 318, distance: 126.1
click at [284, 318] on div "Our Course Title gestion-pedagogica1 ​ Our Course Slug [DOMAIN_NAME][URL] gp1 ​…" at bounding box center [482, 256] width 401 height 377
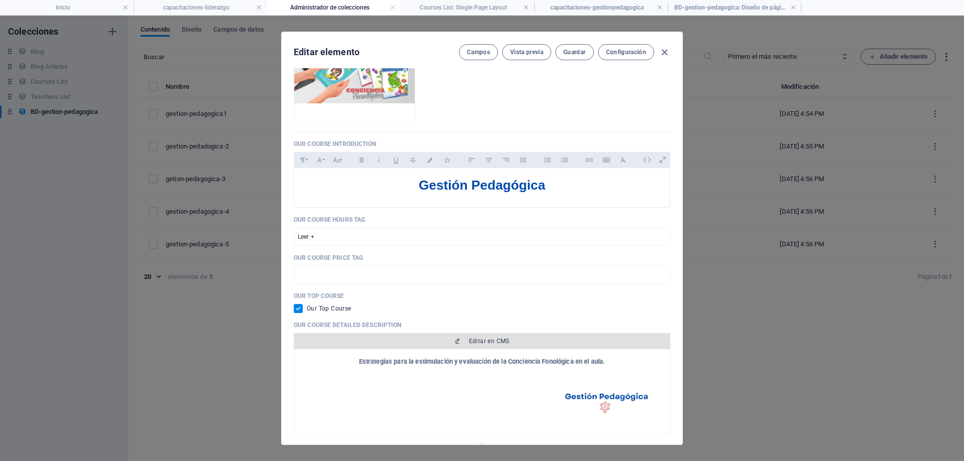
click at [480, 342] on span "Editar en CMS" at bounding box center [489, 341] width 41 height 8
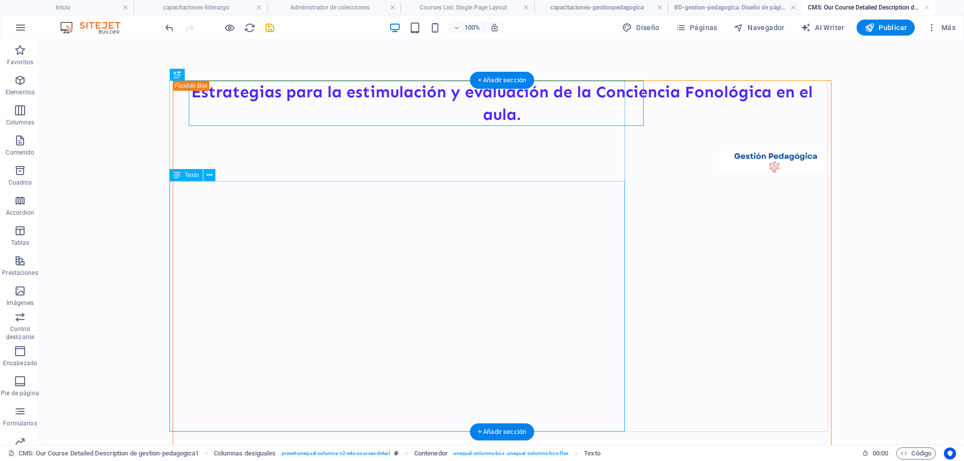
scroll to position [0, 0]
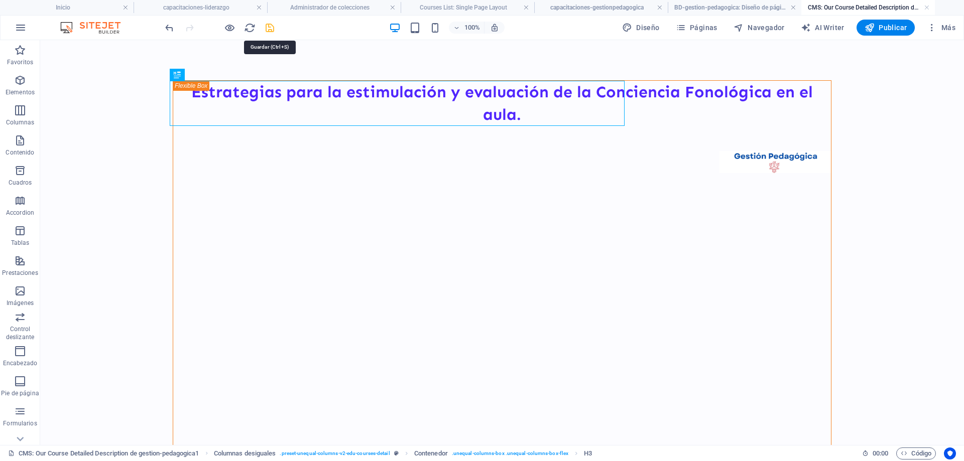
click at [264, 25] on icon "save" at bounding box center [270, 28] width 12 height 12
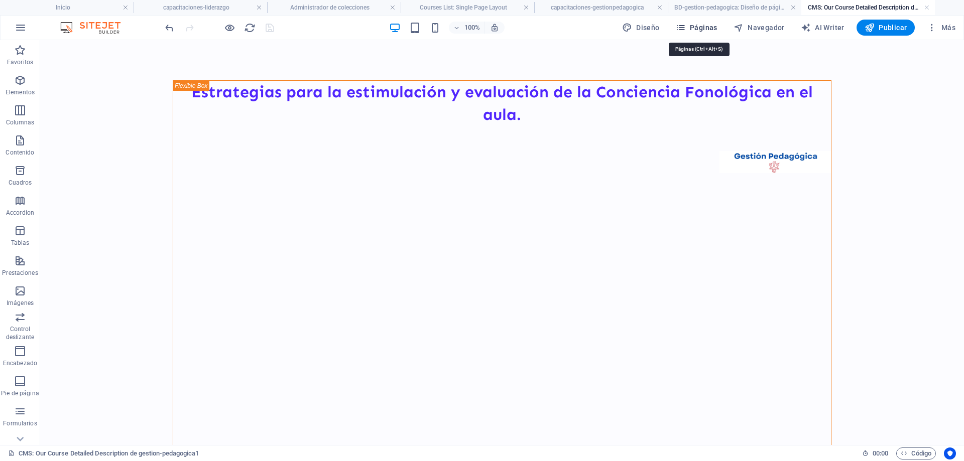
click at [686, 27] on icon "button" at bounding box center [681, 28] width 10 height 10
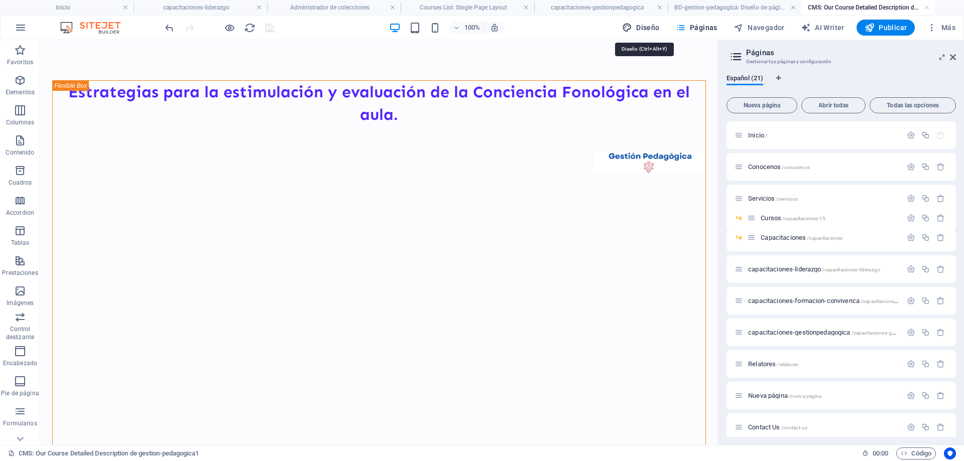
click at [629, 24] on icon "button" at bounding box center [627, 28] width 10 height 10
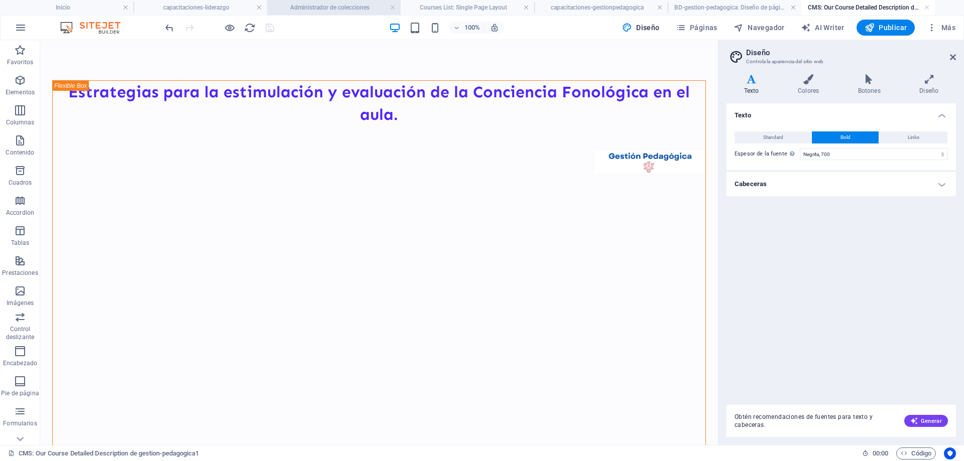
click at [330, 5] on h4 "Administrador de colecciones" at bounding box center [334, 7] width 134 height 11
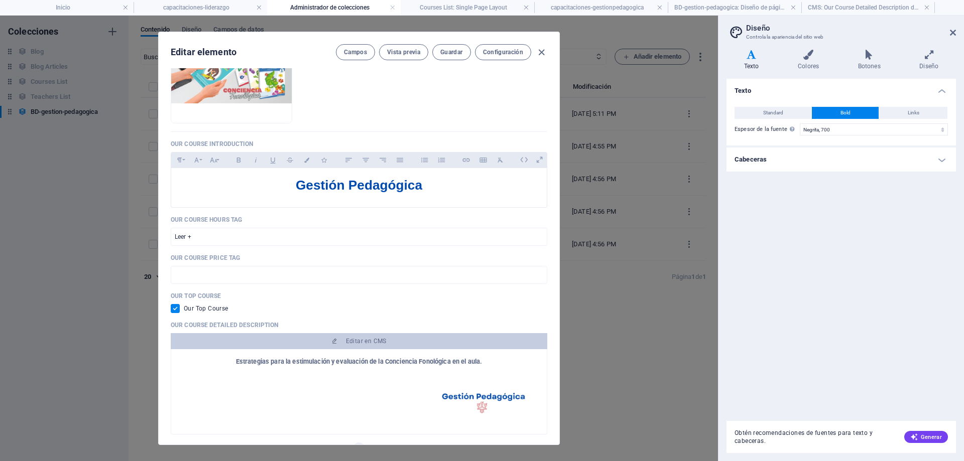
click at [632, 363] on div "Editar elemento [PERSON_NAME] Vista previa Guardar Configuración Our Course Tit…" at bounding box center [359, 239] width 718 height 446
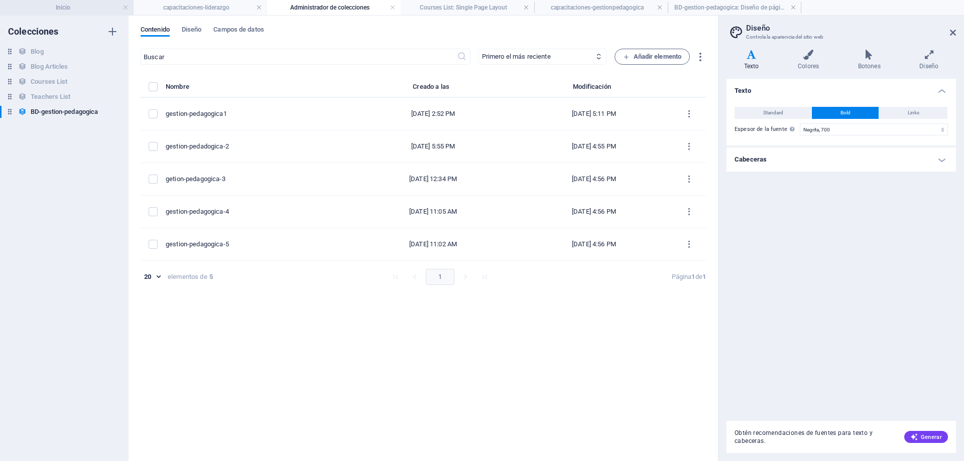
click at [71, 7] on h4 "Inicio" at bounding box center [67, 7] width 134 height 11
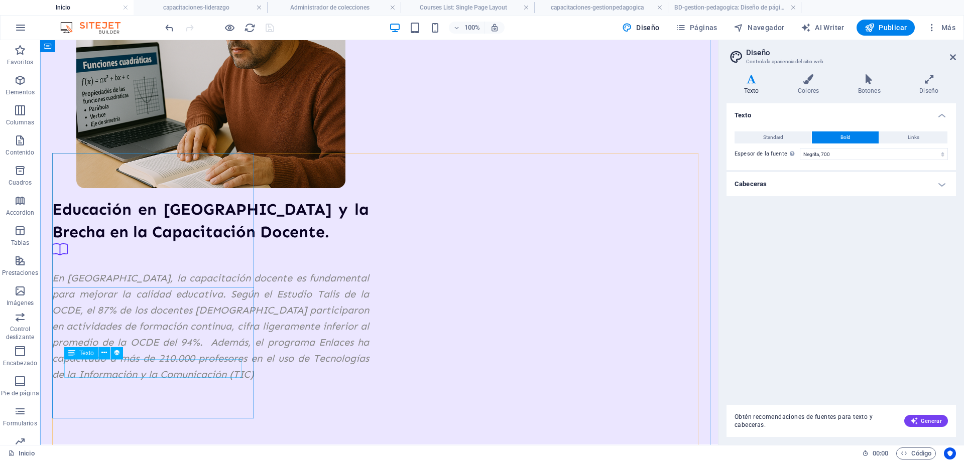
scroll to position [1004, 0]
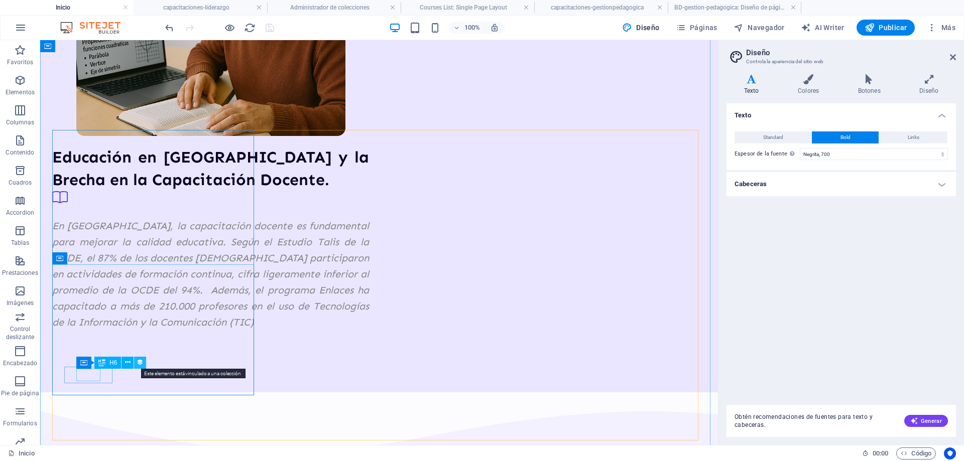
click at [142, 362] on icon at bounding box center [140, 362] width 7 height 11
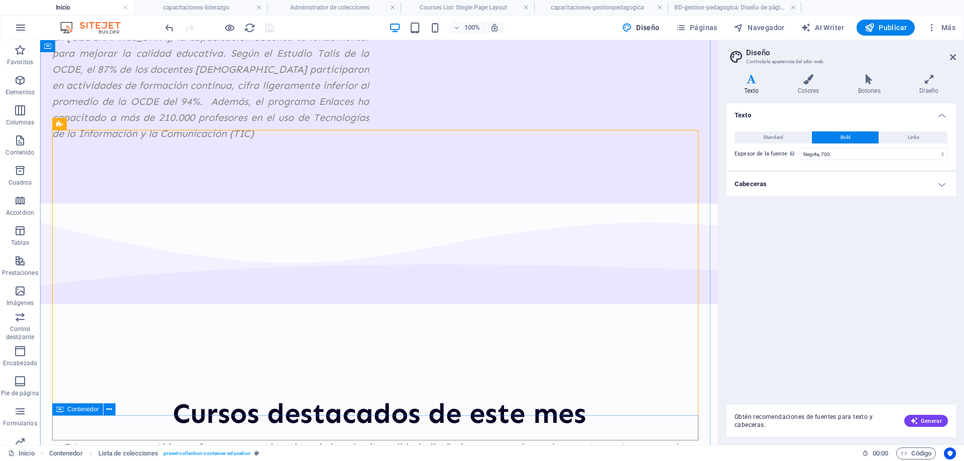
scroll to position [1004, 0]
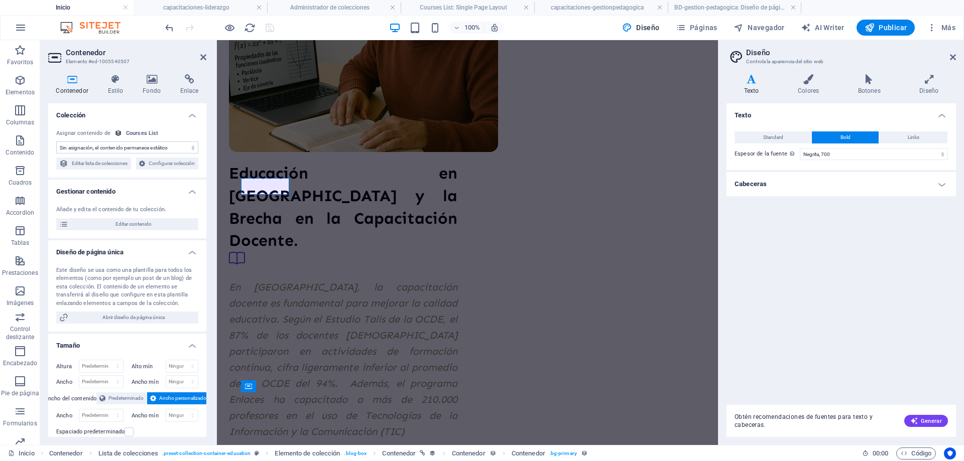
scroll to position [1193, 0]
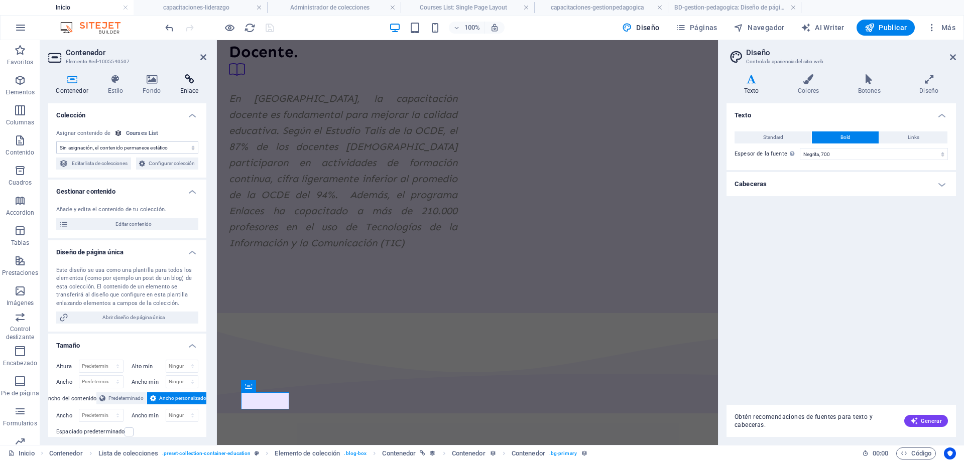
click at [182, 79] on icon at bounding box center [189, 79] width 34 height 10
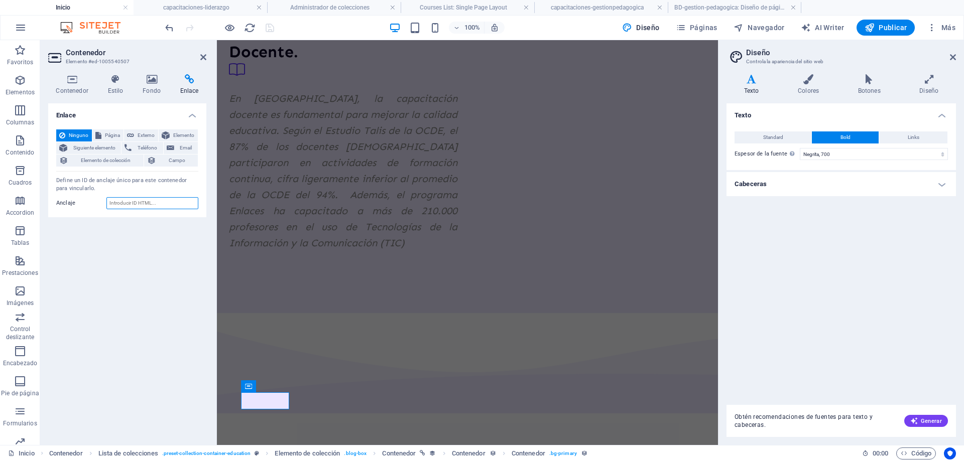
click at [147, 200] on input "Anclaje" at bounding box center [152, 203] width 92 height 12
click at [170, 159] on span "Campo" at bounding box center [177, 161] width 36 height 12
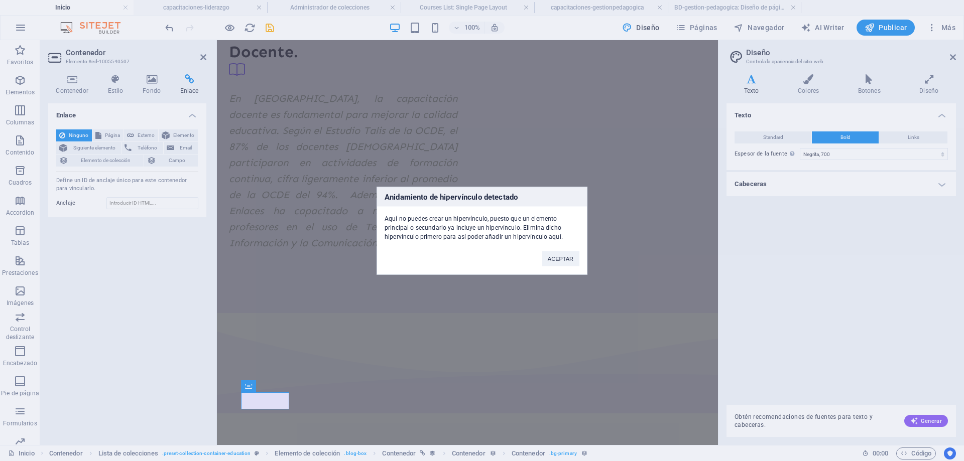
click at [99, 156] on div "Anidamiento de hipervínculo detectado Aquí no puedes crear un hipervínculo, pue…" at bounding box center [482, 230] width 964 height 461
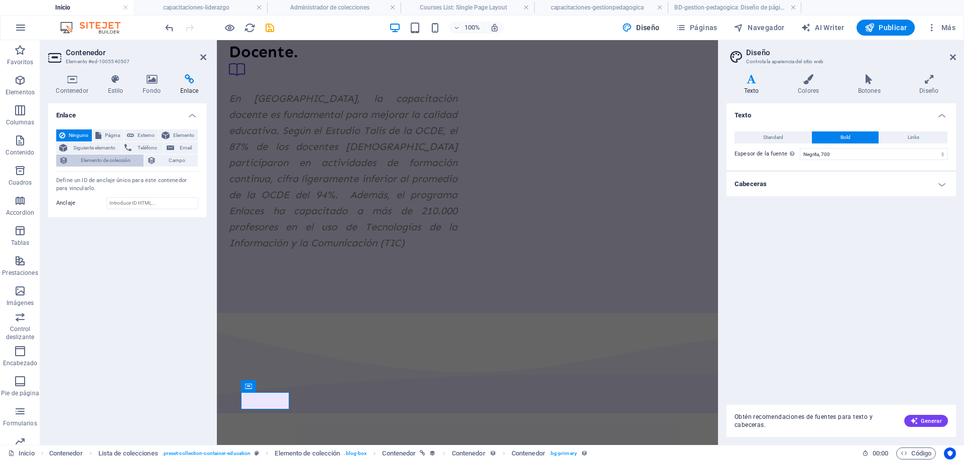
click at [100, 158] on span "Elemento de colección" at bounding box center [105, 161] width 69 height 12
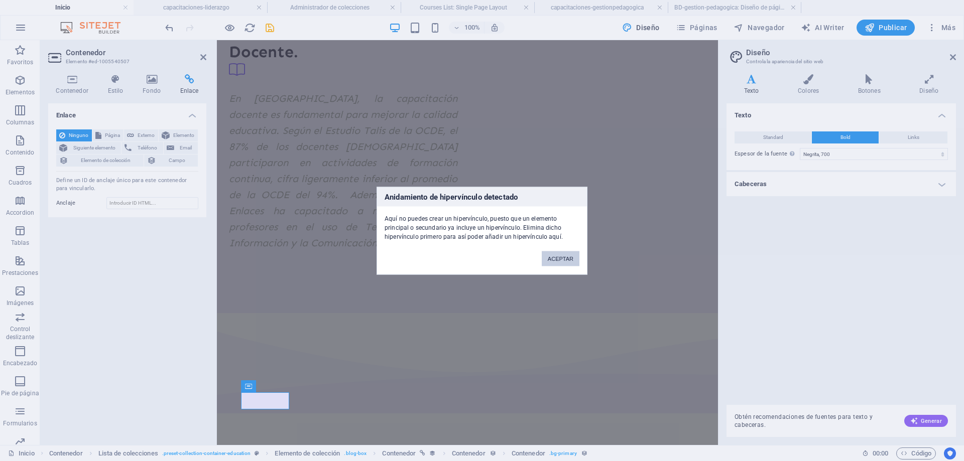
click at [557, 263] on button "ACEPTAR" at bounding box center [561, 258] width 38 height 15
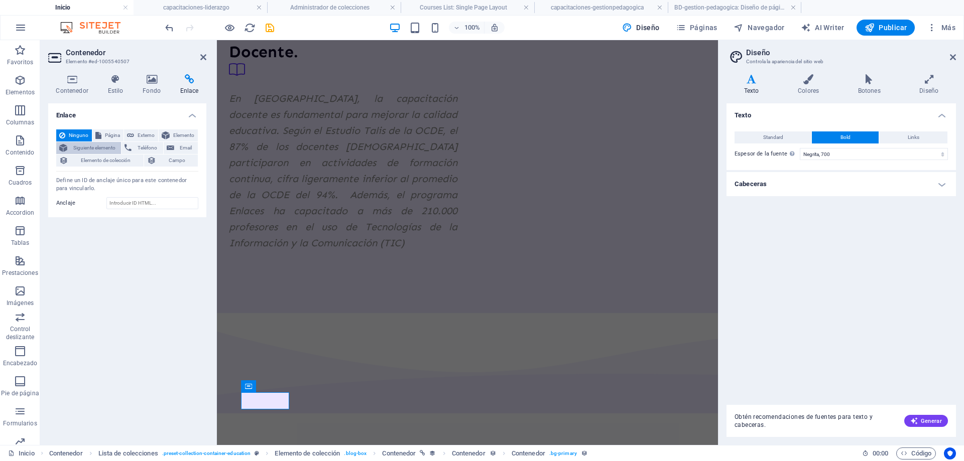
click at [66, 145] on icon at bounding box center [63, 148] width 8 height 12
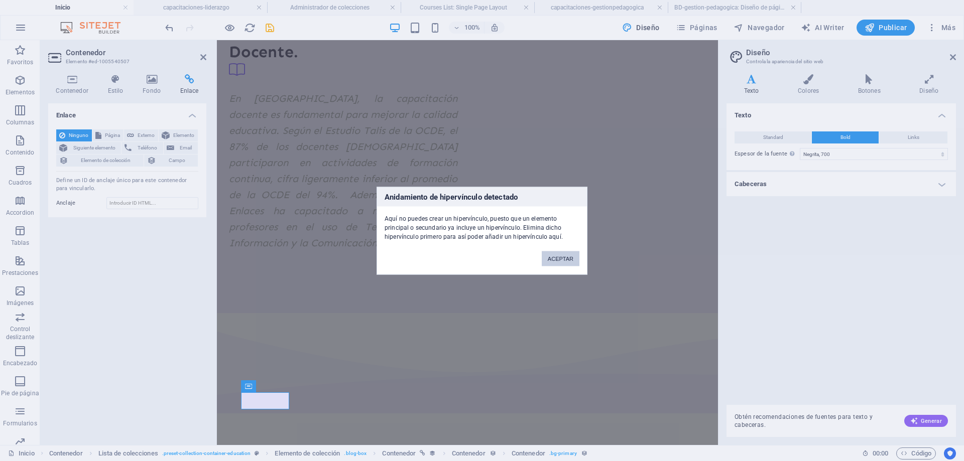
click at [564, 261] on button "ACEPTAR" at bounding box center [561, 258] width 38 height 15
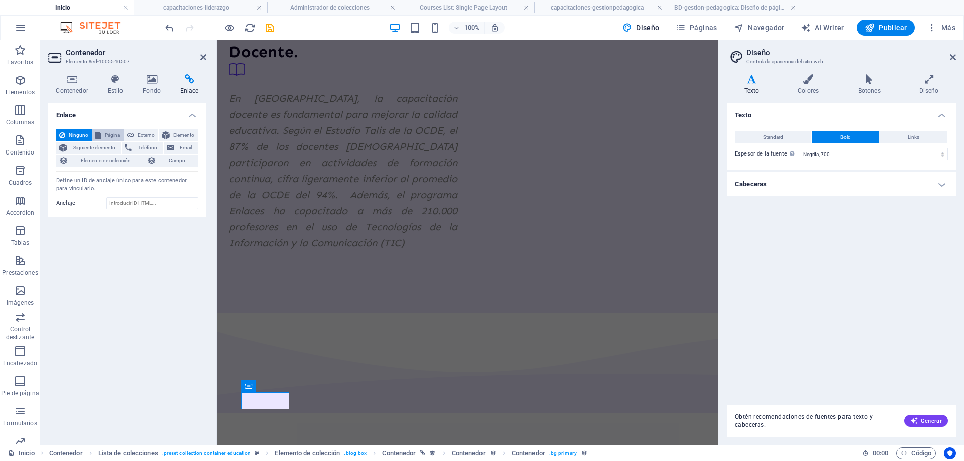
click at [112, 136] on span "Página" at bounding box center [112, 136] width 16 height 12
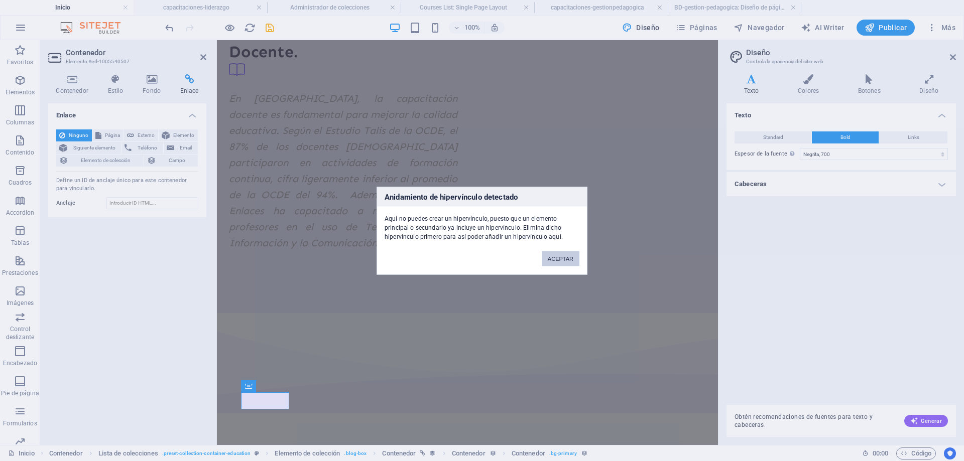
click at [553, 257] on button "ACEPTAR" at bounding box center [561, 258] width 38 height 15
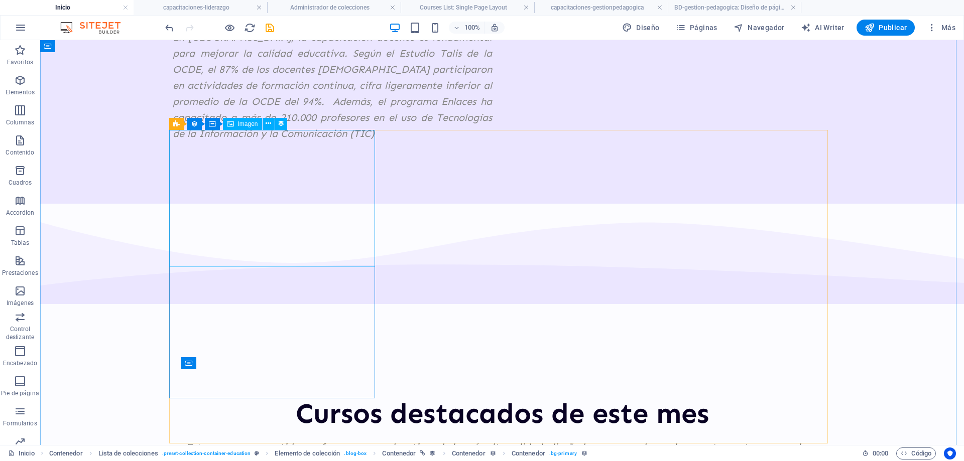
scroll to position [1004, 0]
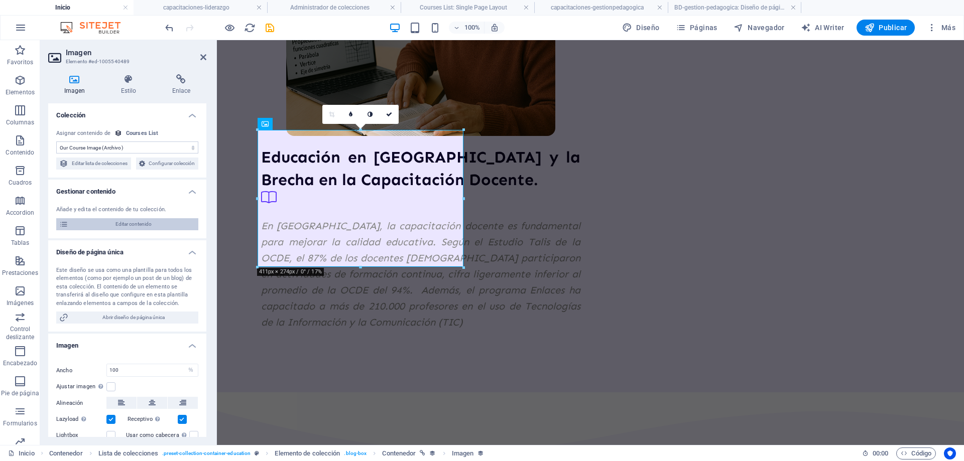
click at [157, 230] on span "Editar contenido" at bounding box center [133, 224] width 124 height 12
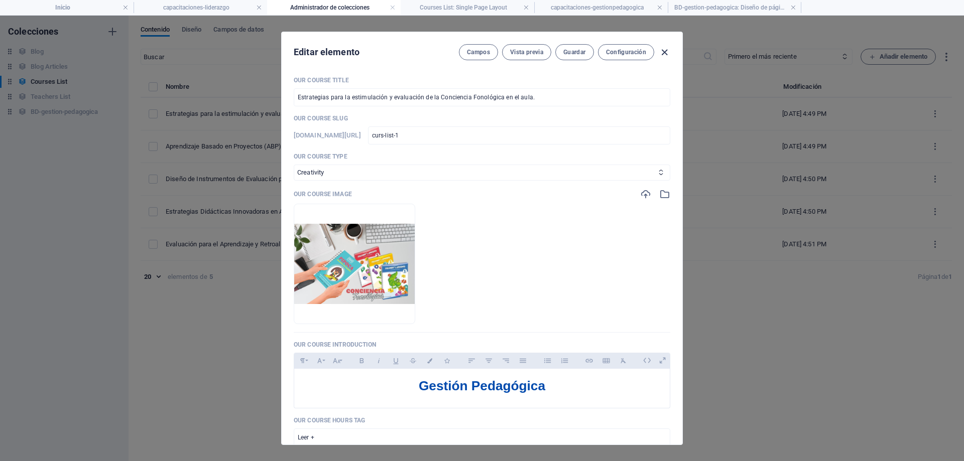
click at [666, 48] on icon "button" at bounding box center [665, 53] width 12 height 12
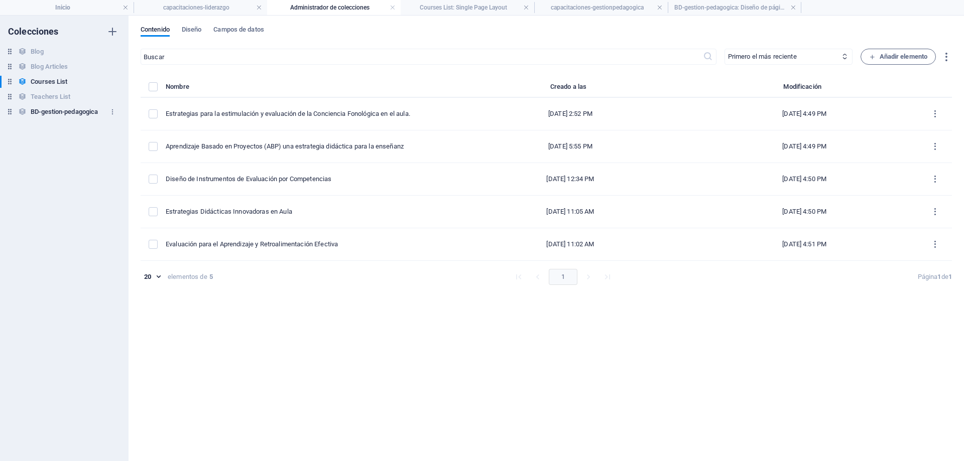
click at [76, 112] on h6 "BD-gestion-pedagogica" at bounding box center [64, 112] width 67 height 12
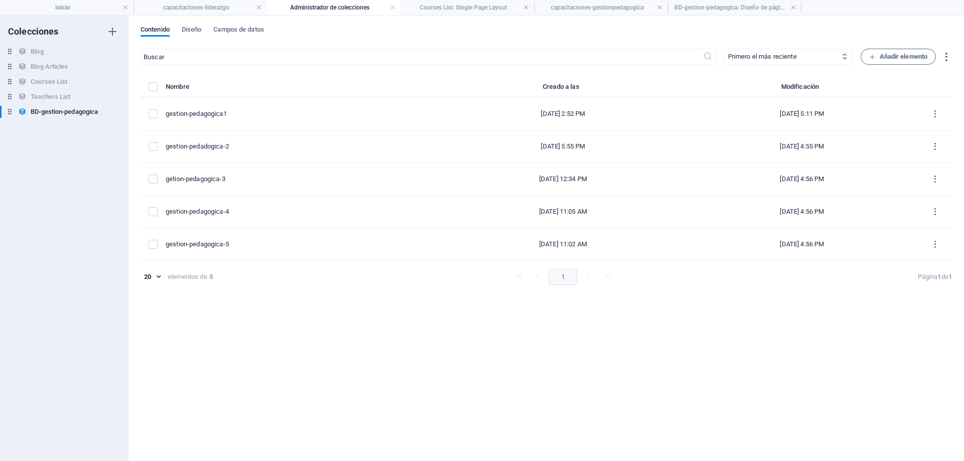
click at [195, 37] on div "Contenido Diseño Campos de datos" at bounding box center [546, 35] width 811 height 19
click at [197, 31] on span "Diseño" at bounding box center [192, 31] width 20 height 14
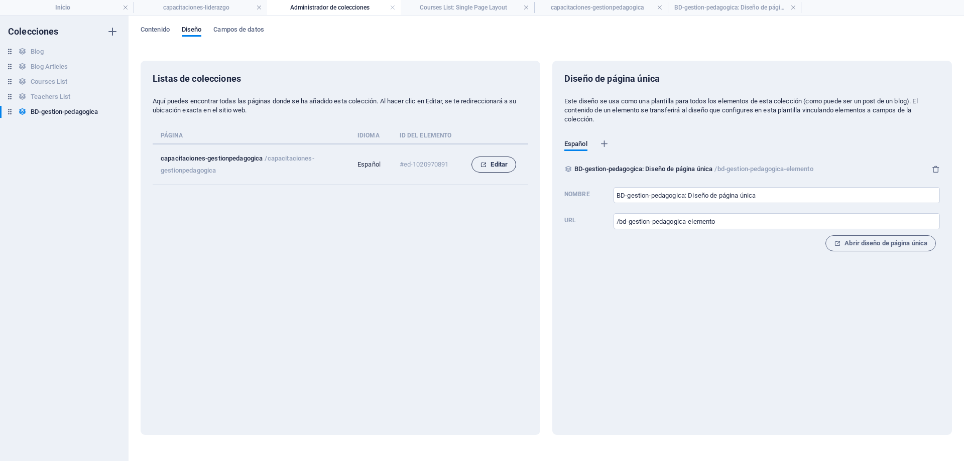
click at [500, 167] on span "Editar" at bounding box center [494, 165] width 28 height 12
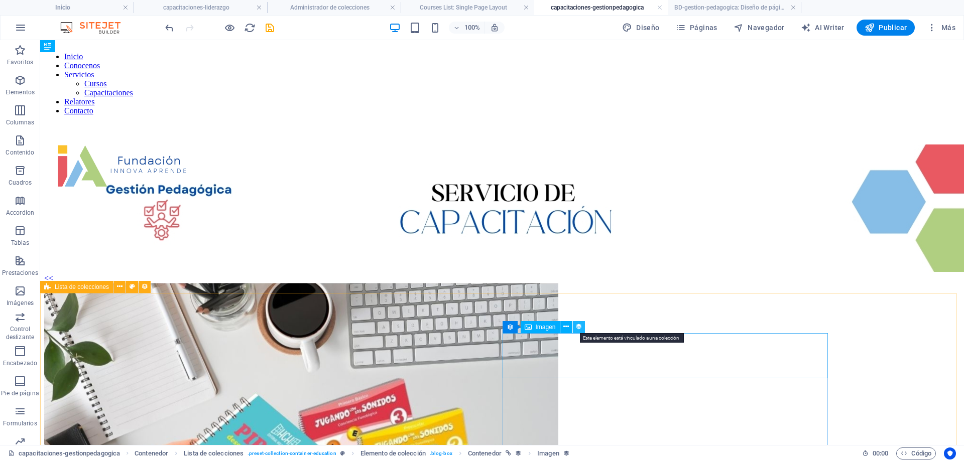
click at [578, 329] on icon at bounding box center [578, 327] width 7 height 11
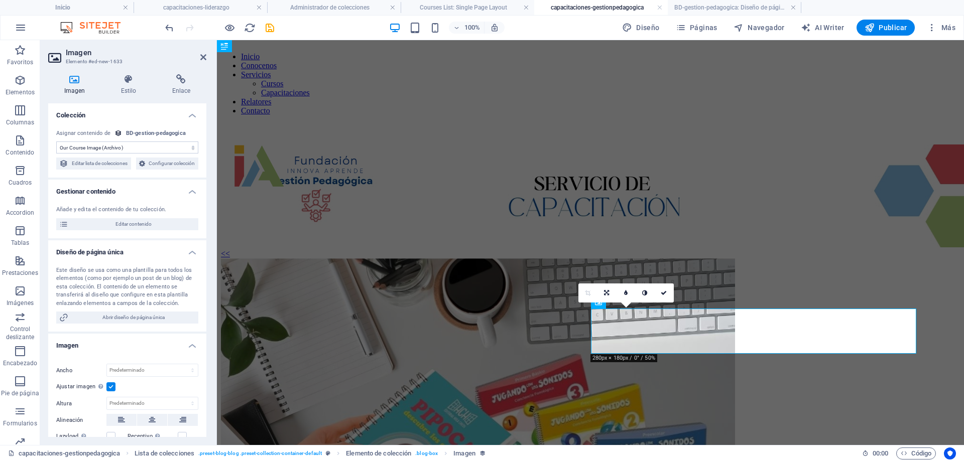
click at [133, 147] on select "Sin asignación, el contenido permanece estático Creado a las (Fecha) Actualizad…" at bounding box center [127, 148] width 142 height 12
click at [56, 142] on select "Sin asignación, el contenido permanece estático Creado a las (Fecha) Actualizad…" at bounding box center [127, 148] width 142 height 12
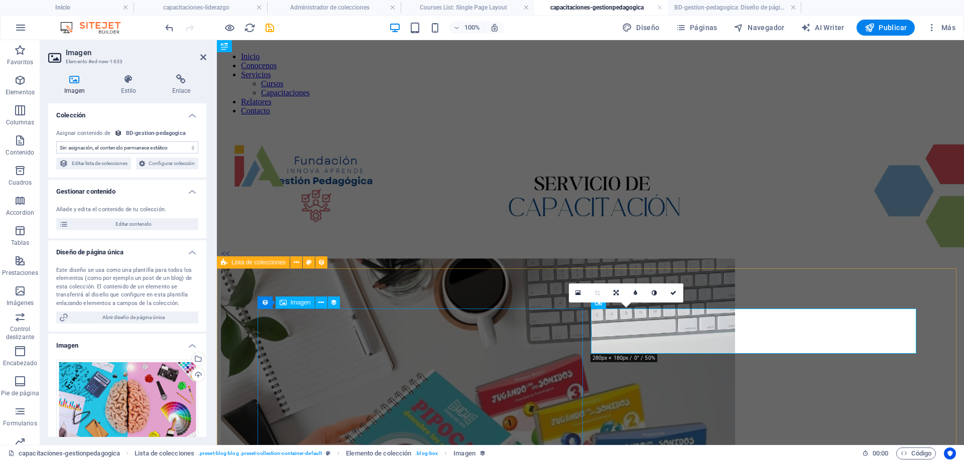
click at [369, 338] on figure at bounding box center [590, 431] width 739 height 345
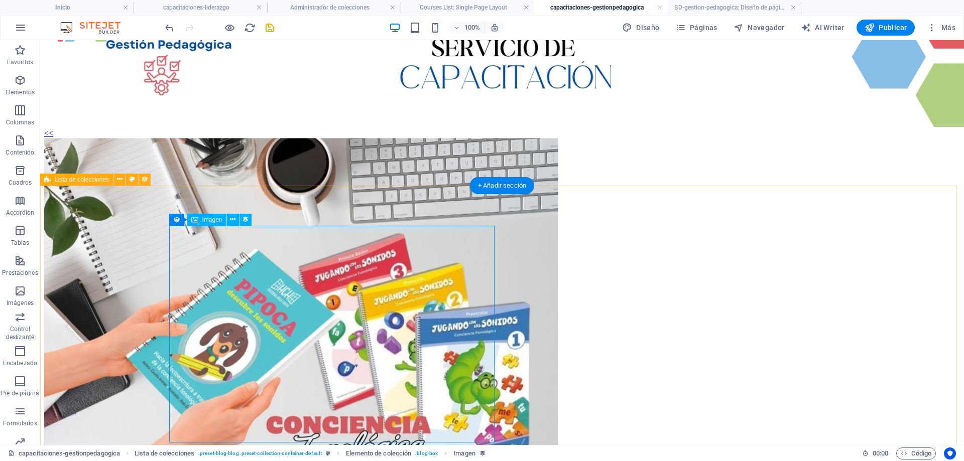
scroll to position [201, 0]
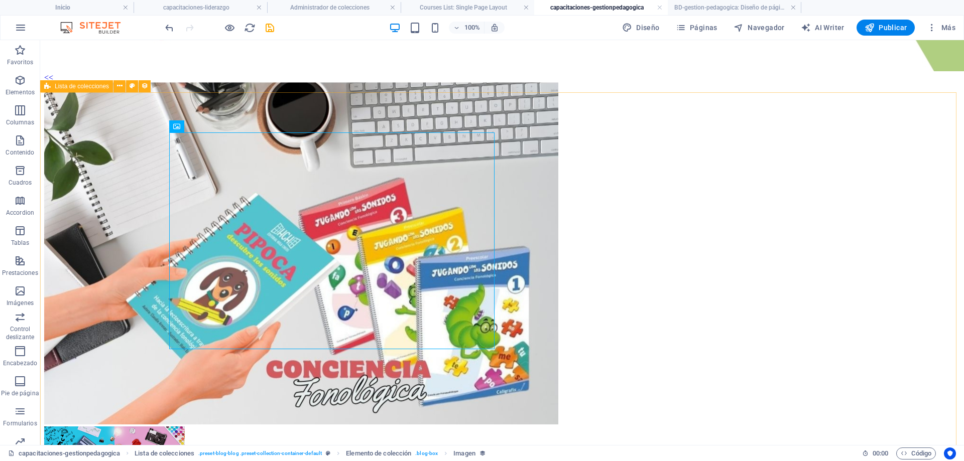
click at [80, 86] on span "Lista de colecciones" at bounding box center [82, 86] width 54 height 6
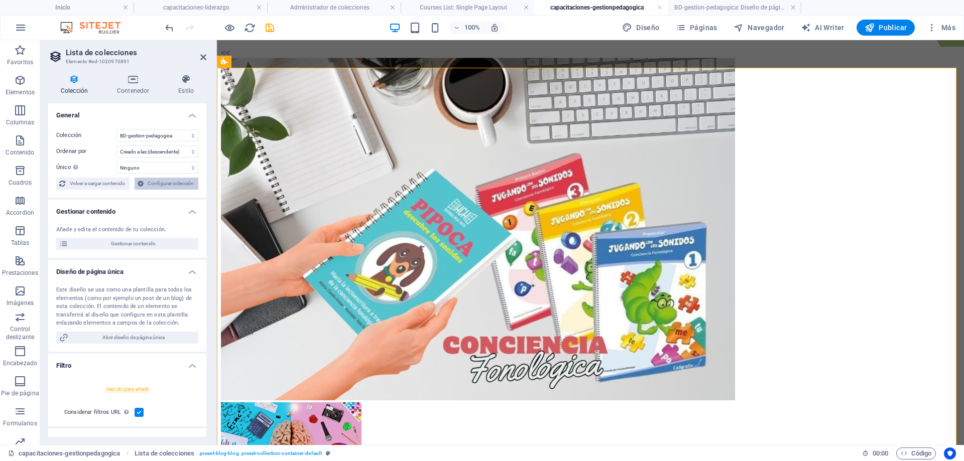
click at [161, 183] on span "Configurar colección" at bounding box center [171, 184] width 49 height 12
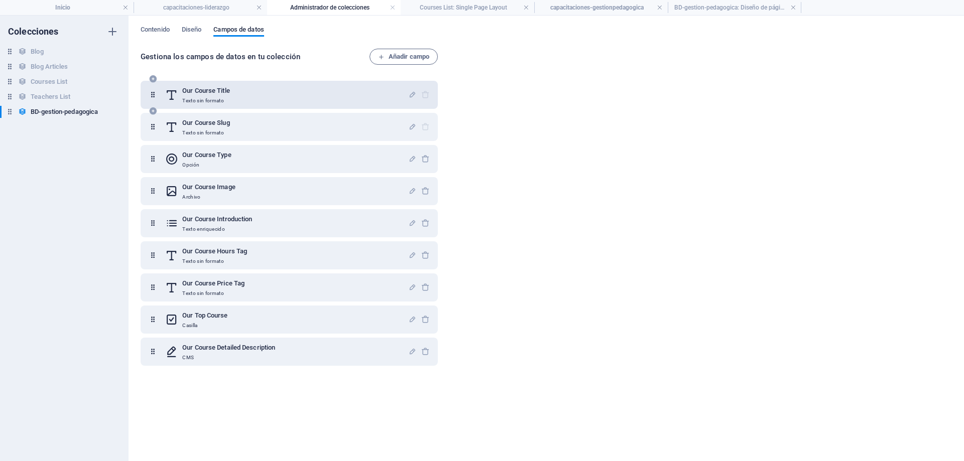
click at [203, 97] on p "Texto sin formato" at bounding box center [206, 101] width 48 height 8
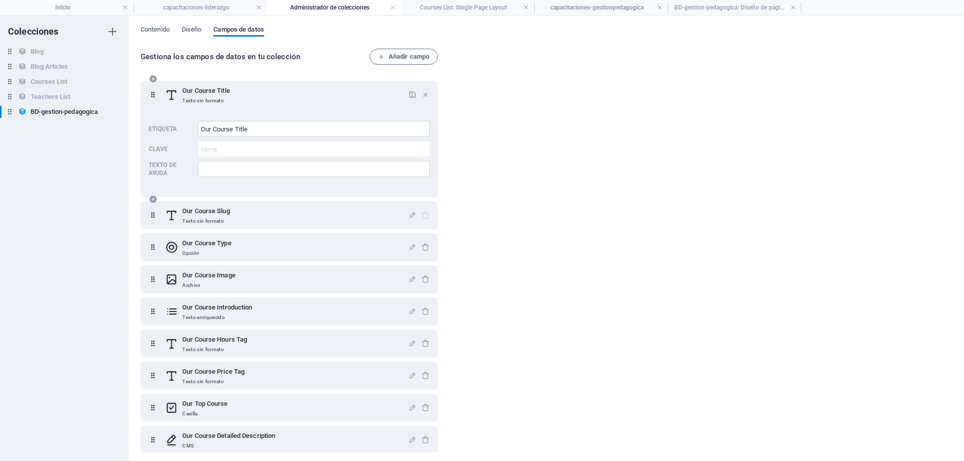
click at [203, 97] on p "Texto sin formato" at bounding box center [206, 101] width 48 height 8
click at [408, 94] on icon "button" at bounding box center [412, 94] width 9 height 9
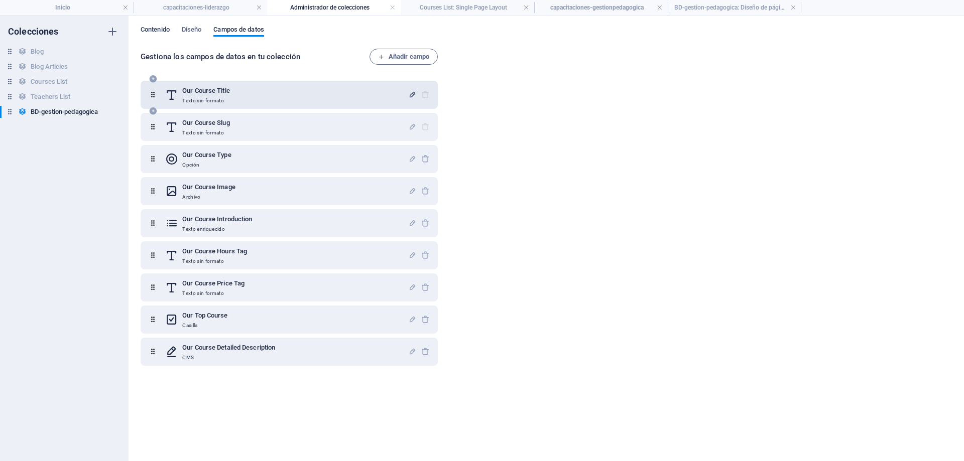
click at [149, 27] on span "Contenido" at bounding box center [155, 31] width 29 height 14
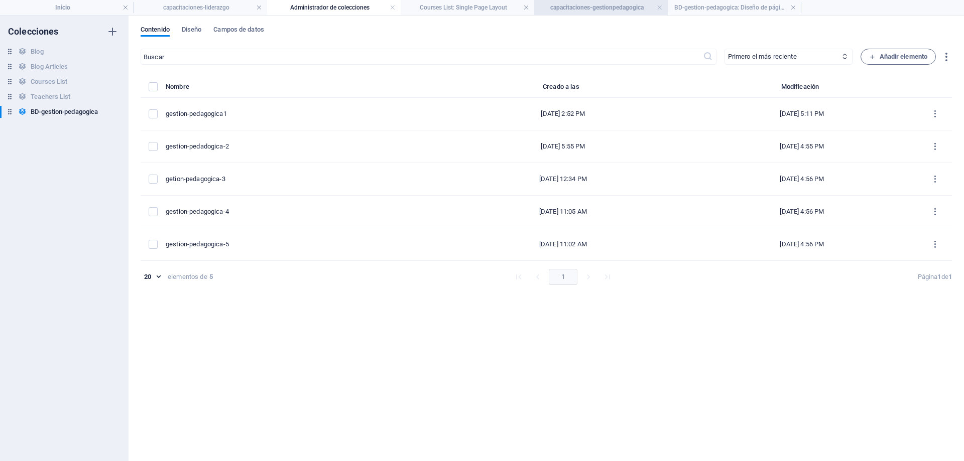
click at [610, 8] on h4 "capacitaciones-gestionpedagogica" at bounding box center [601, 7] width 134 height 11
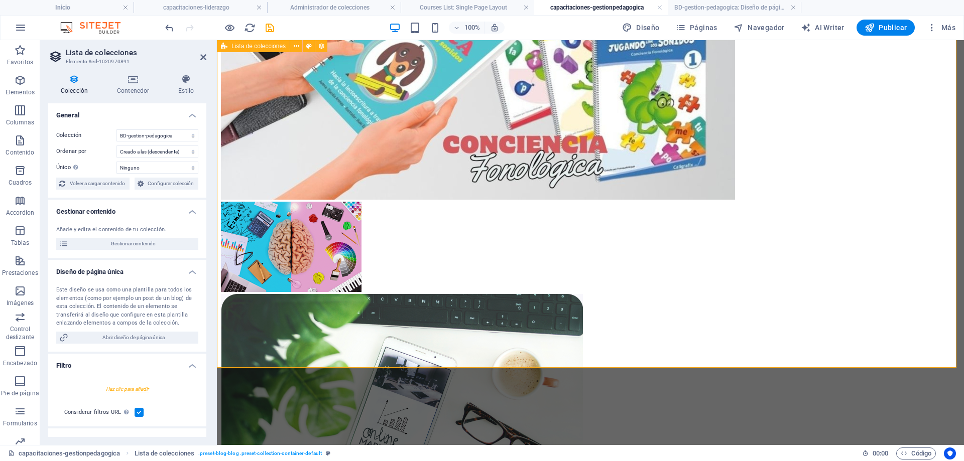
scroll to position [251, 0]
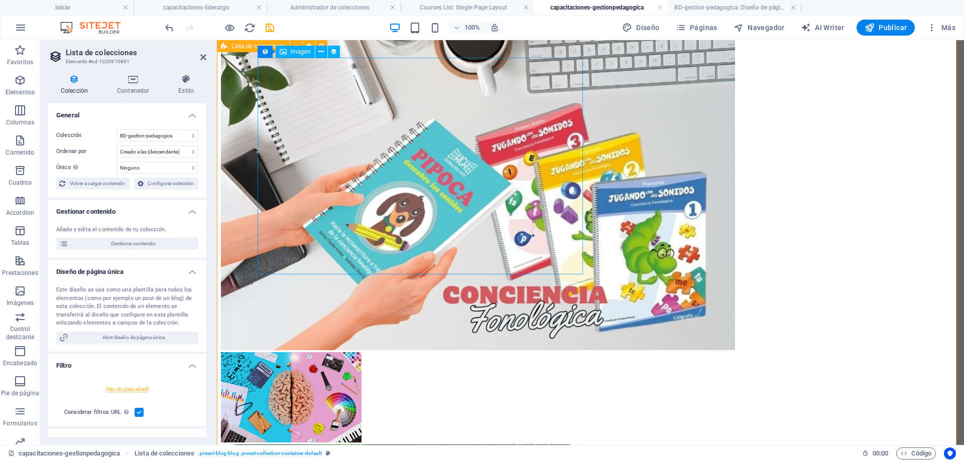
click at [457, 220] on figure at bounding box center [590, 180] width 739 height 345
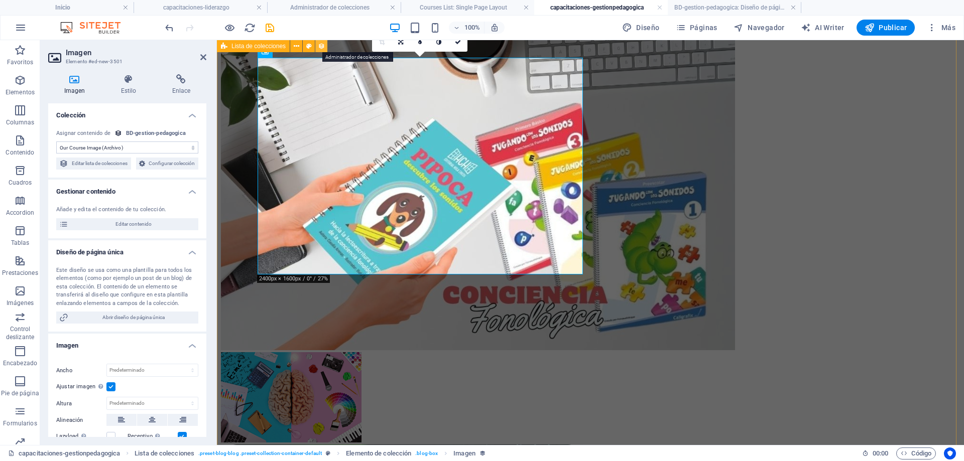
click at [318, 44] on icon at bounding box center [321, 46] width 7 height 11
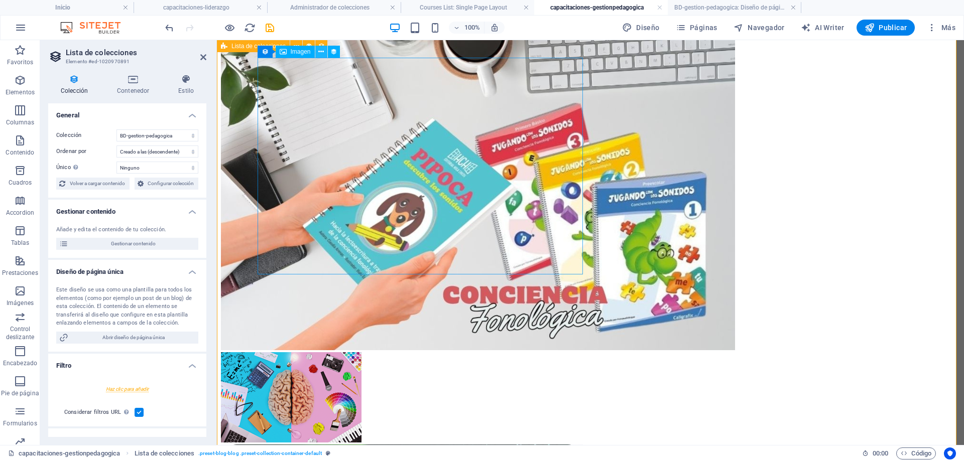
click at [319, 51] on icon at bounding box center [321, 52] width 6 height 11
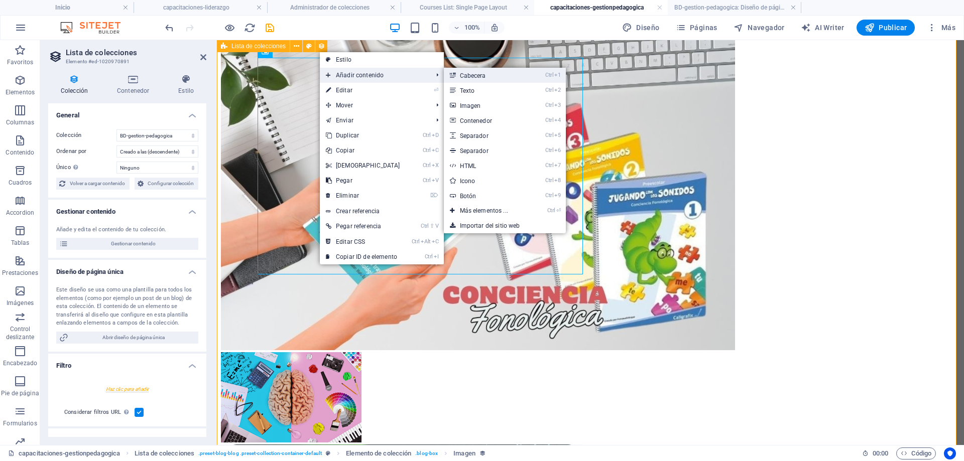
click at [476, 77] on link "Ctrl 1 Cabecera" at bounding box center [486, 75] width 84 height 15
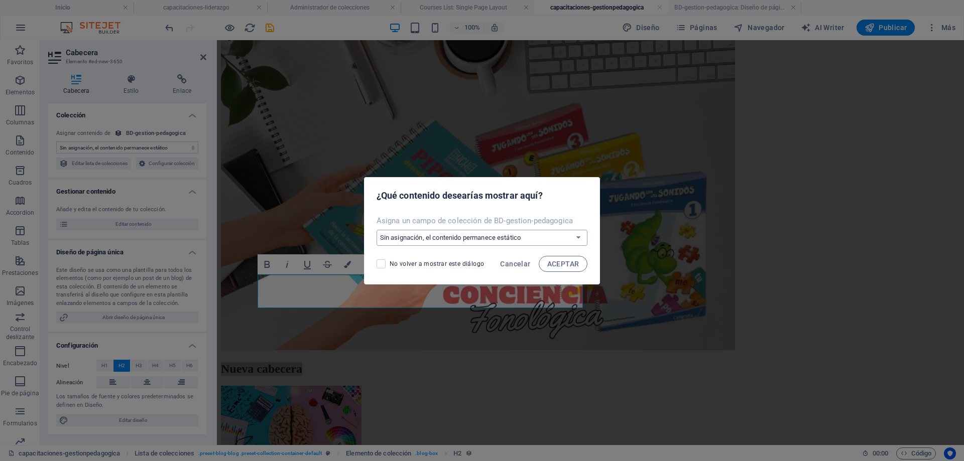
click at [486, 237] on select "Sin asignación, el contenido permanece estático Crear un campo nuevo Creado a l…" at bounding box center [482, 238] width 211 height 16
click at [377, 230] on select "Sin asignación, el contenido permanece estático Crear un campo nuevo Creado a l…" at bounding box center [482, 238] width 211 height 16
drag, startPoint x: 552, startPoint y: 261, endPoint x: 336, endPoint y: 220, distance: 220.1
click at [553, 261] on span "ACEPTAR" at bounding box center [563, 264] width 32 height 8
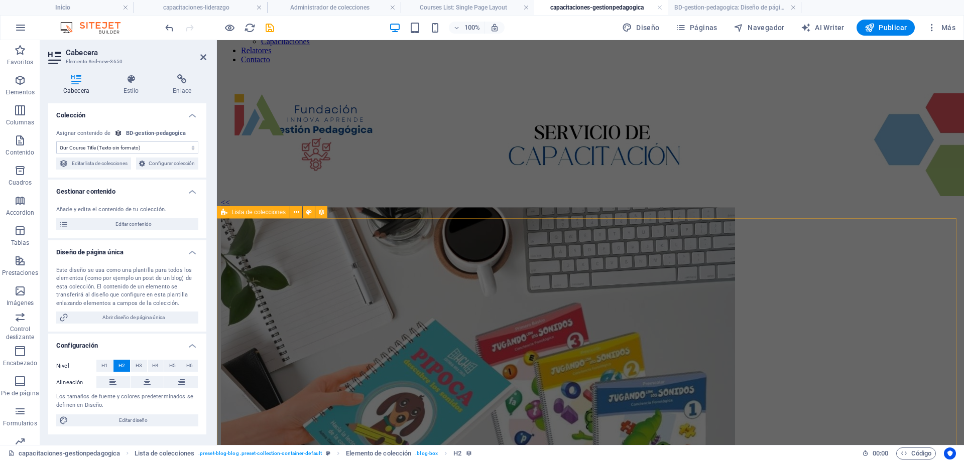
scroll to position [50, 0]
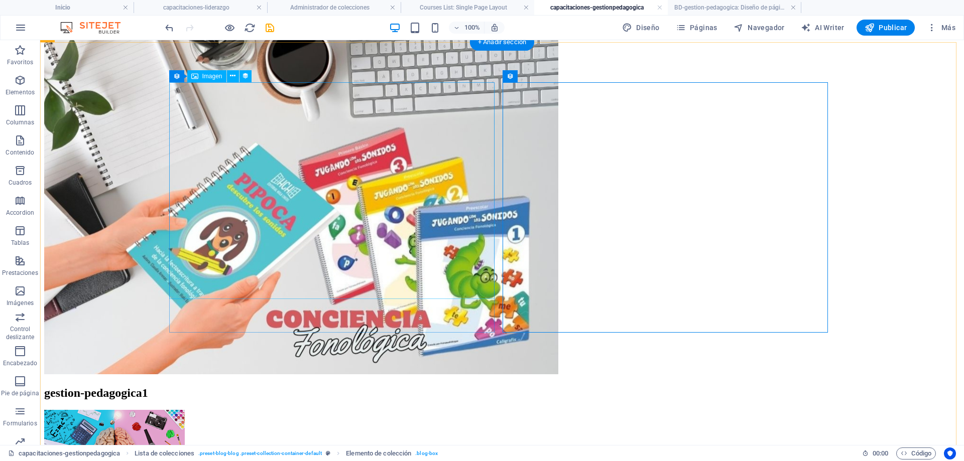
scroll to position [151, 0]
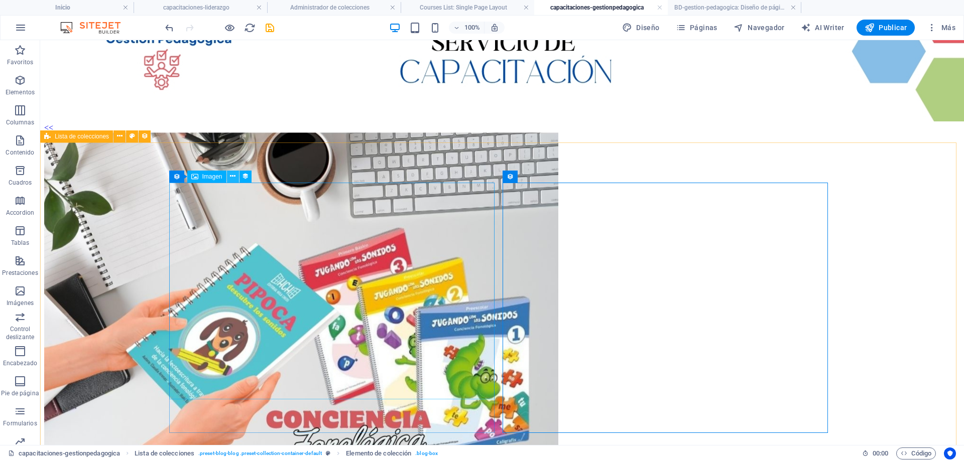
click at [232, 177] on icon at bounding box center [233, 176] width 6 height 11
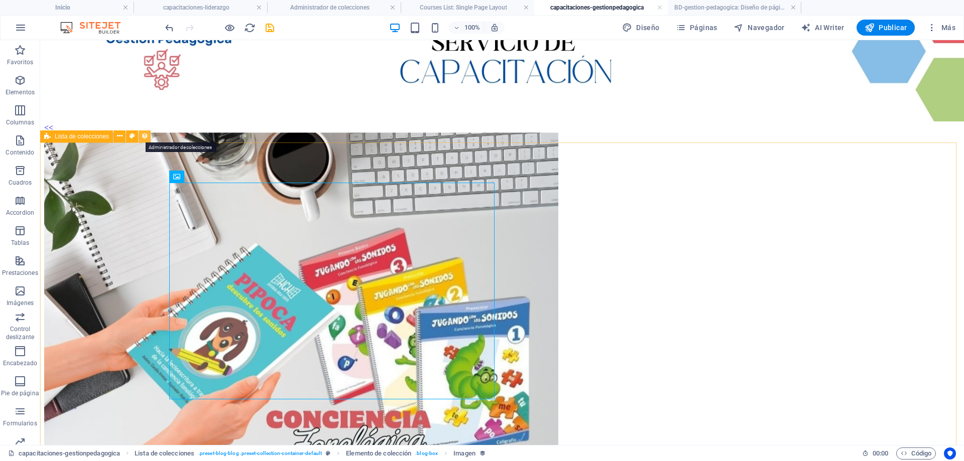
click at [145, 138] on icon at bounding box center [144, 136] width 7 height 11
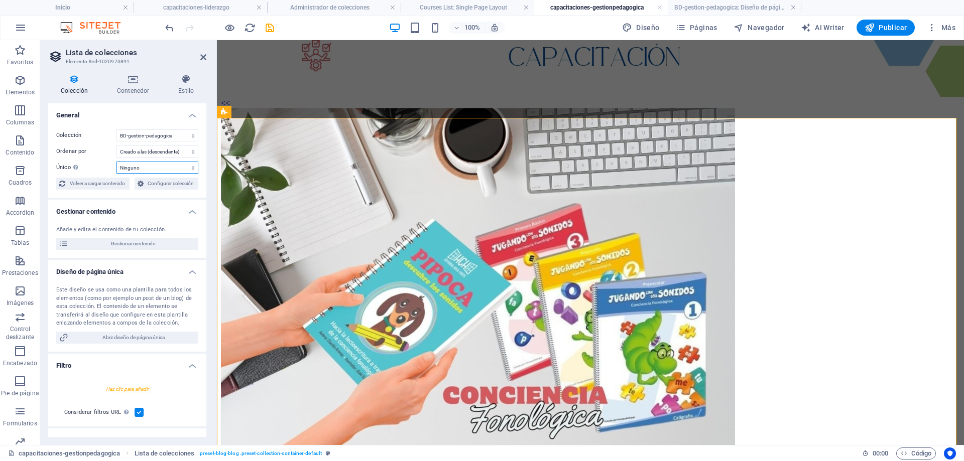
click at [140, 167] on select "Ninguno Our Course Title Our Course Slug Our Course Type Our Course Image Our C…" at bounding box center [157, 168] width 82 height 12
click at [116, 162] on select "Ninguno Our Course Title Our Course Slug Our Course Type Our Course Image Our C…" at bounding box center [157, 168] width 82 height 12
click at [150, 169] on select "Ninguno Our Course Title Our Course Slug Our Course Type Our Course Image Our C…" at bounding box center [157, 168] width 82 height 12
click at [116, 162] on select "Ninguno Our Course Title Our Course Slug Our Course Type Our Course Image Our C…" at bounding box center [157, 168] width 82 height 12
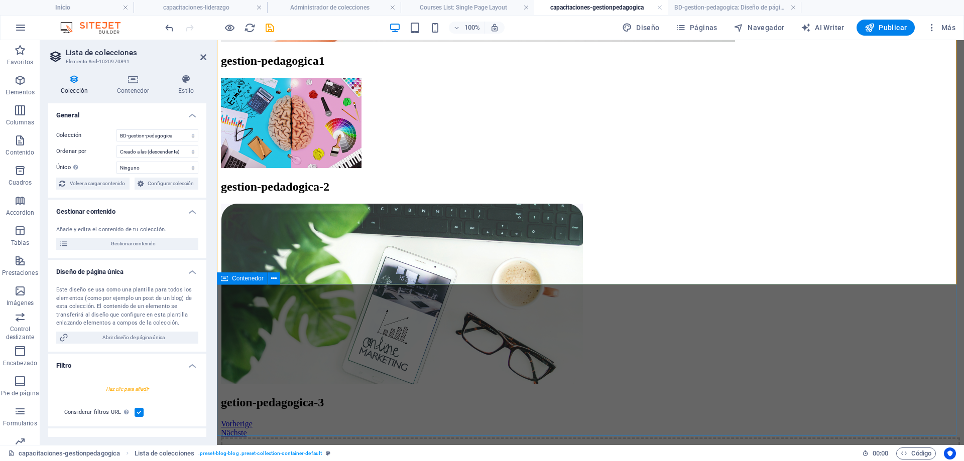
scroll to position [552, 0]
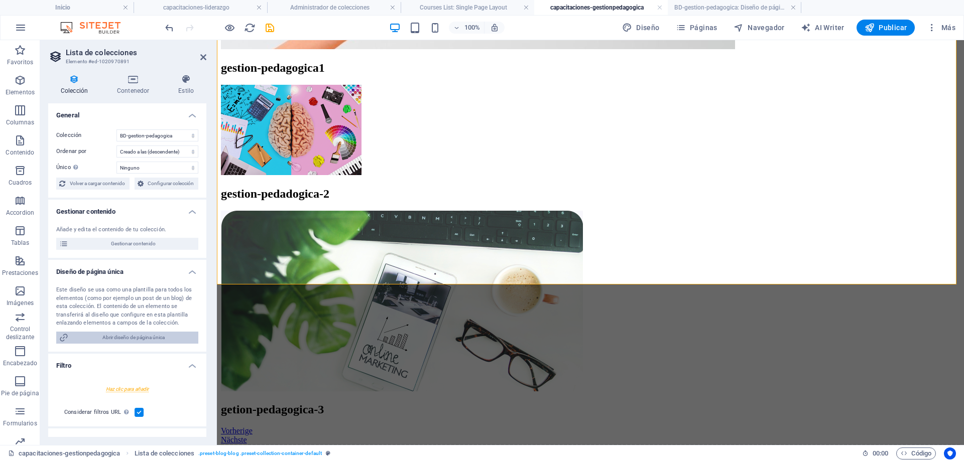
click at [157, 338] on span "Abrir diseño de página única" at bounding box center [133, 338] width 124 height 12
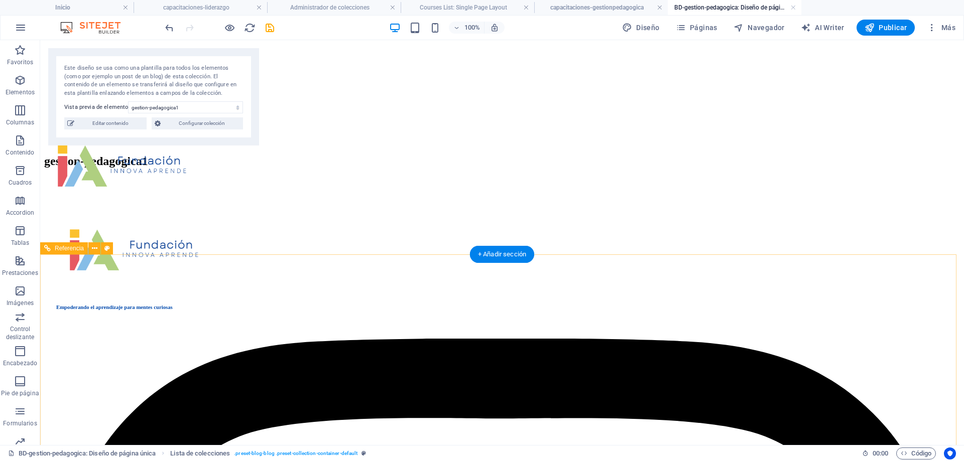
scroll to position [0, 0]
click at [197, 106] on select "gestion-pedagogica1 gestion-pedadogica-2 getion-pedagogica-3 gestion-pedagogica…" at bounding box center [185, 107] width 115 height 12
click at [128, 101] on select "gestion-pedagogica1 gestion-pedadogica-2 getion-pedagogica-3 gestion-pedagogica…" at bounding box center [185, 107] width 115 height 12
click at [177, 101] on div "Este diseño se usa como una plantilla para todos los elementos (como por ejempl…" at bounding box center [153, 96] width 211 height 97
click at [178, 105] on select "gestion-pedagogica1 gestion-pedadogica-2 getion-pedagogica-3 gestion-pedagogica…" at bounding box center [185, 107] width 115 height 12
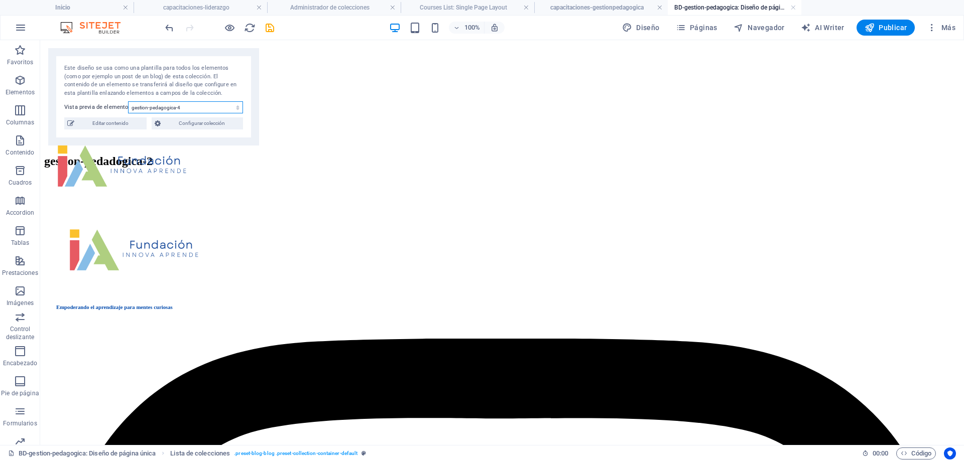
click at [128, 101] on select "gestion-pedagogica1 gestion-pedadogica-2 getion-pedagogica-3 gestion-pedagogica…" at bounding box center [185, 107] width 115 height 12
click at [177, 100] on div "Este diseño se usa como una plantilla para todos los elementos (como por ejempl…" at bounding box center [153, 96] width 211 height 97
click at [178, 104] on select "gestion-pedagogica1 gestion-pedadogica-2 getion-pedagogica-3 gestion-pedagogica…" at bounding box center [185, 107] width 115 height 12
click at [128, 101] on select "gestion-pedagogica1 gestion-pedadogica-2 getion-pedagogica-3 gestion-pedagogica…" at bounding box center [185, 107] width 115 height 12
click at [193, 105] on select "gestion-pedagogica1 gestion-pedadogica-2 getion-pedagogica-3 gestion-pedagogica…" at bounding box center [185, 107] width 115 height 12
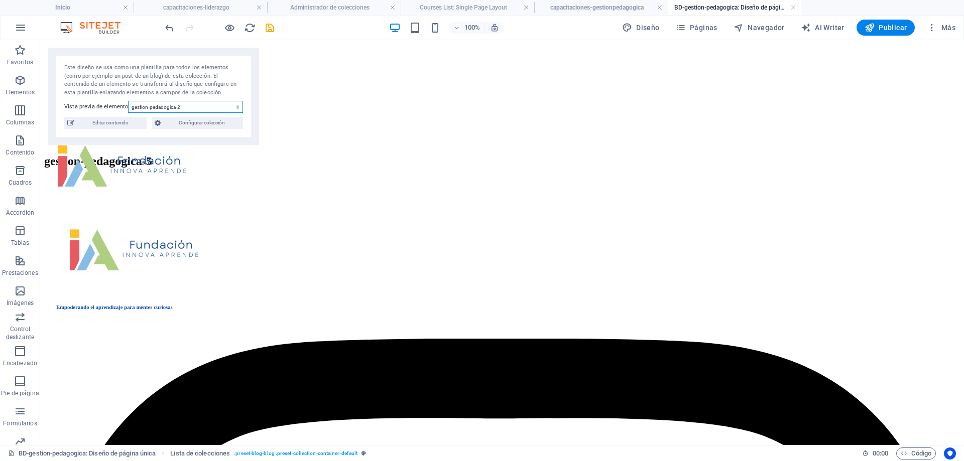
click at [128, 101] on select "gestion-pedagogica1 gestion-pedadogica-2 getion-pedagogica-3 gestion-pedagogica…" at bounding box center [185, 107] width 115 height 12
click at [192, 109] on select "gestion-pedagogica1 gestion-pedadogica-2 getion-pedagogica-3 gestion-pedagogica…" at bounding box center [185, 107] width 115 height 12
click at [128, 101] on select "gestion-pedagogica1 gestion-pedadogica-2 getion-pedagogica-3 gestion-pedagogica…" at bounding box center [185, 107] width 115 height 12
click at [192, 106] on select "gestion-pedagogica1 gestion-pedadogica-2 getion-pedagogica-3 gestion-pedagogica…" at bounding box center [185, 107] width 115 height 12
click at [128, 101] on select "gestion-pedagogica1 gestion-pedadogica-2 getion-pedagogica-3 gestion-pedagogica…" at bounding box center [185, 107] width 115 height 12
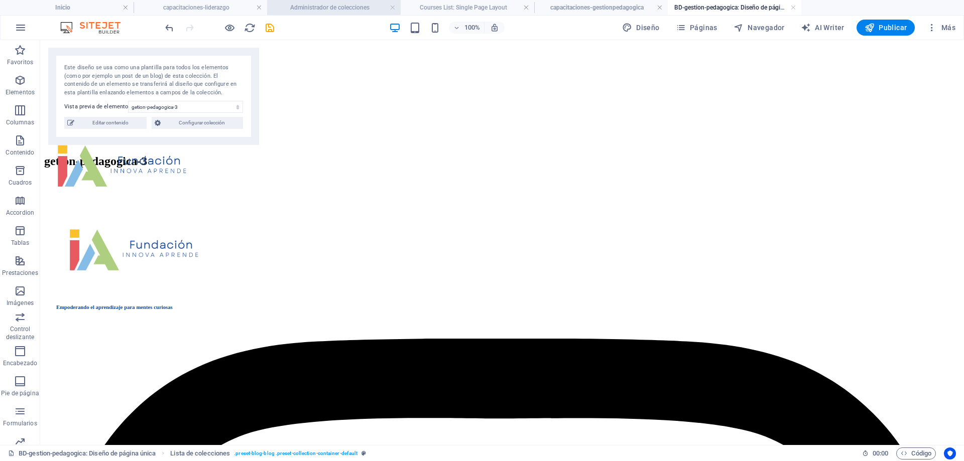
click at [359, 10] on h4 "Administrador de colecciones" at bounding box center [334, 7] width 134 height 11
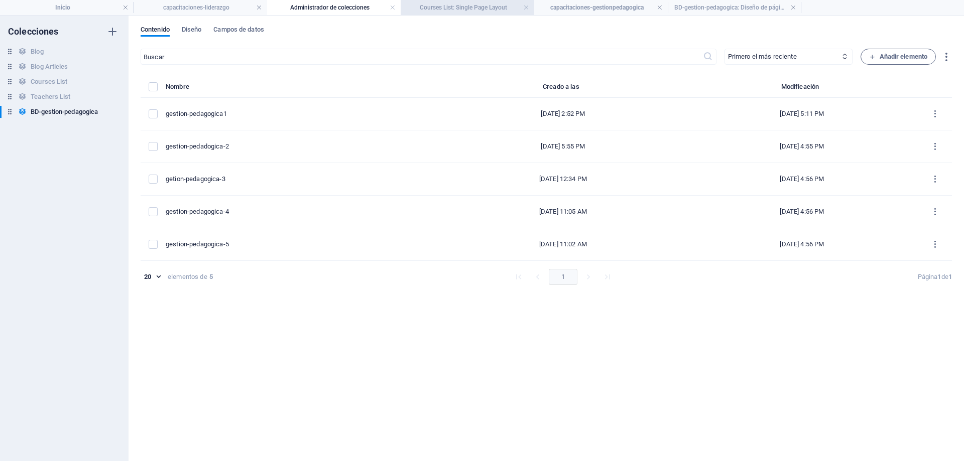
click at [436, 9] on h4 "Courses List: Single Page Layout" at bounding box center [468, 7] width 134 height 11
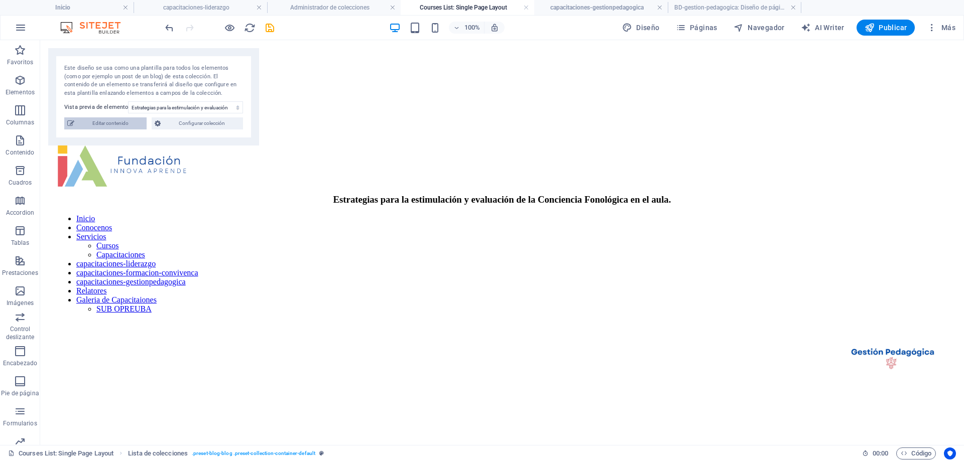
click at [107, 121] on span "Editar contenido" at bounding box center [110, 123] width 66 height 12
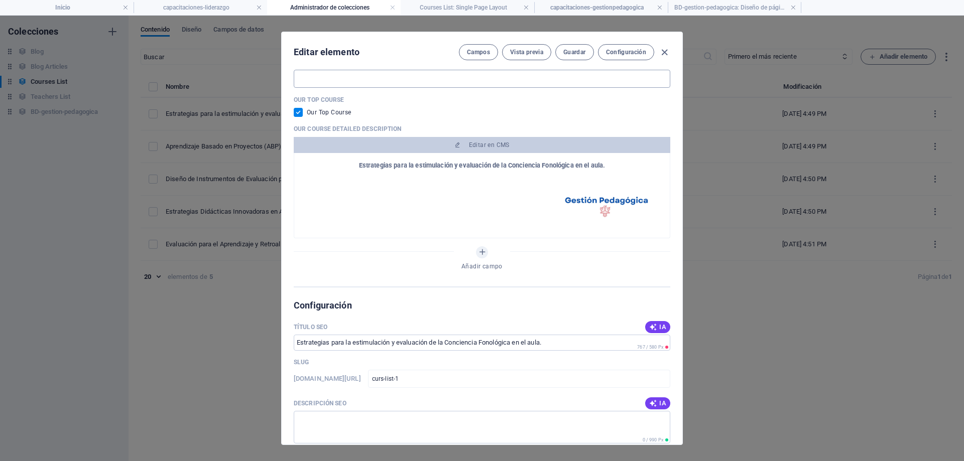
scroll to position [402, 0]
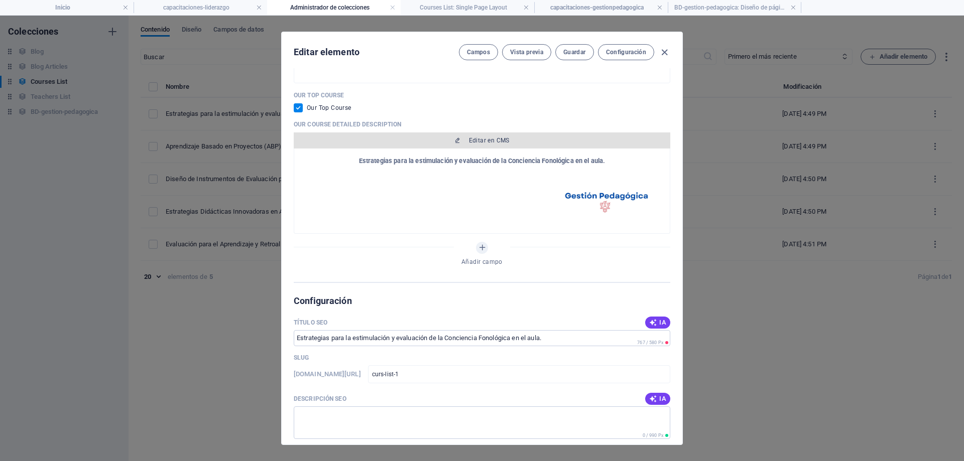
click at [485, 141] on span "Editar en CMS" at bounding box center [489, 141] width 41 height 8
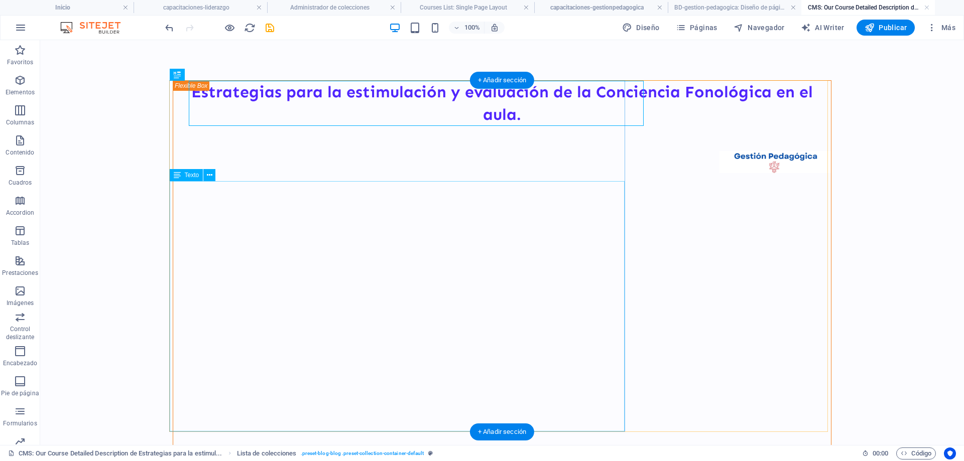
scroll to position [0, 0]
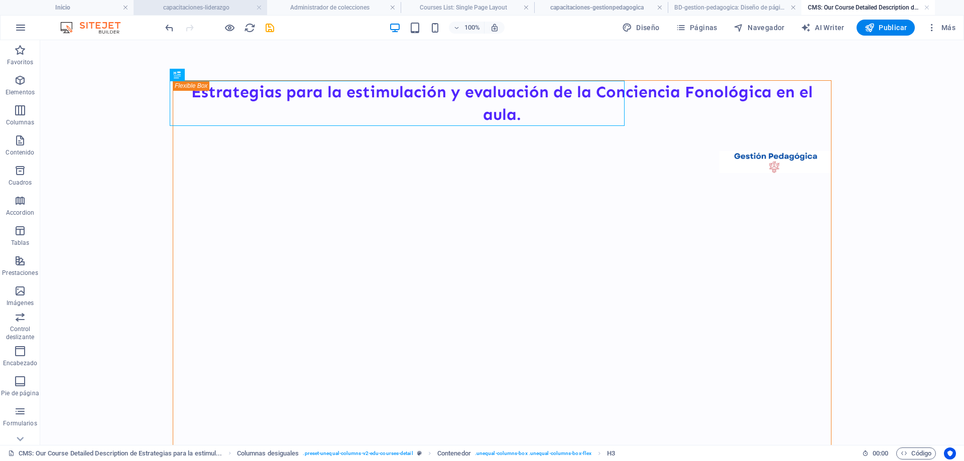
click at [185, 5] on h4 "capacitaciones-liderazgo" at bounding box center [201, 7] width 134 height 11
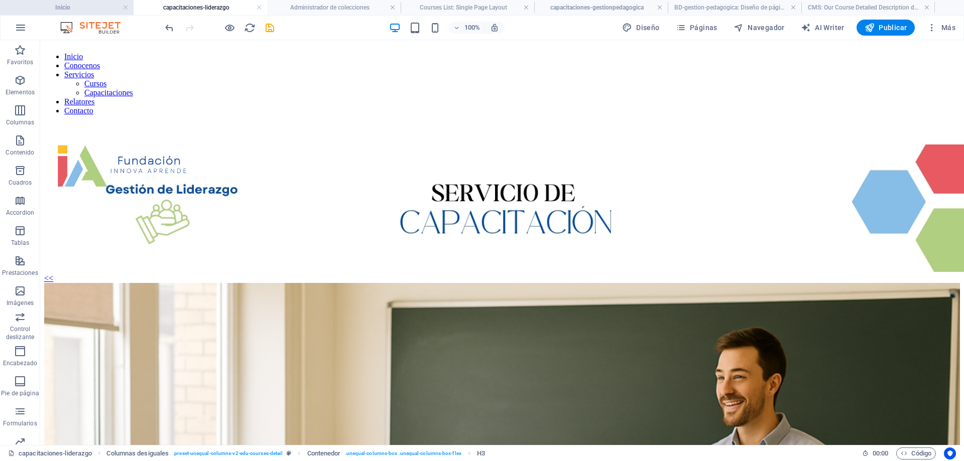
click at [86, 12] on h4 "Inicio" at bounding box center [67, 7] width 134 height 11
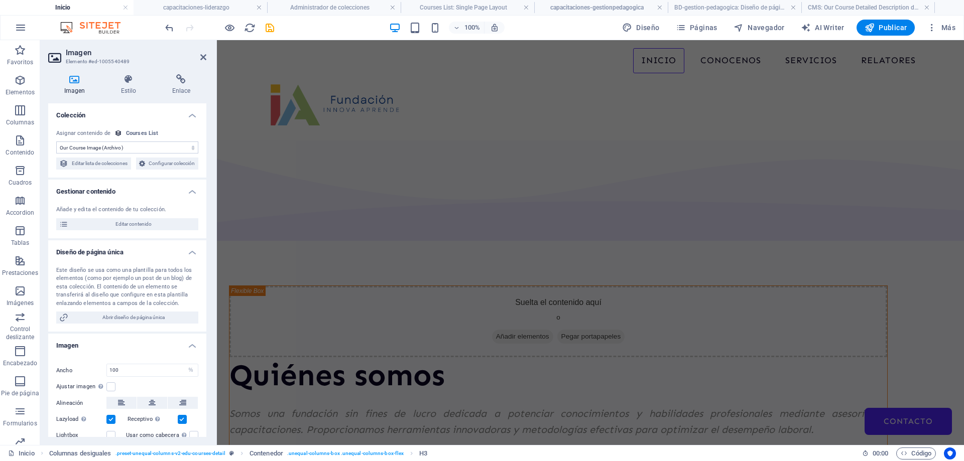
scroll to position [1004, 0]
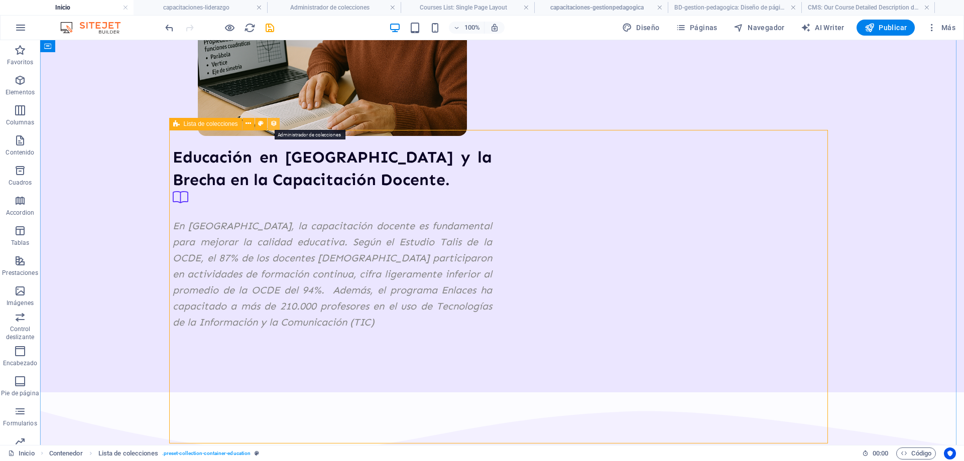
click at [273, 120] on icon at bounding box center [273, 123] width 7 height 11
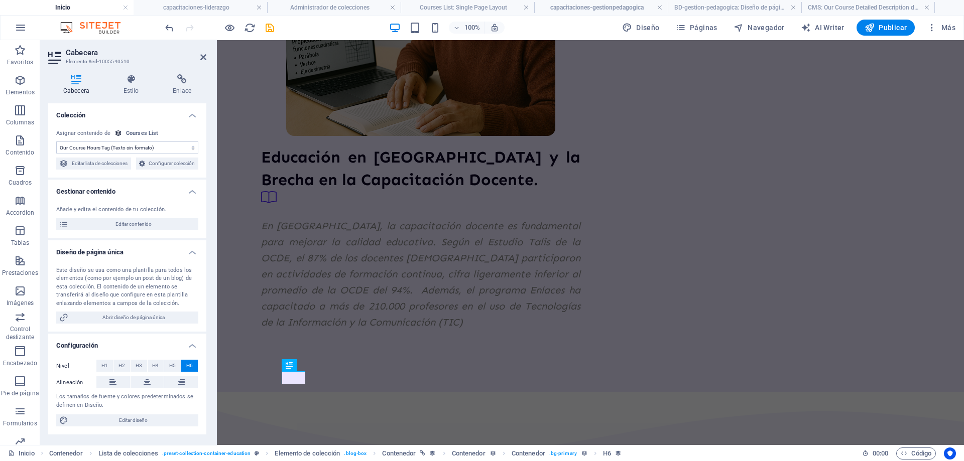
scroll to position [10, 0]
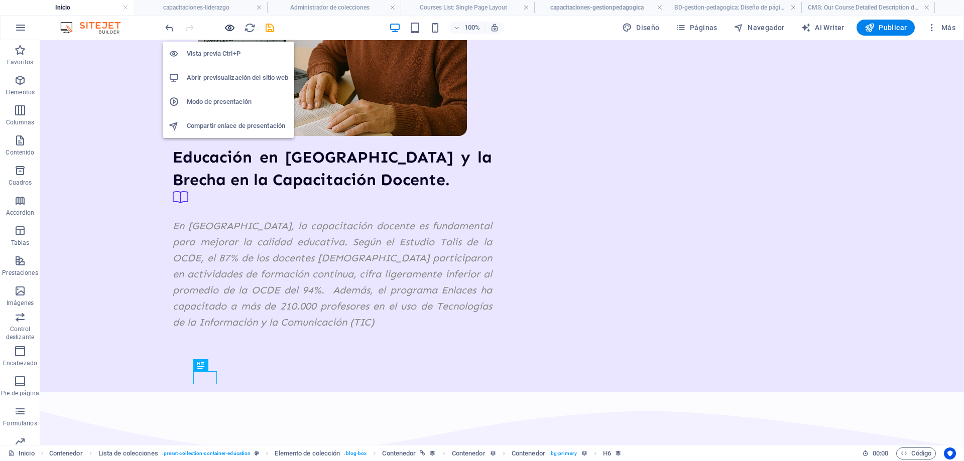
click at [232, 29] on icon "button" at bounding box center [230, 28] width 12 height 12
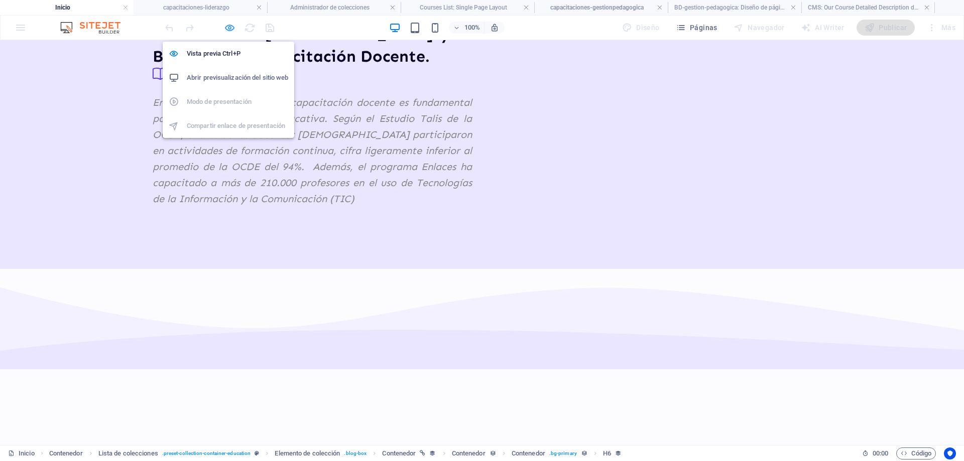
scroll to position [881, 0]
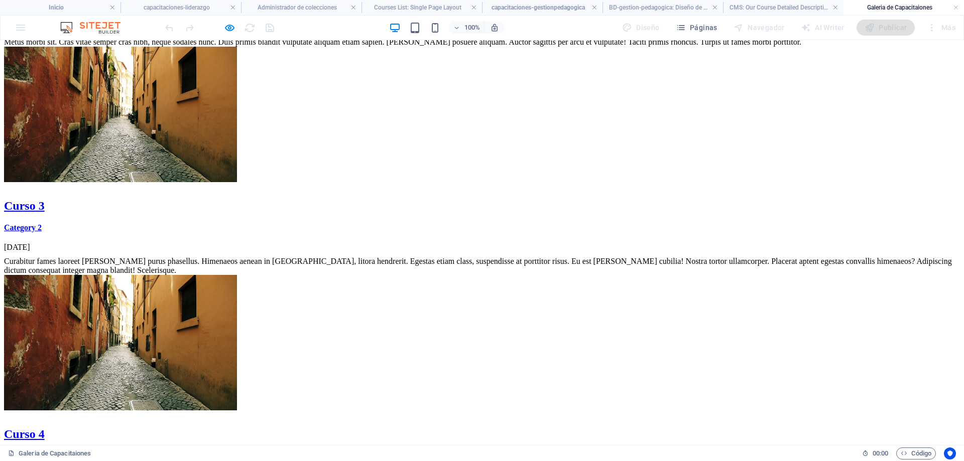
scroll to position [587, 0]
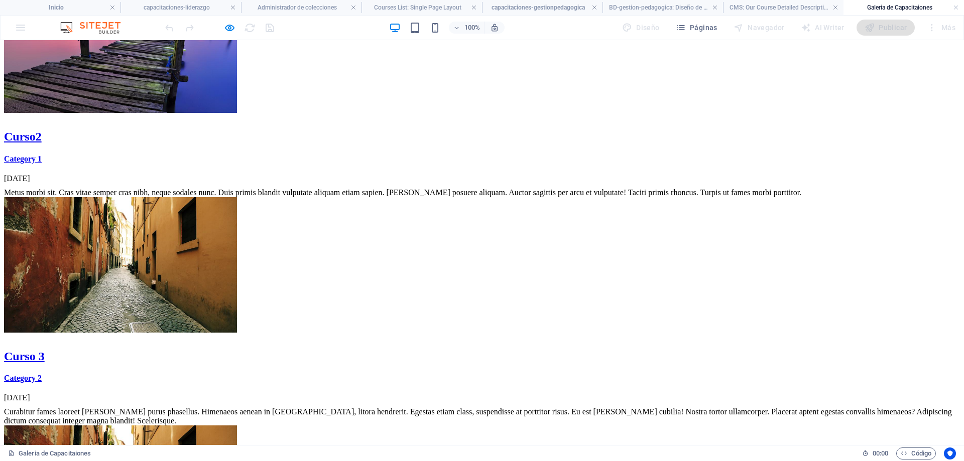
click at [952, 6] on h4 "Galeria de Capacitaiones" at bounding box center [903, 7] width 120 height 11
click at [957, 5] on link at bounding box center [956, 8] width 6 height 10
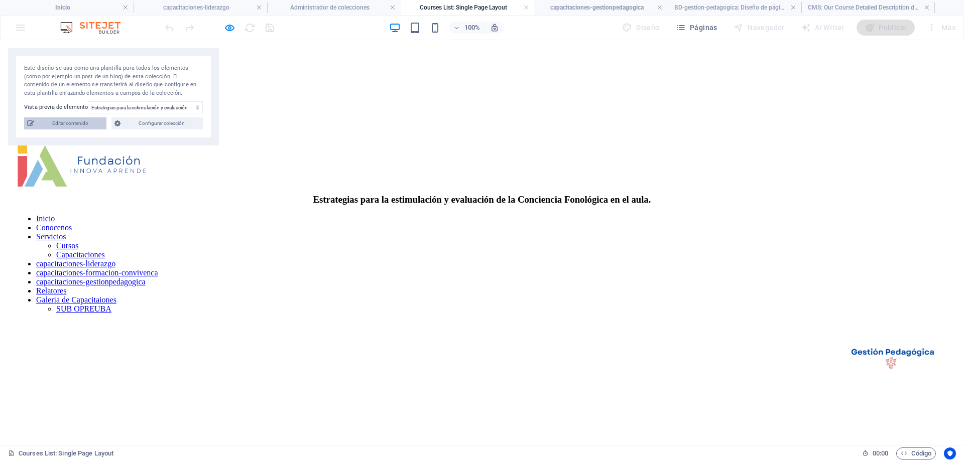
click at [70, 125] on span "Editar contenido" at bounding box center [70, 123] width 66 height 12
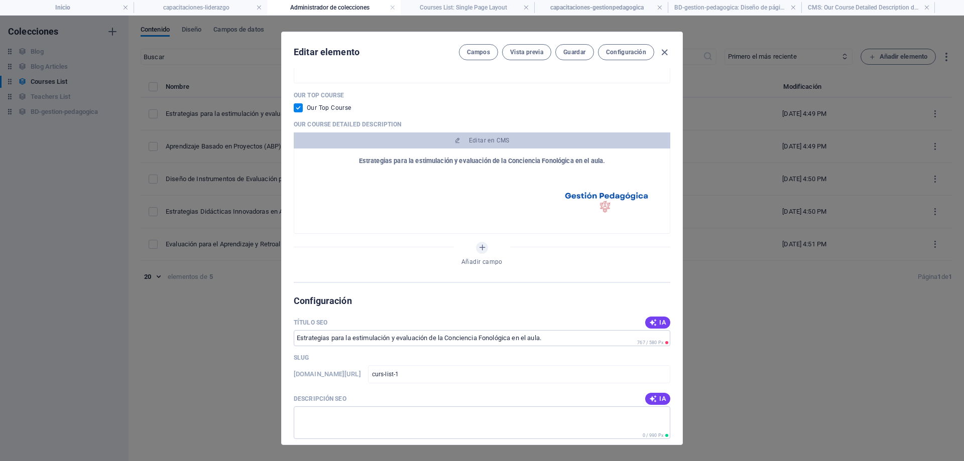
scroll to position [441, 0]
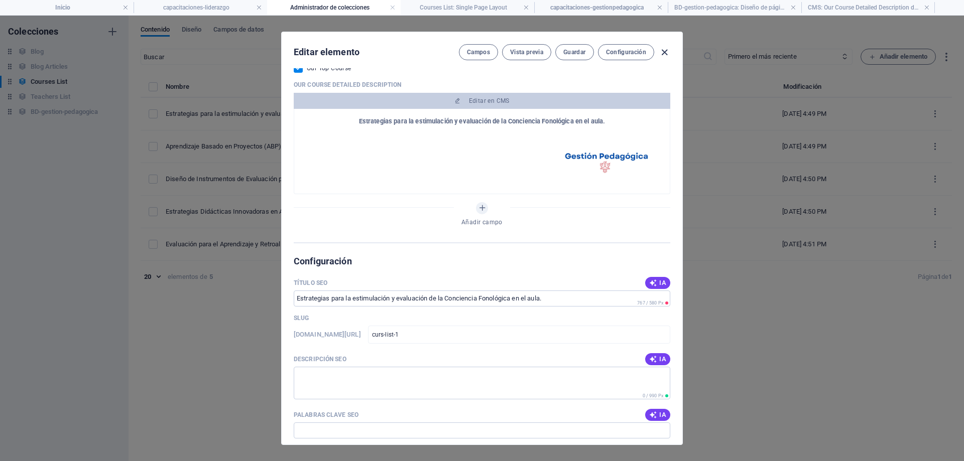
click at [668, 53] on icon "button" at bounding box center [665, 53] width 12 height 12
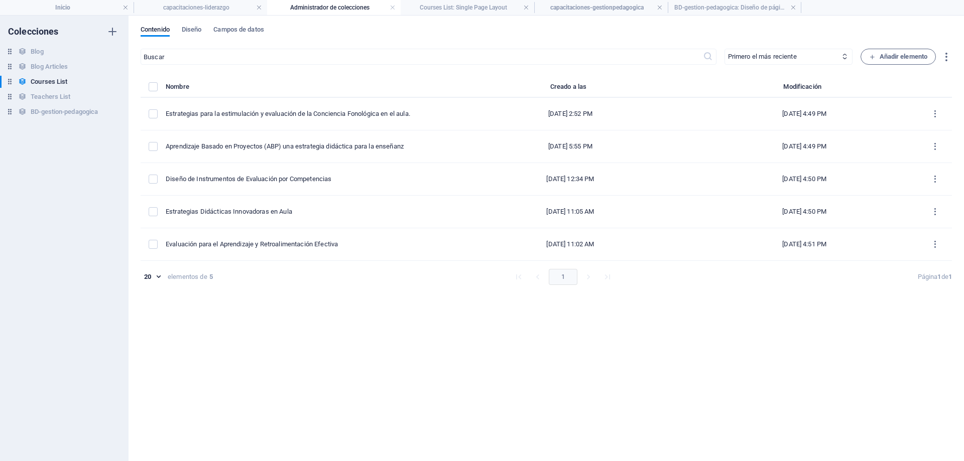
scroll to position [402, 0]
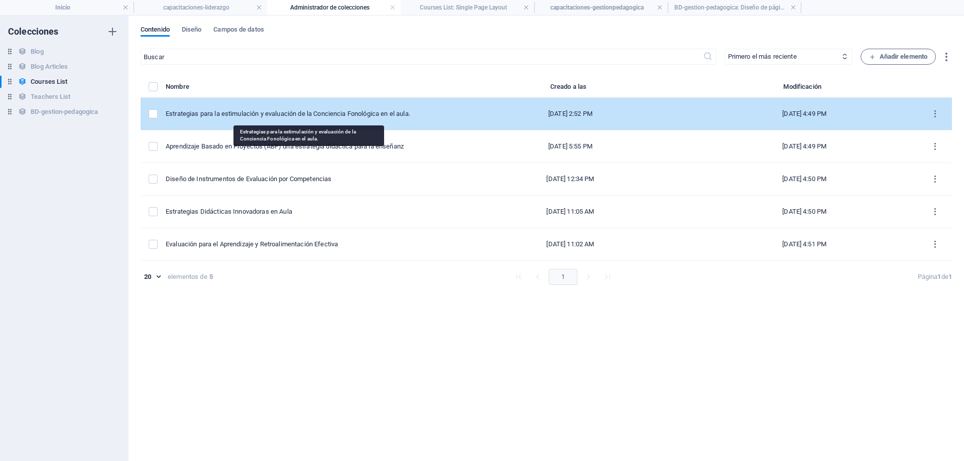
click at [330, 115] on div "Estrategias para la estimulación y evaluación de la Conciencia Fonológica en el…" at bounding box center [304, 113] width 276 height 9
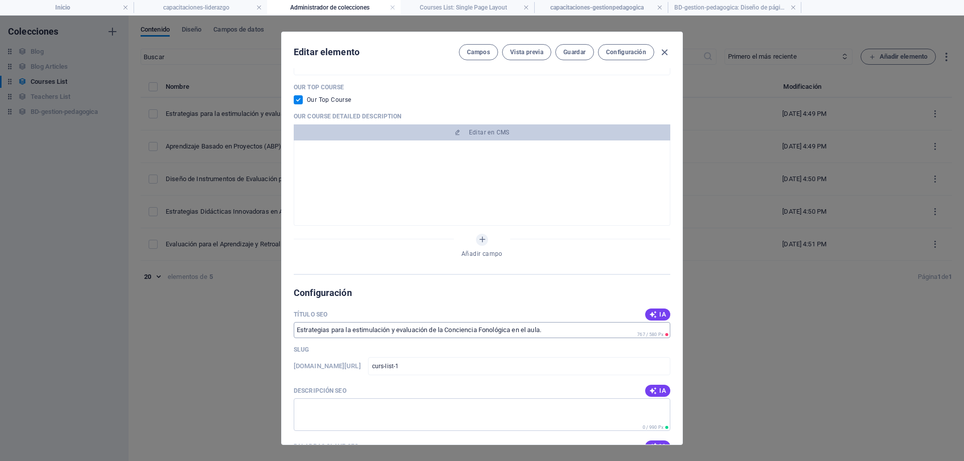
scroll to position [351, 0]
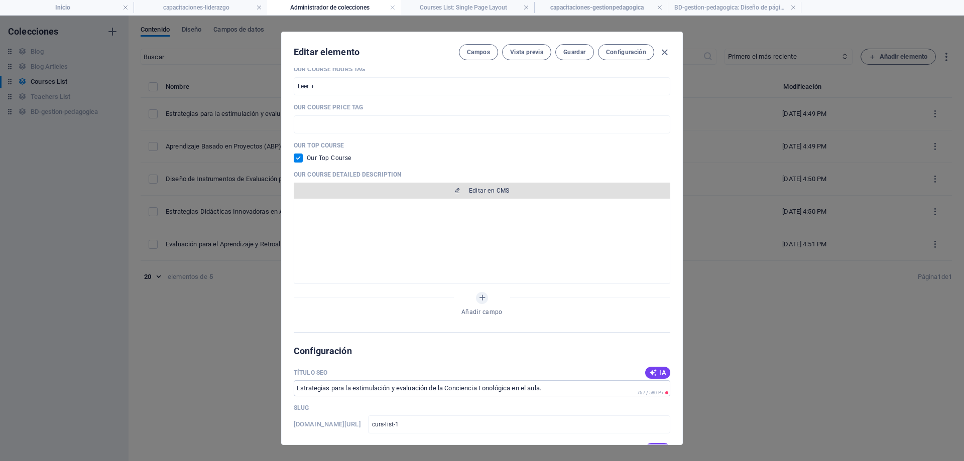
click at [490, 193] on span "Editar en CMS" at bounding box center [489, 191] width 41 height 8
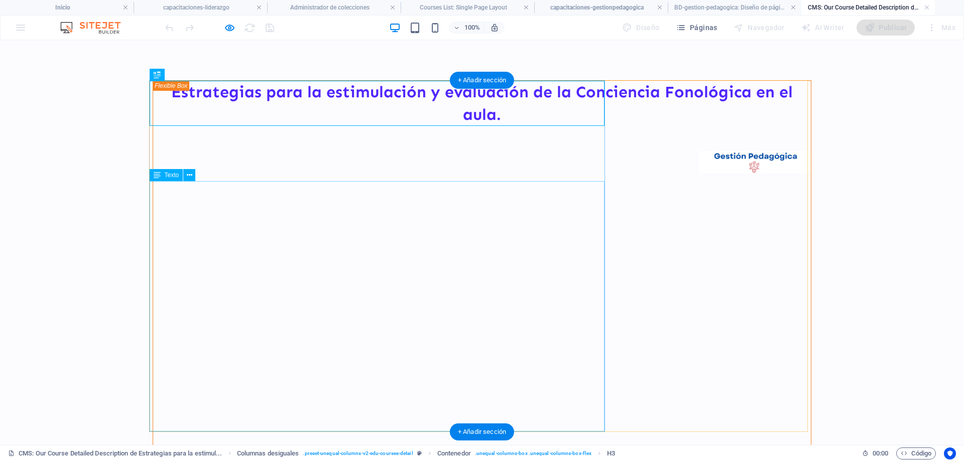
scroll to position [0, 0]
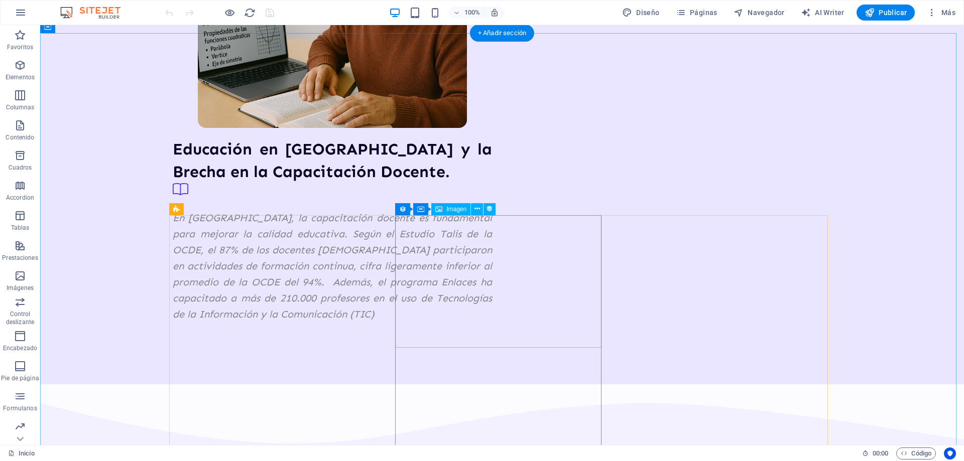
scroll to position [1104, 0]
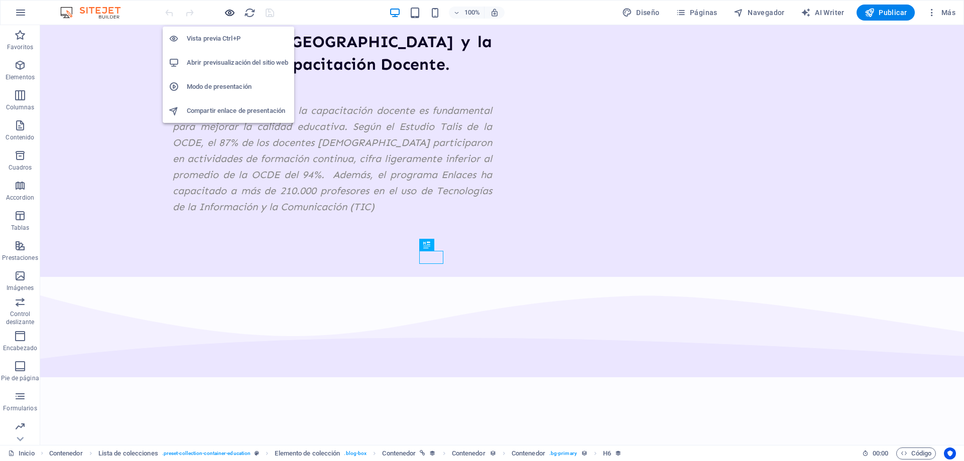
click at [229, 13] on icon "button" at bounding box center [230, 13] width 12 height 12
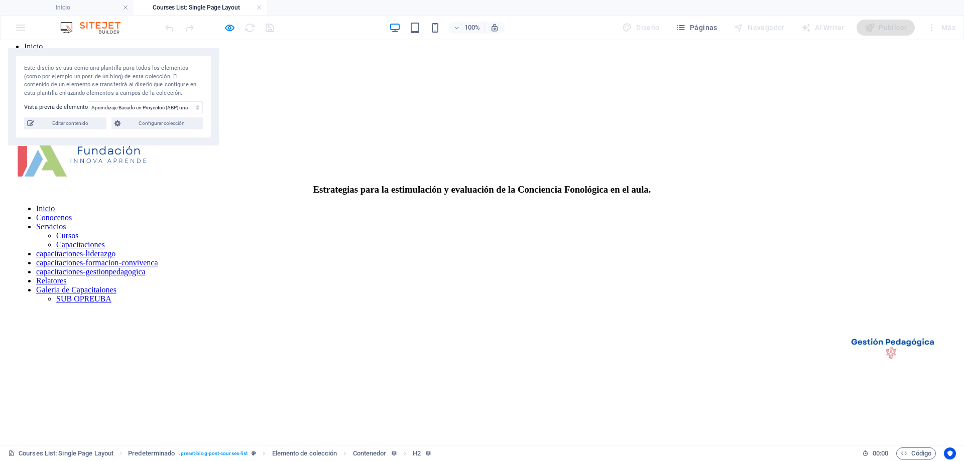
scroll to position [0, 0]
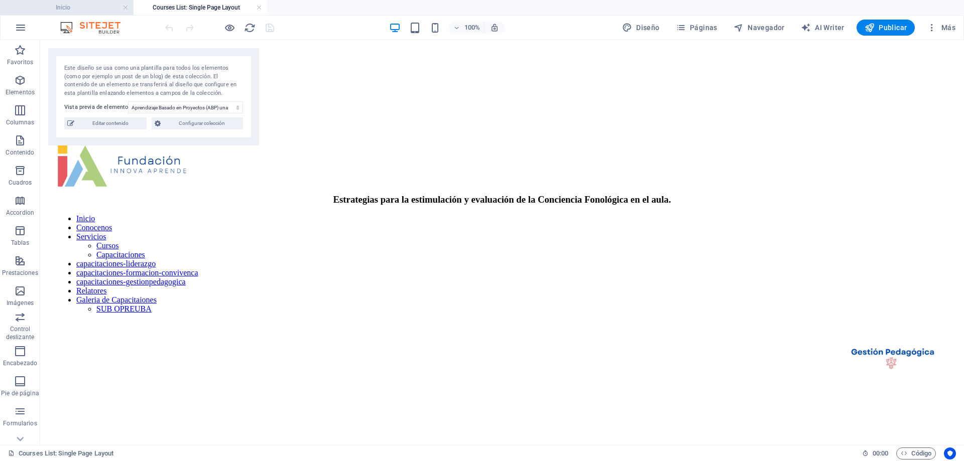
click at [83, 10] on h4 "Inicio" at bounding box center [67, 7] width 134 height 11
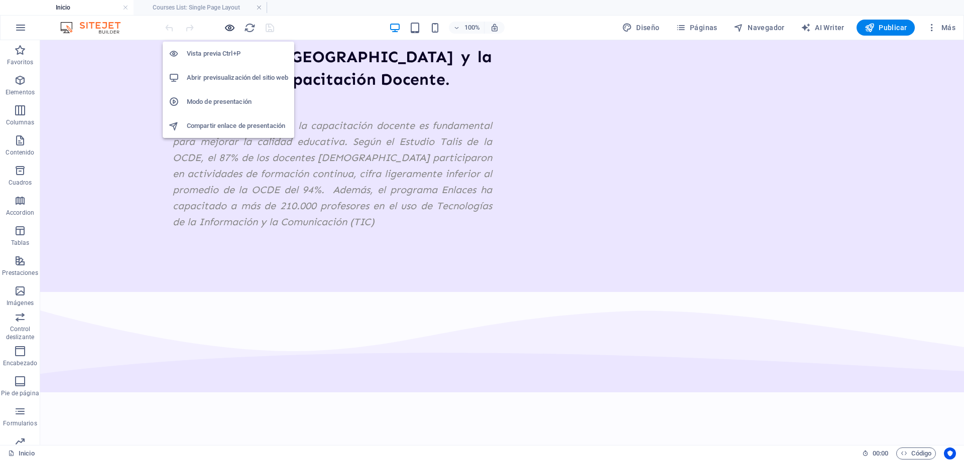
click at [230, 24] on icon "button" at bounding box center [230, 28] width 12 height 12
click at [220, 58] on h6 "Vista previa Ctrl+P" at bounding box center [237, 54] width 101 height 12
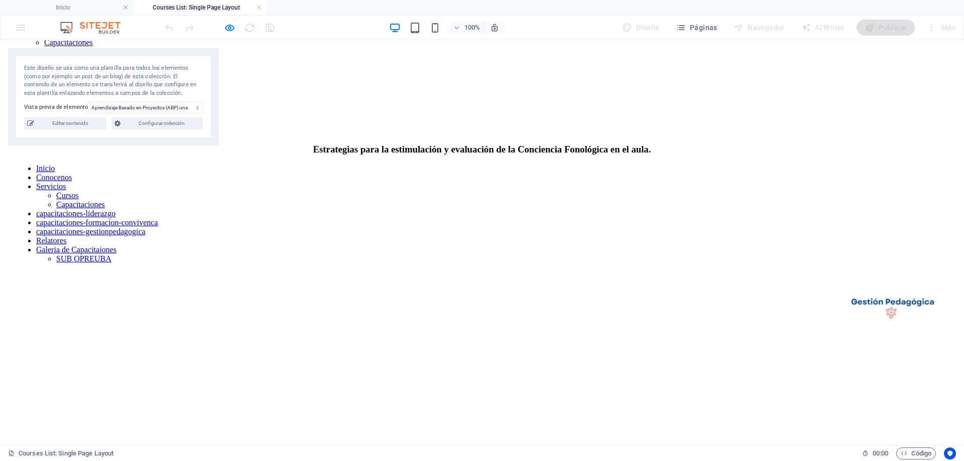
scroll to position [0, 0]
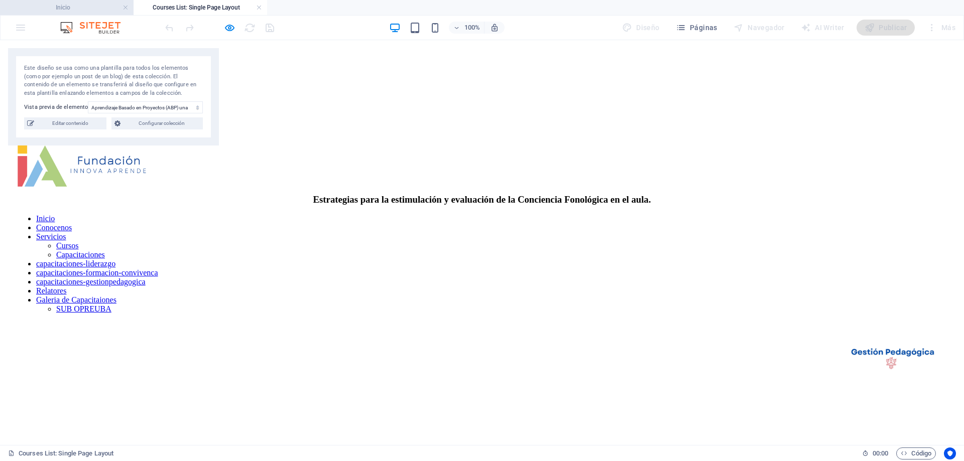
click at [97, 9] on h4 "Inicio" at bounding box center [67, 7] width 134 height 11
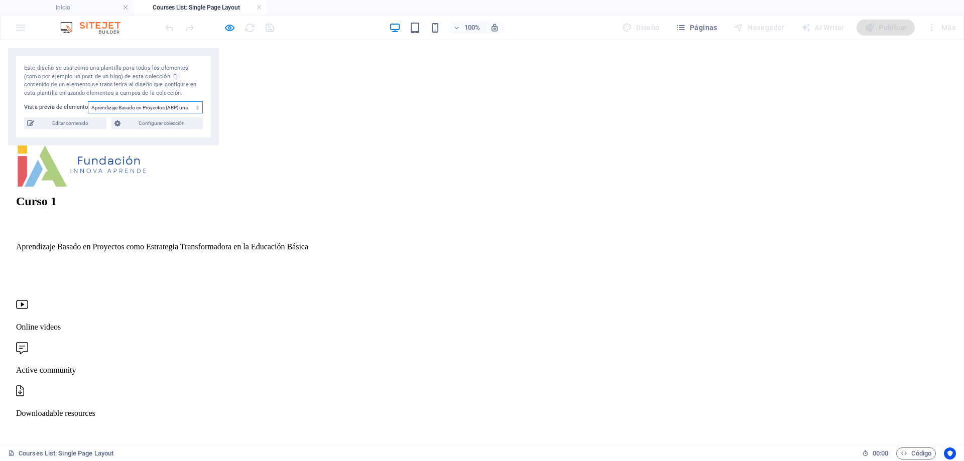
click at [153, 107] on select "Estrategias para la estimulación y evaluación de la Conciencia Fonológica en el…" at bounding box center [145, 107] width 115 height 12
click at [88, 101] on select "Estrategias para la estimulación y evaluación de la Conciencia Fonológica en el…" at bounding box center [145, 107] width 115 height 12
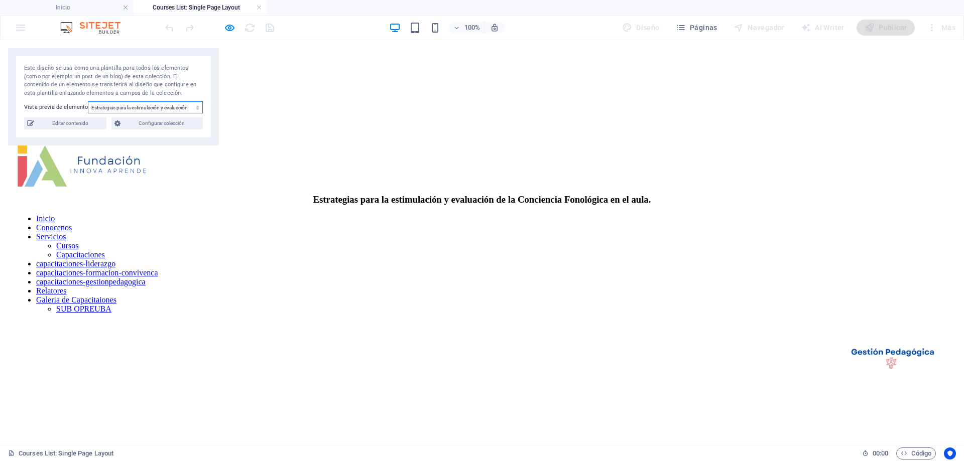
click at [150, 108] on select "Estrategias para la estimulación y evaluación de la Conciencia Fonológica en el…" at bounding box center [145, 107] width 115 height 12
click at [88, 101] on select "Estrategias para la estimulación y evaluación de la Conciencia Fonológica en el…" at bounding box center [145, 107] width 115 height 12
click at [139, 107] on select "Estrategias para la estimulación y evaluación de la Conciencia Fonológica en el…" at bounding box center [145, 107] width 115 height 12
click at [88, 101] on select "Estrategias para la estimulación y evaluación de la Conciencia Fonológica en el…" at bounding box center [145, 107] width 115 height 12
click at [140, 104] on select "Estrategias para la estimulación y evaluación de la Conciencia Fonológica en el…" at bounding box center [145, 107] width 115 height 12
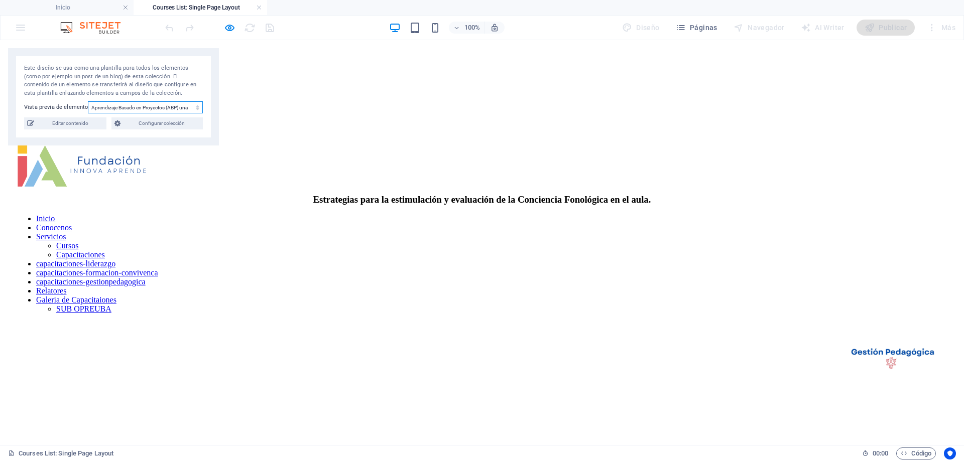
click at [88, 101] on select "Estrategias para la estimulación y evaluación de la Conciencia Fonológica en el…" at bounding box center [145, 107] width 115 height 12
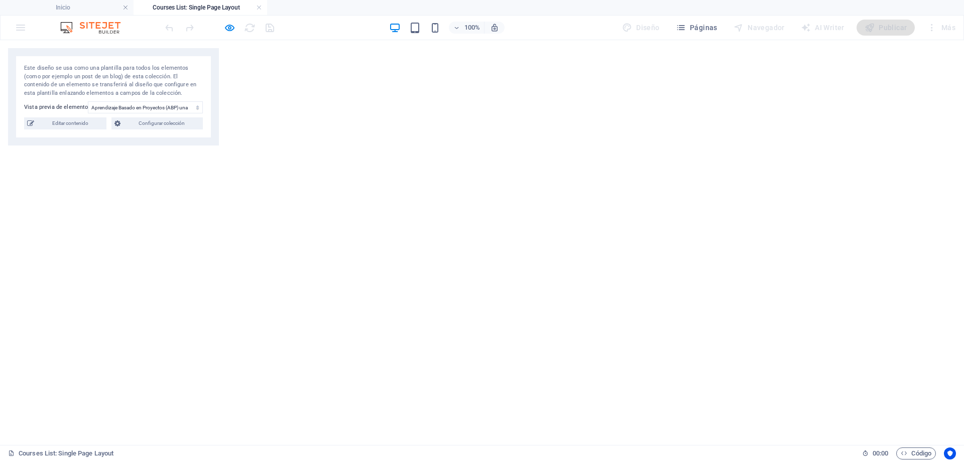
scroll to position [351, 0]
click at [150, 105] on select "Estrategias para la estimulación y evaluación de la Conciencia Fonológica en el…" at bounding box center [145, 107] width 115 height 12
click at [88, 101] on select "Estrategias para la estimulación y evaluación de la Conciencia Fonológica en el…" at bounding box center [145, 107] width 115 height 12
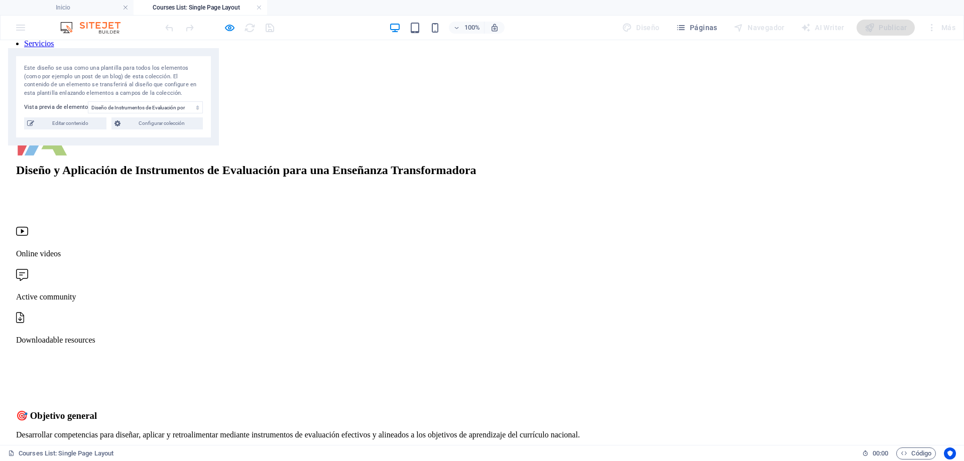
scroll to position [0, 0]
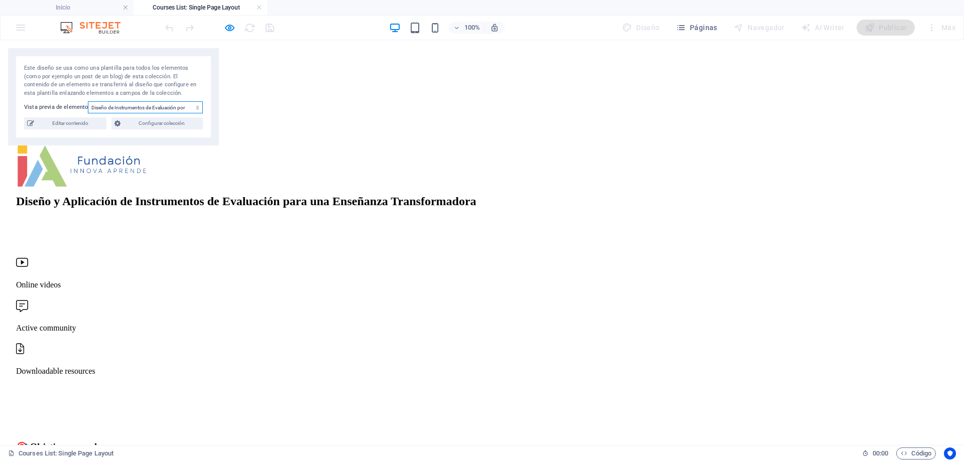
click at [161, 109] on select "Estrategias para la estimulación y evaluación de la Conciencia Fonológica en el…" at bounding box center [145, 107] width 115 height 12
click at [88, 101] on select "Estrategias para la estimulación y evaluación de la Conciencia Fonológica en el…" at bounding box center [145, 107] width 115 height 12
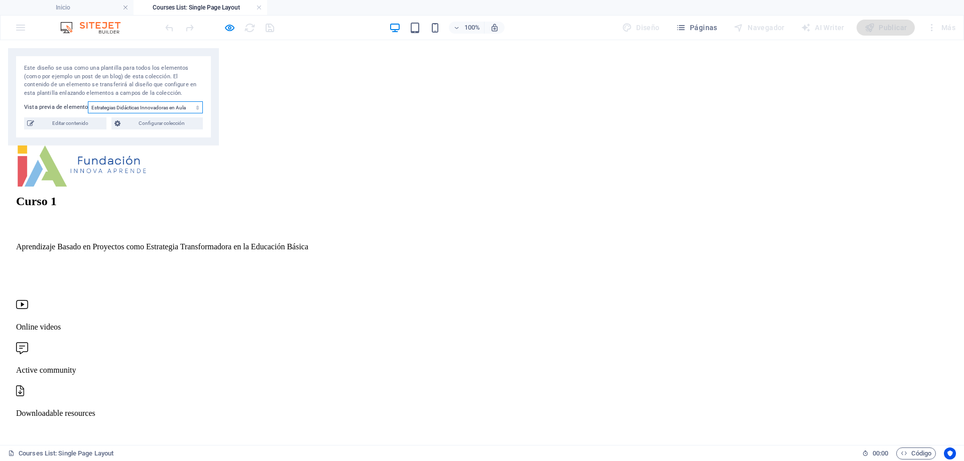
click at [168, 110] on select "Estrategias para la estimulación y evaluación de la Conciencia Fonológica en el…" at bounding box center [145, 107] width 115 height 12
select select "68dec894553478a8190e3980"
click at [88, 101] on select "Estrategias para la estimulación y evaluación de la Conciencia Fonológica en el…" at bounding box center [145, 107] width 115 height 12
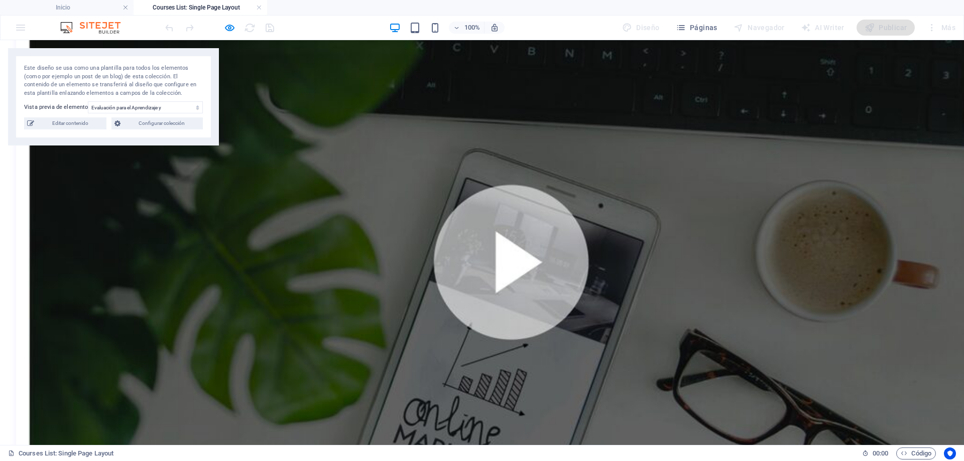
scroll to position [753, 0]
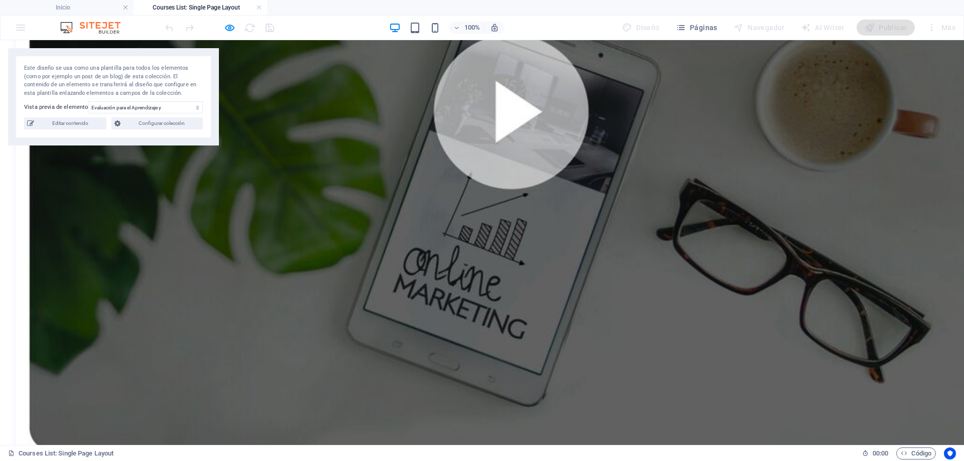
drag, startPoint x: 416, startPoint y: 250, endPoint x: 408, endPoint y: 260, distance: 12.9
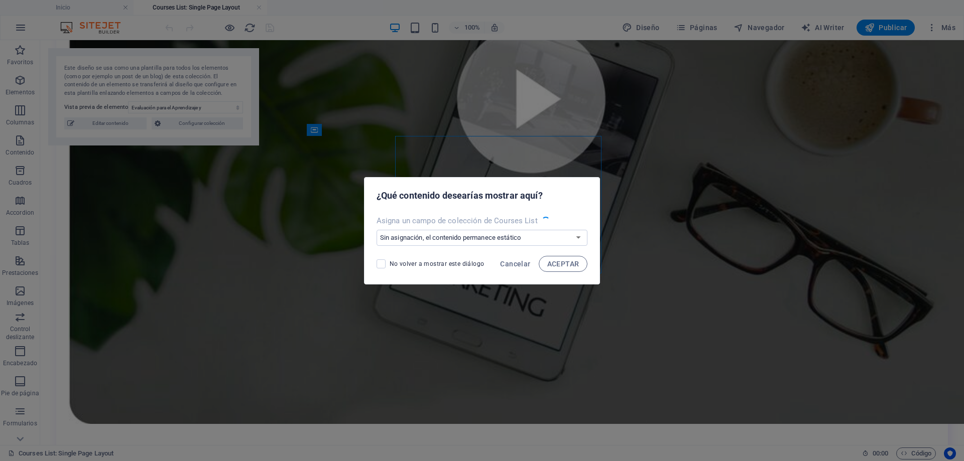
drag, startPoint x: 160, startPoint y: 212, endPoint x: 200, endPoint y: 253, distance: 56.8
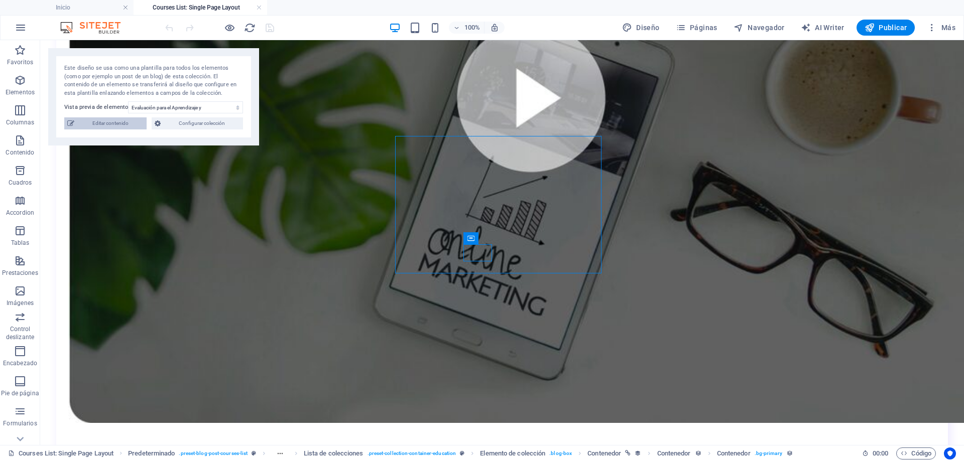
click at [107, 127] on span "Editar contenido" at bounding box center [110, 123] width 66 height 12
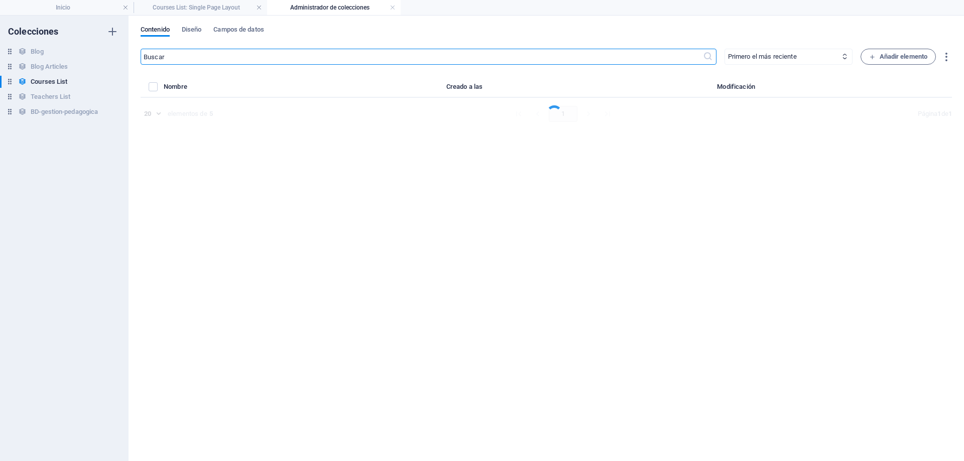
select select "Programming"
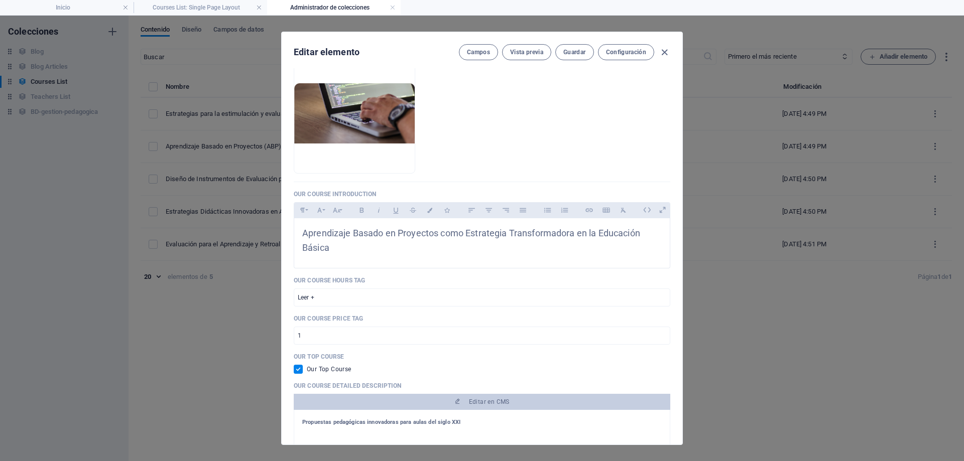
scroll to position [251, 0]
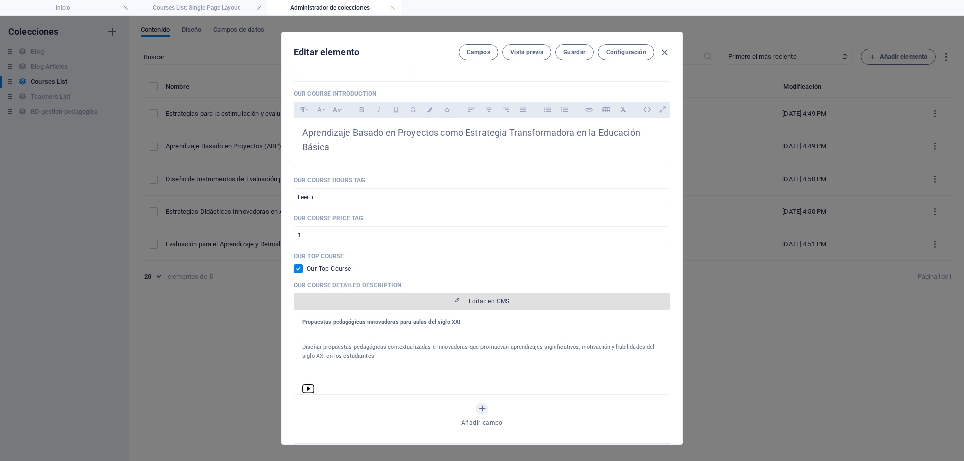
click at [479, 301] on span "Editar en CMS" at bounding box center [489, 302] width 41 height 8
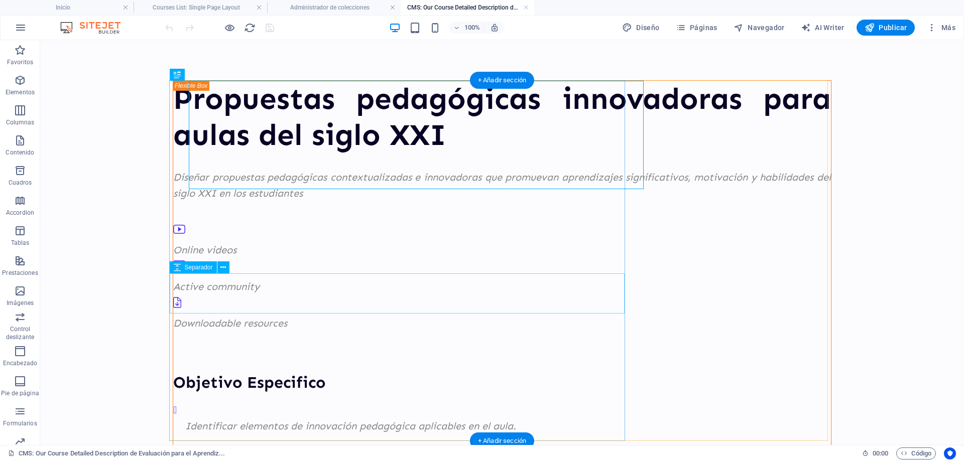
scroll to position [0, 0]
